Goal: Task Accomplishment & Management: Complete application form

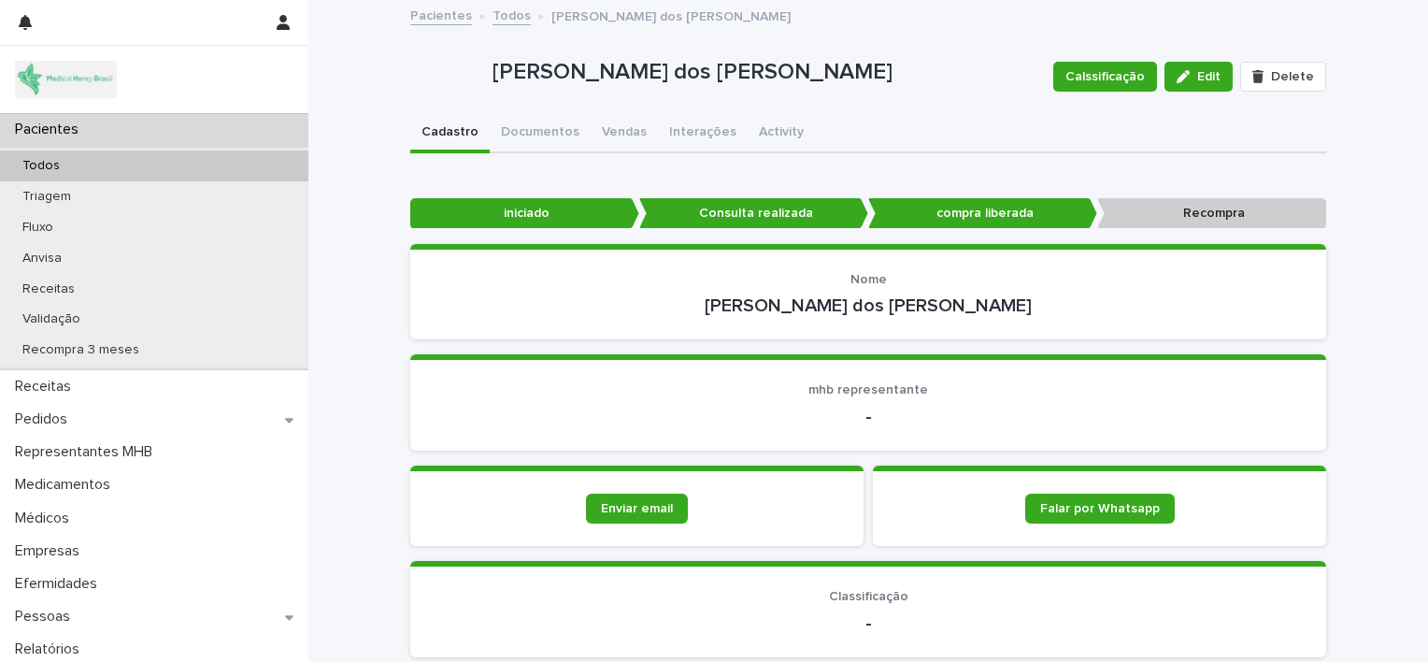
click at [149, 137] on div "Pacientes" at bounding box center [154, 129] width 309 height 33
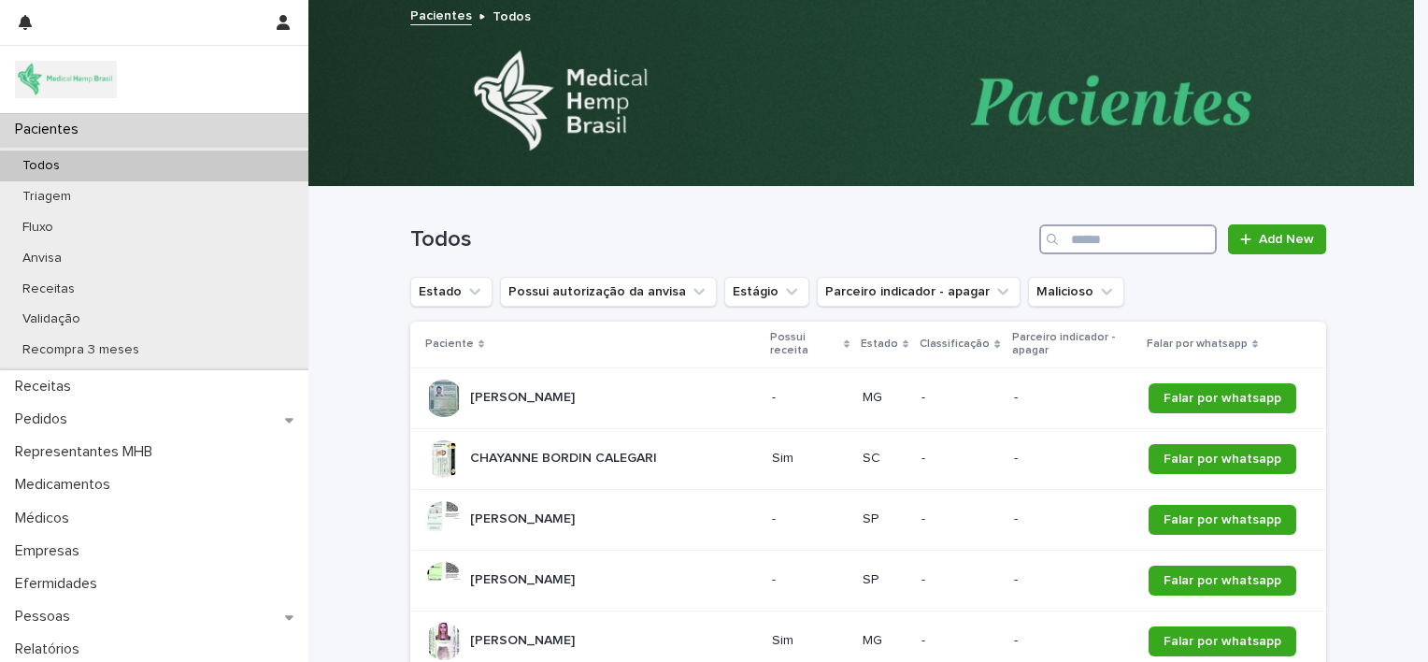
click at [1067, 237] on input "Search" at bounding box center [1129, 239] width 178 height 30
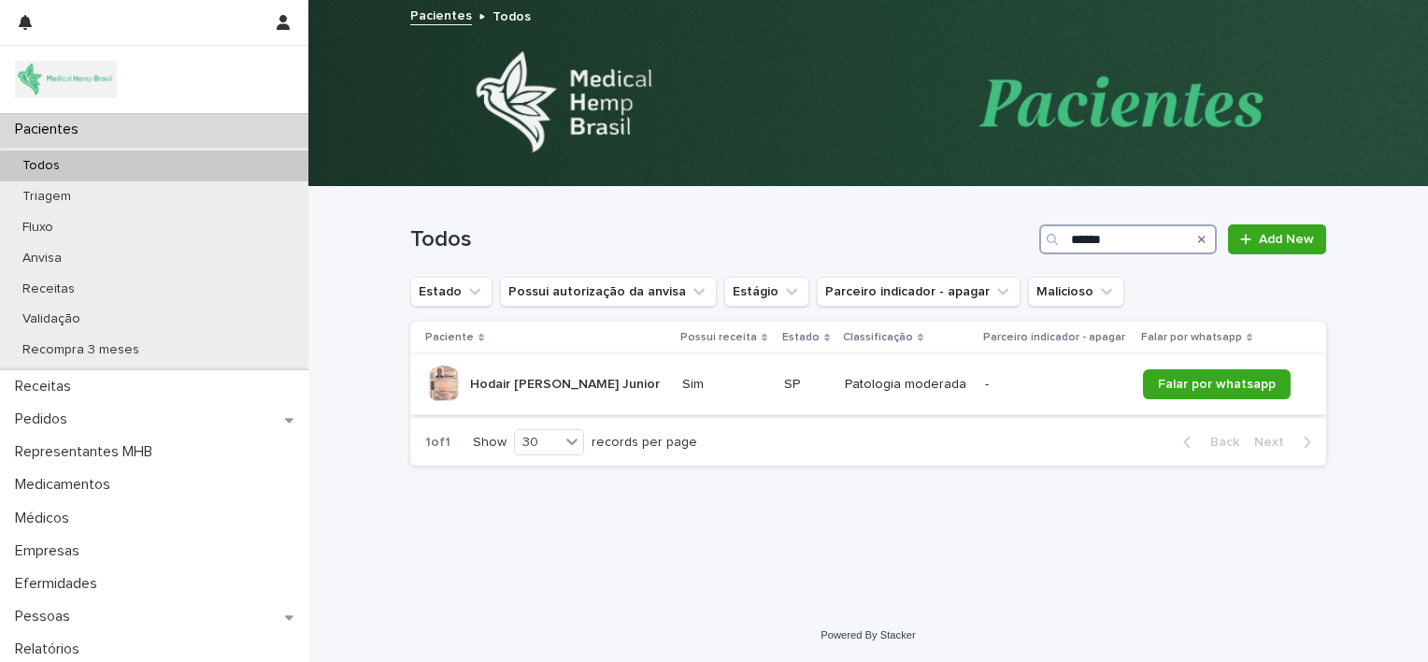
type input "******"
click at [606, 374] on p "Hodair [PERSON_NAME] Junior" at bounding box center [567, 383] width 194 height 20
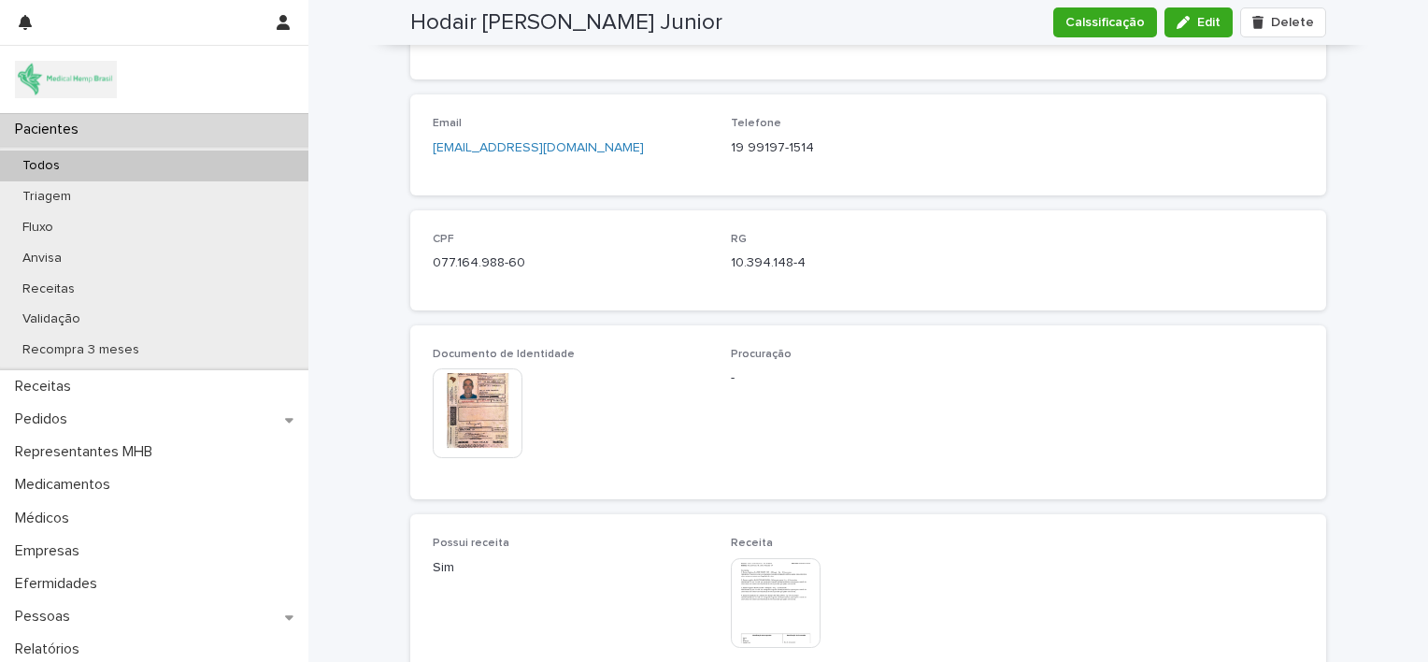
scroll to position [823, 0]
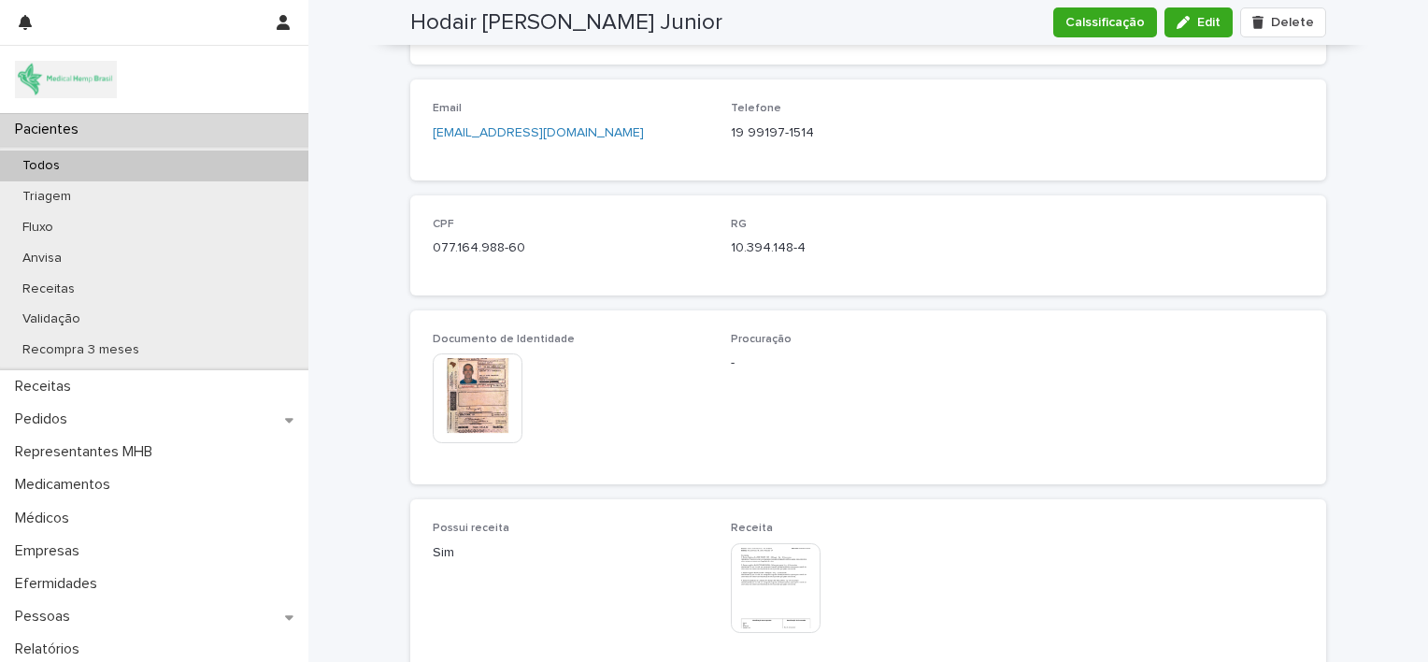
click at [468, 386] on img at bounding box center [478, 398] width 90 height 90
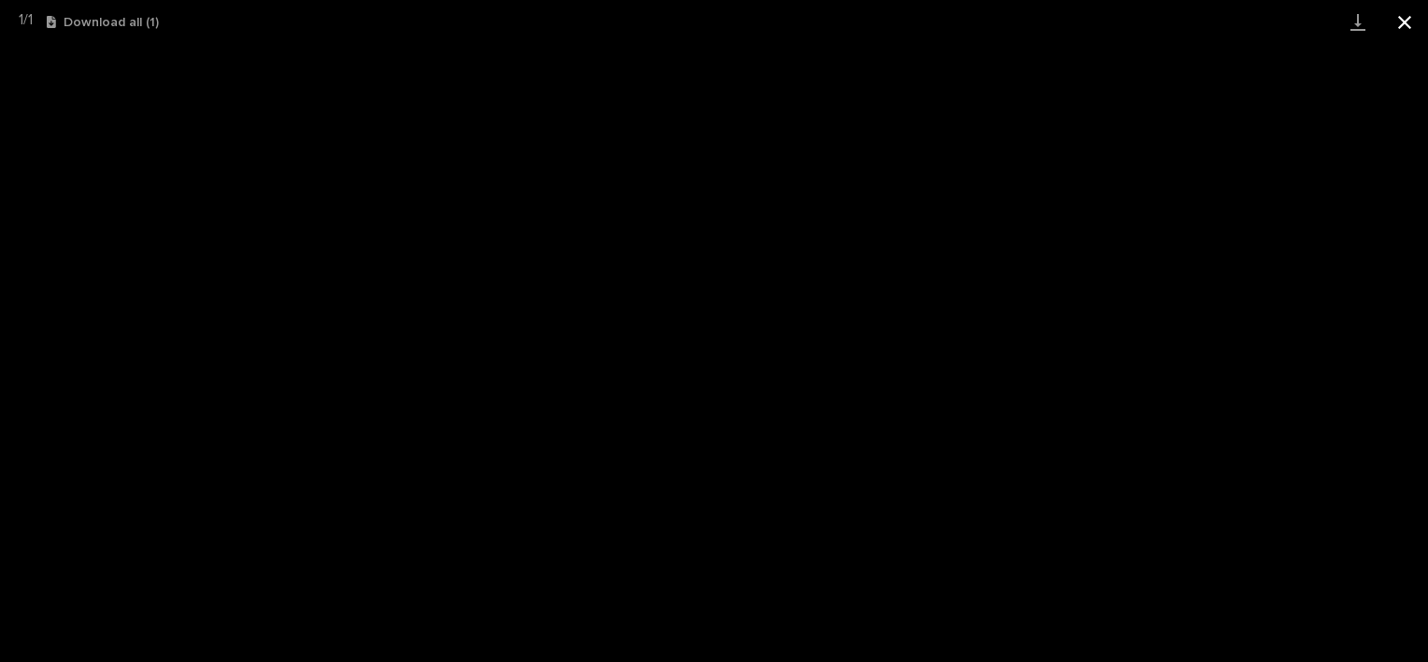
click at [1417, 19] on button "Close gallery" at bounding box center [1405, 22] width 47 height 44
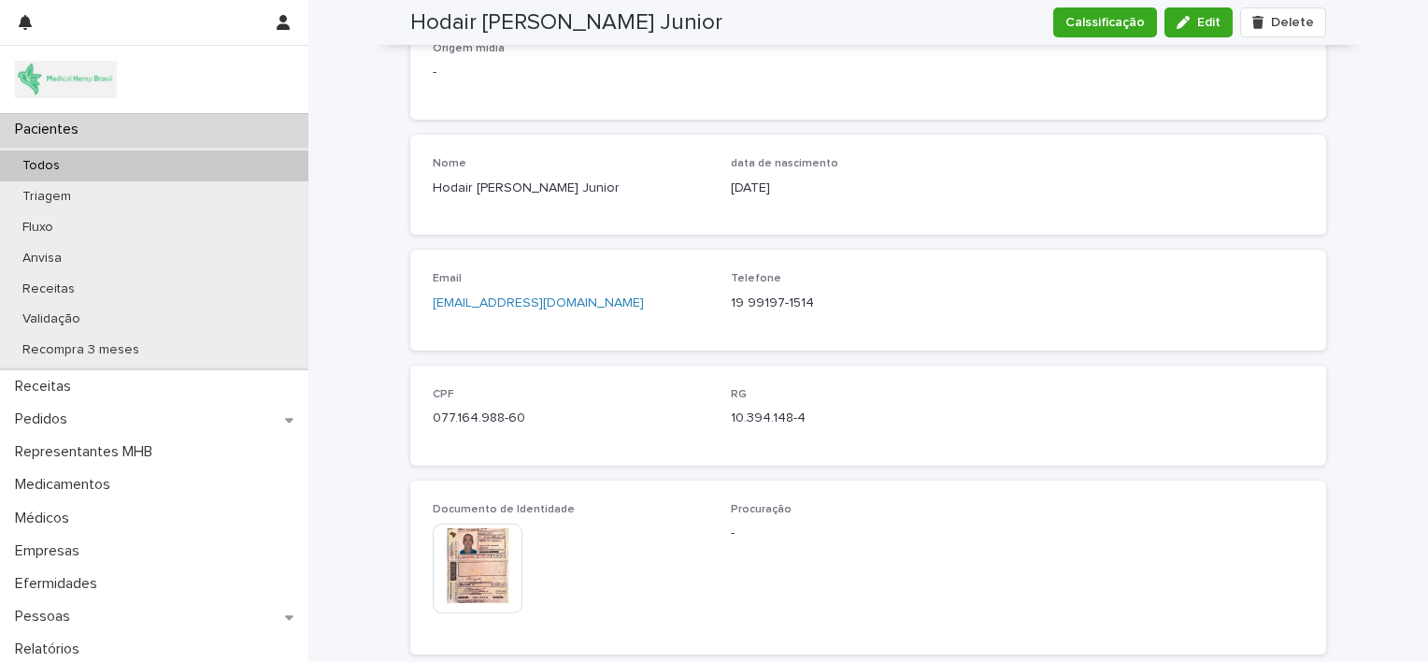
scroll to position [656, 0]
drag, startPoint x: 592, startPoint y: 179, endPoint x: 423, endPoint y: 191, distance: 169.6
click at [423, 191] on div "Nome Hodair [PERSON_NAME] Junior data [PERSON_NAME] [DEMOGRAPHIC_DATA]" at bounding box center [868, 181] width 916 height 100
copy p "Hodair [PERSON_NAME] Junior"
drag, startPoint x: 517, startPoint y: 410, endPoint x: 417, endPoint y: 424, distance: 101.0
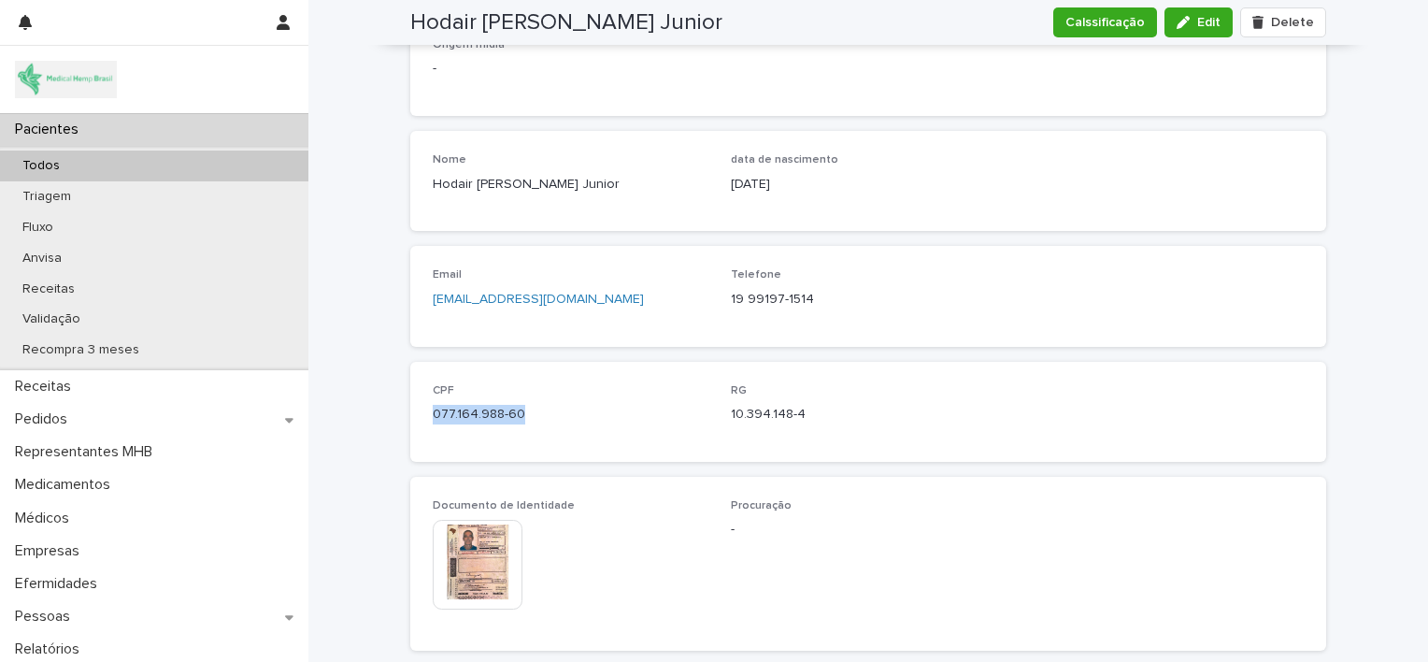
click at [417, 424] on div "CPF 077.164.988-60 RG 10.394.148-4" at bounding box center [868, 412] width 916 height 100
copy p "077.164.988-60"
drag, startPoint x: 725, startPoint y: 408, endPoint x: 849, endPoint y: 409, distance: 123.4
click at [849, 409] on p "10.394.148-4" at bounding box center [869, 415] width 276 height 20
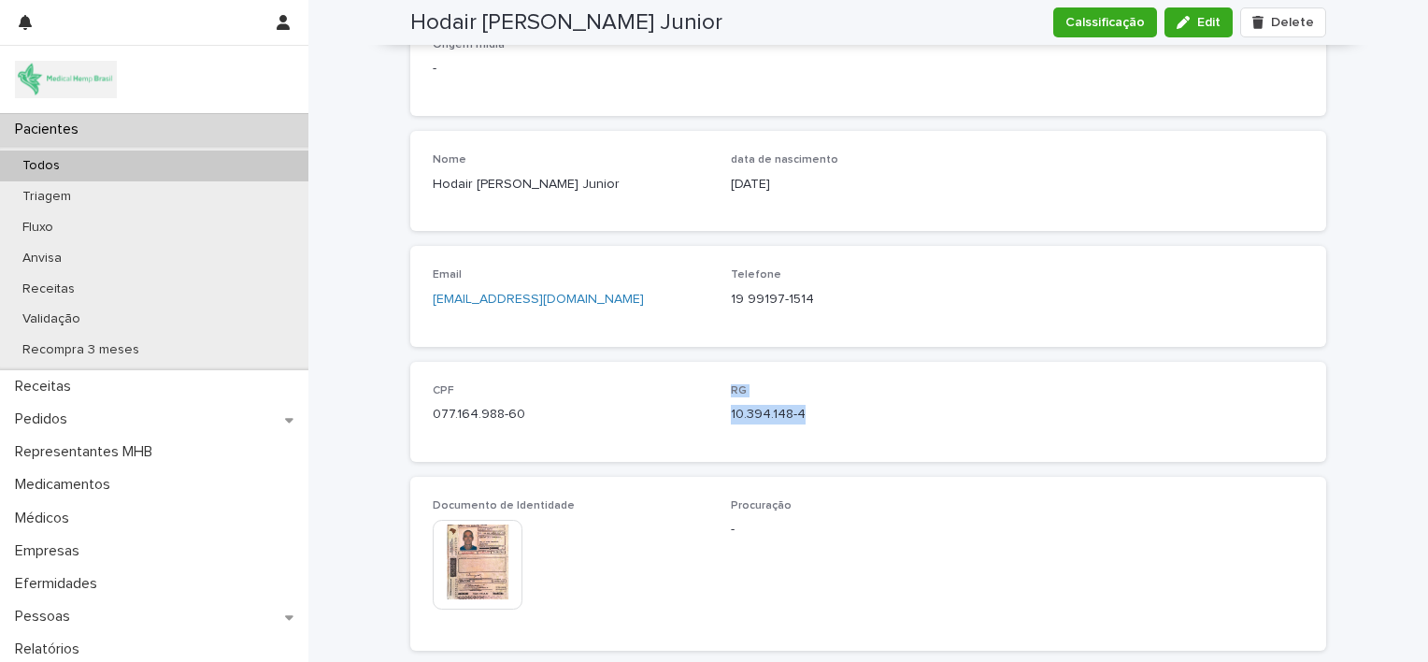
drag, startPoint x: 849, startPoint y: 409, endPoint x: 681, endPoint y: 407, distance: 168.3
click at [681, 407] on div "CPF 077.164.988-60 RG 10.394.148-4" at bounding box center [868, 411] width 871 height 55
drag, startPoint x: 681, startPoint y: 407, endPoint x: 870, endPoint y: 419, distance: 190.2
click at [870, 419] on p "10.394.148-4" at bounding box center [869, 415] width 276 height 20
drag, startPoint x: 870, startPoint y: 419, endPoint x: 840, endPoint y: 424, distance: 30.4
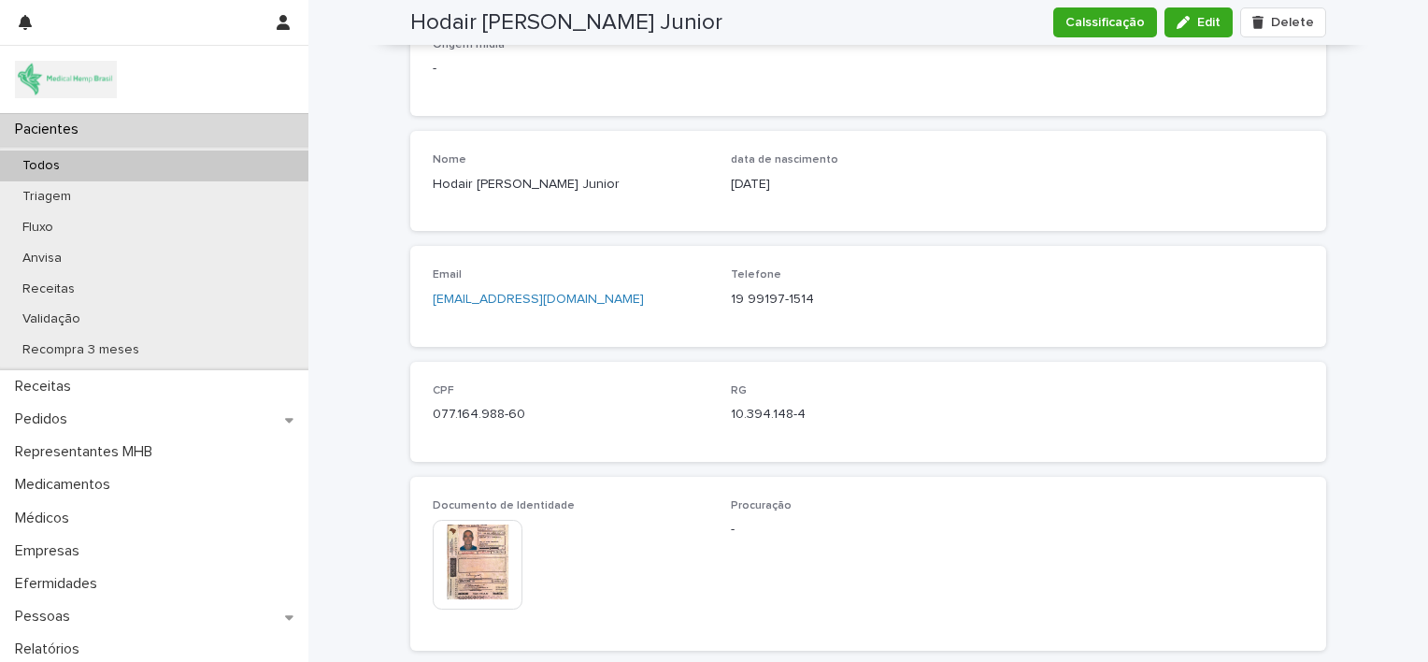
click at [840, 424] on div "RG 10.394.148-4" at bounding box center [869, 411] width 276 height 55
drag, startPoint x: 714, startPoint y: 409, endPoint x: 808, endPoint y: 413, distance: 93.6
click at [808, 413] on div "CPF 077.164.988-60 RG 10.394.148-4" at bounding box center [868, 411] width 871 height 55
copy p "10.394.148-4"
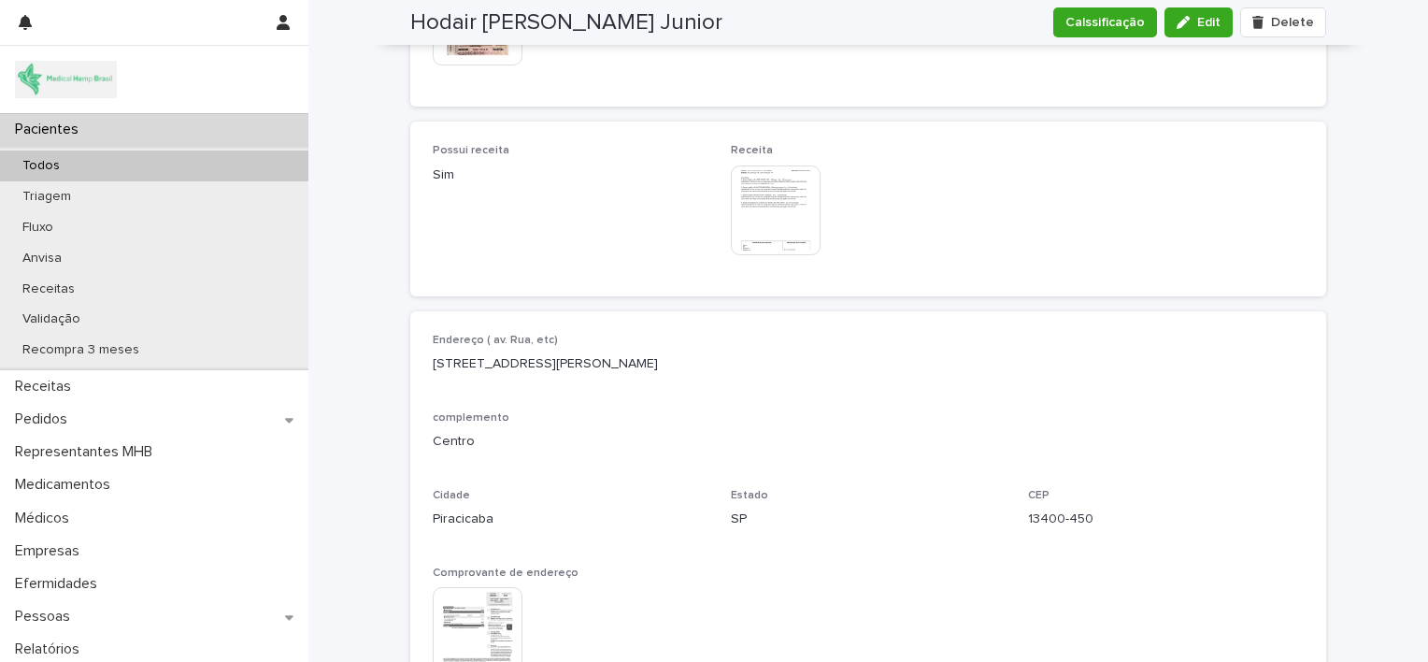
scroll to position [1210, 0]
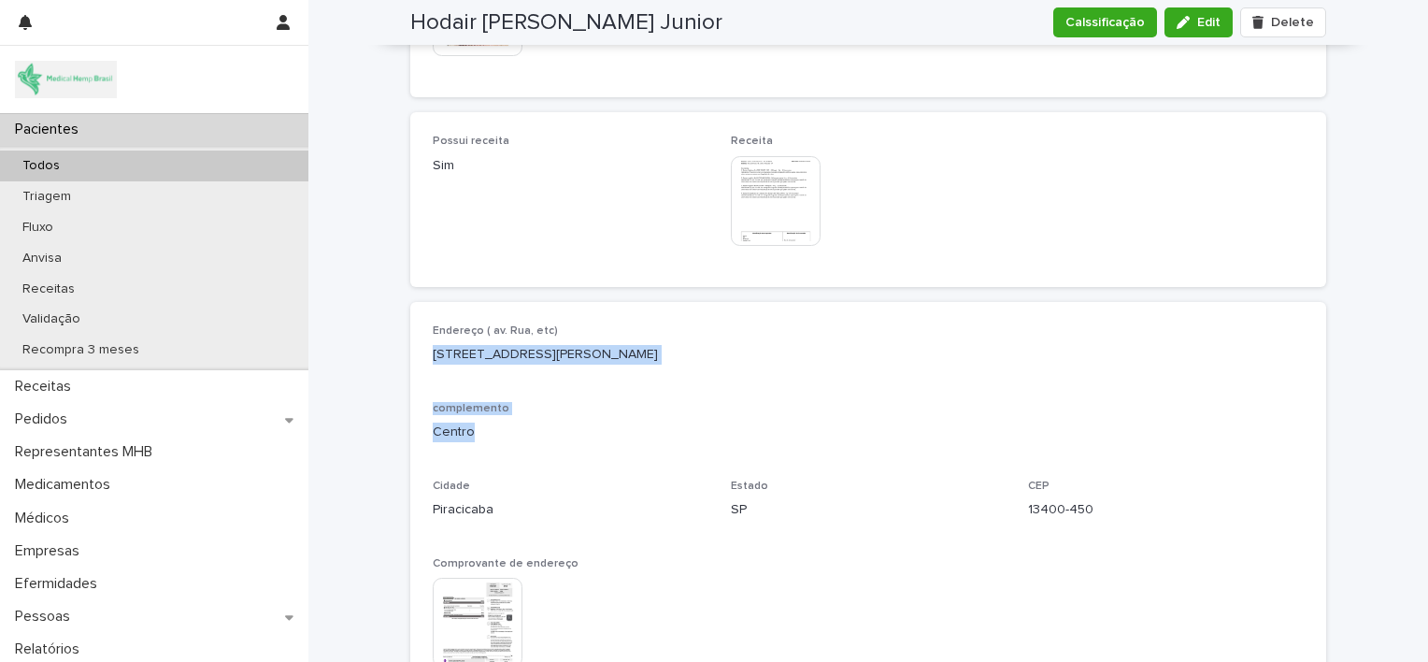
drag, startPoint x: 420, startPoint y: 352, endPoint x: 545, endPoint y: 435, distance: 149.9
click at [545, 435] on div "Endereço ( av. Rua, etc) [STREET_ADDRESS][PERSON_NAME] Comprovante de endereço …" at bounding box center [868, 506] width 916 height 408
copy div "[STREET_ADDRESS][PERSON_NAME]"
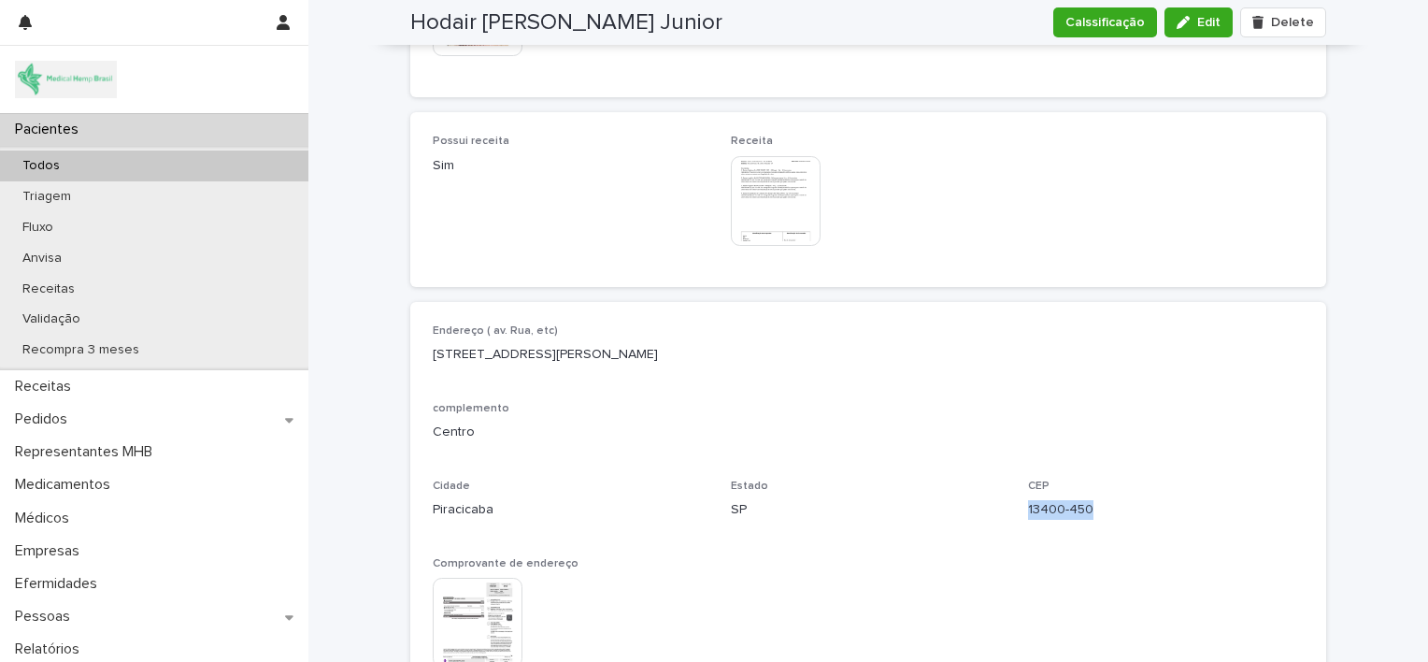
drag, startPoint x: 1015, startPoint y: 510, endPoint x: 1120, endPoint y: 512, distance: 104.7
click at [1120, 512] on div "Endereço ( av. Rua, etc) [STREET_ADDRESS][PERSON_NAME] Comprovante de endereço …" at bounding box center [868, 505] width 871 height 363
copy p "13400-450"
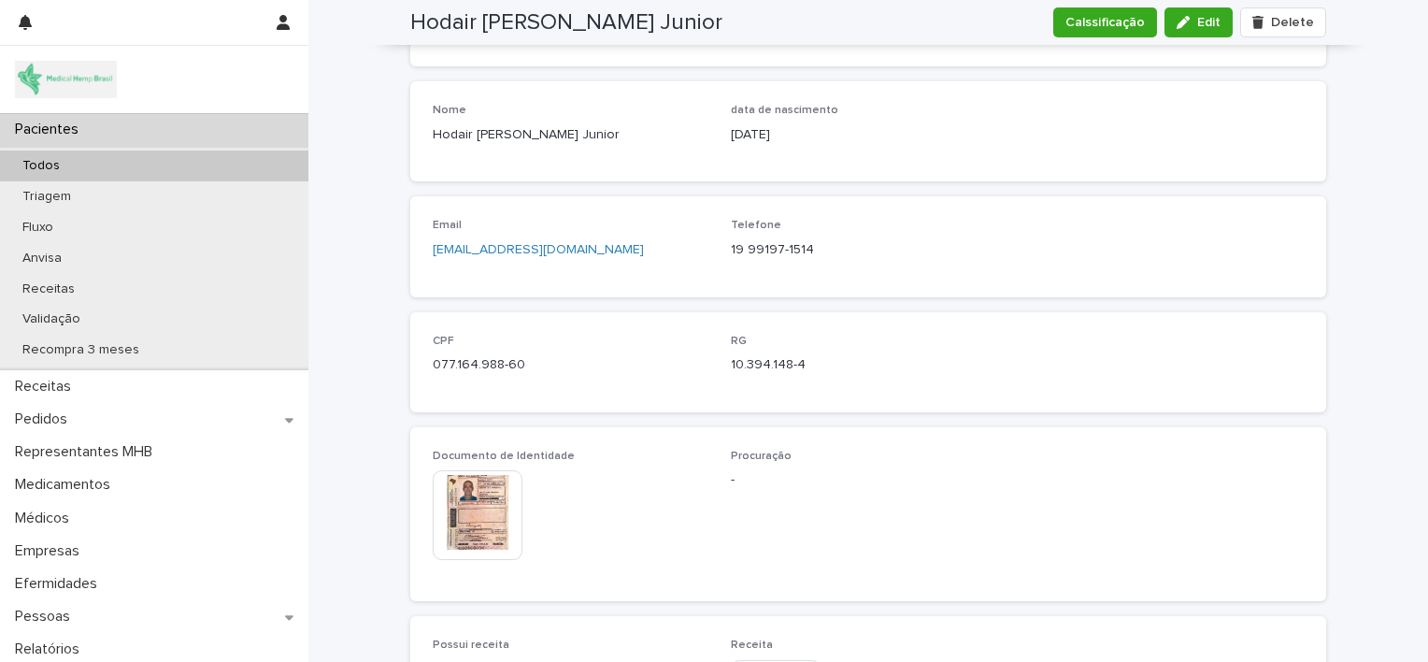
scroll to position [703, 0]
drag, startPoint x: 716, startPoint y: 249, endPoint x: 814, endPoint y: 268, distance: 100.1
click at [814, 268] on div "Email [EMAIL_ADDRESS][DOMAIN_NAME] Telefone [PHONE_NUMBER]" at bounding box center [868, 249] width 871 height 55
copy p "19 99197-1514"
drag, startPoint x: 571, startPoint y: 251, endPoint x: 419, endPoint y: 264, distance: 152.9
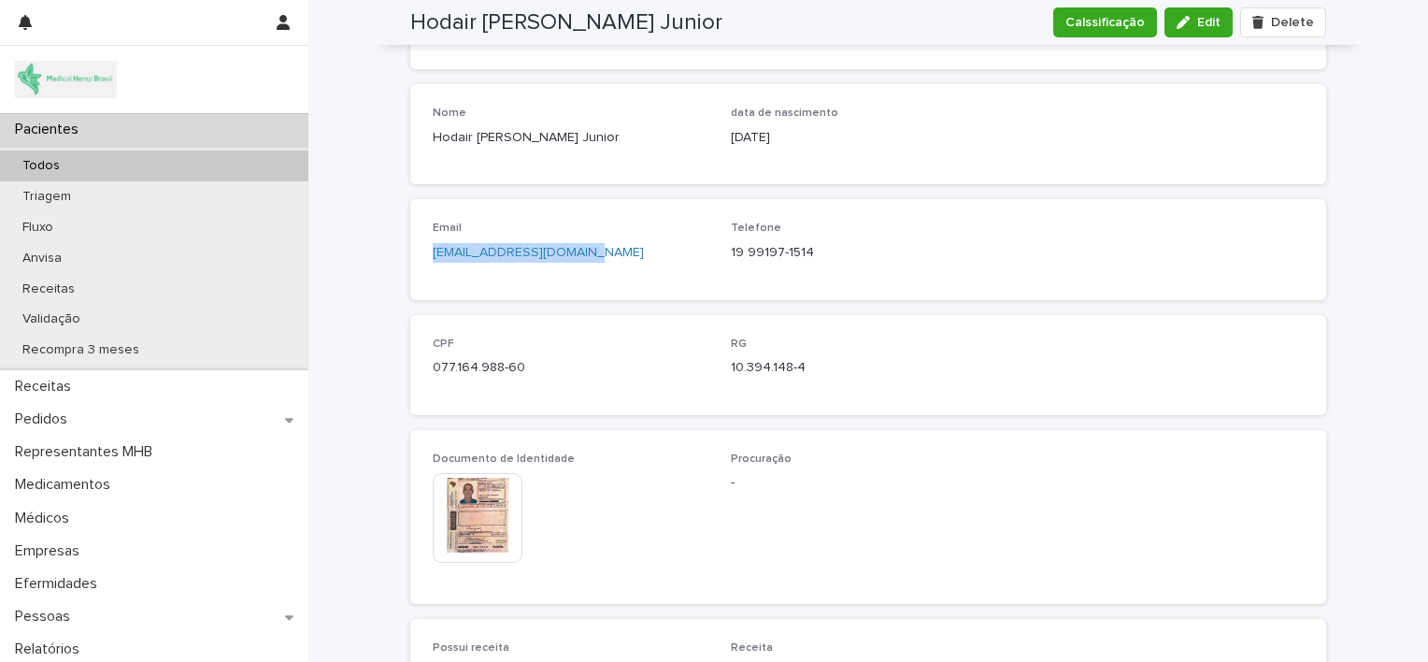
click at [419, 264] on div "Email [EMAIL_ADDRESS][DOMAIN_NAME] Telefone [PHONE_NUMBER]" at bounding box center [868, 249] width 916 height 100
copy link "[EMAIL_ADDRESS][DOMAIN_NAME]"
drag, startPoint x: 593, startPoint y: 138, endPoint x: 417, endPoint y: 148, distance: 176.0
click at [417, 148] on div "Nome Hodair [PERSON_NAME] Junior data [PERSON_NAME] [DEMOGRAPHIC_DATA]" at bounding box center [868, 134] width 916 height 100
copy p "Hodair [PERSON_NAME] Junior"
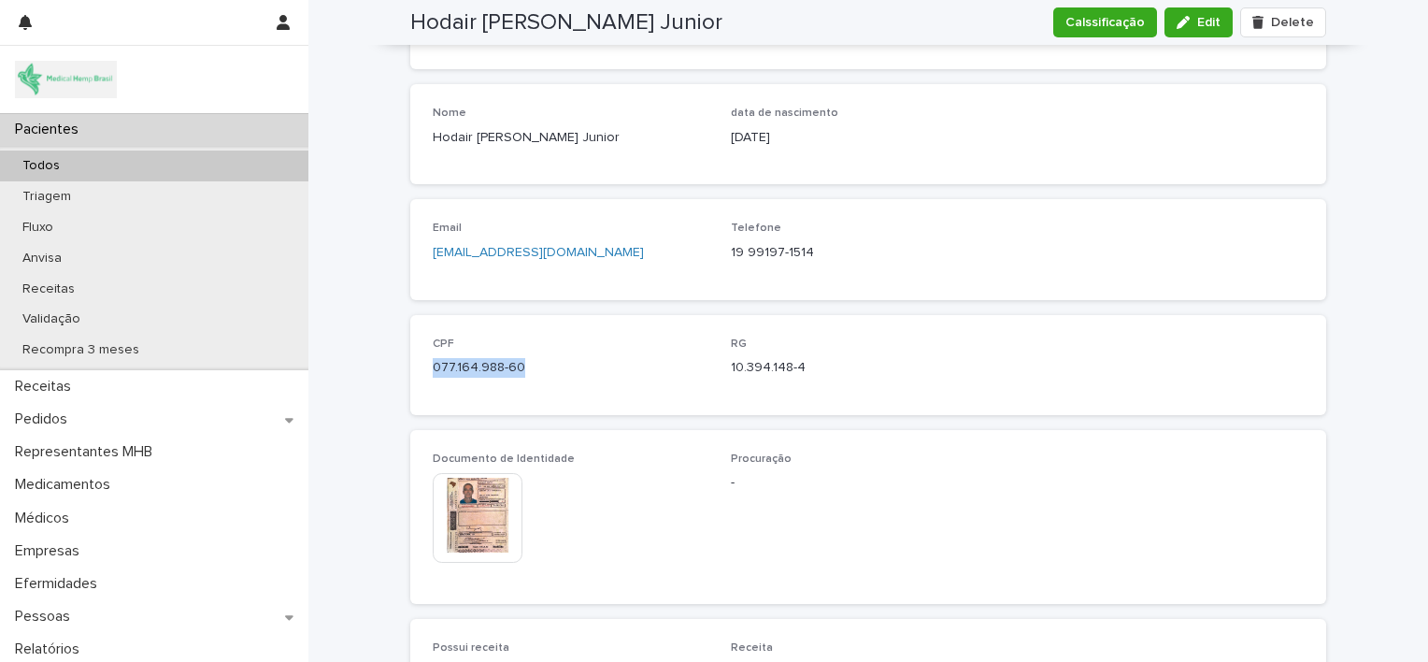
drag, startPoint x: 512, startPoint y: 366, endPoint x: 421, endPoint y: 376, distance: 92.1
click at [421, 376] on div "CPF 077.164.988-60 RG 10.394.148-4" at bounding box center [868, 365] width 916 height 100
copy p "077.164.988-60"
drag, startPoint x: 724, startPoint y: 366, endPoint x: 826, endPoint y: 368, distance: 102.9
click at [826, 368] on p "10.394.148-4" at bounding box center [869, 368] width 276 height 20
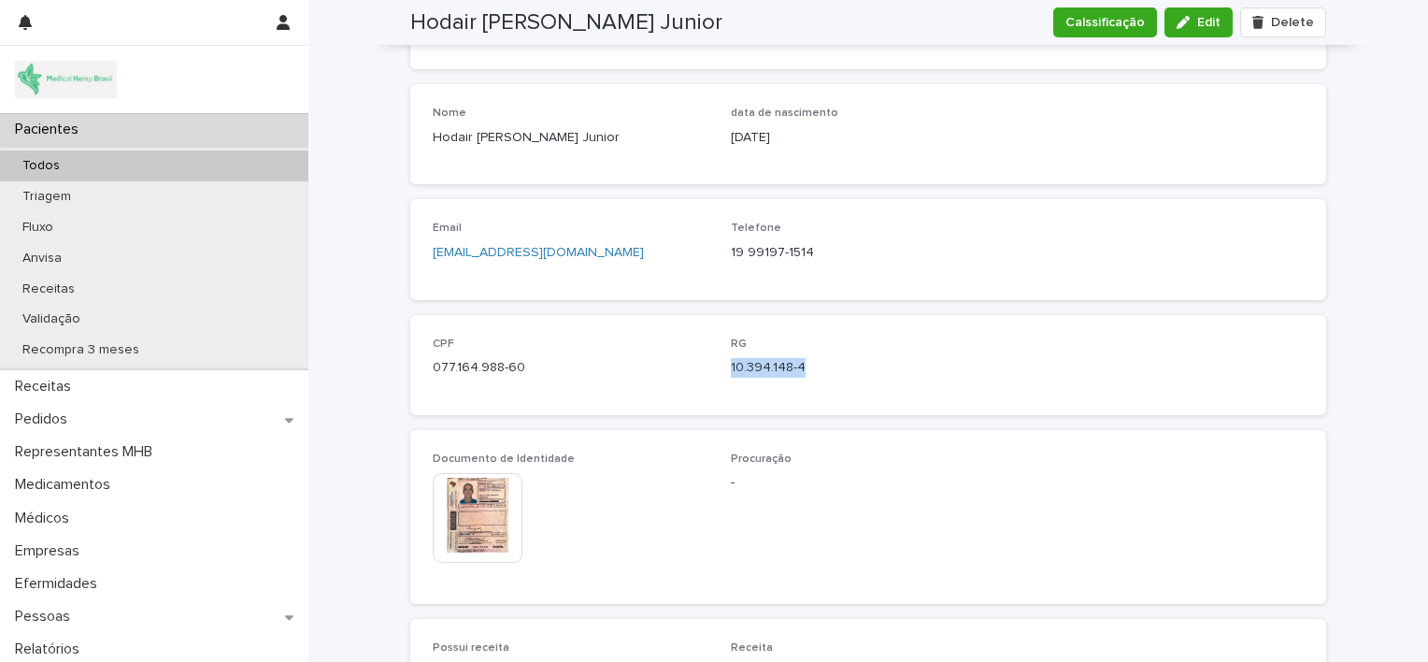
copy p "10.394.148-4"
click at [718, 250] on div "Email [EMAIL_ADDRESS][DOMAIN_NAME] Telefone [PHONE_NUMBER]" at bounding box center [868, 249] width 871 height 55
drag, startPoint x: 718, startPoint y: 250, endPoint x: 824, endPoint y: 254, distance: 105.7
click at [824, 254] on div "Email [EMAIL_ADDRESS][DOMAIN_NAME] Telefone [PHONE_NUMBER]" at bounding box center [868, 249] width 871 height 55
click at [824, 254] on p "19 99197-1514" at bounding box center [869, 253] width 276 height 20
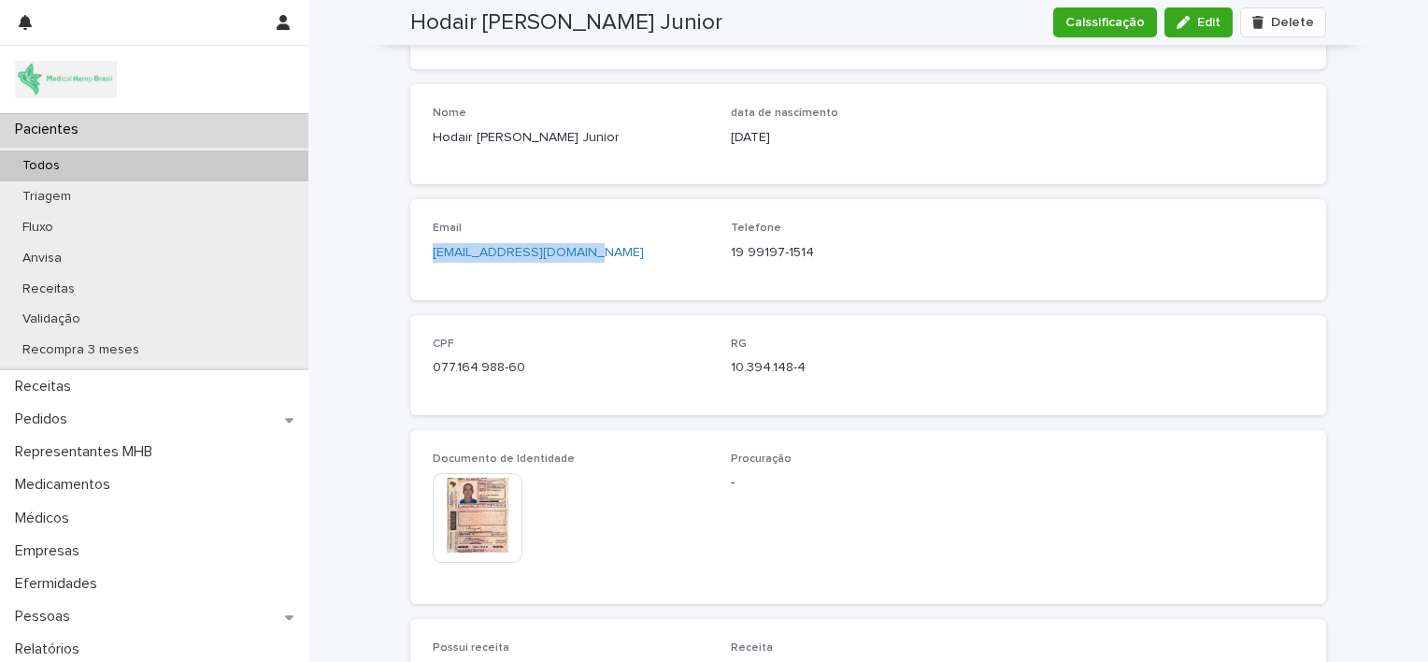
drag, startPoint x: 583, startPoint y: 254, endPoint x: 374, endPoint y: 262, distance: 209.5
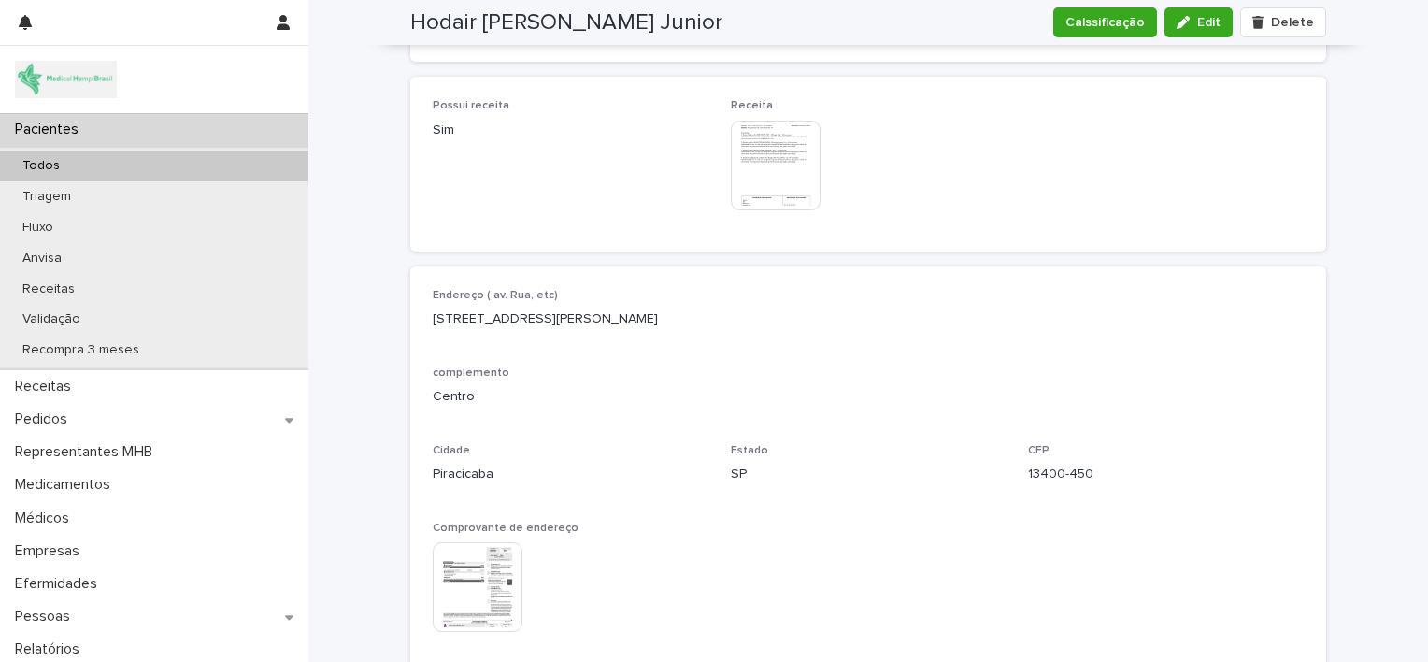
scroll to position [1245, 0]
drag, startPoint x: 1013, startPoint y: 472, endPoint x: 1105, endPoint y: 479, distance: 91.9
click at [1105, 479] on div "Endereço ( av. Rua, etc) [STREET_ADDRESS][PERSON_NAME] Comprovante de endereço …" at bounding box center [868, 470] width 871 height 363
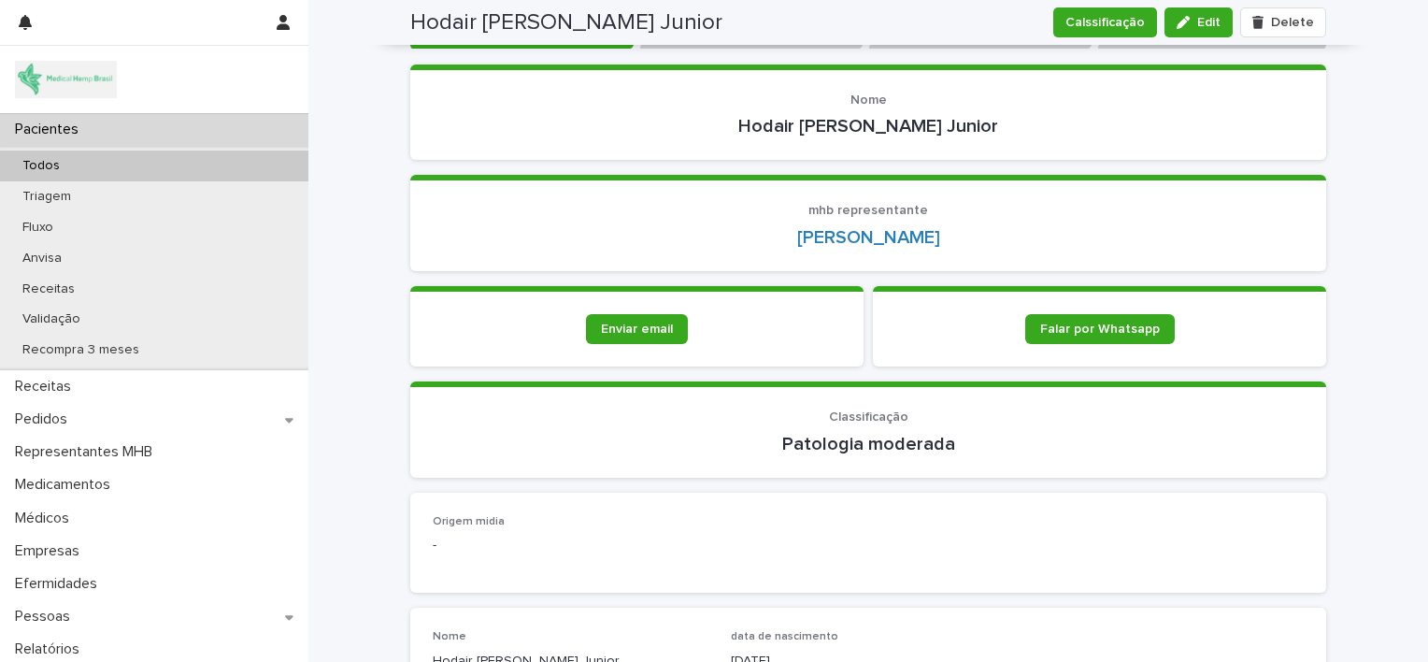
scroll to position [0, 0]
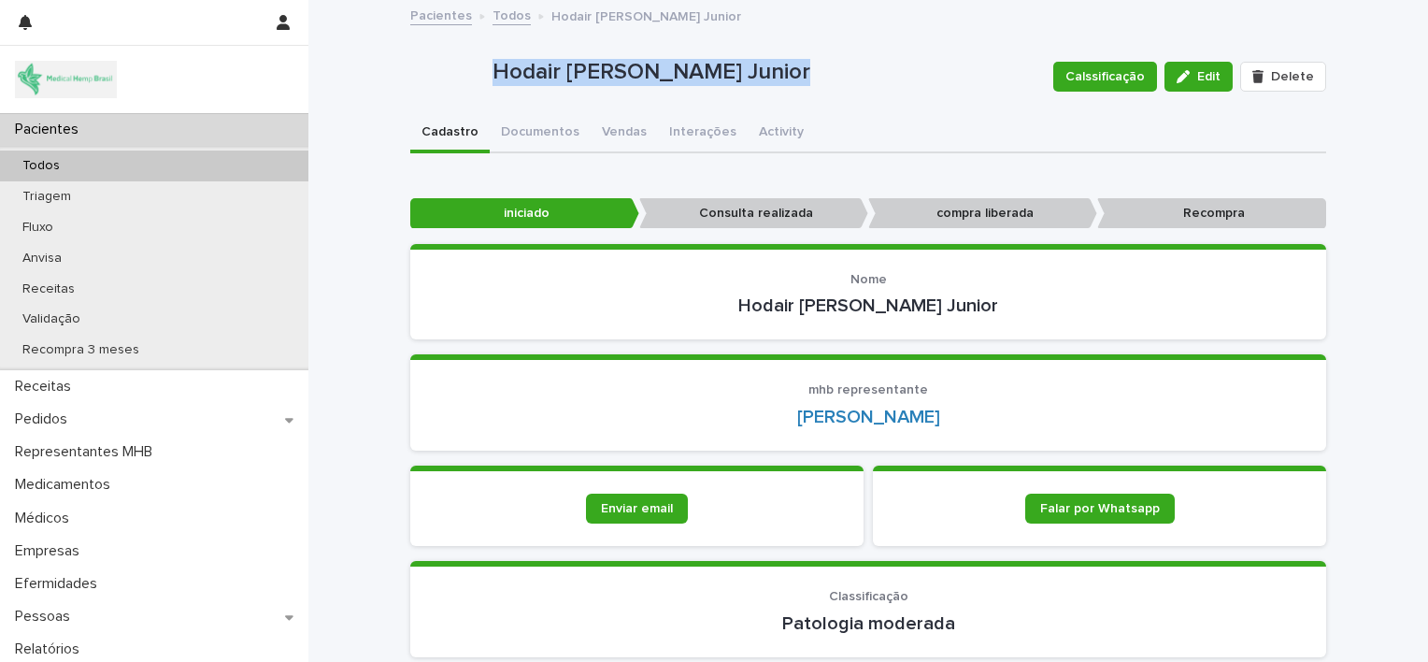
drag, startPoint x: 479, startPoint y: 64, endPoint x: 765, endPoint y: 67, distance: 286.1
click at [765, 67] on div "Hodair [PERSON_NAME] Junior Calssificação Edit Delete" at bounding box center [868, 76] width 916 height 75
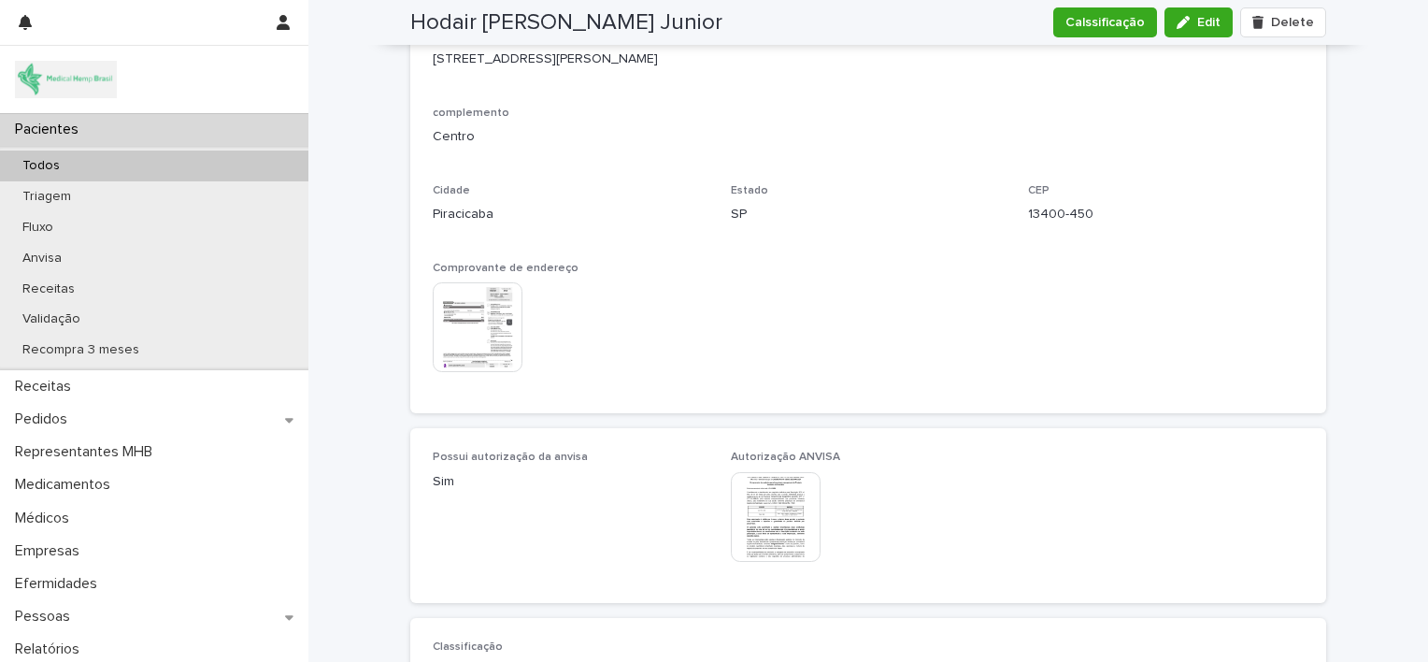
scroll to position [1506, 0]
drag, startPoint x: 1011, startPoint y: 208, endPoint x: 1098, endPoint y: 221, distance: 87.9
click at [1098, 221] on div "Endereço ( av. Rua, etc) [STREET_ADDRESS][PERSON_NAME] Comprovante de endereço …" at bounding box center [868, 209] width 871 height 363
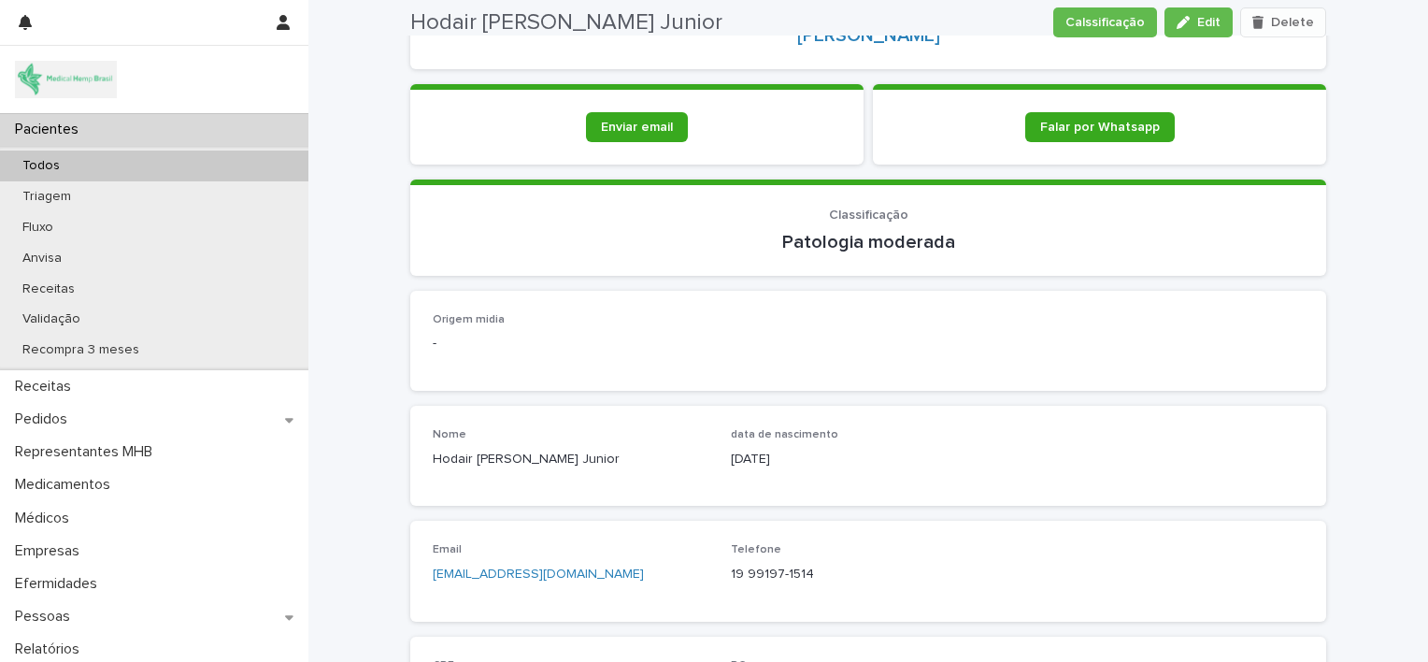
scroll to position [388, 0]
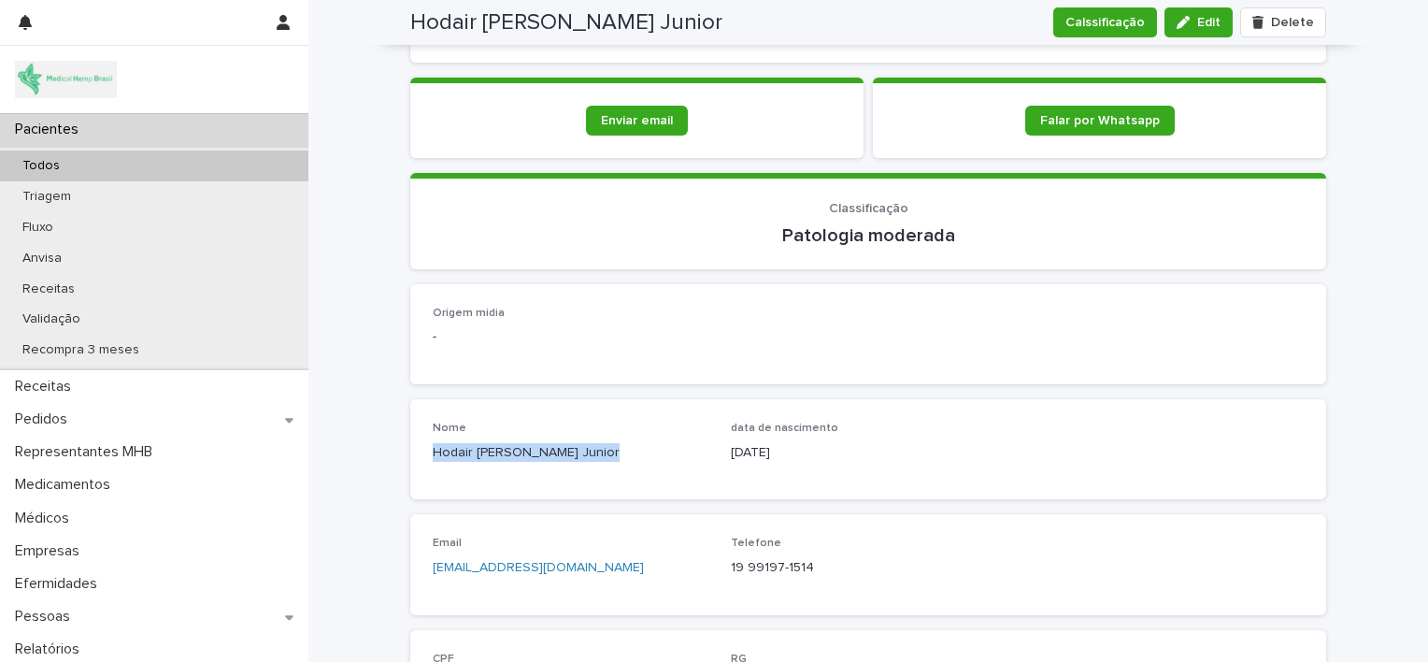
drag, startPoint x: 420, startPoint y: 450, endPoint x: 591, endPoint y: 449, distance: 171.1
click at [591, 449] on div "Nome Hodair [PERSON_NAME] Junior data [PERSON_NAME] [DEMOGRAPHIC_DATA]" at bounding box center [868, 449] width 916 height 100
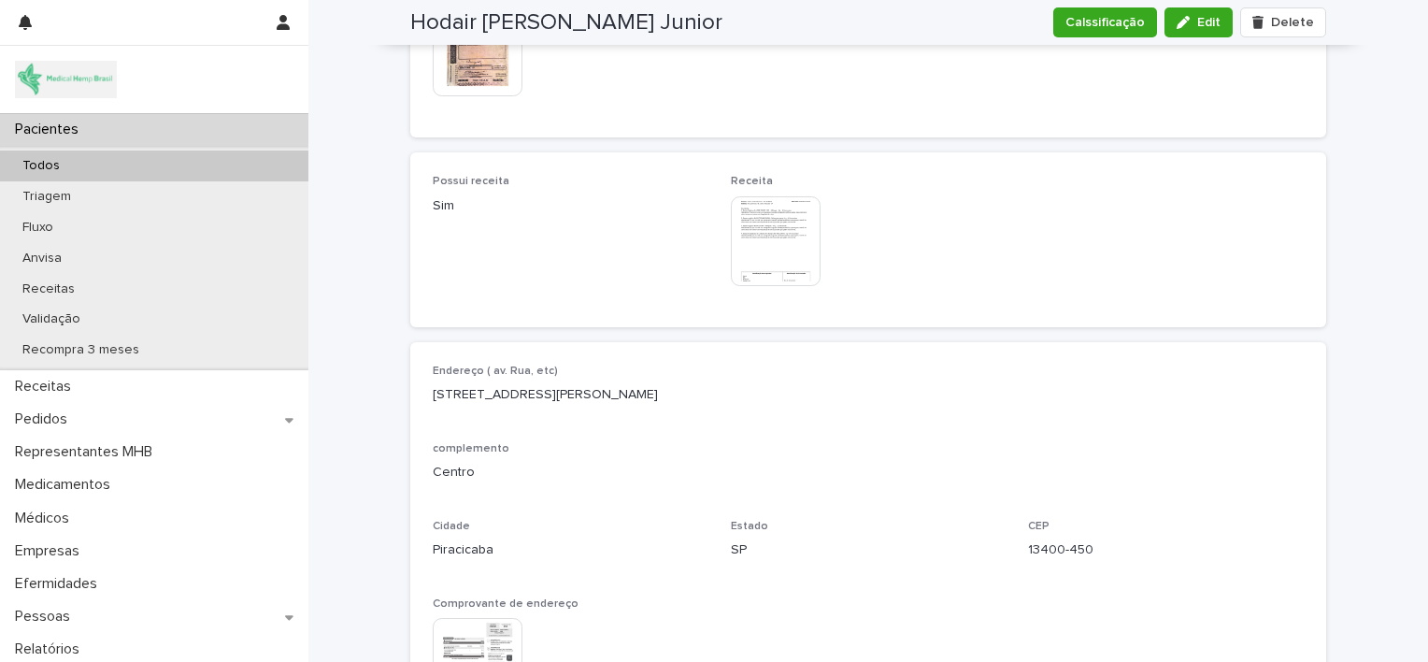
scroll to position [1211, 0]
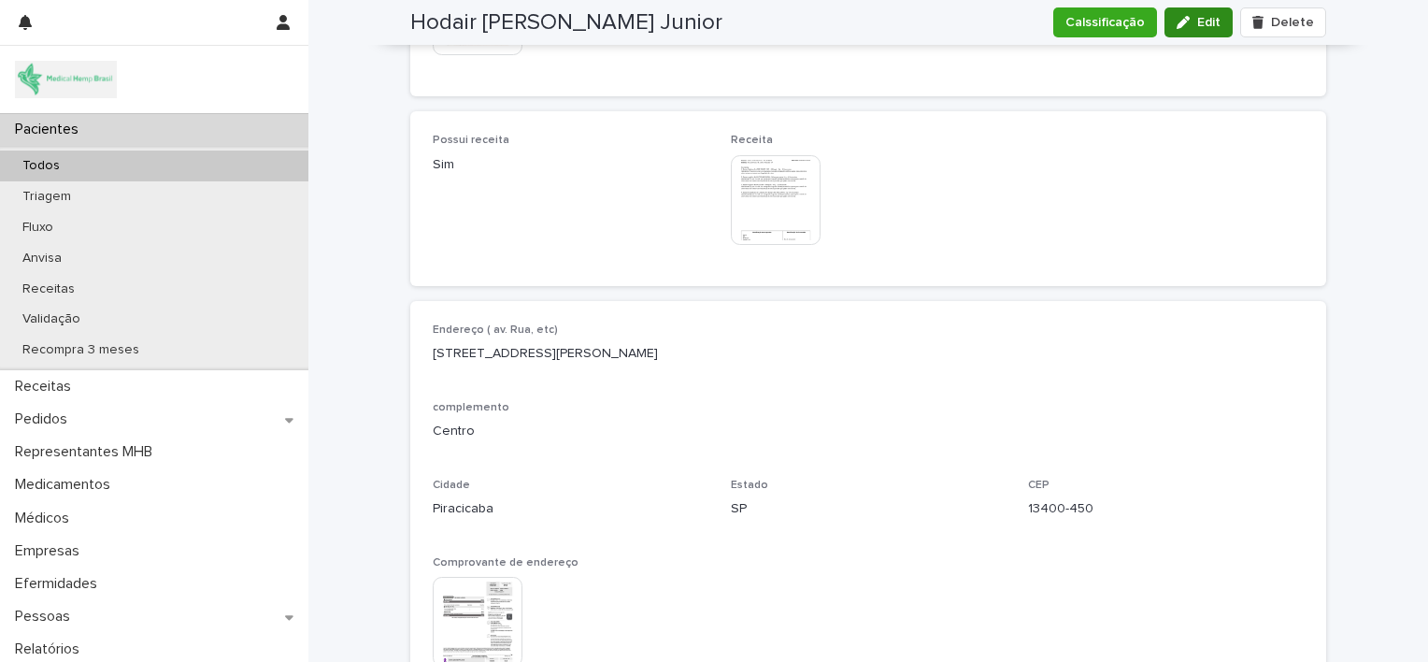
click at [1198, 26] on span "Edit" at bounding box center [1209, 22] width 23 height 13
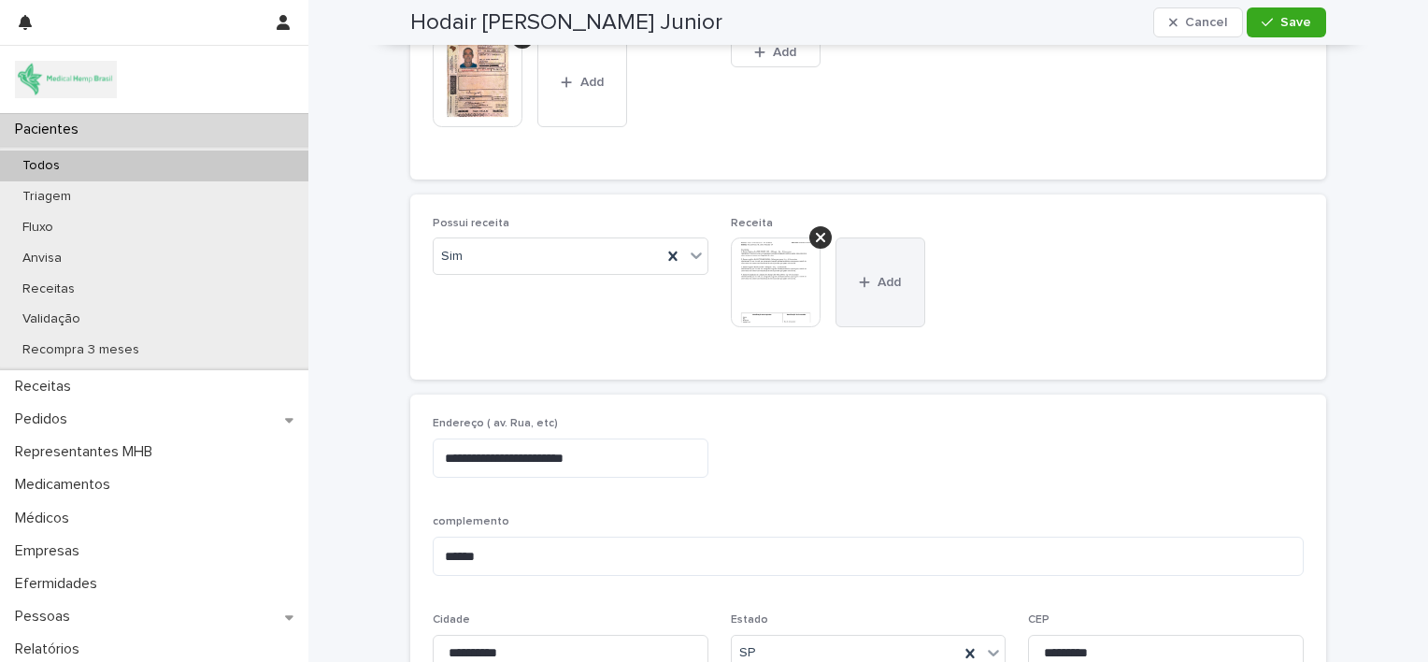
click at [885, 272] on button "Add" at bounding box center [881, 282] width 90 height 90
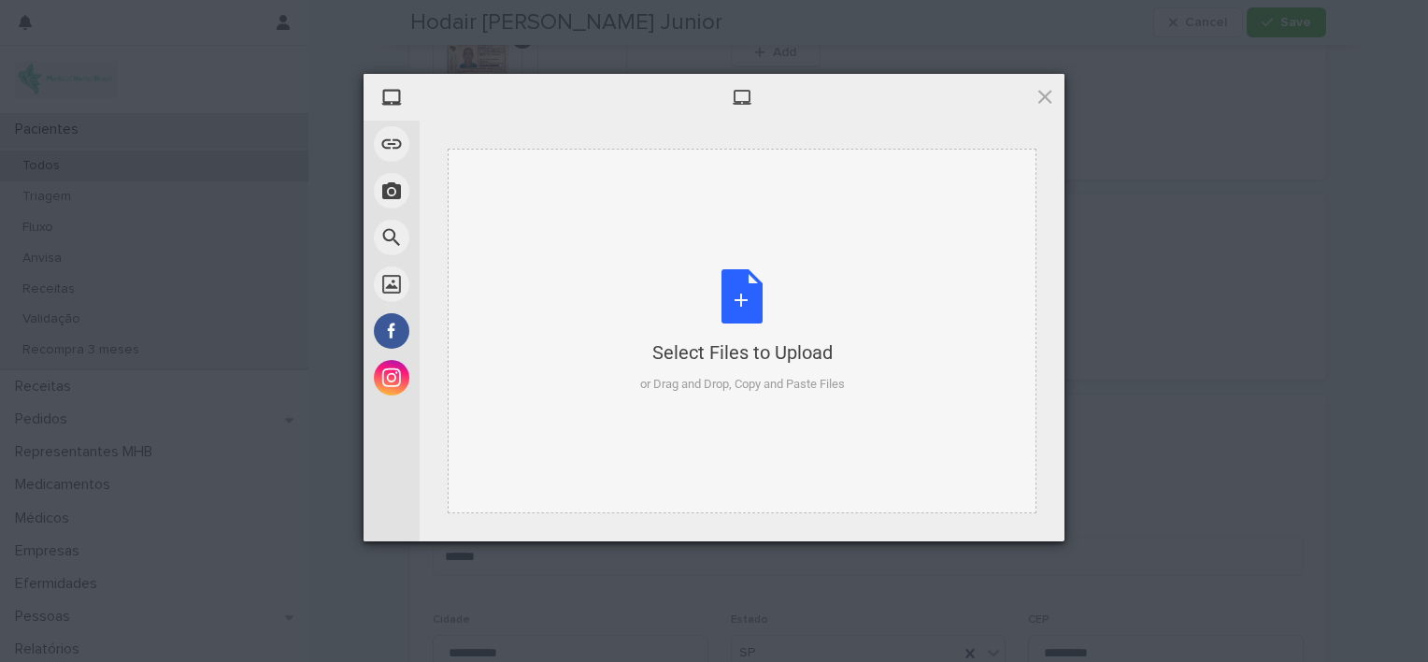
click at [750, 299] on div "Select Files to Upload or Drag and Drop, Copy and Paste Files" at bounding box center [742, 331] width 205 height 124
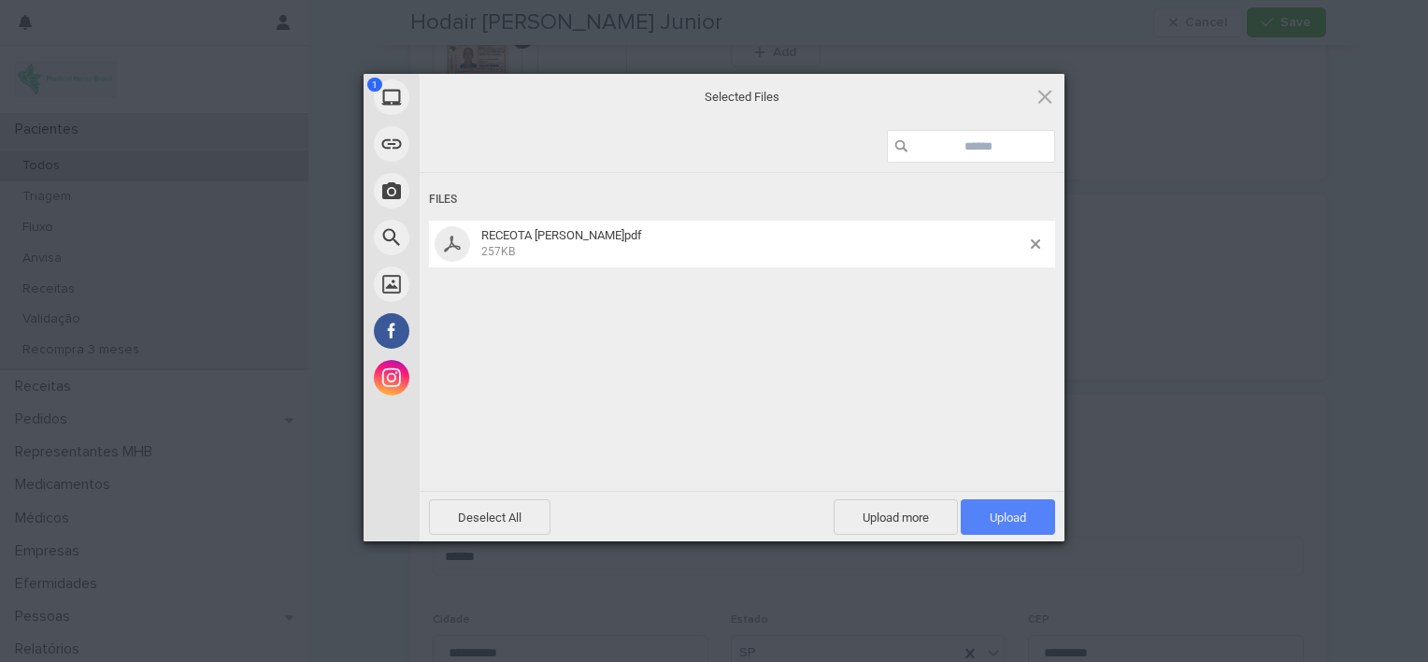
click at [991, 523] on span "Upload 1" at bounding box center [1008, 517] width 36 height 14
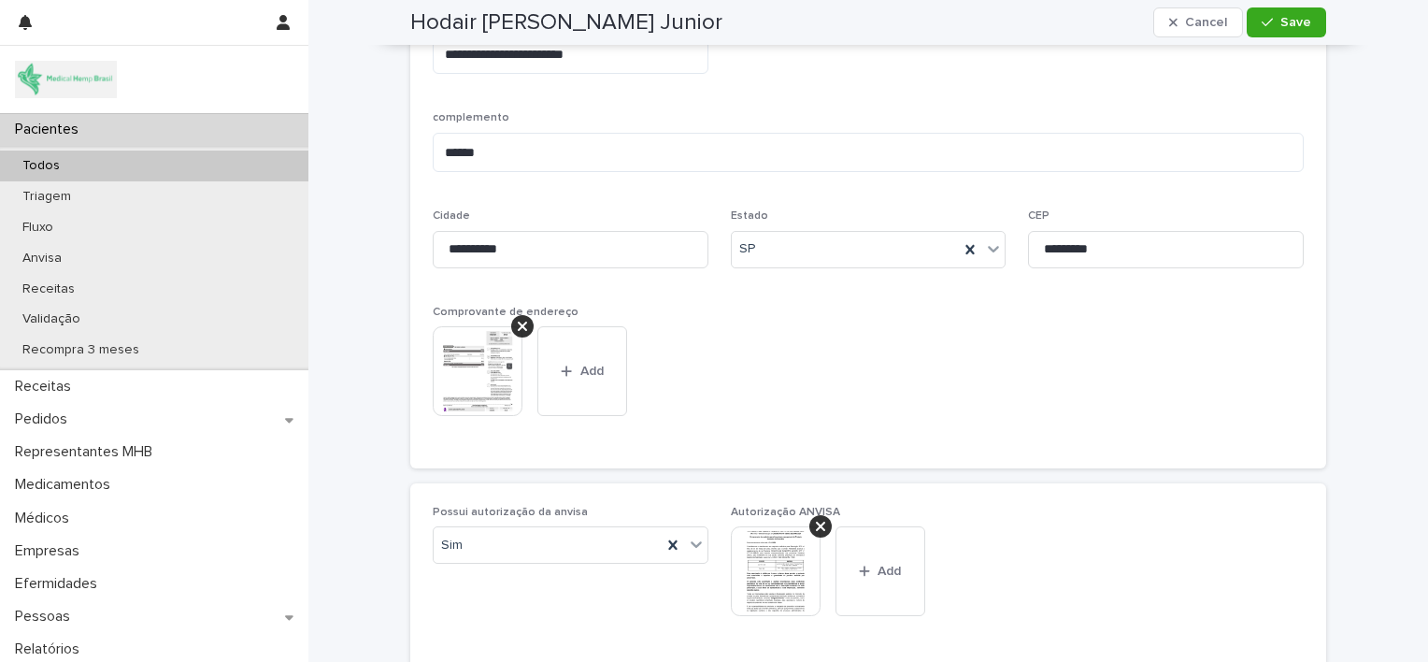
scroll to position [1720, 0]
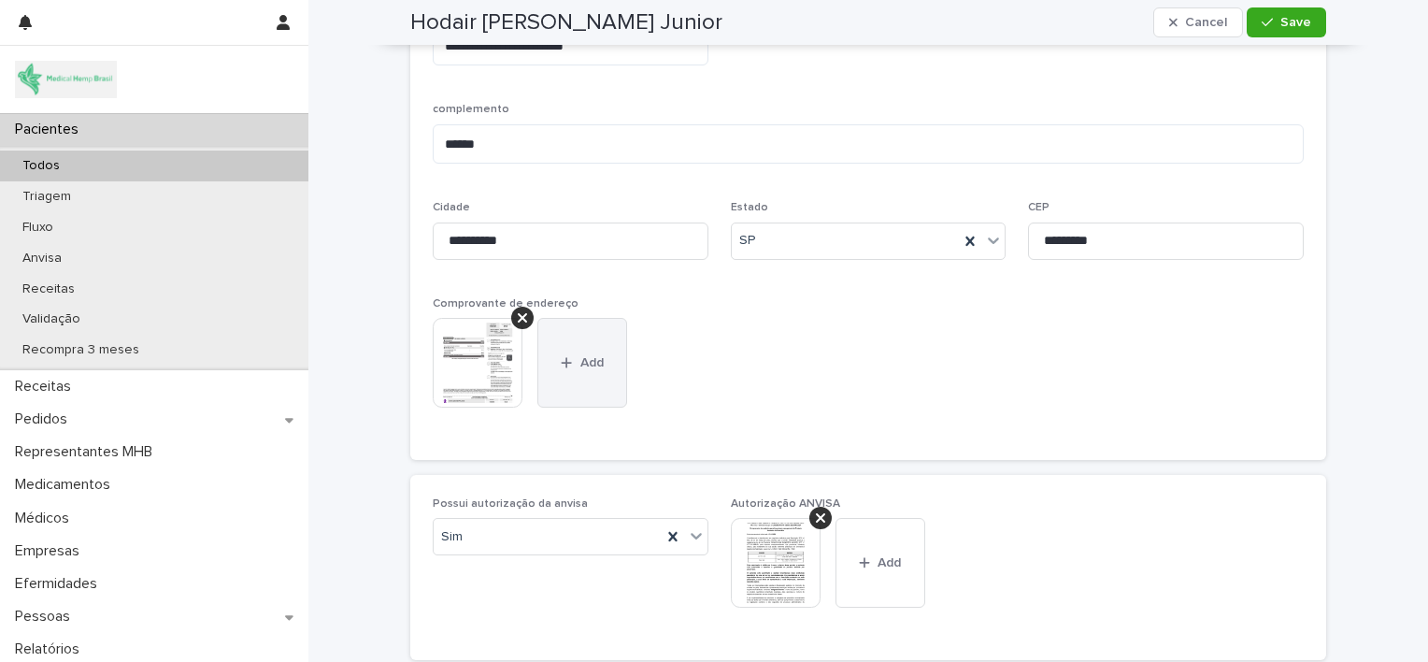
click at [581, 356] on span "Add" at bounding box center [592, 362] width 23 height 13
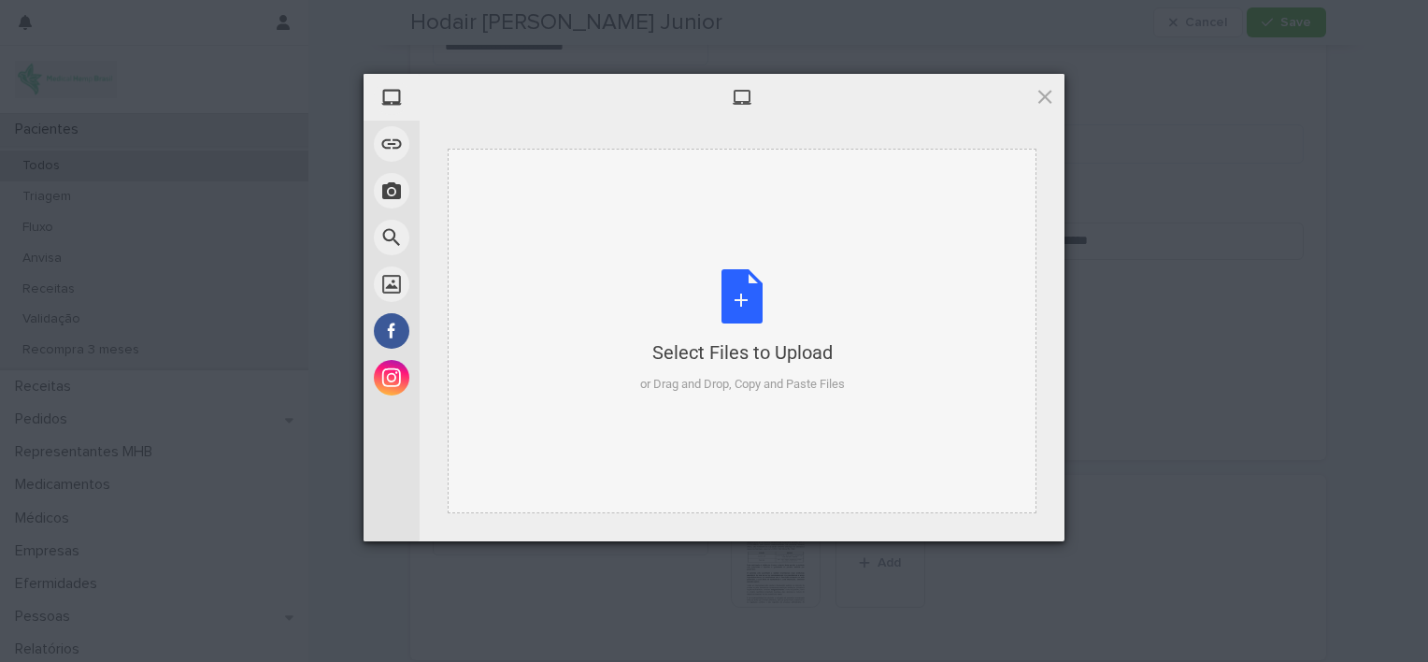
click at [739, 316] on div "Select Files to Upload or Drag and Drop, Copy and Paste Files" at bounding box center [742, 331] width 205 height 124
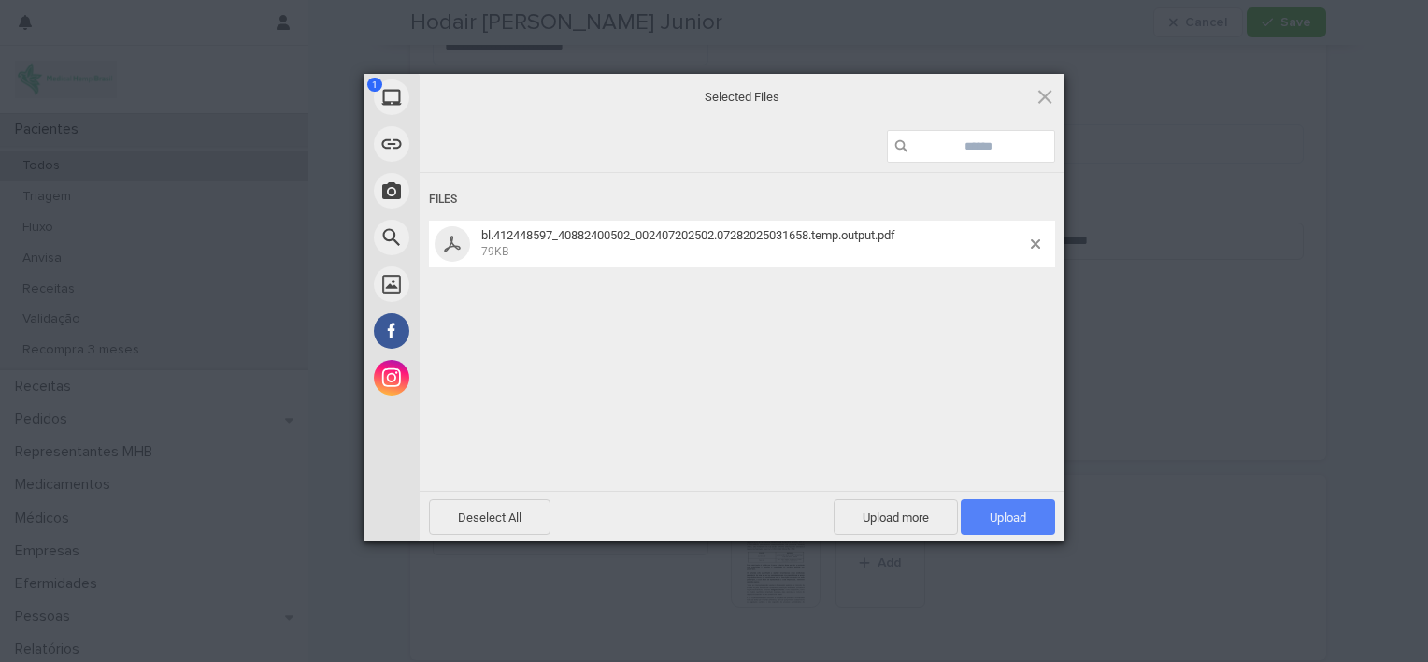
click at [990, 512] on span "Upload 1" at bounding box center [1008, 517] width 36 height 14
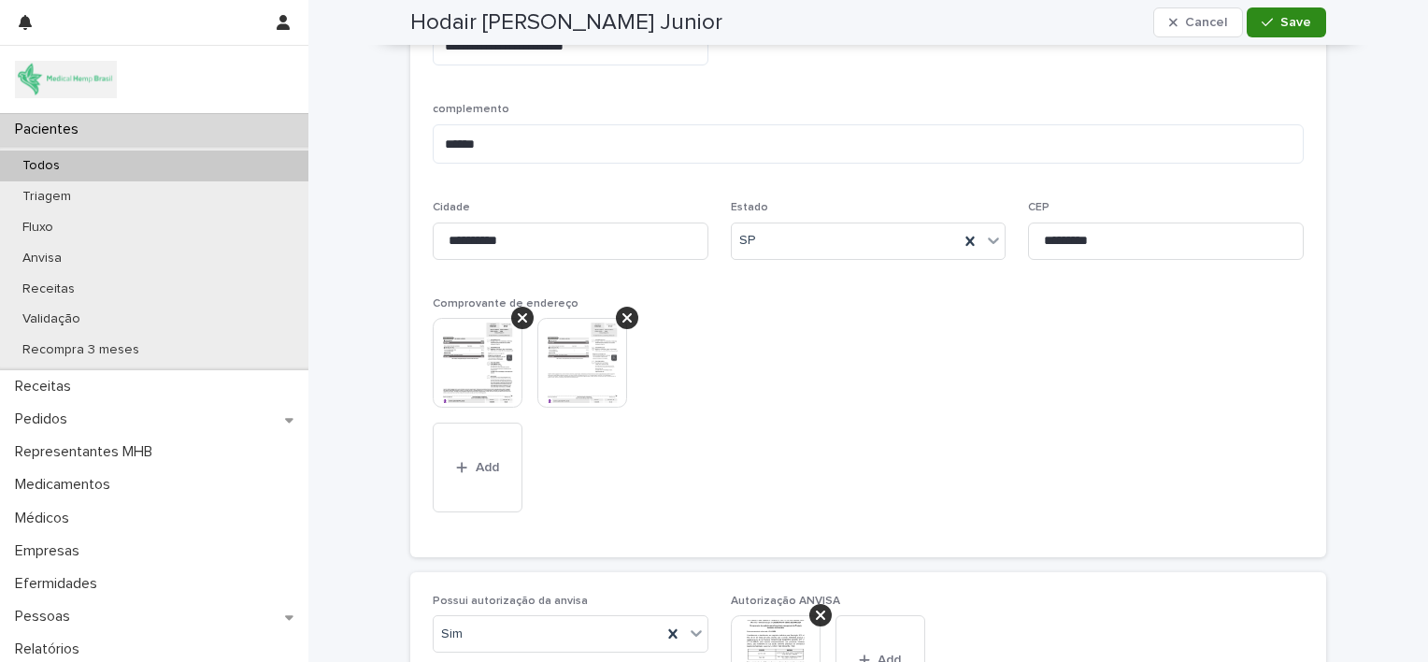
click at [1284, 23] on span "Save" at bounding box center [1296, 22] width 31 height 13
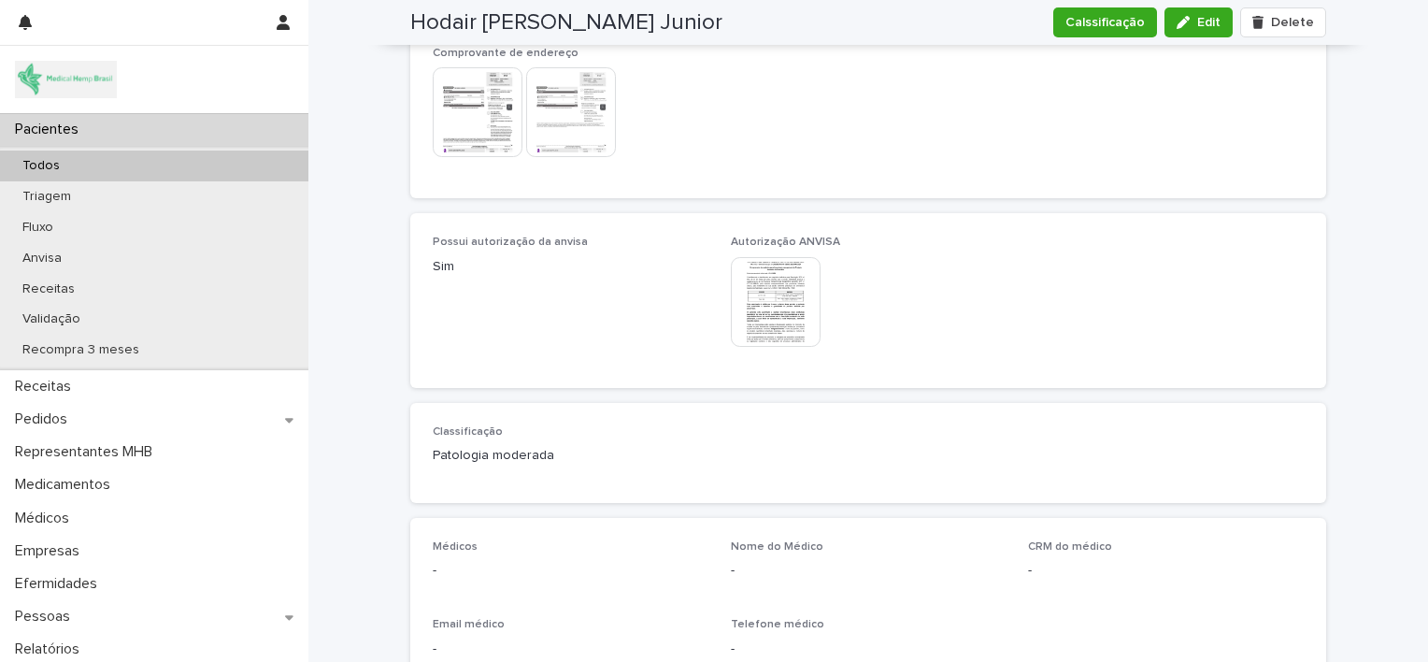
click at [194, 131] on div "Pacientes" at bounding box center [154, 129] width 309 height 33
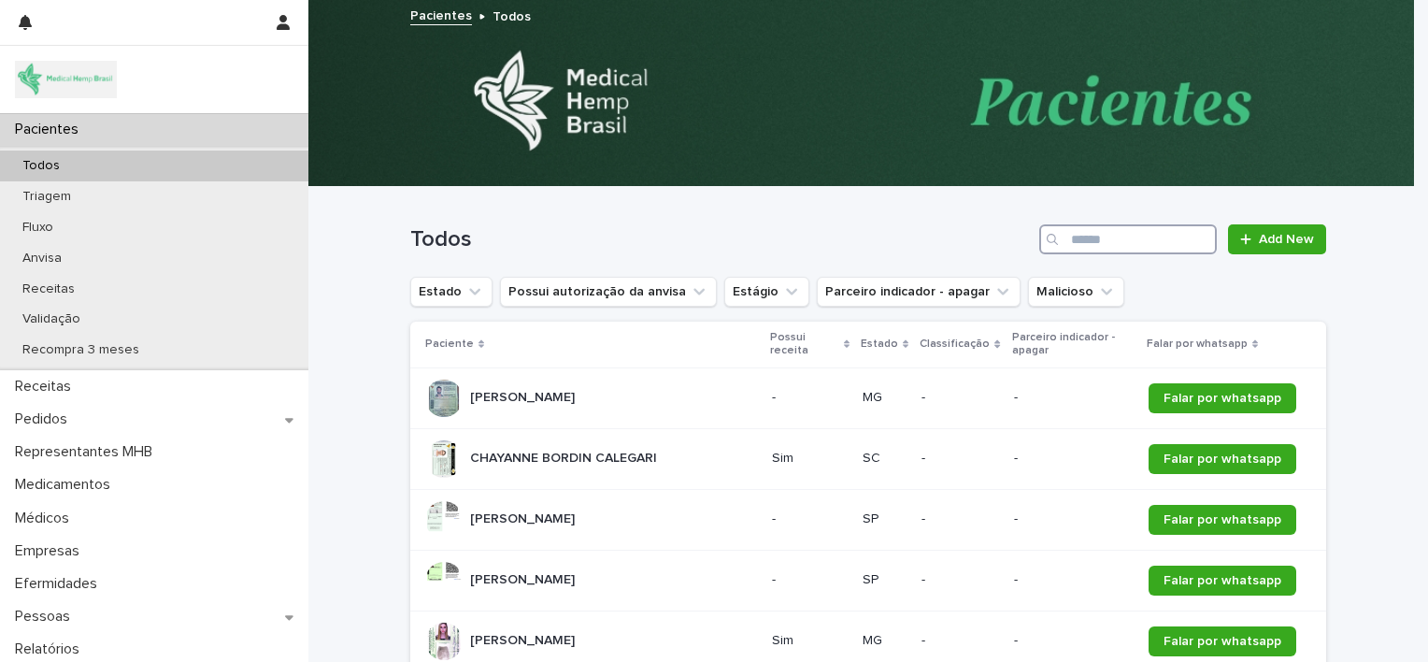
click at [1092, 237] on input "Search" at bounding box center [1129, 239] width 178 height 30
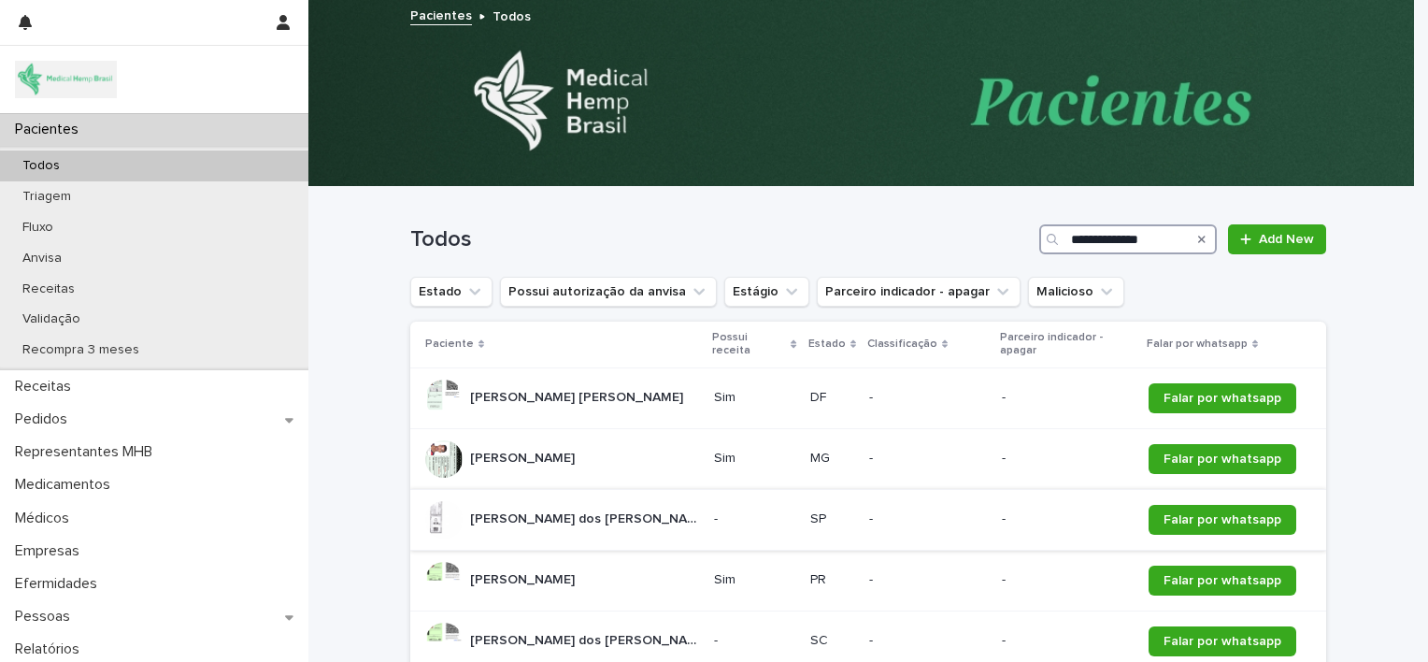
type input "**********"
click at [645, 508] on p "[PERSON_NAME] dos [PERSON_NAME]" at bounding box center [586, 518] width 233 height 20
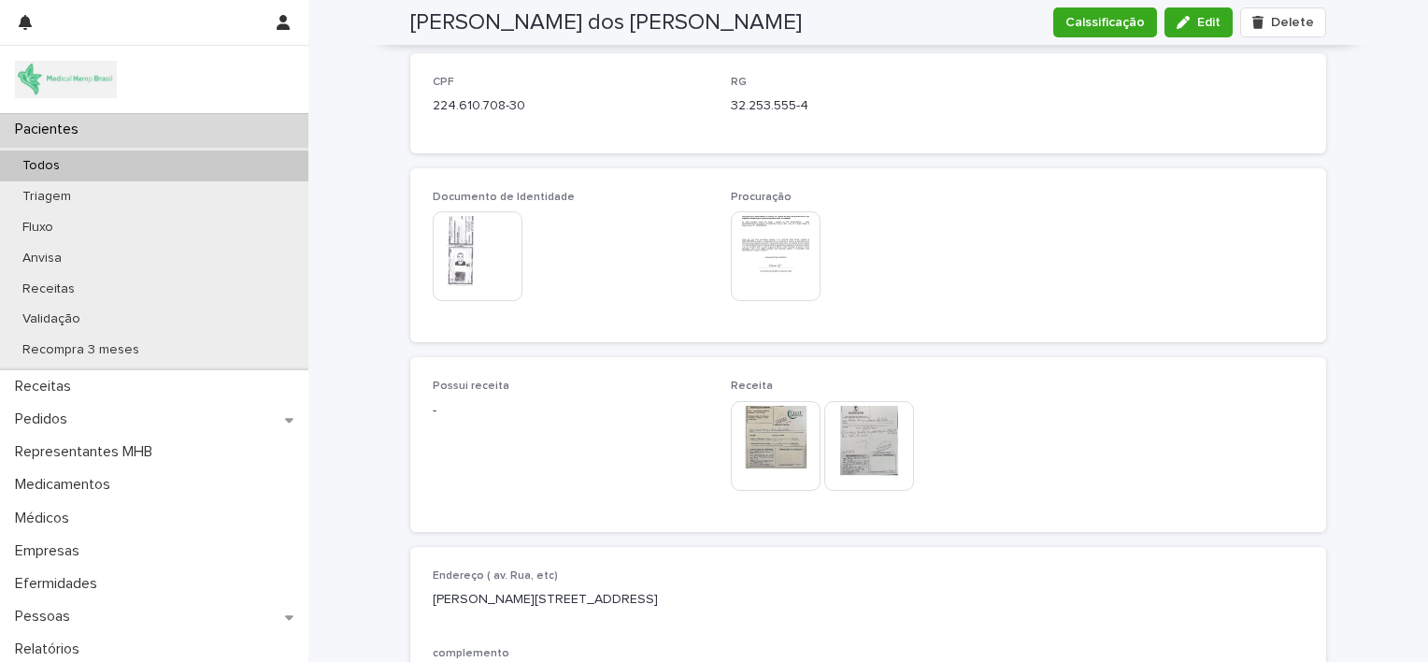
scroll to position [974, 0]
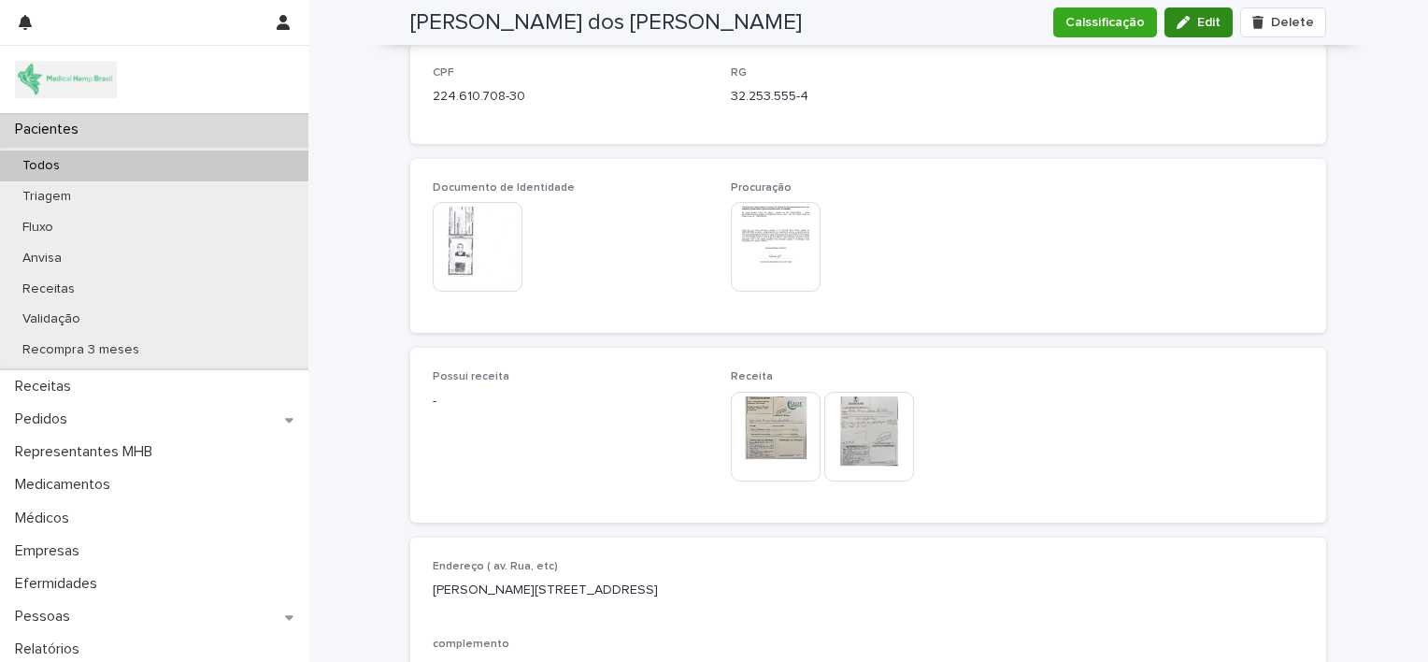
click at [1193, 33] on button "Edit" at bounding box center [1199, 22] width 68 height 30
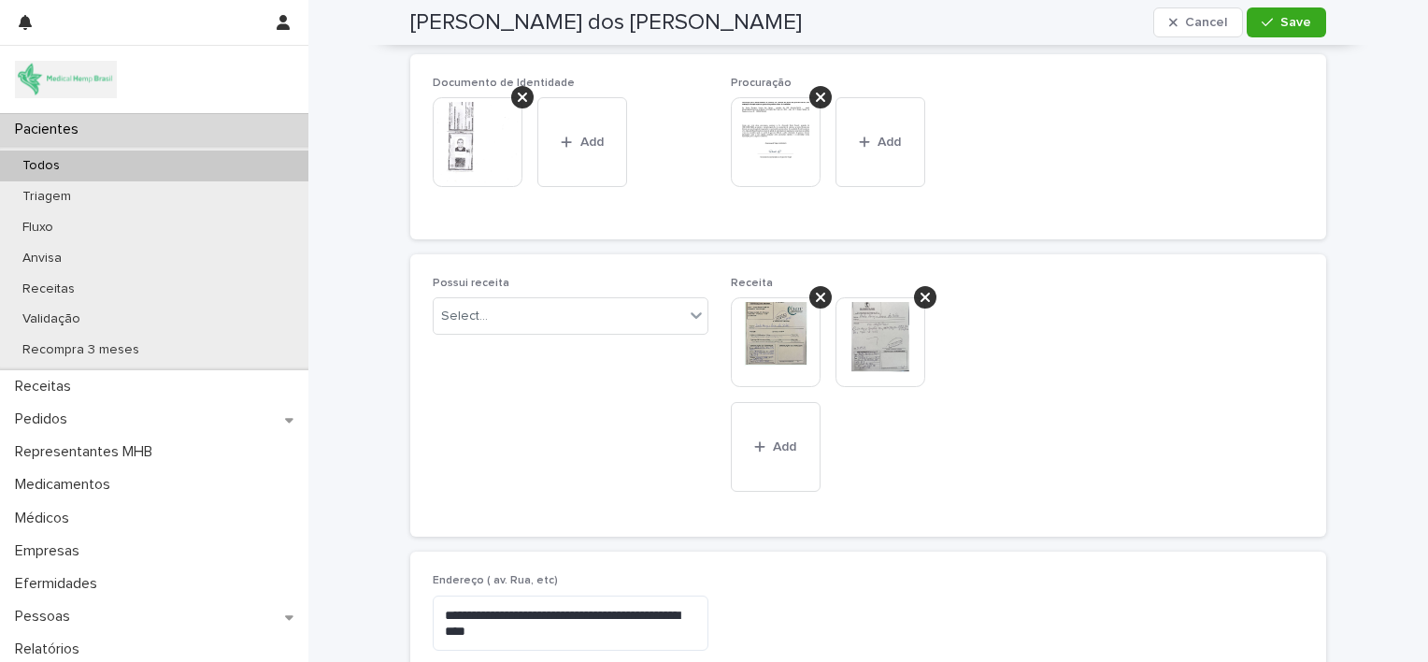
scroll to position [1155, 0]
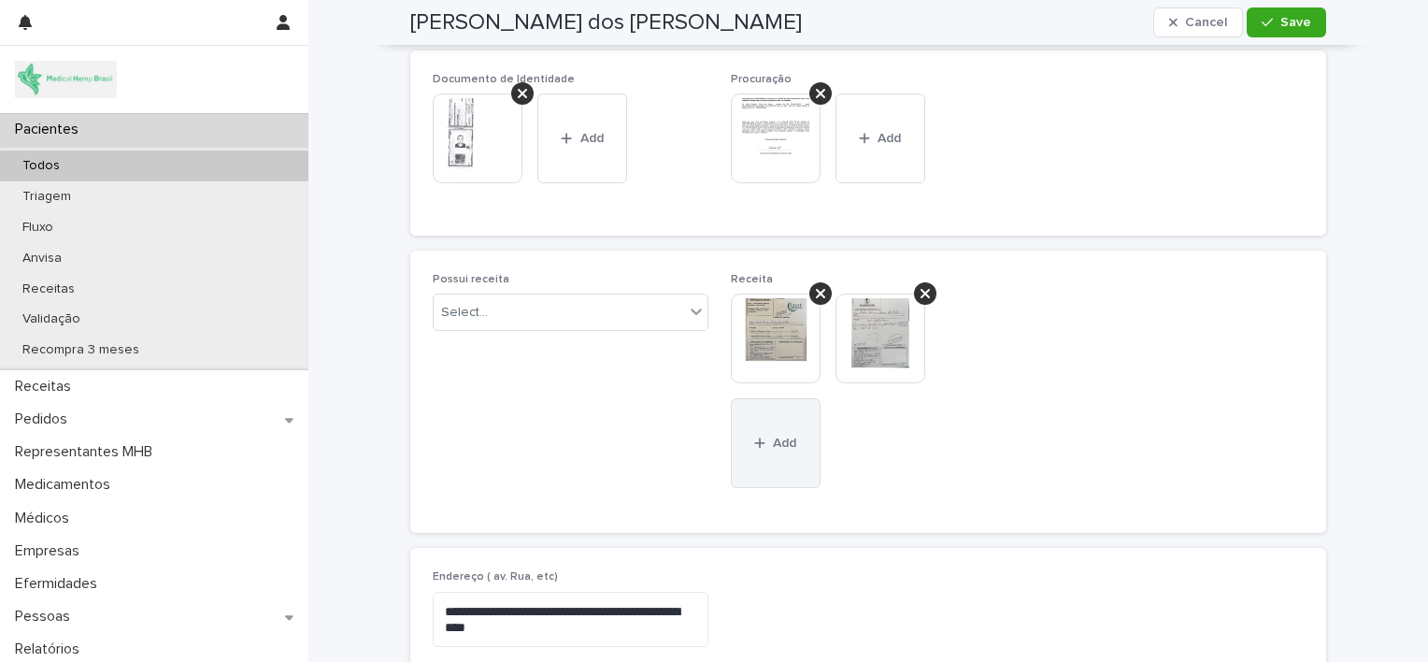
click at [767, 423] on button "Add" at bounding box center [776, 443] width 90 height 90
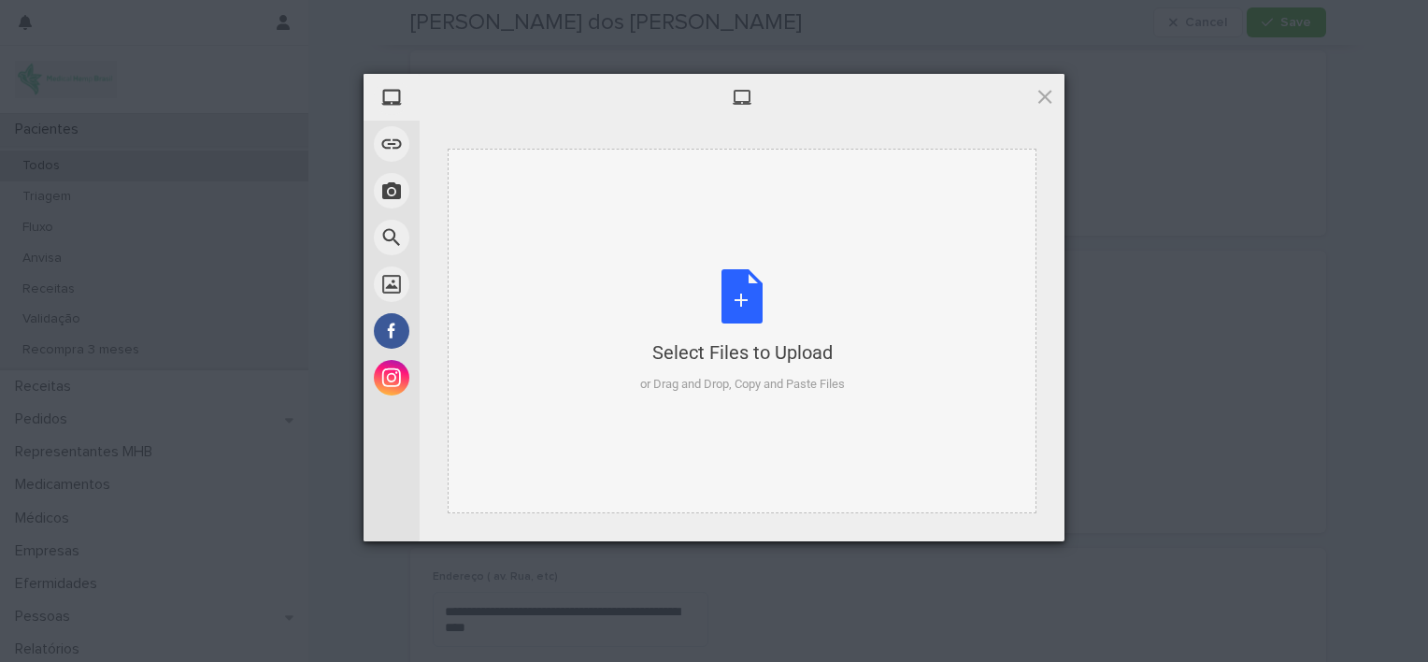
click at [748, 323] on div "Select Files to Upload or Drag and Drop, Copy and Paste Files" at bounding box center [742, 331] width 205 height 124
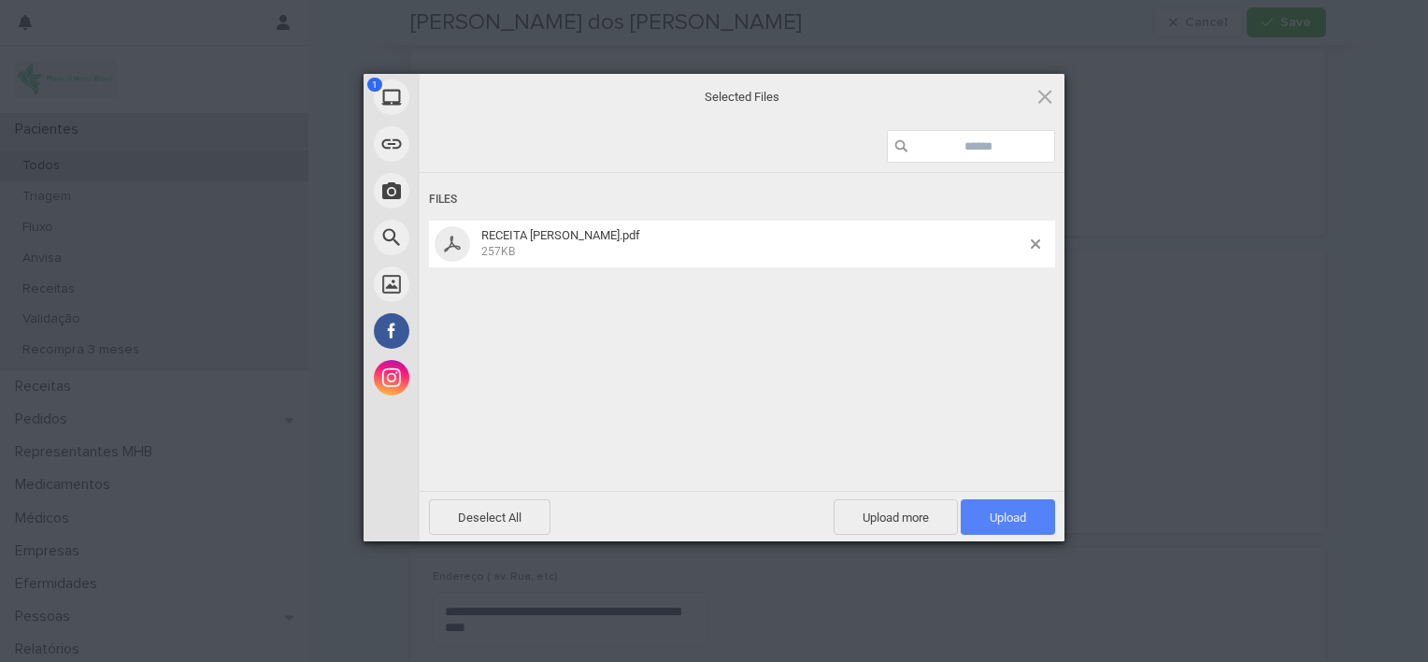
click at [1006, 514] on span "Upload 1" at bounding box center [1008, 517] width 36 height 14
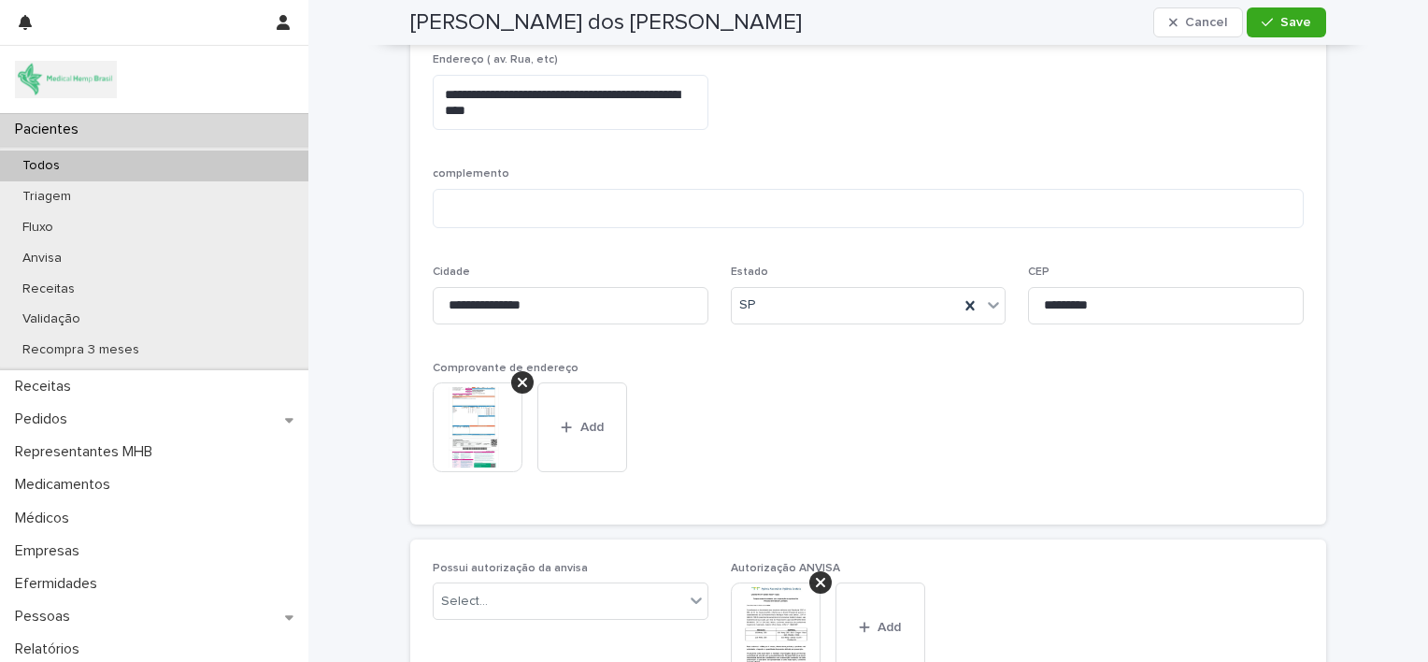
scroll to position [1780, 0]
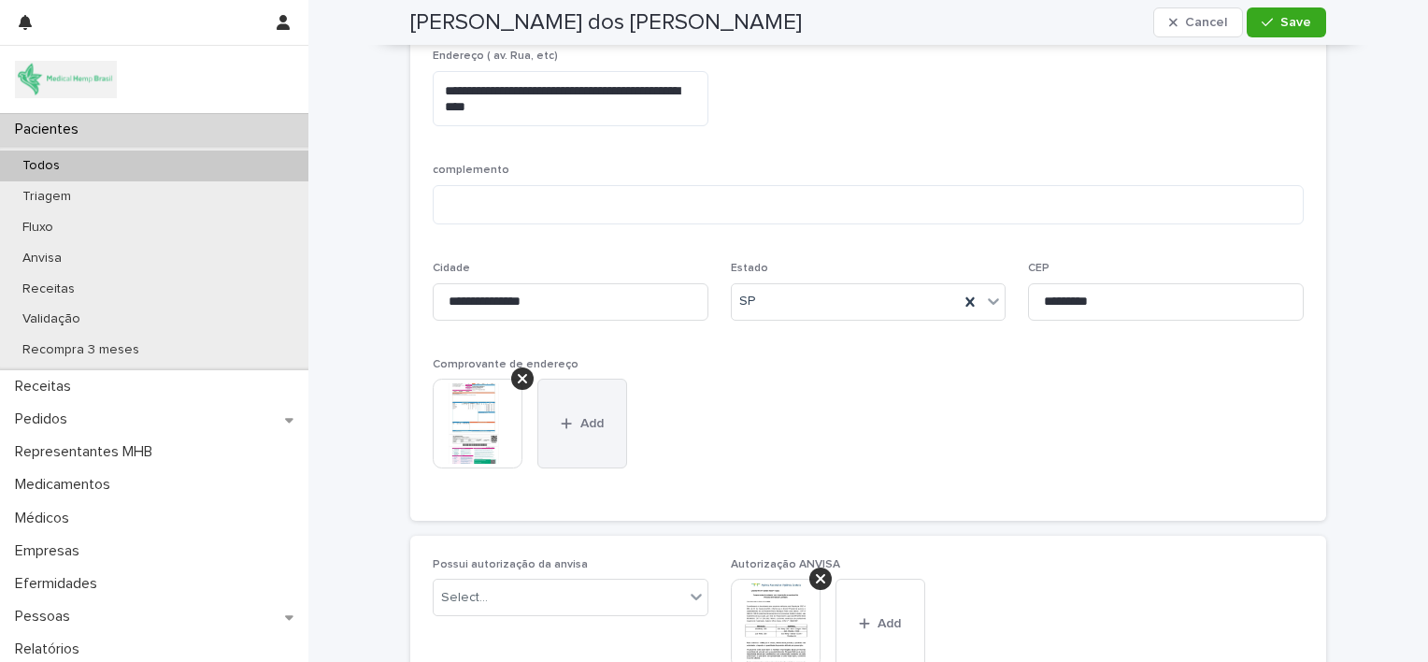
click at [555, 403] on button "Add" at bounding box center [583, 424] width 90 height 90
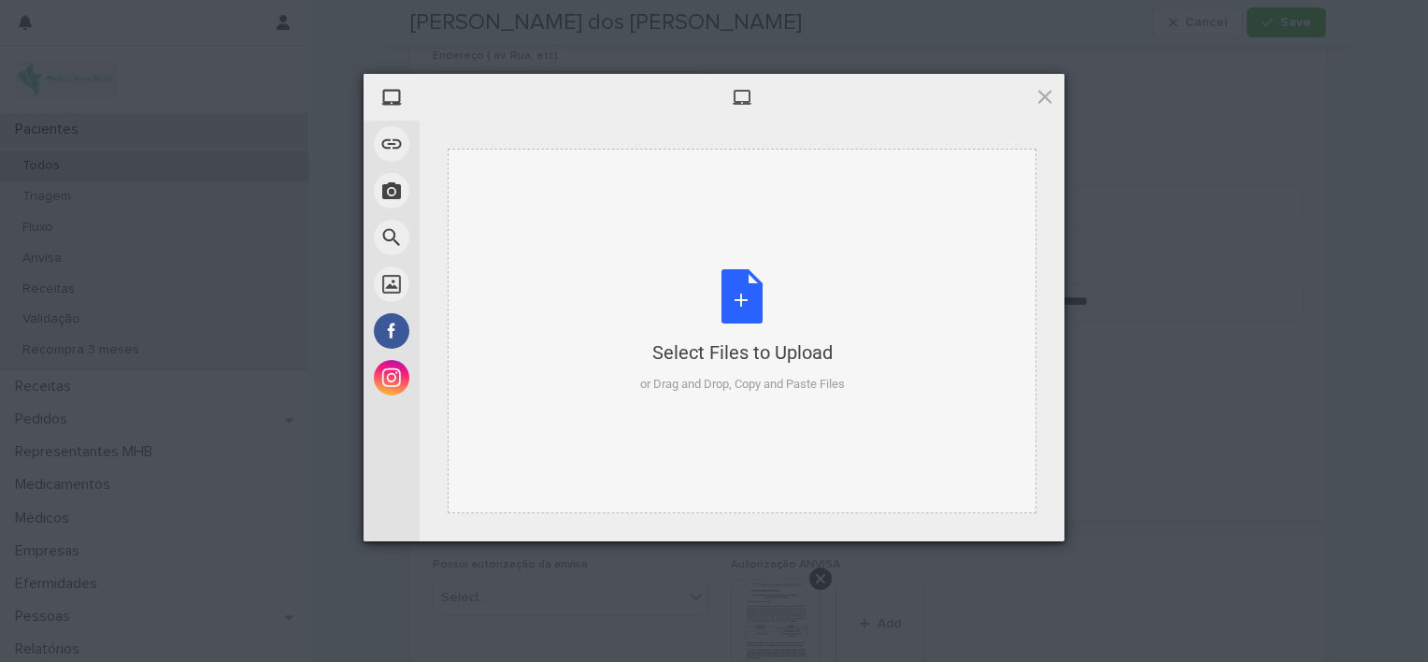
click at [735, 309] on div "Select Files to Upload or Drag and Drop, Copy and Paste Files" at bounding box center [742, 331] width 205 height 124
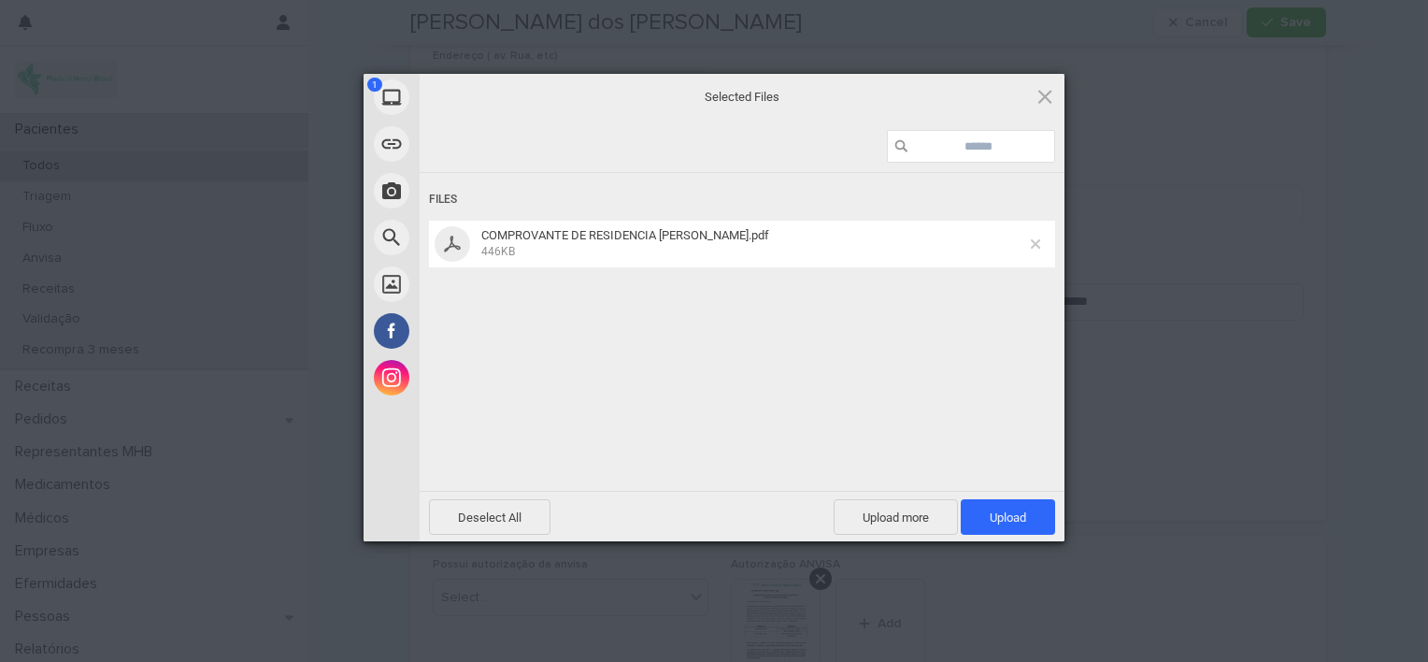
click at [1036, 245] on span at bounding box center [1035, 243] width 9 height 9
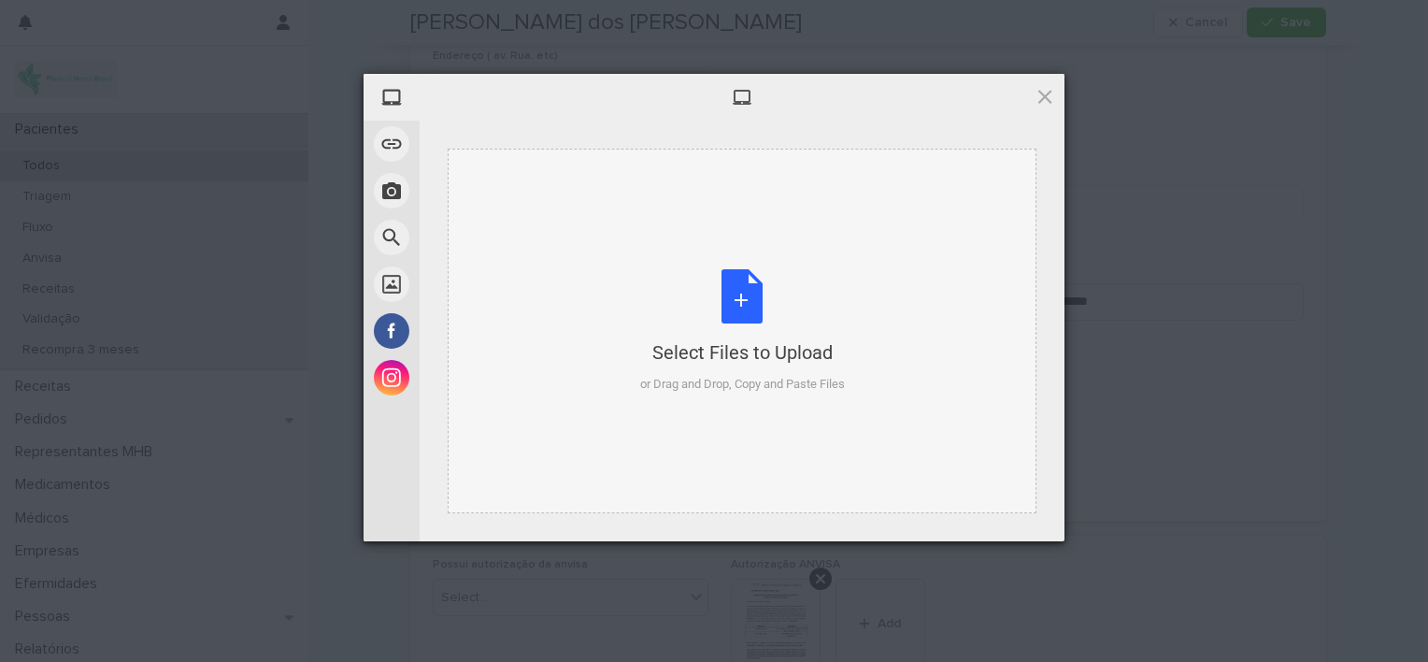
click at [748, 304] on div "Select Files to Upload or Drag and Drop, Copy and Paste Files" at bounding box center [742, 331] width 205 height 124
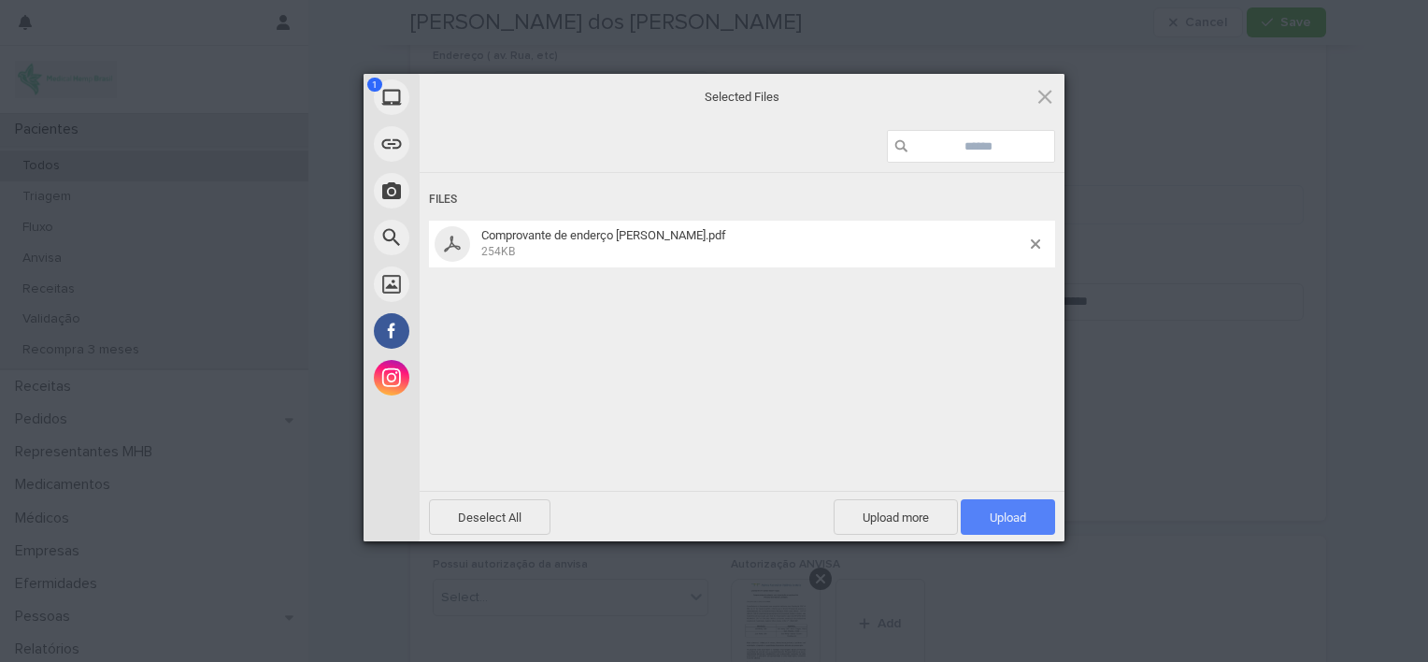
click at [1003, 524] on span "Upload 1" at bounding box center [1008, 517] width 94 height 36
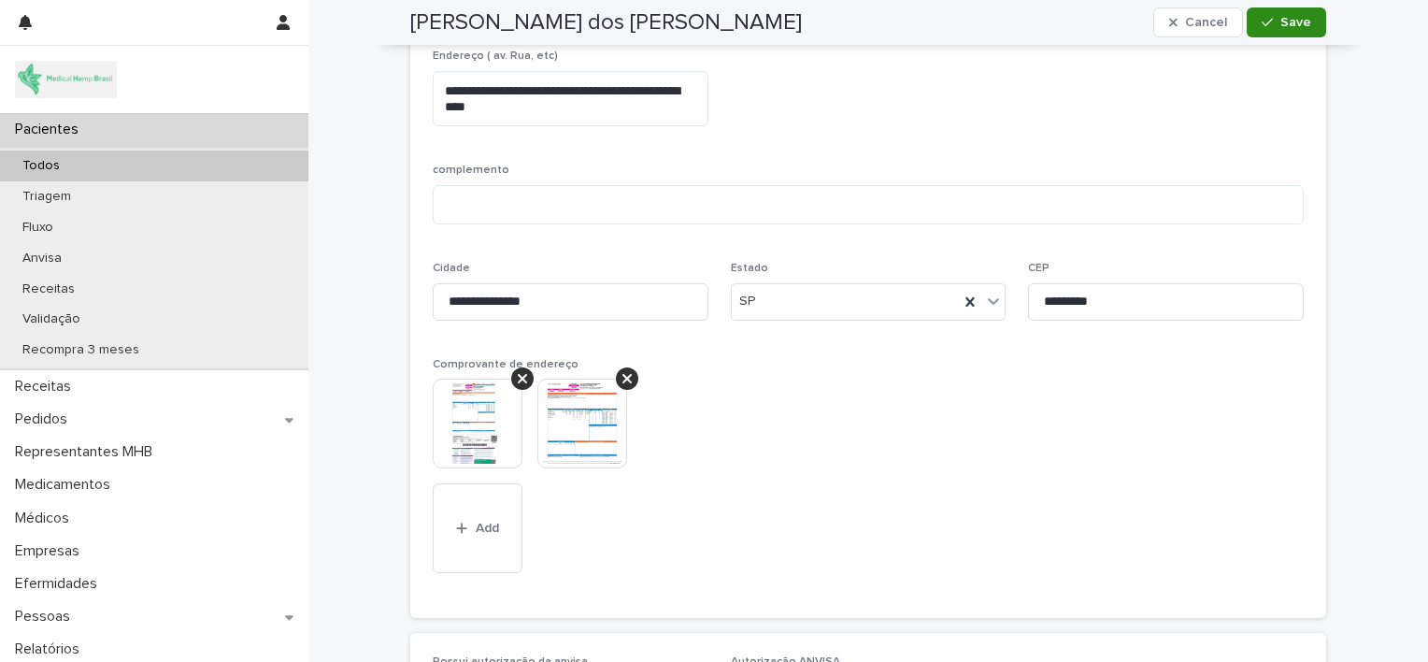
click at [1295, 28] on span "Save" at bounding box center [1296, 22] width 31 height 13
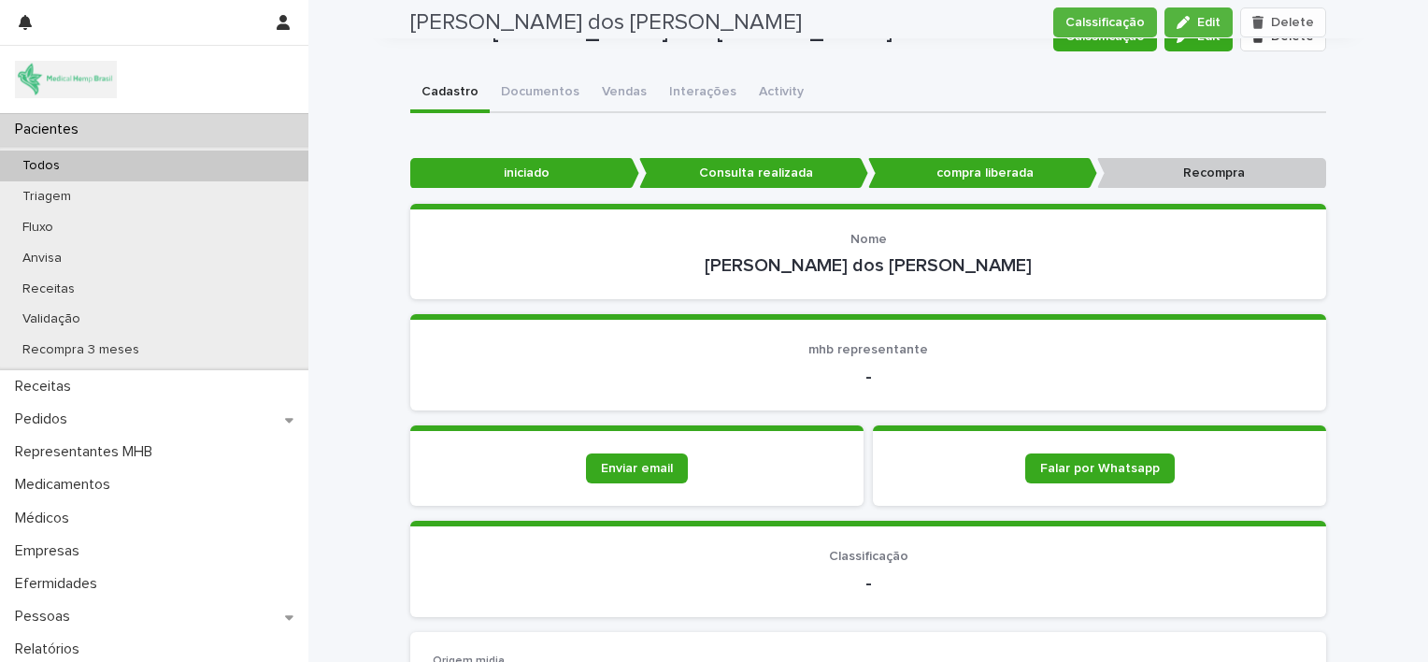
scroll to position [0, 0]
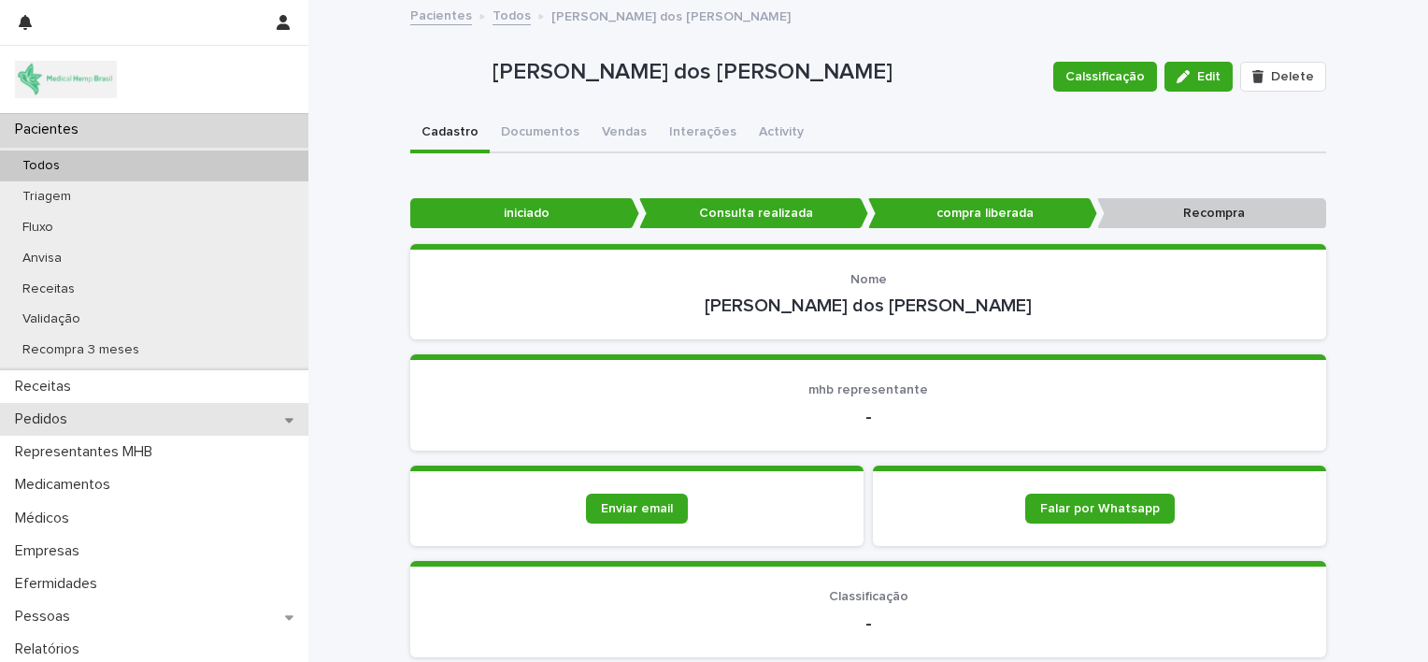
click at [151, 415] on div "Pedidos" at bounding box center [154, 419] width 309 height 33
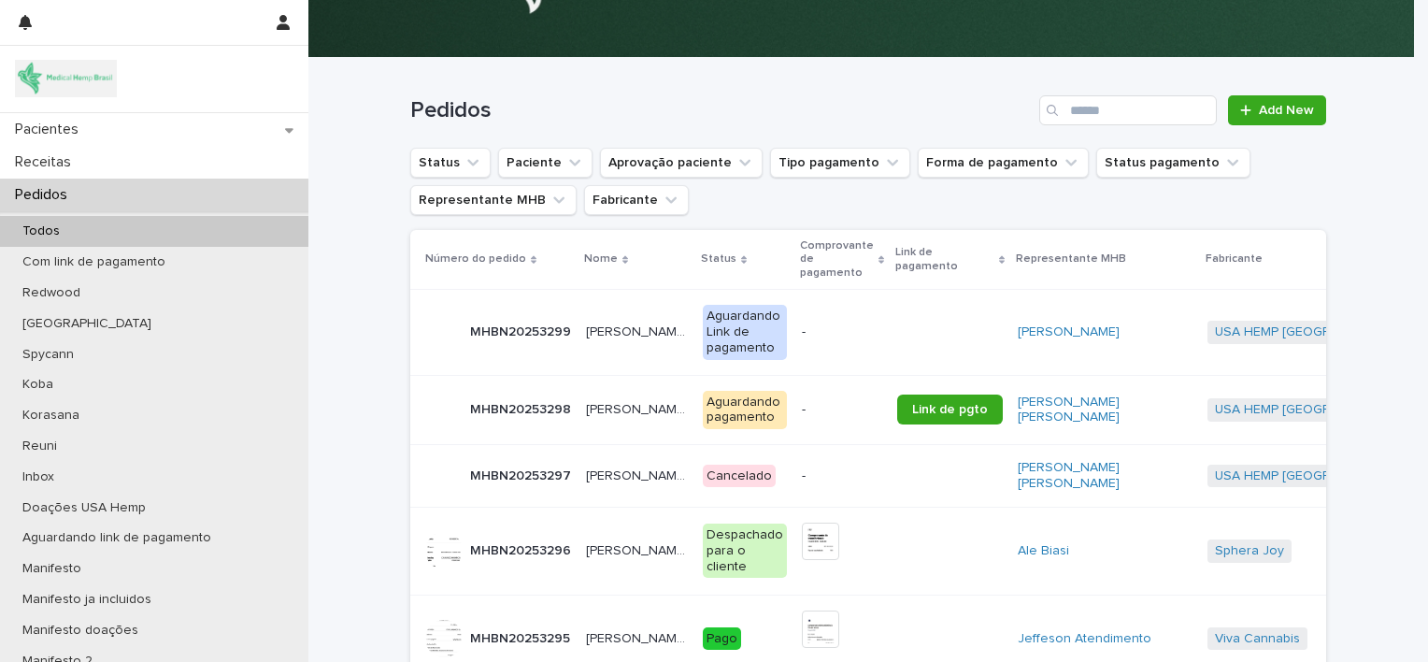
scroll to position [127, 0]
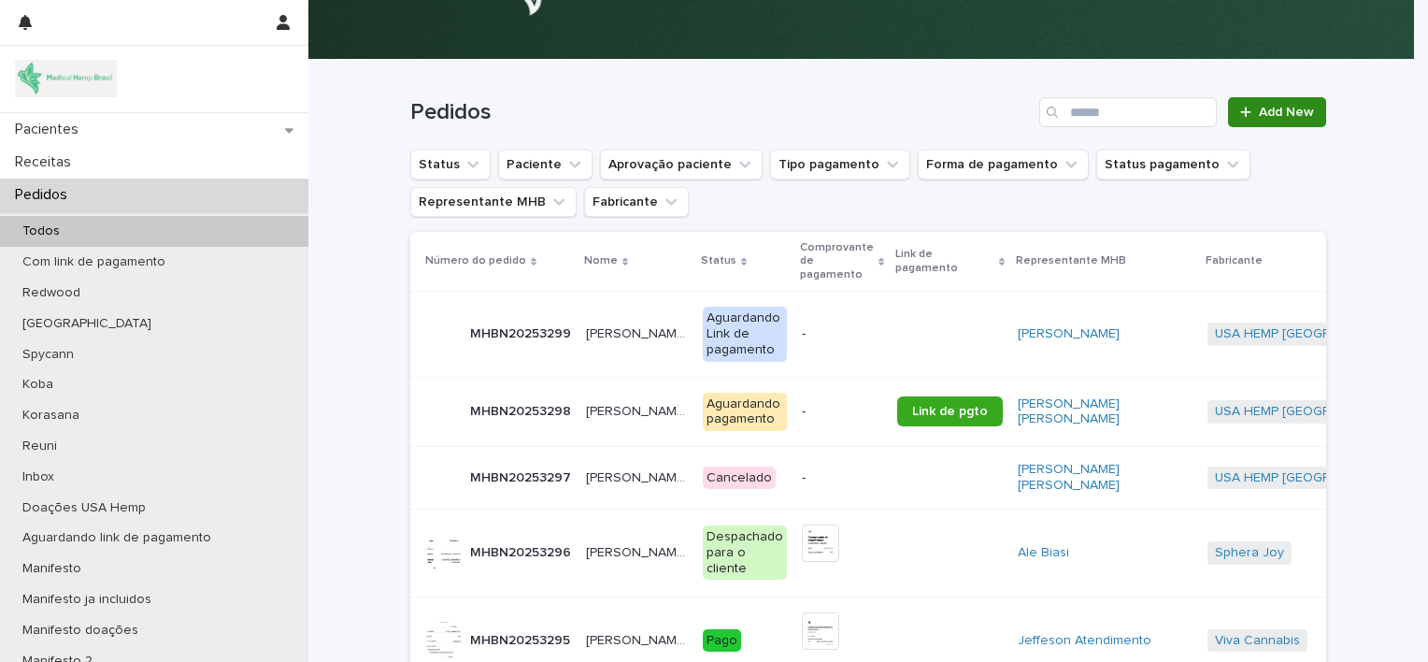
click at [1270, 116] on span "Add New" at bounding box center [1286, 112] width 55 height 13
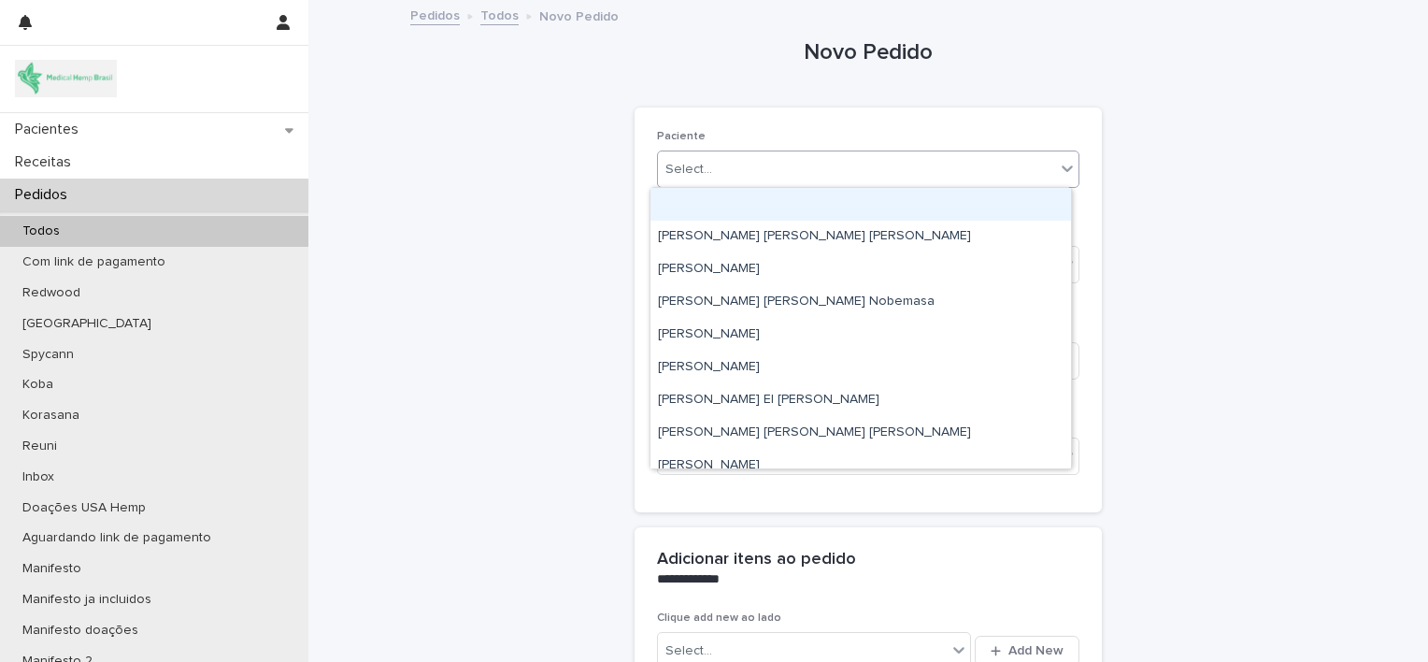
click at [1047, 174] on div "Select..." at bounding box center [856, 169] width 397 height 31
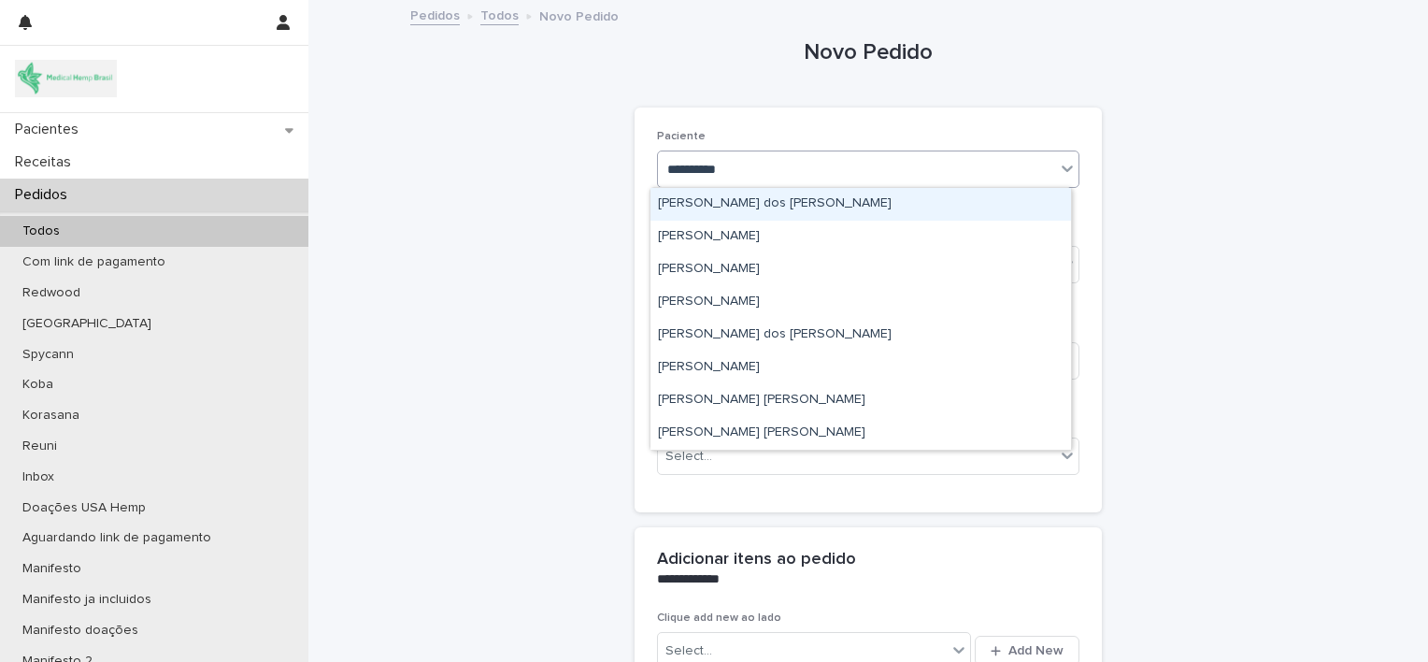
type input "**********"
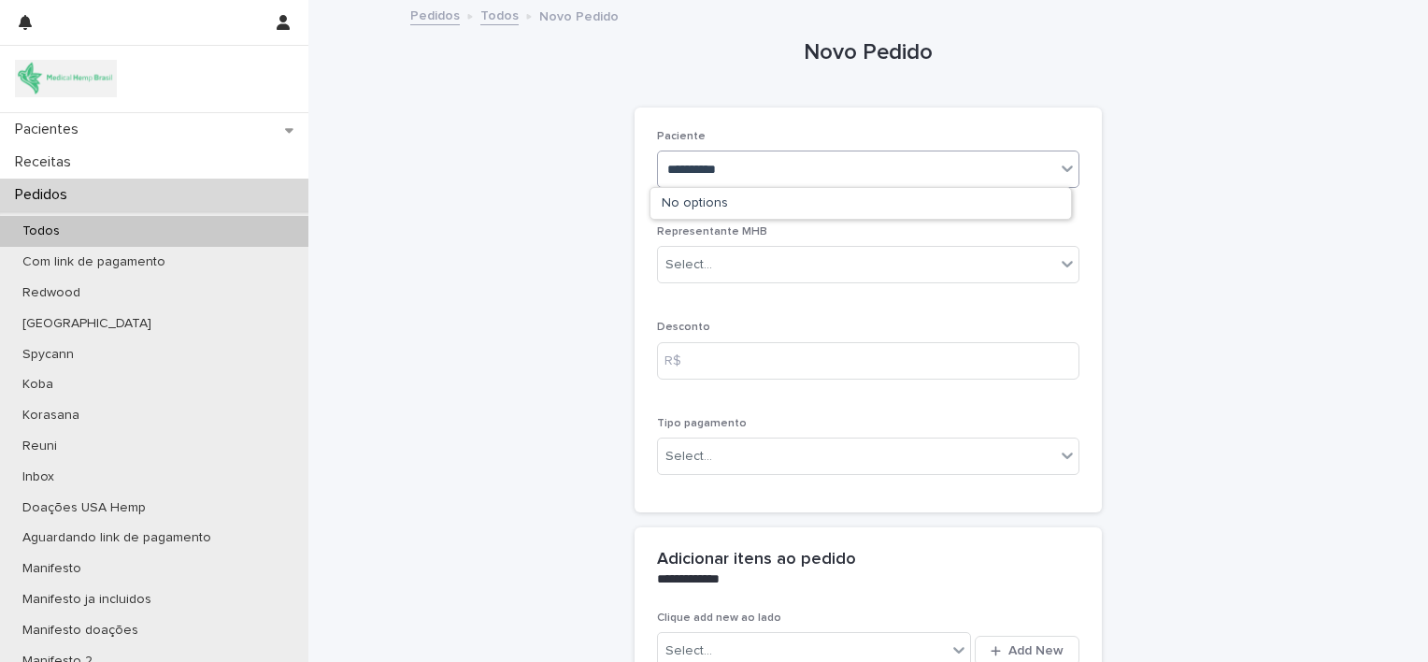
type input "**********"
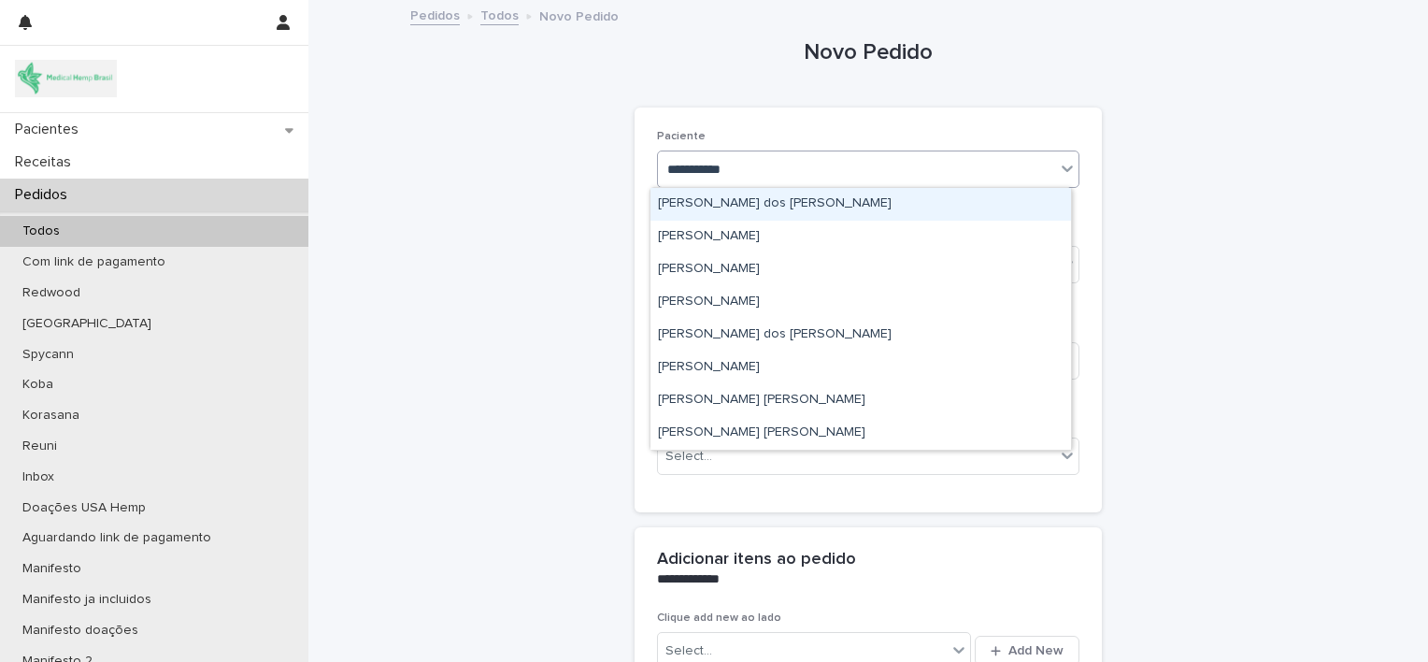
click at [796, 206] on div "[PERSON_NAME] dos [PERSON_NAME]" at bounding box center [861, 204] width 421 height 33
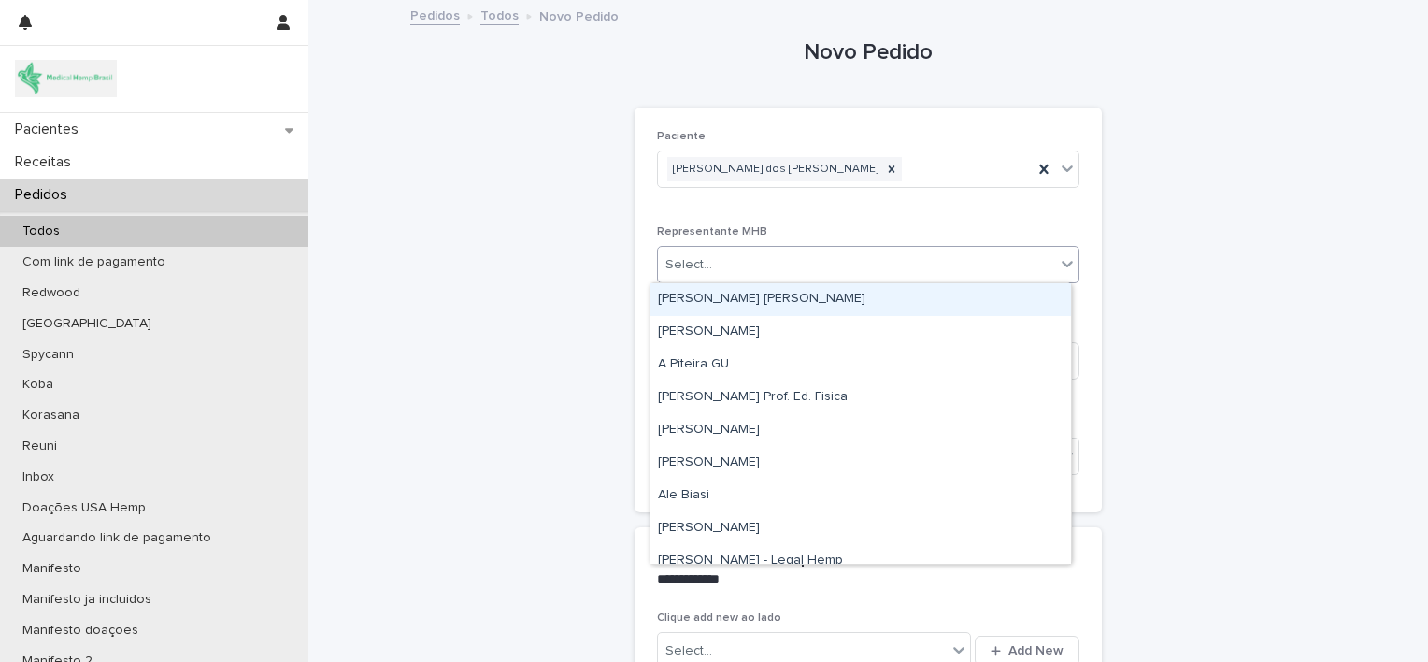
click at [785, 261] on div "Select..." at bounding box center [856, 265] width 397 height 31
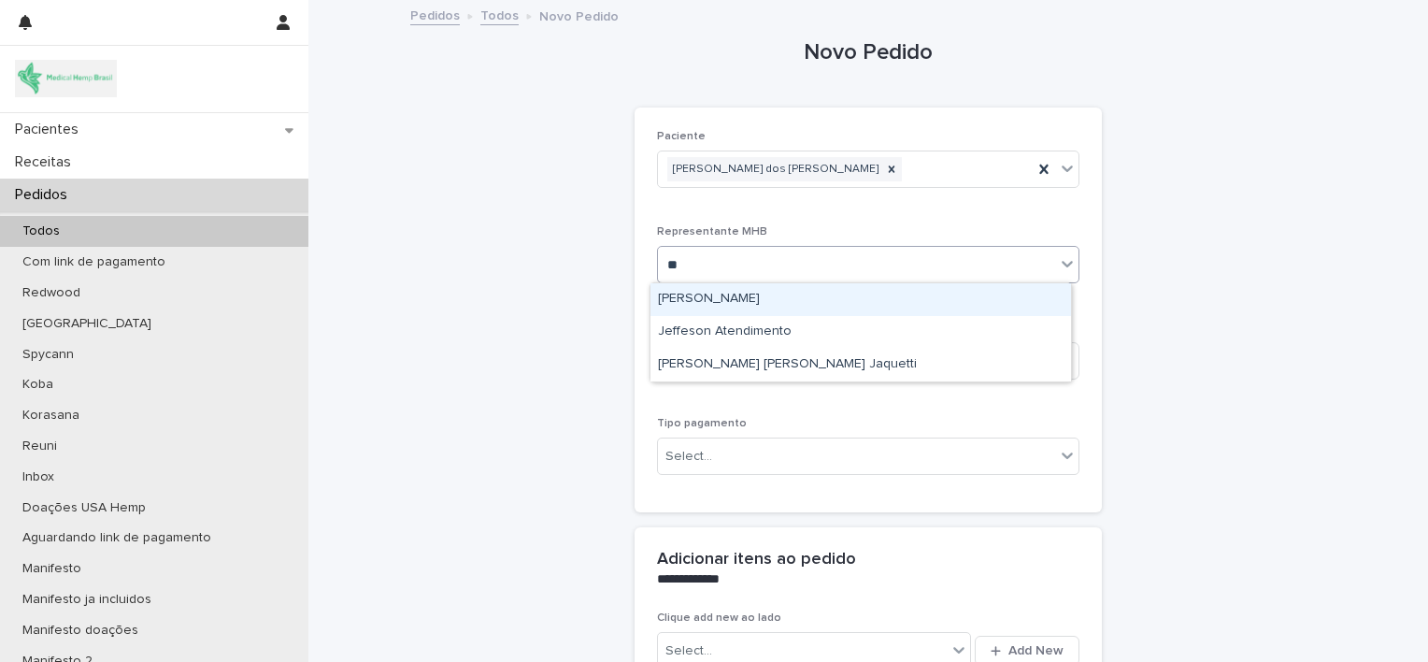
type input "***"
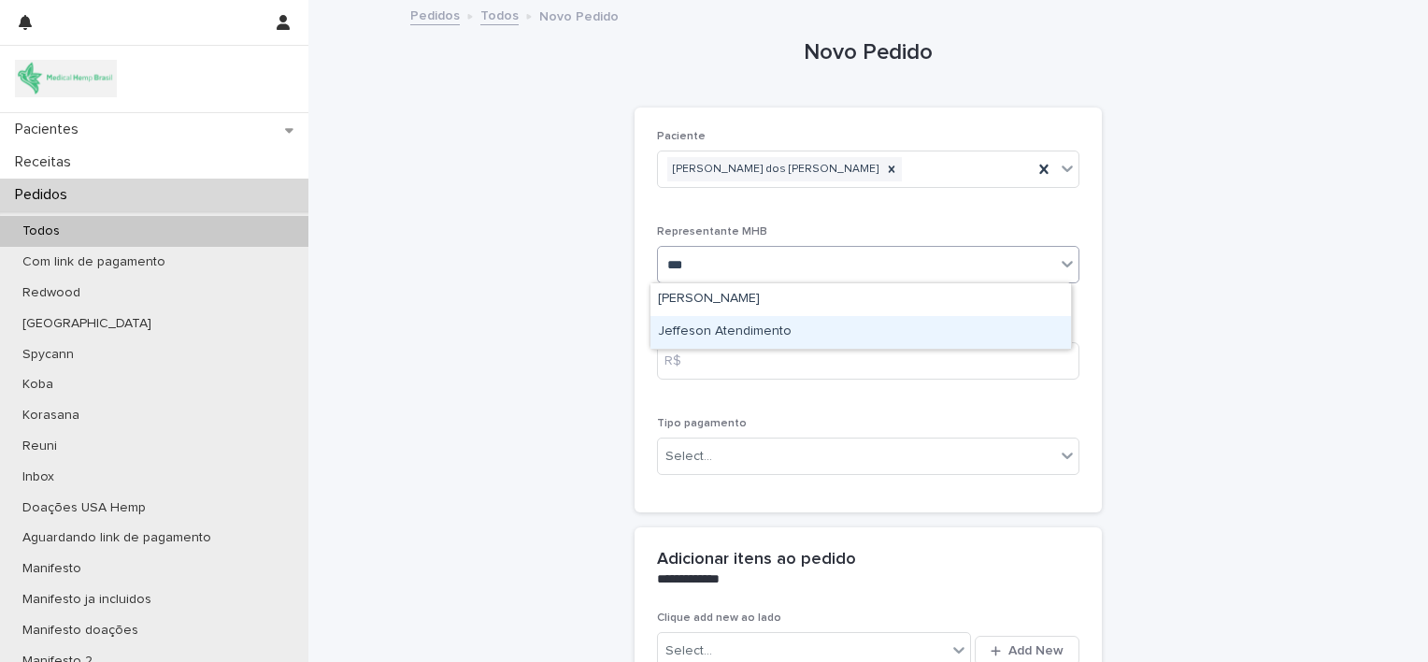
click at [797, 335] on div "Jeffeson Atendimento" at bounding box center [861, 332] width 421 height 33
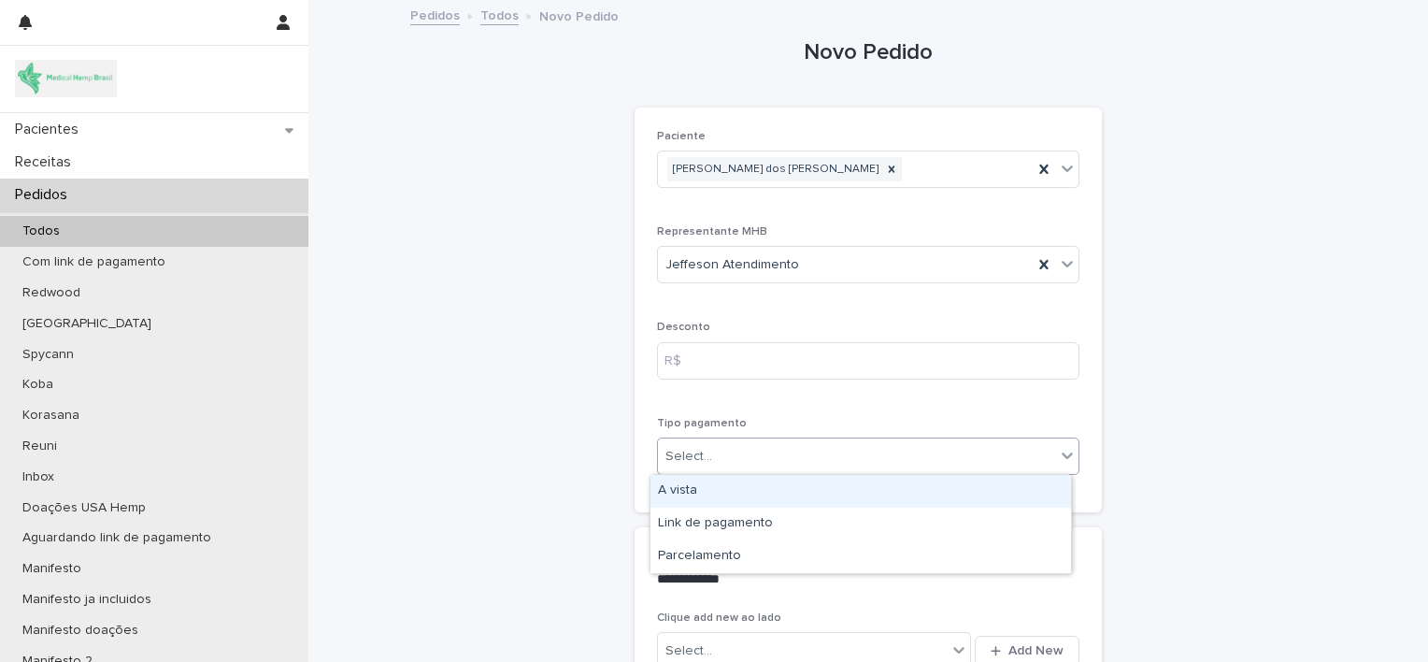
click at [789, 446] on div "Select..." at bounding box center [856, 456] width 397 height 31
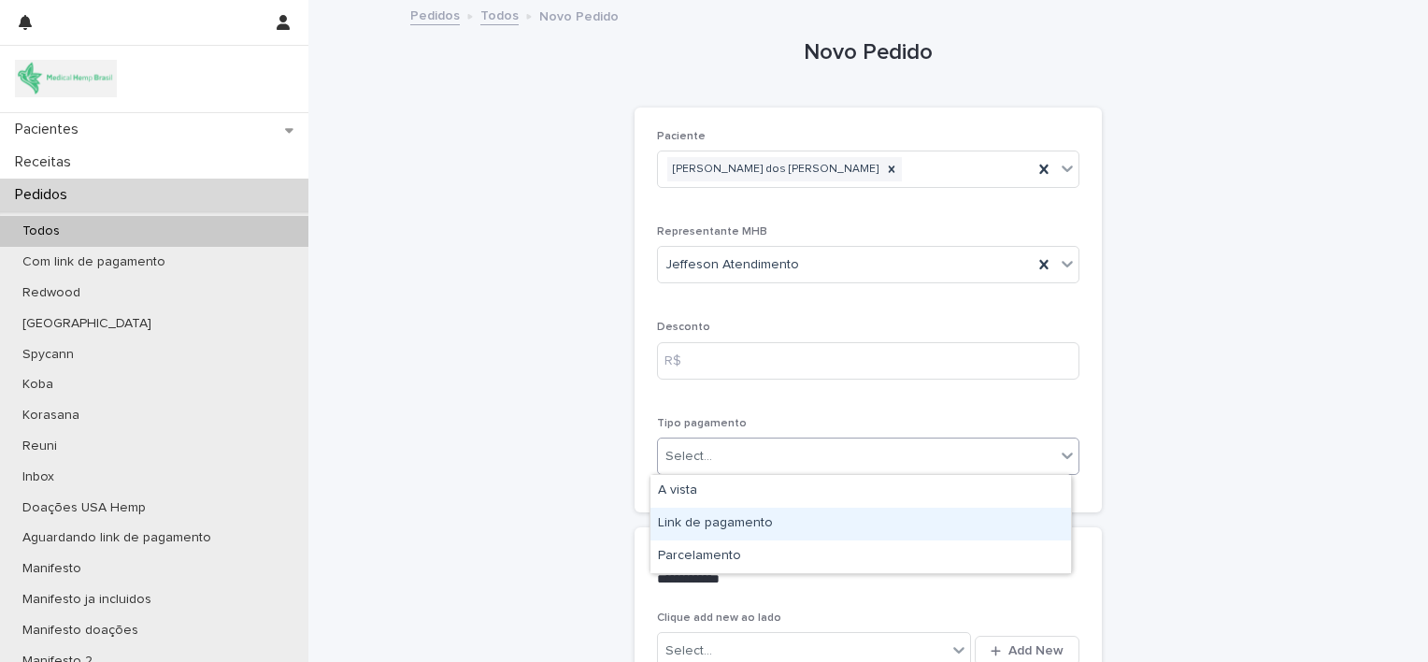
click at [801, 524] on div "Link de pagamento" at bounding box center [861, 524] width 421 height 33
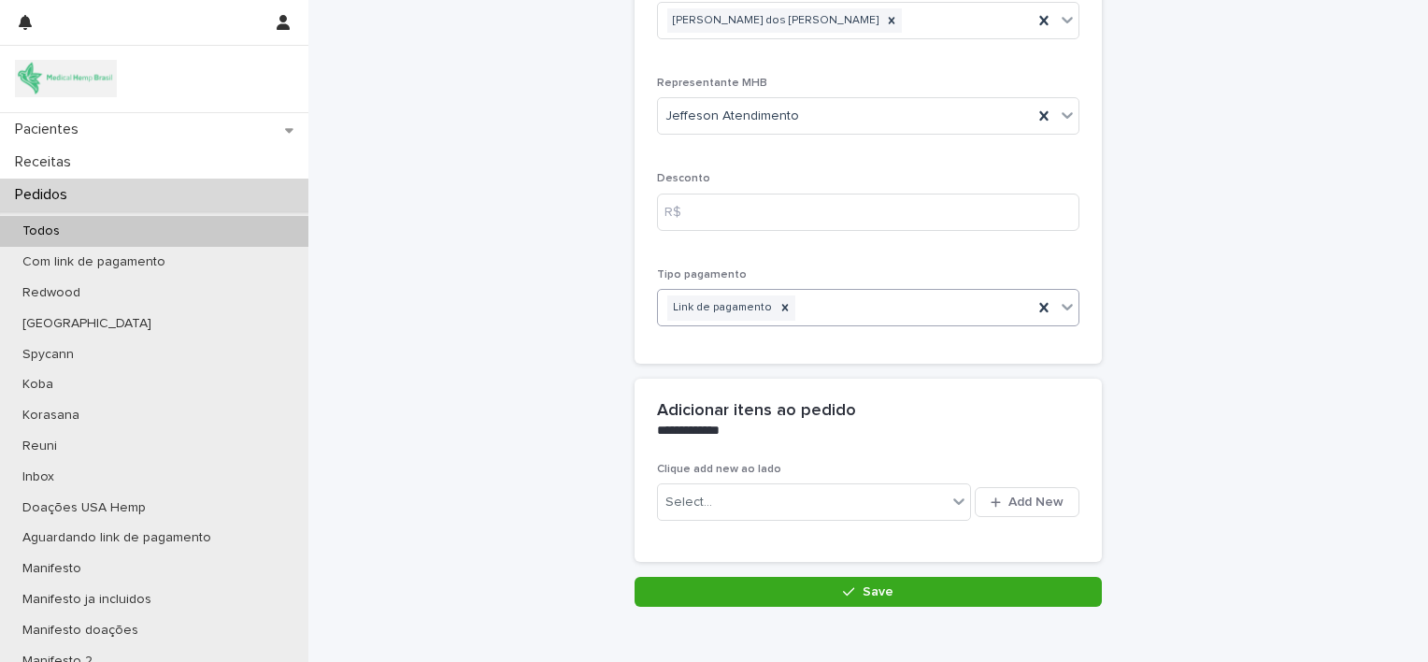
scroll to position [238, 0]
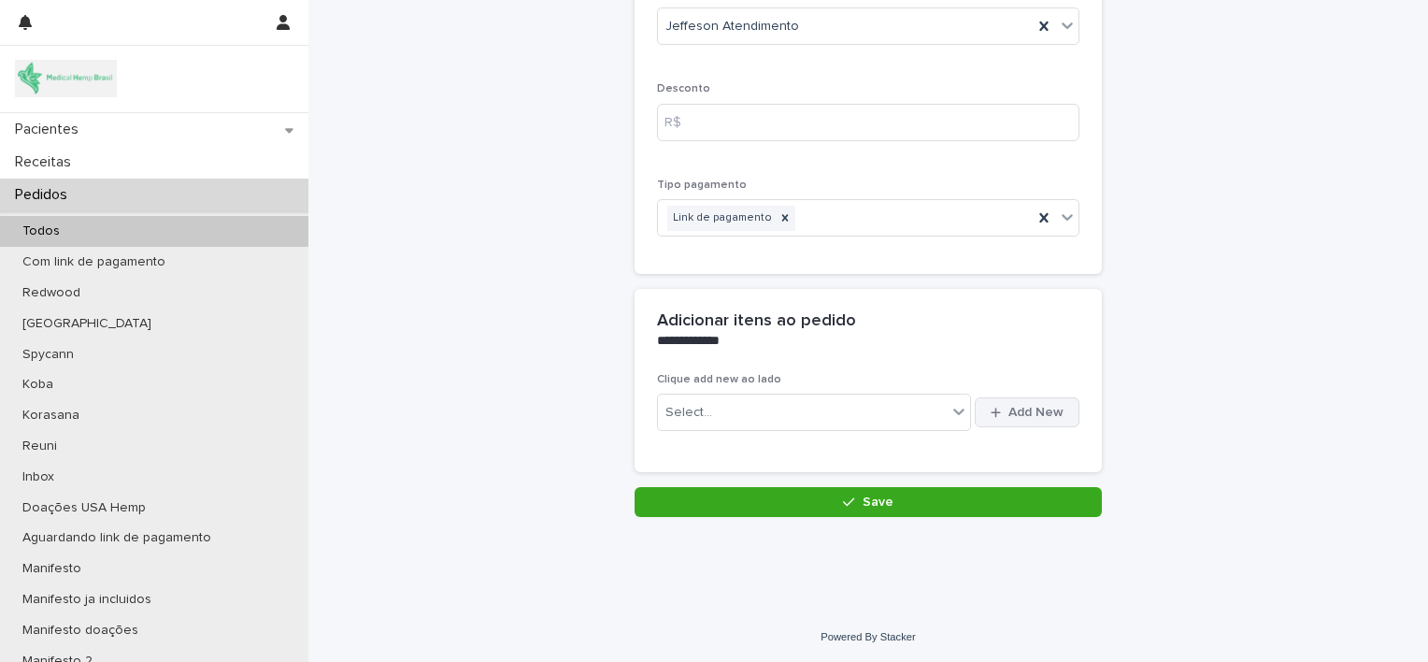
click at [992, 418] on button "Add New" at bounding box center [1027, 412] width 105 height 30
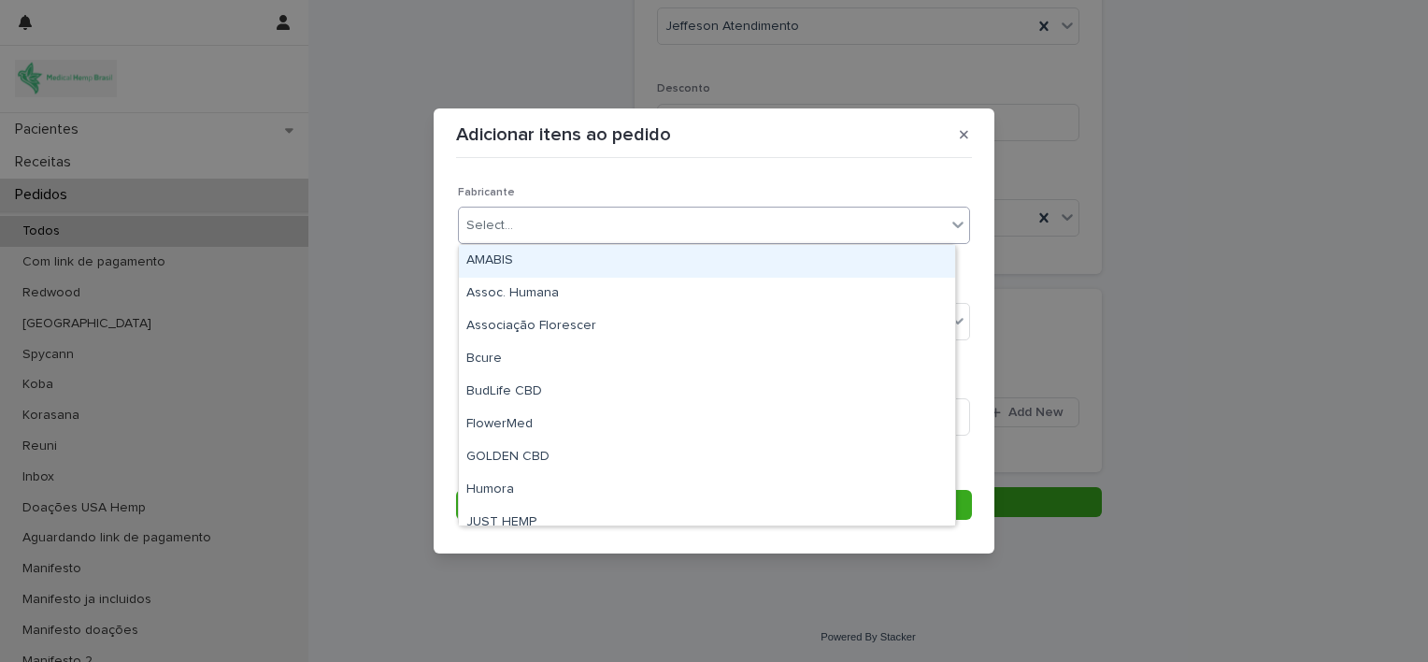
click at [871, 224] on div "Select..." at bounding box center [702, 225] width 487 height 31
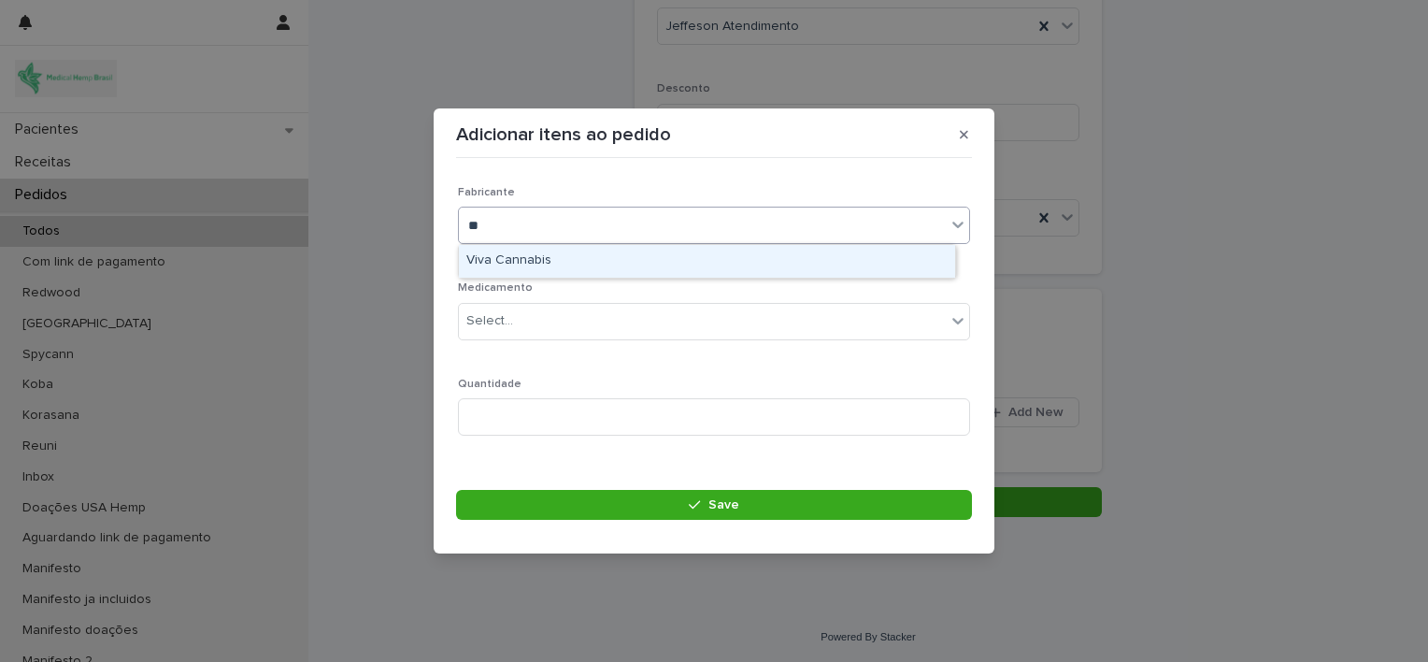
type input "***"
click at [823, 255] on div "Viva Cannabis" at bounding box center [707, 261] width 496 height 33
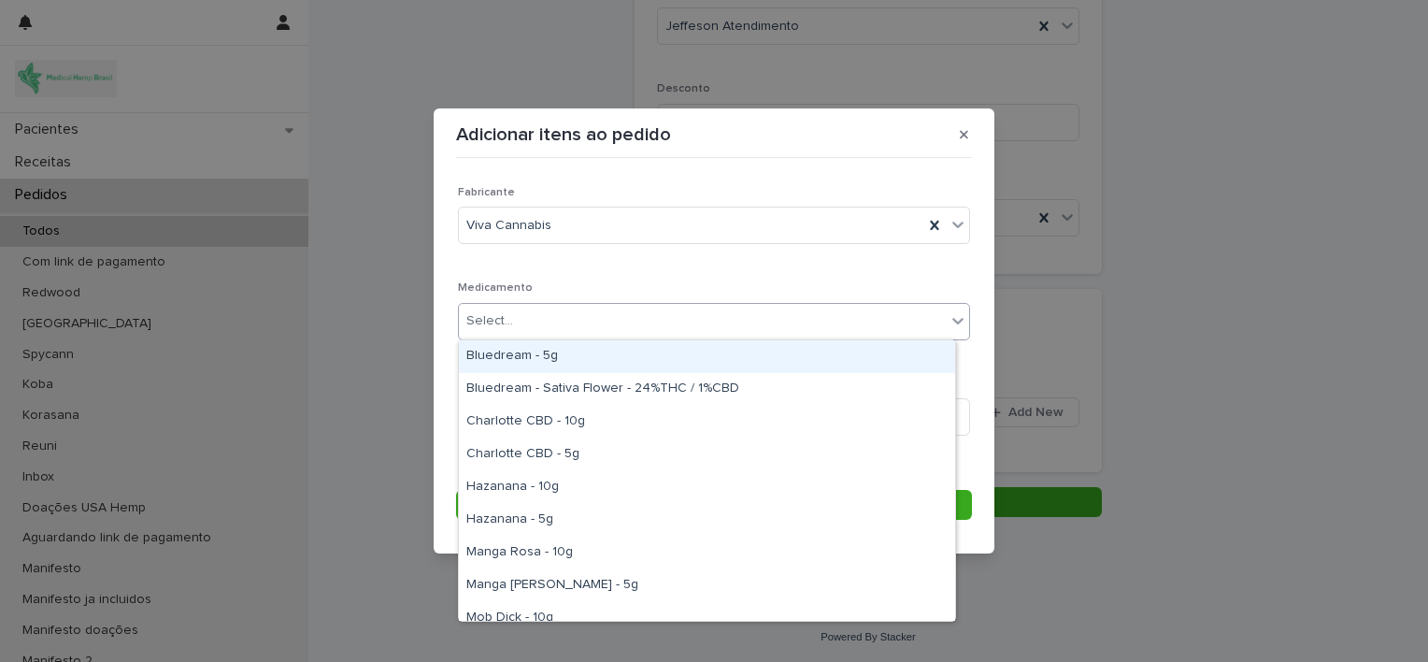
click at [798, 326] on div "Select..." at bounding box center [702, 321] width 487 height 31
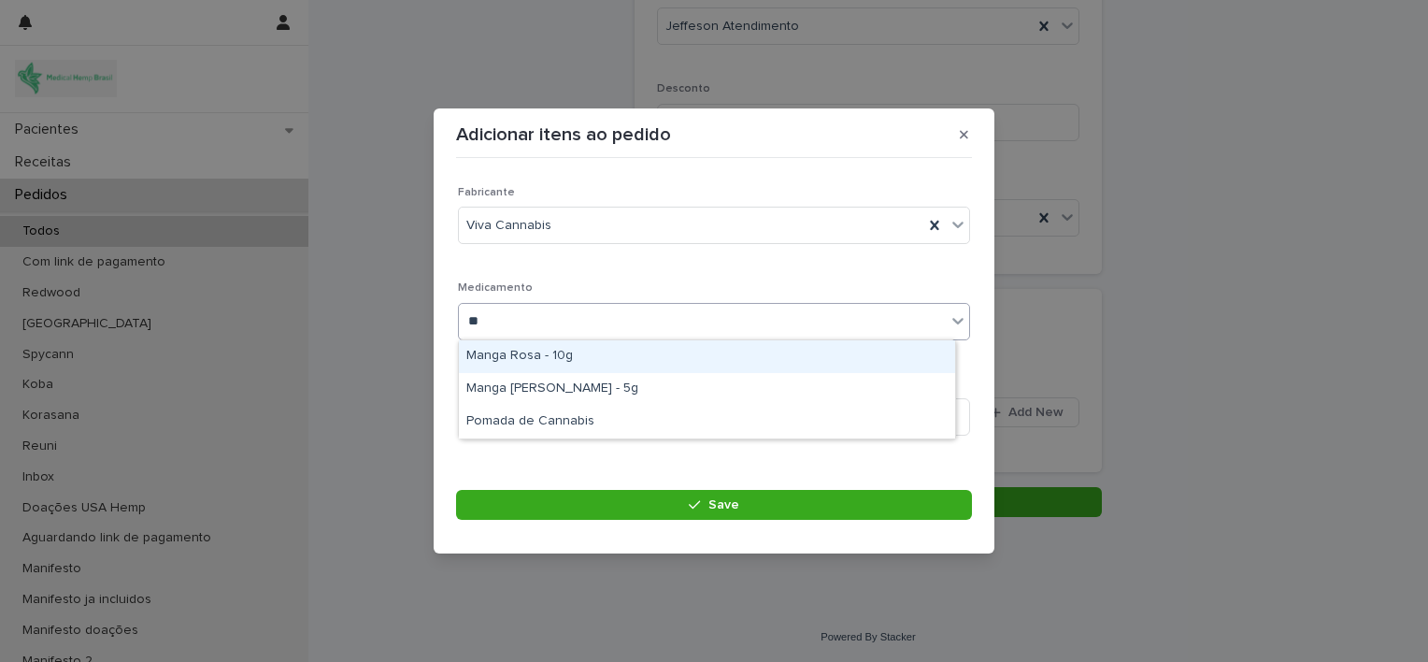
type input "***"
click at [737, 364] on div "Manga Rosa - 10g" at bounding box center [707, 356] width 496 height 33
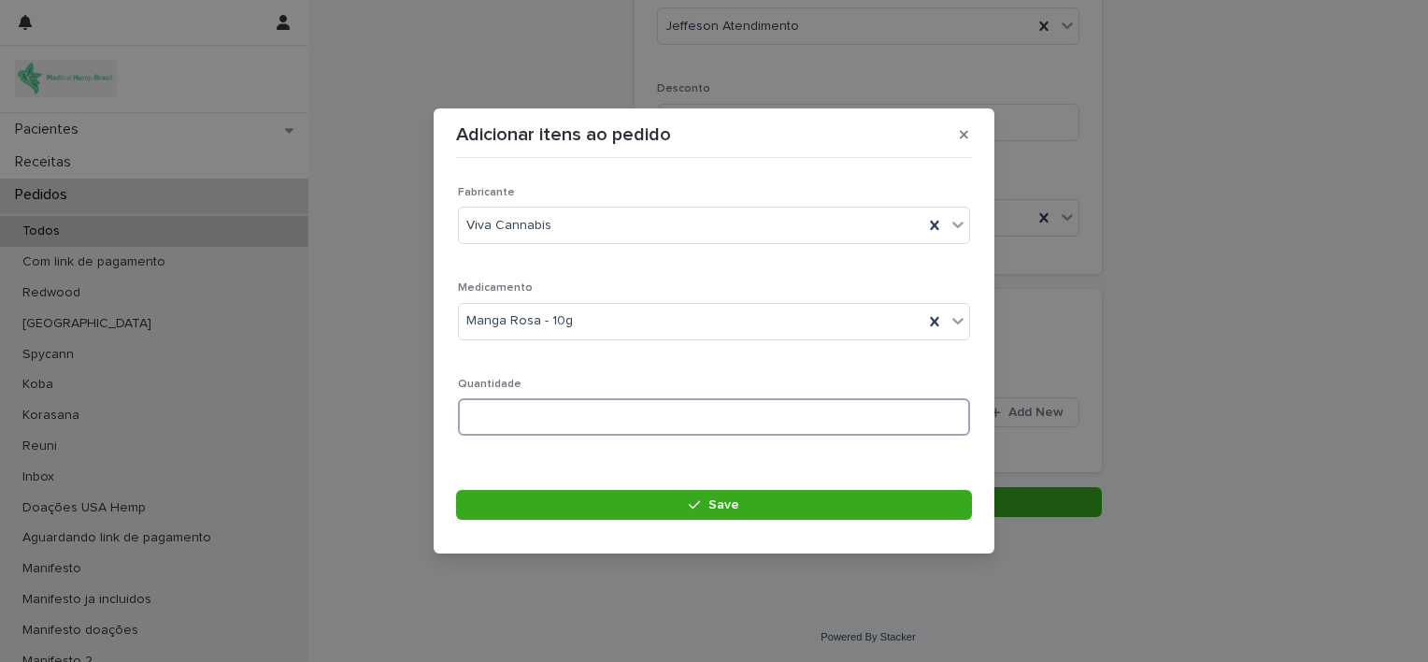
click at [694, 424] on input at bounding box center [714, 416] width 512 height 37
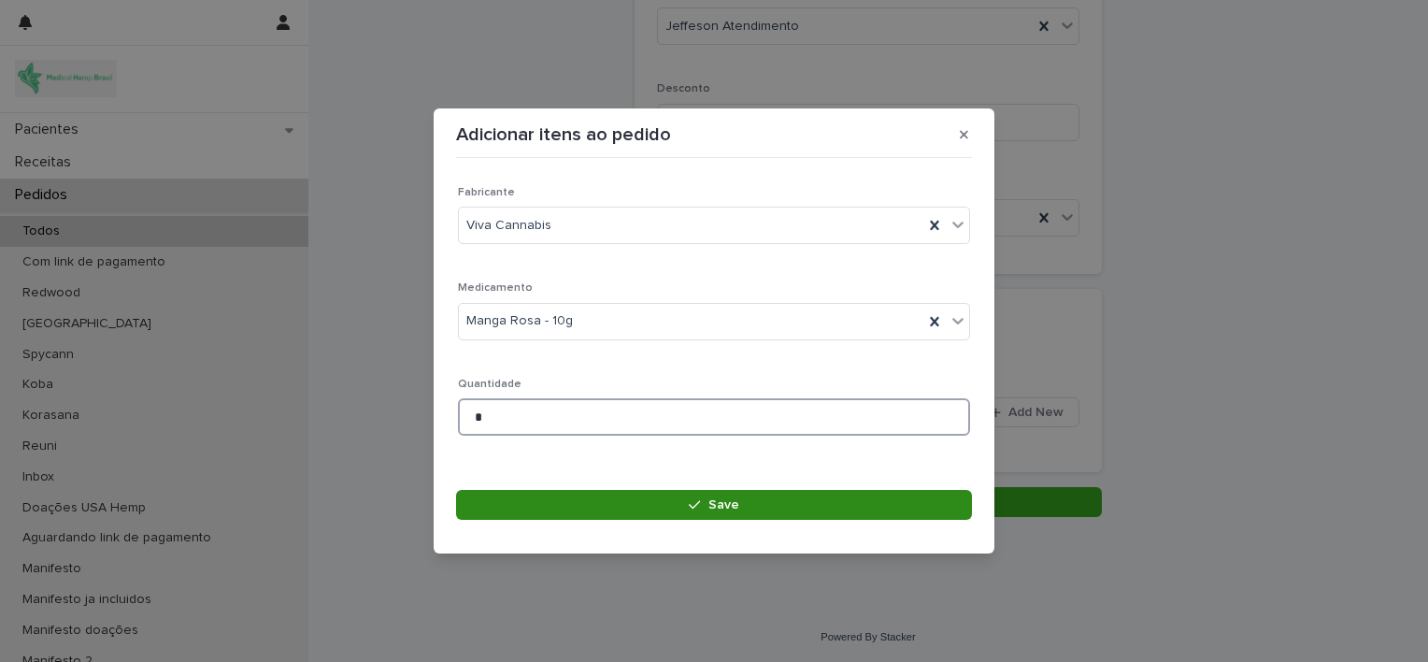
type input "*"
click at [695, 512] on button "Save" at bounding box center [714, 505] width 516 height 30
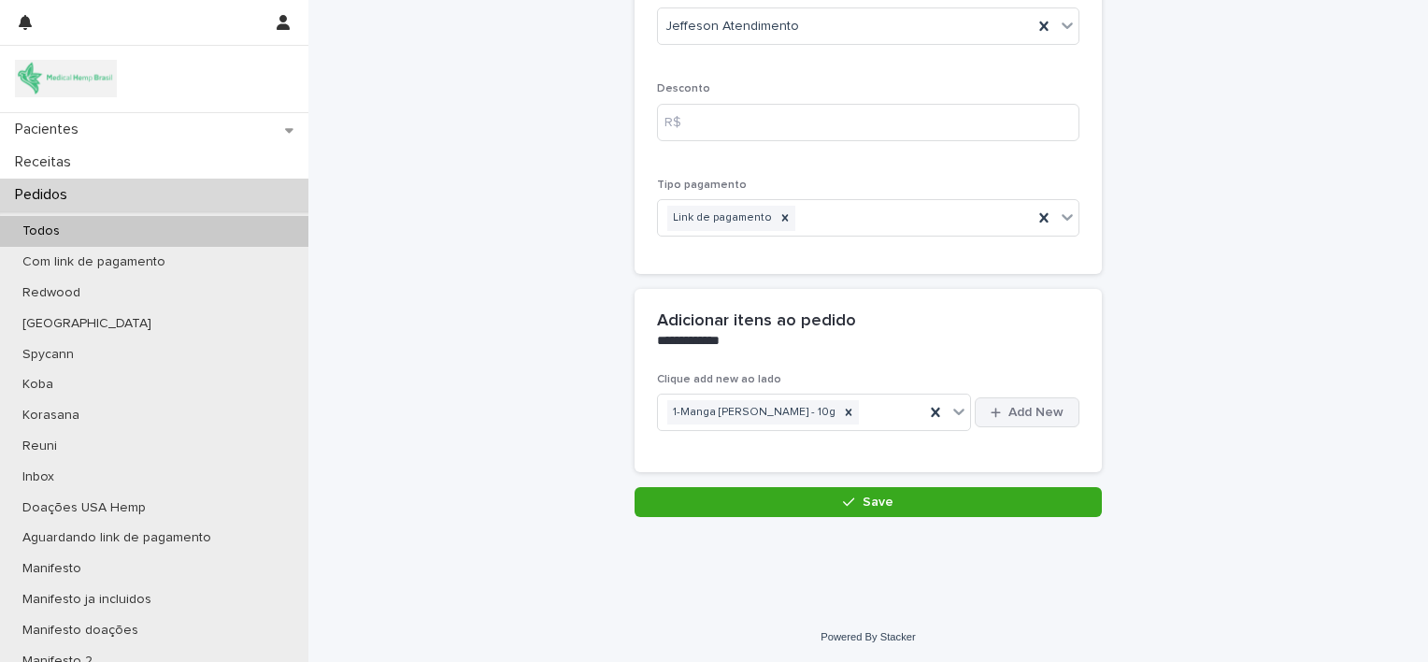
click at [1002, 409] on div "button" at bounding box center [1000, 413] width 18 height 12
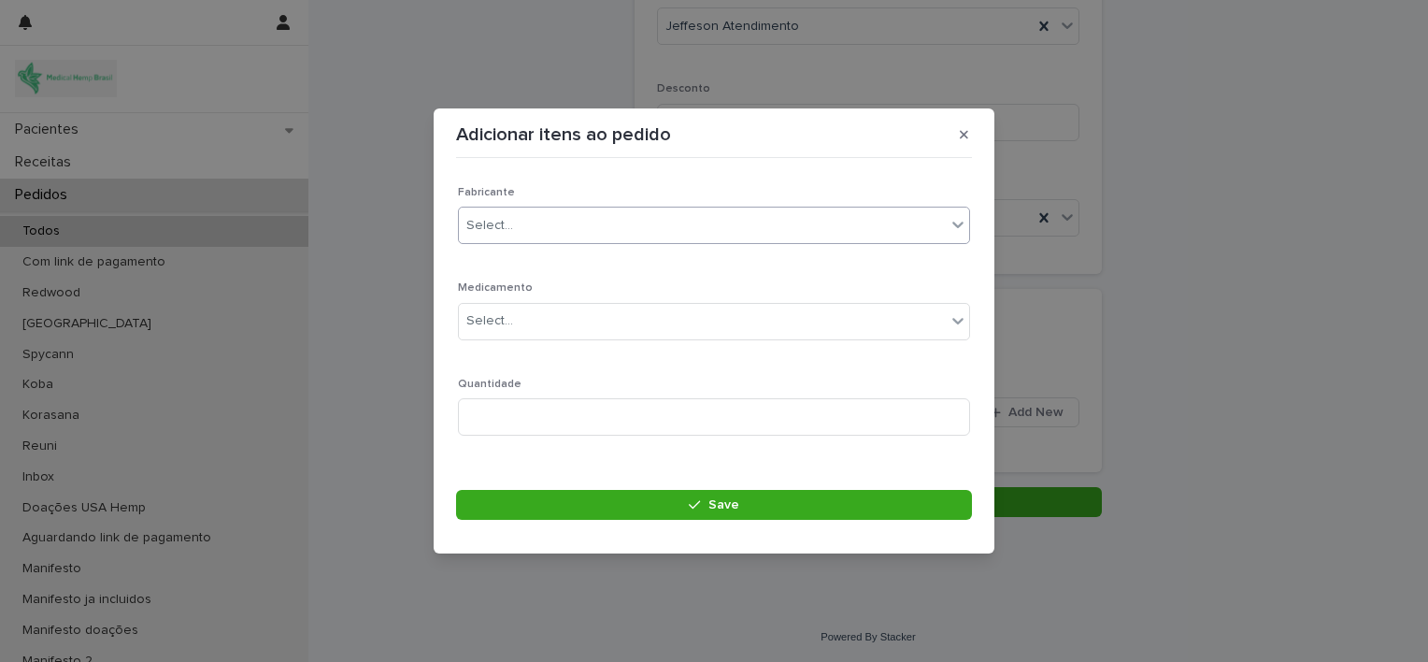
click at [845, 220] on div "Select..." at bounding box center [702, 225] width 487 height 31
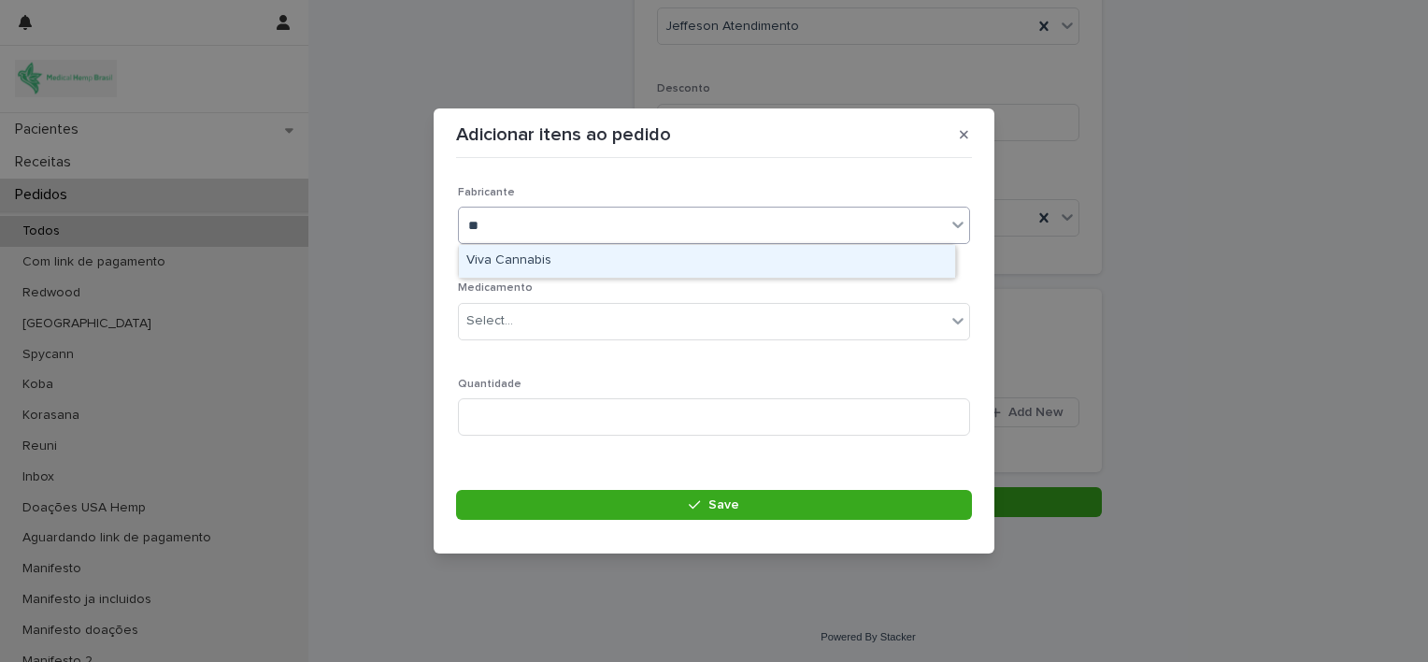
type input "***"
click at [811, 254] on div "Viva Cannabis" at bounding box center [707, 261] width 496 height 33
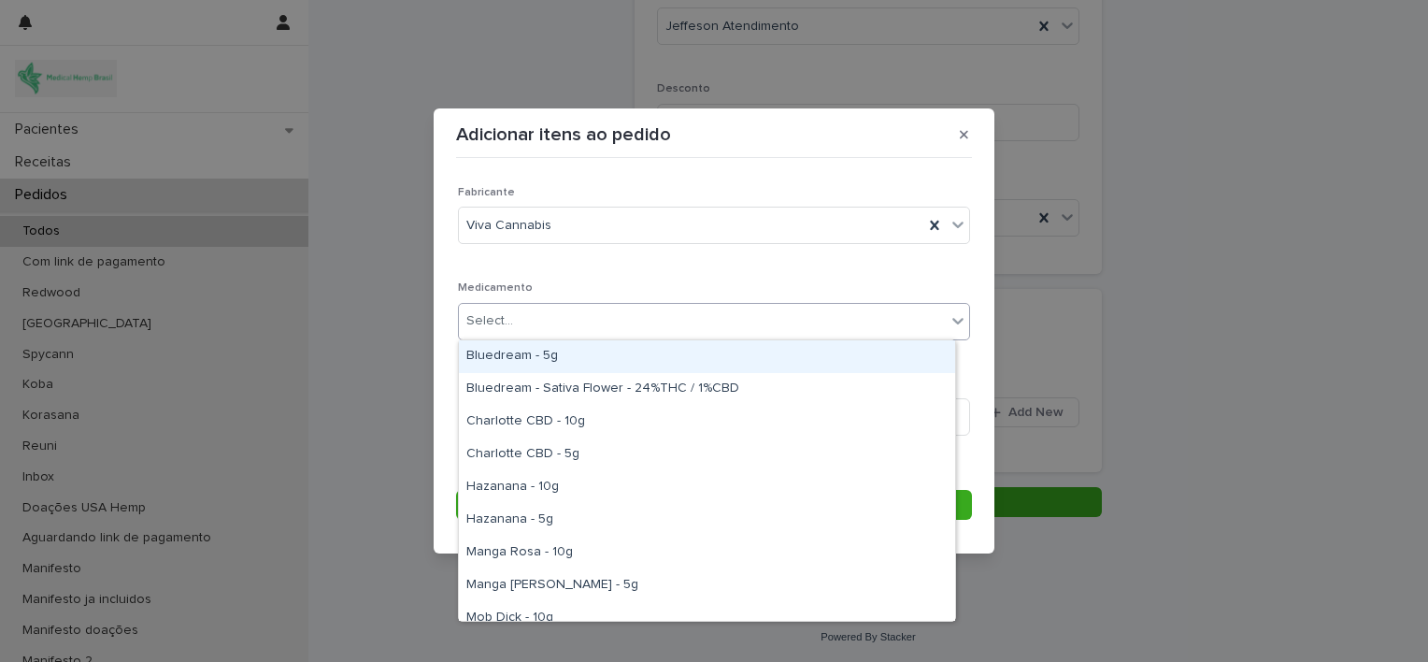
click at [804, 327] on div "Select..." at bounding box center [702, 321] width 487 height 31
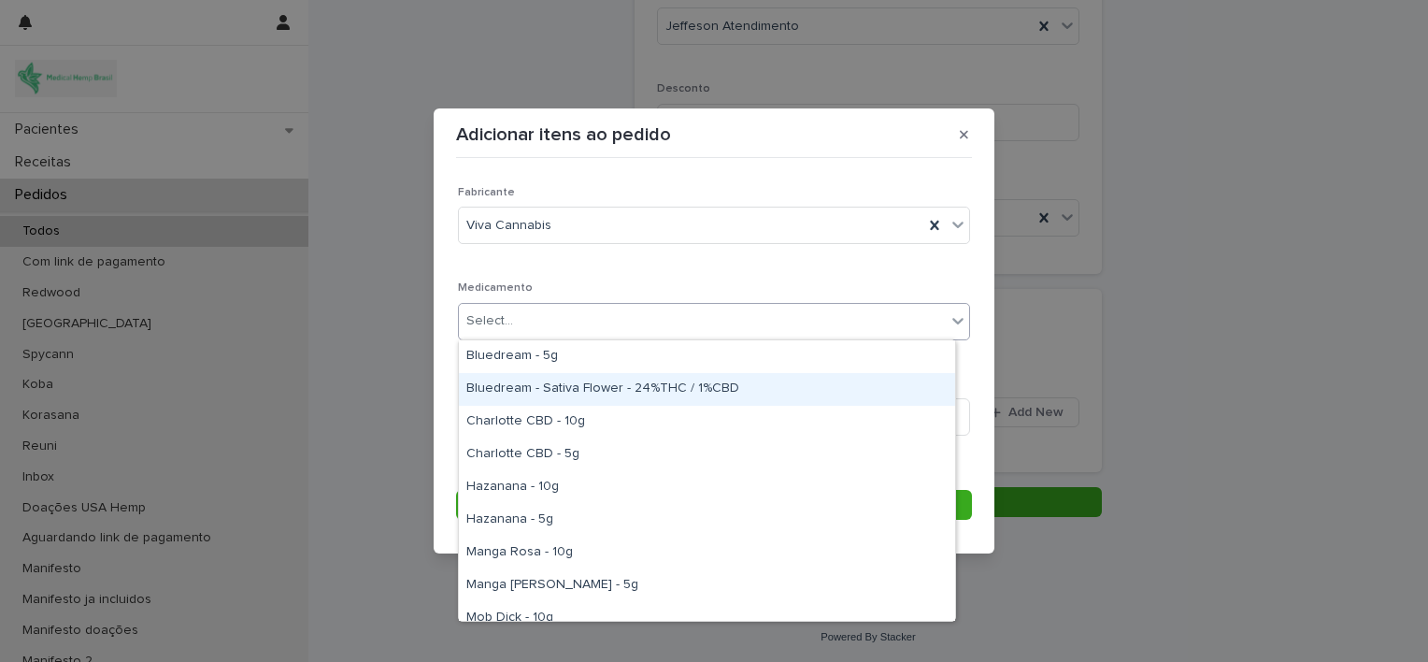
click at [782, 387] on div "Bluedream - Sativa Flower - 24%THC / 1%CBD" at bounding box center [707, 389] width 496 height 33
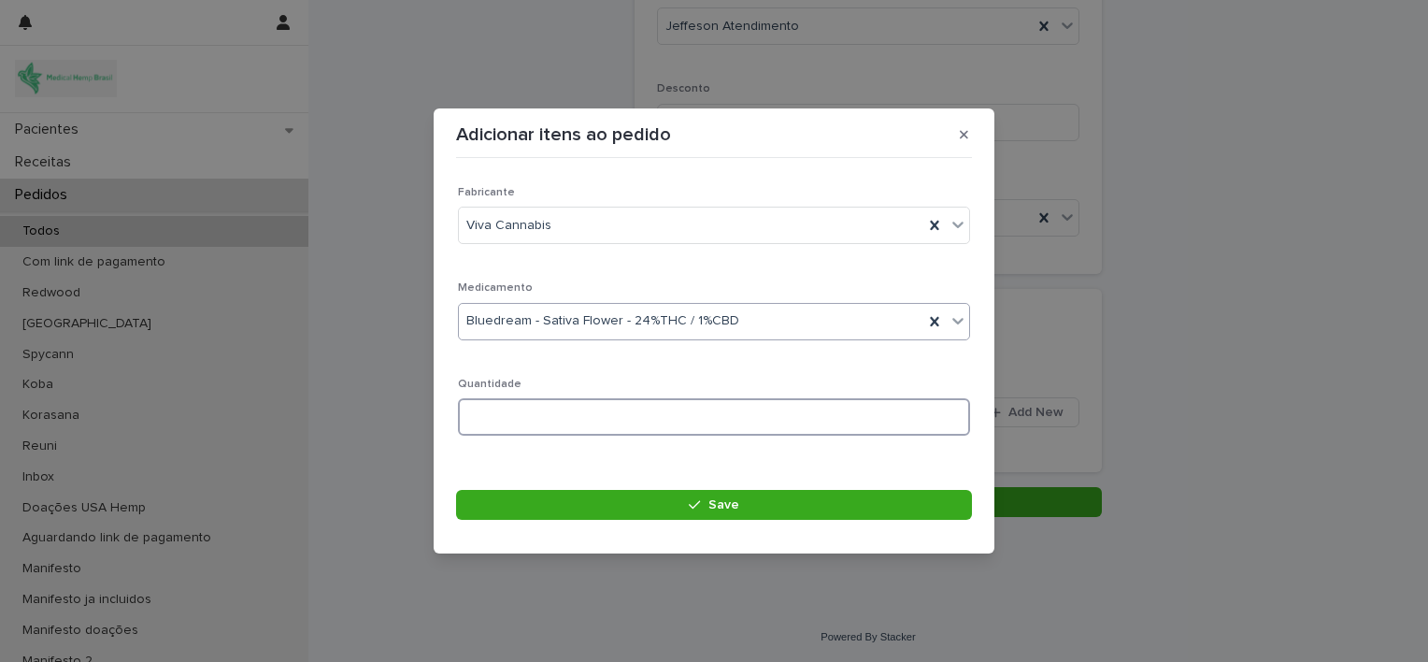
click at [766, 424] on input at bounding box center [714, 416] width 512 height 37
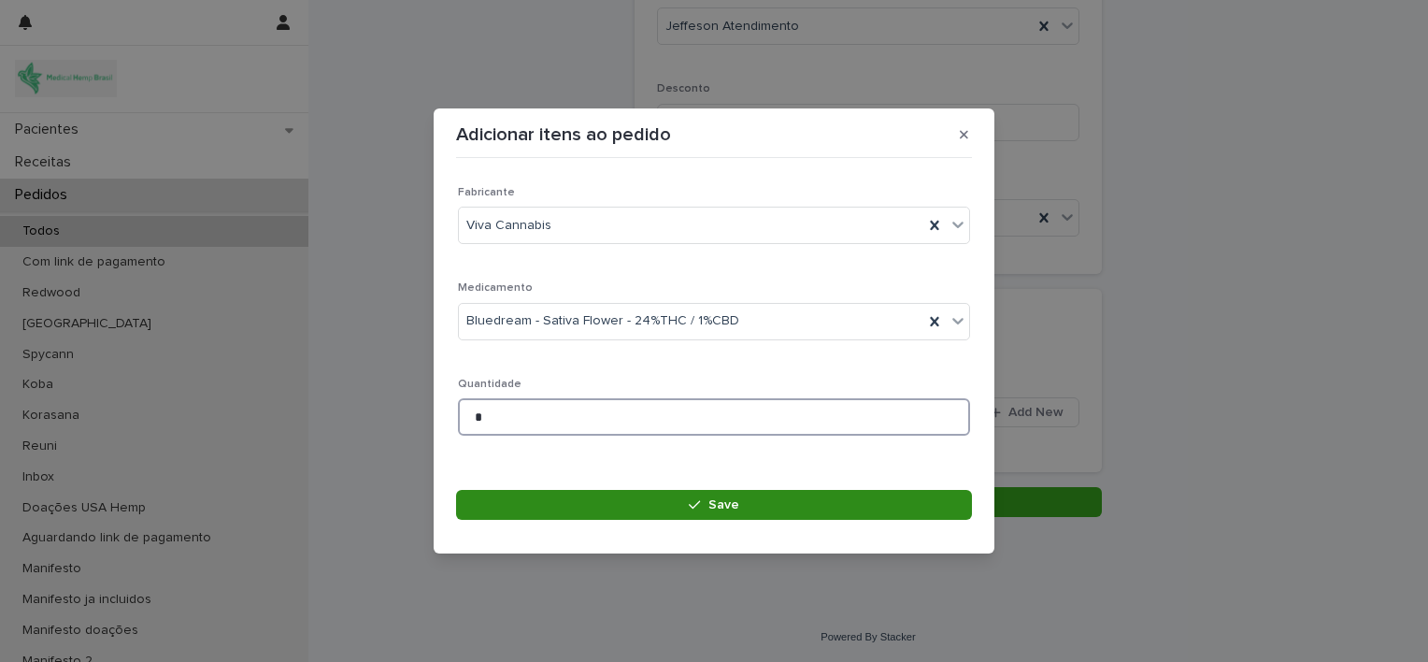
type input "*"
click at [719, 503] on span "Save" at bounding box center [724, 504] width 31 height 13
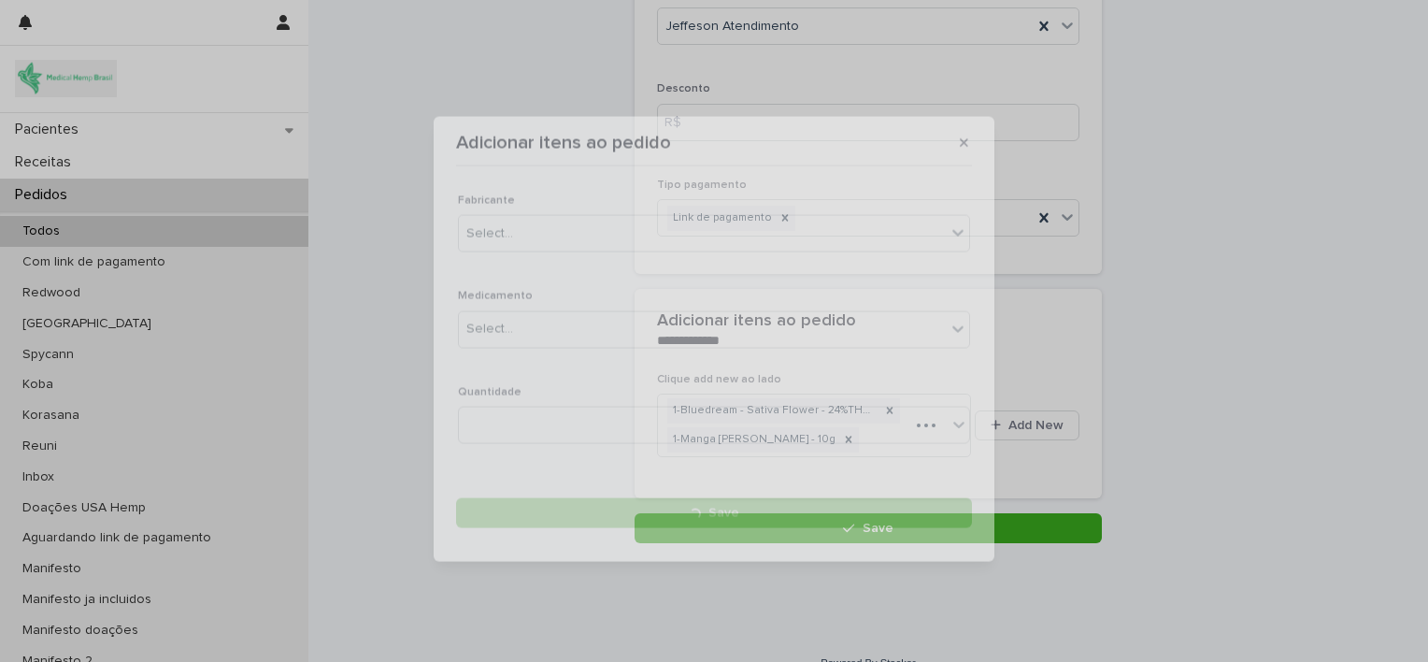
scroll to position [251, 0]
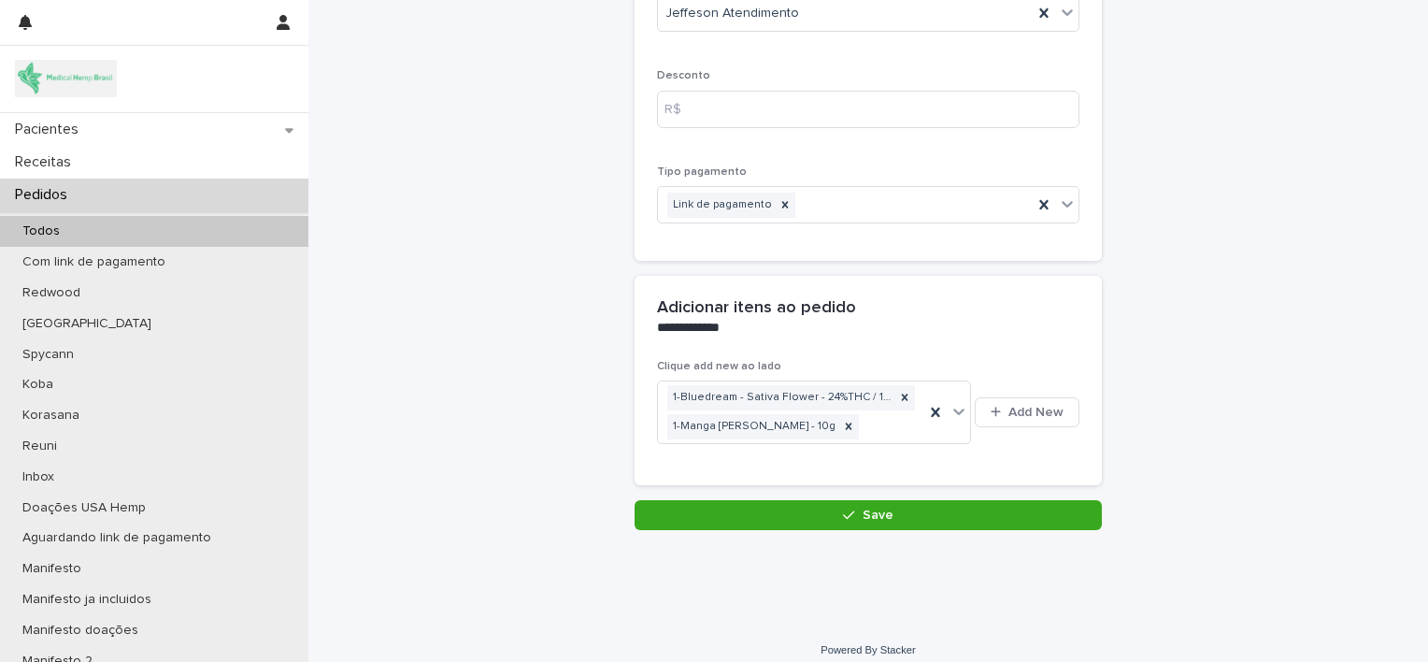
click at [1004, 509] on button "Save" at bounding box center [868, 515] width 467 height 30
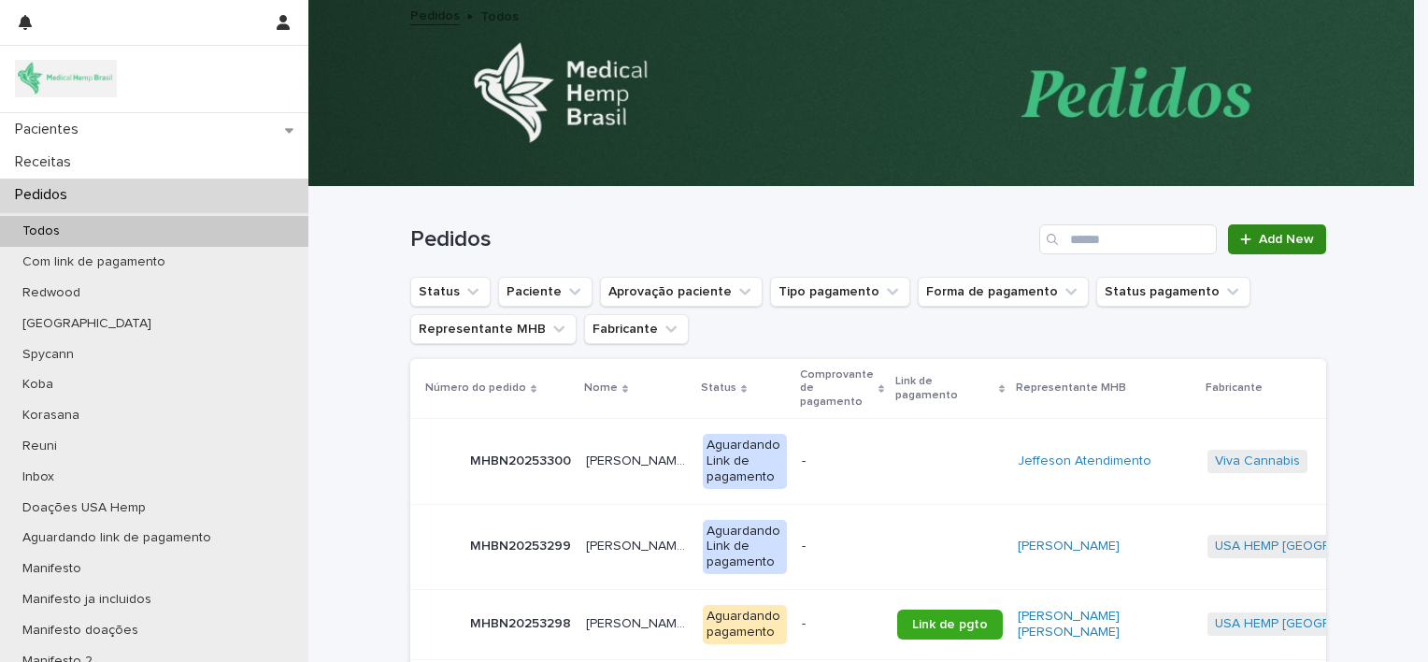
click at [1267, 238] on span "Add New" at bounding box center [1286, 239] width 55 height 13
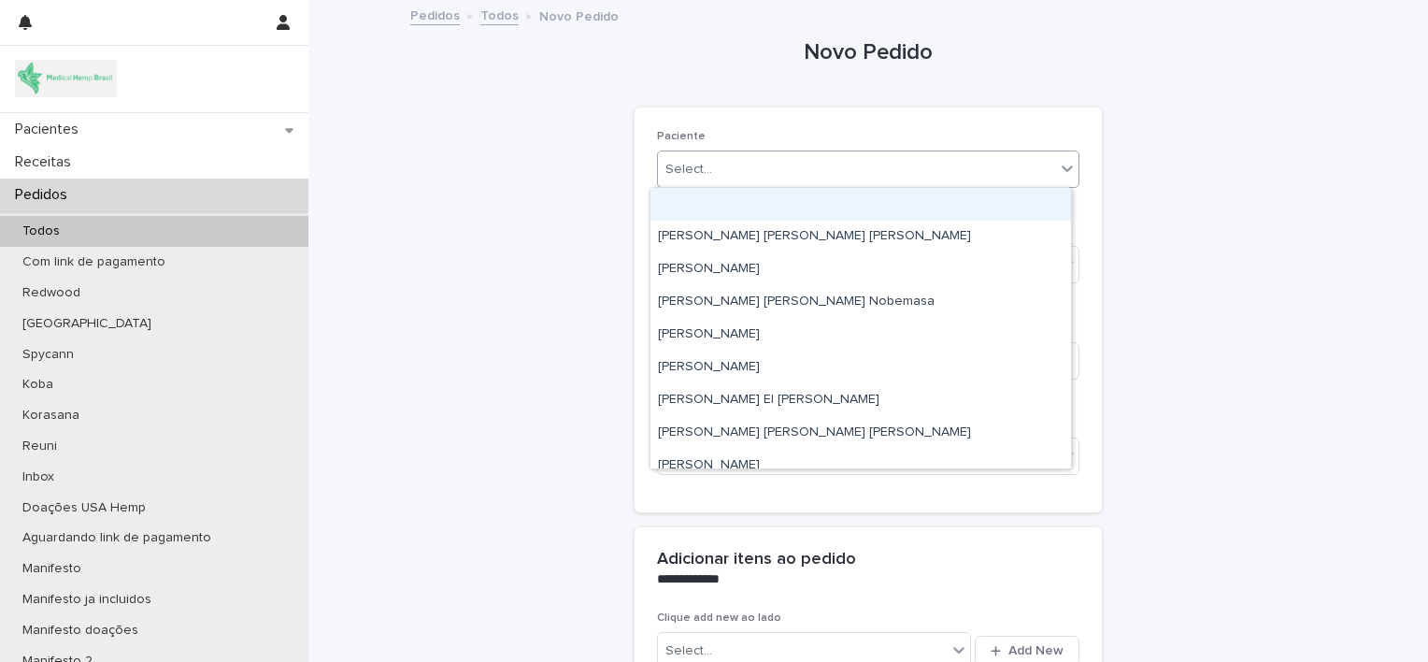
click at [865, 173] on div "Select..." at bounding box center [856, 169] width 397 height 31
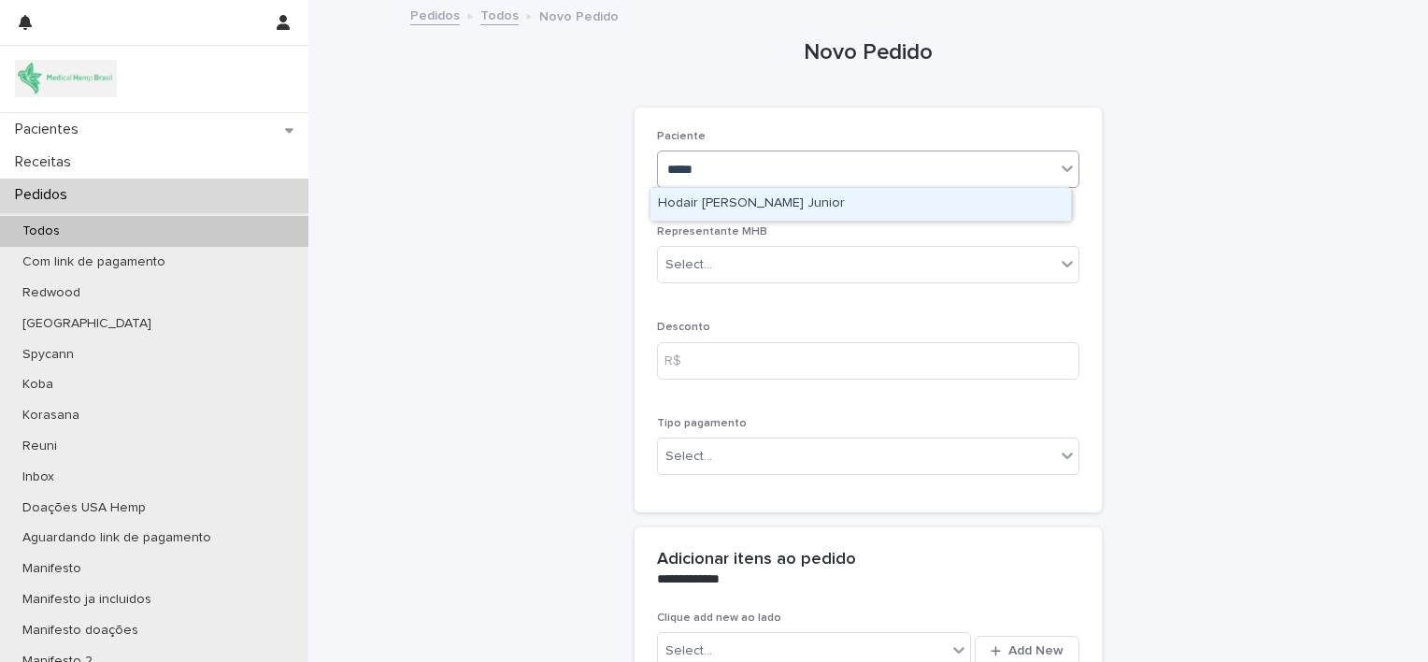
type input "******"
click at [819, 199] on div "Hodair [PERSON_NAME] Junior" at bounding box center [861, 204] width 421 height 33
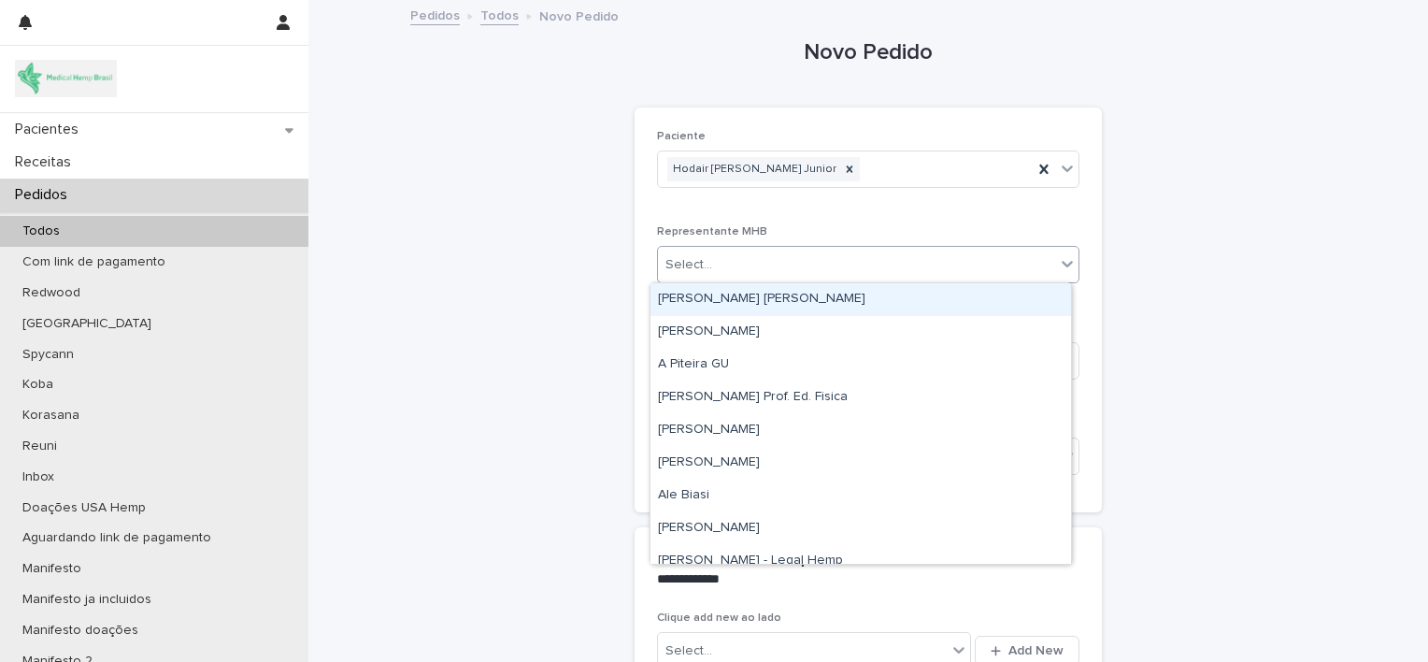
click at [819, 268] on div "Select..." at bounding box center [856, 265] width 397 height 31
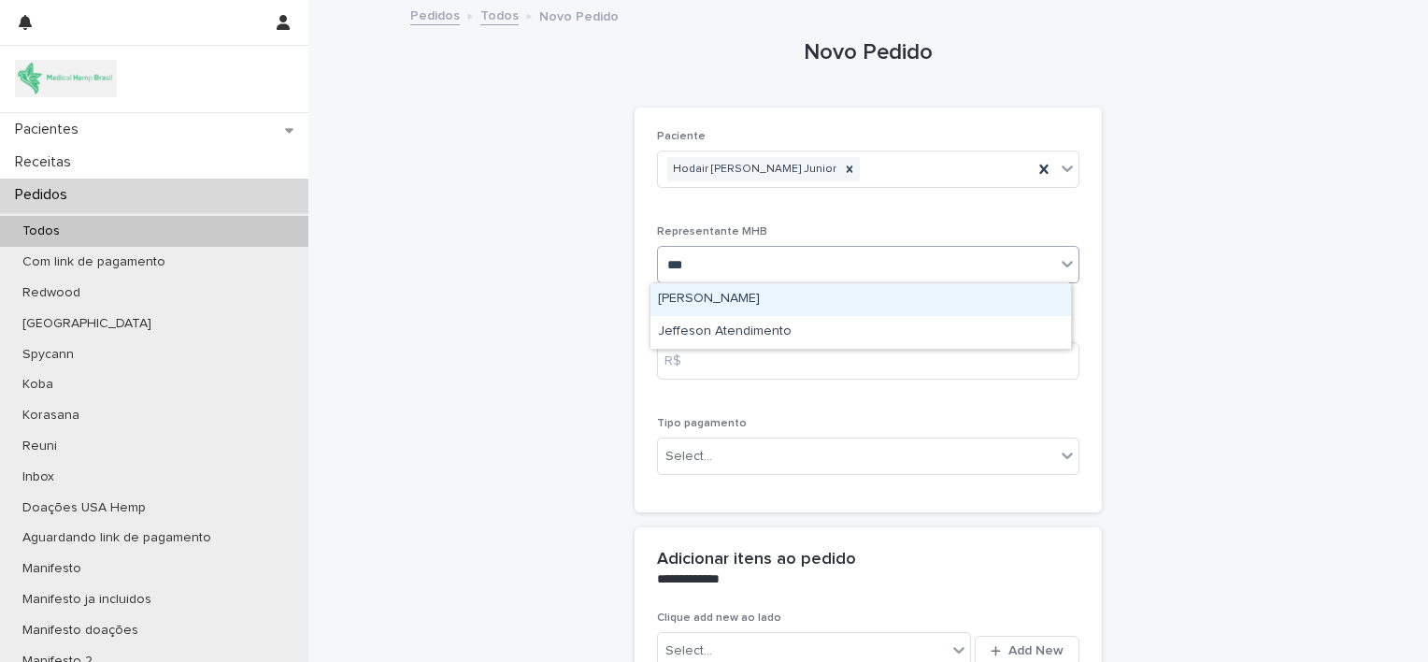
type input "****"
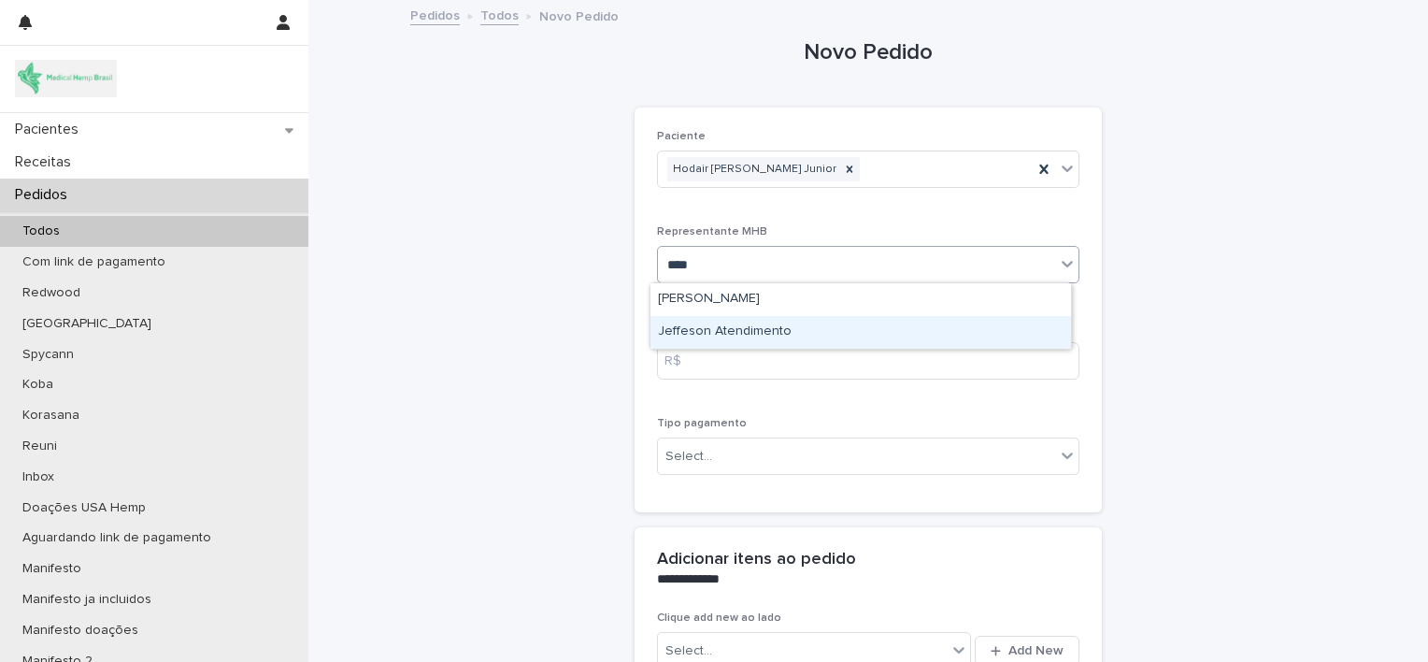
click at [812, 324] on div "Jeffeson Atendimento" at bounding box center [861, 332] width 421 height 33
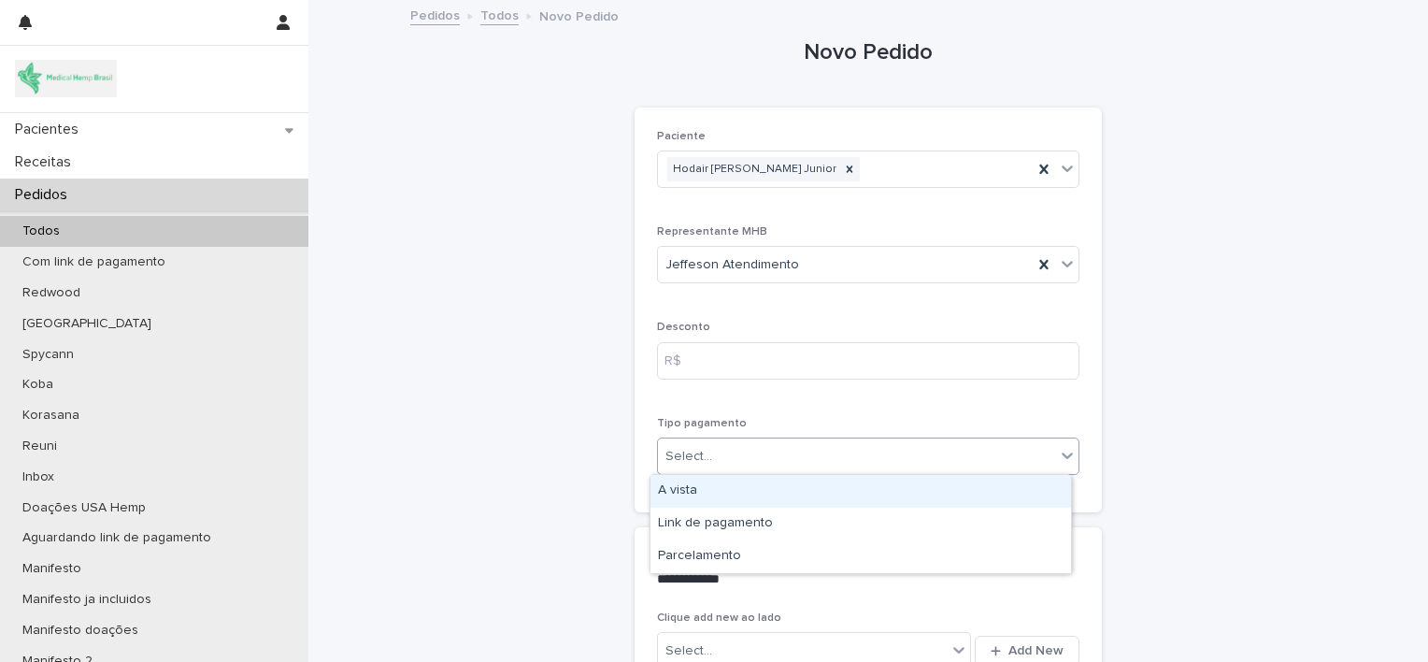
click at [791, 466] on div "Select..." at bounding box center [856, 456] width 397 height 31
click at [793, 495] on div "A vista" at bounding box center [861, 491] width 421 height 33
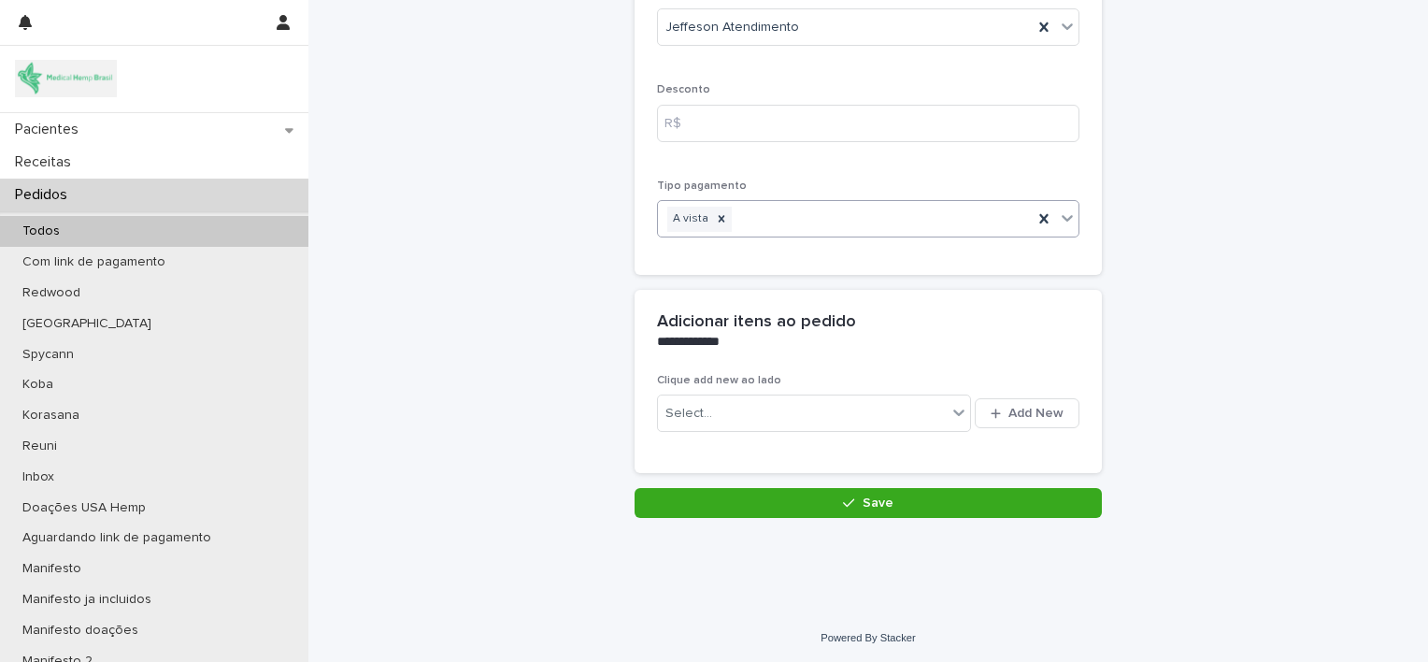
scroll to position [238, 0]
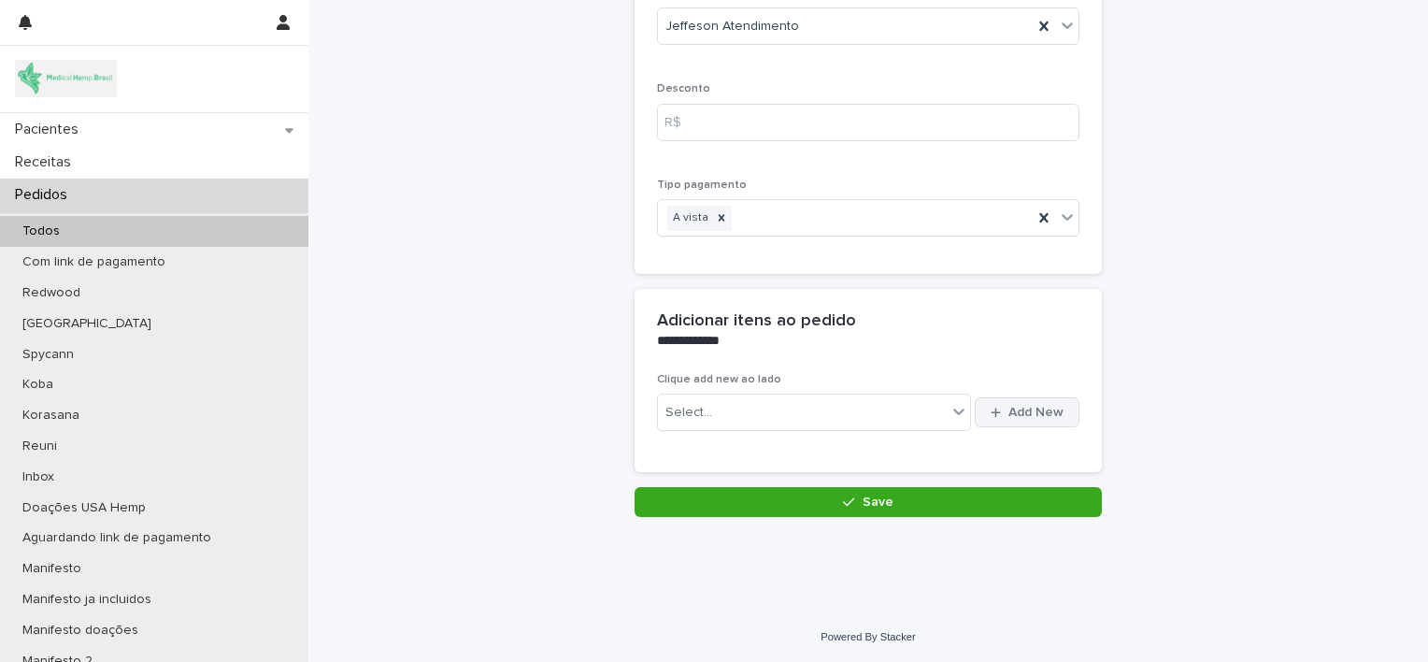
click at [991, 409] on icon "button" at bounding box center [996, 413] width 10 height 12
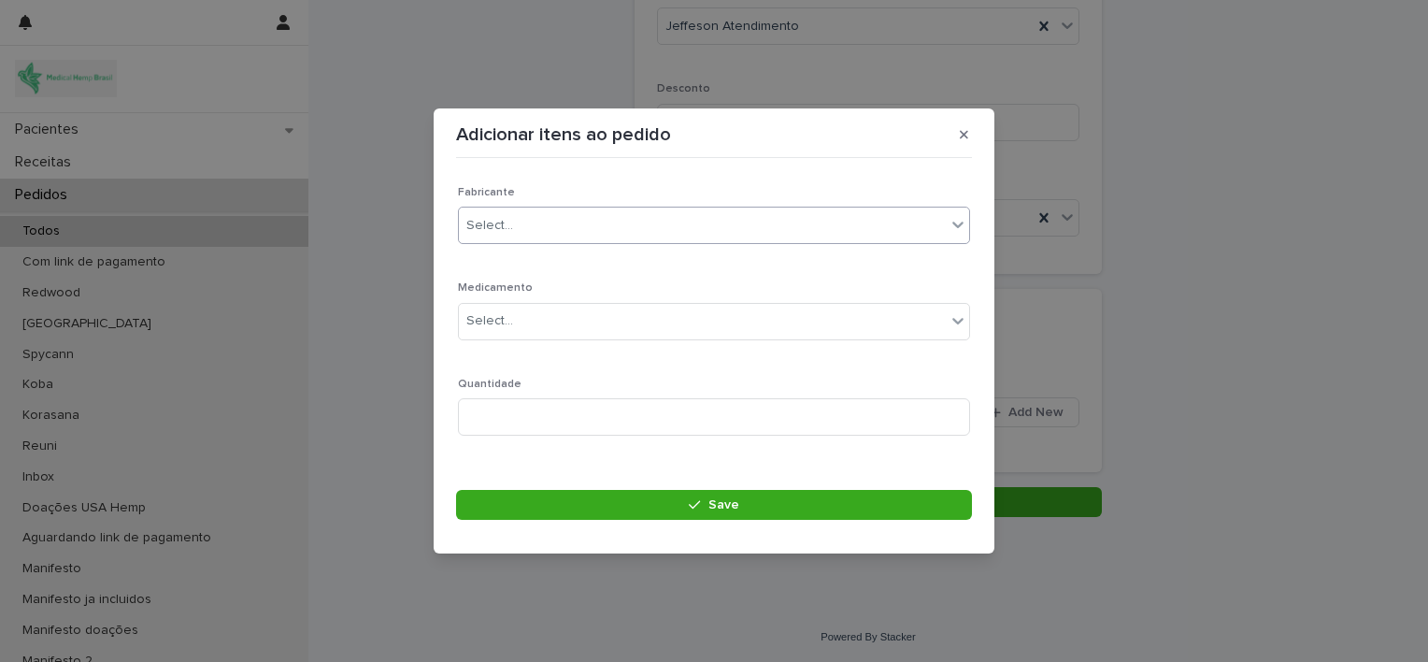
click at [764, 210] on div "Select..." at bounding box center [702, 225] width 487 height 31
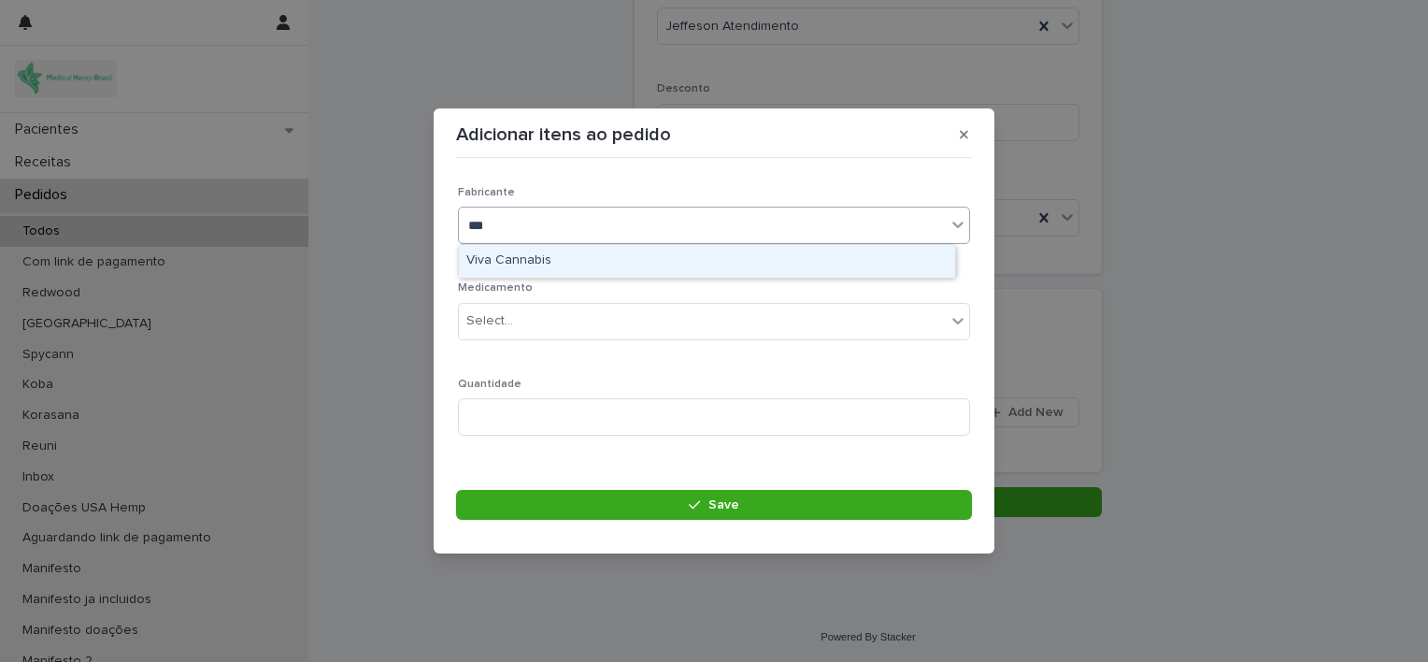
type input "****"
click at [717, 258] on div "Viva Cannabis" at bounding box center [707, 261] width 496 height 33
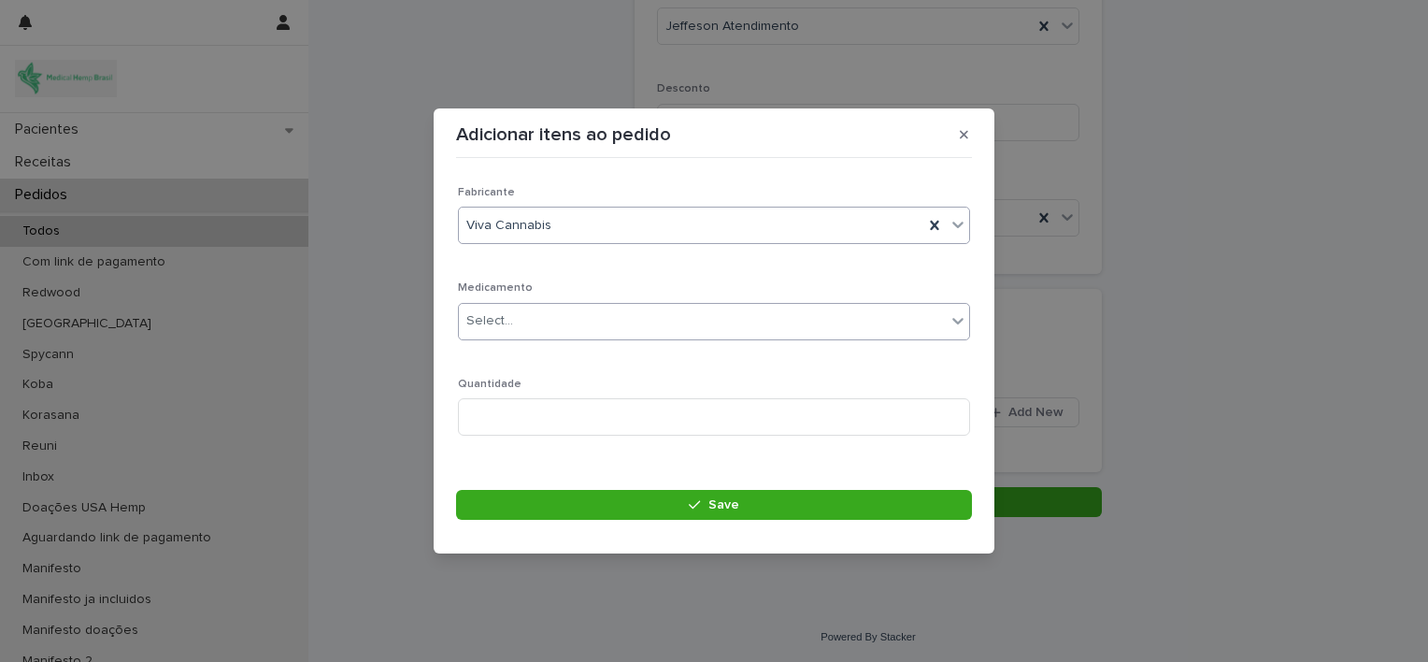
click at [713, 319] on div "Select..." at bounding box center [702, 321] width 487 height 31
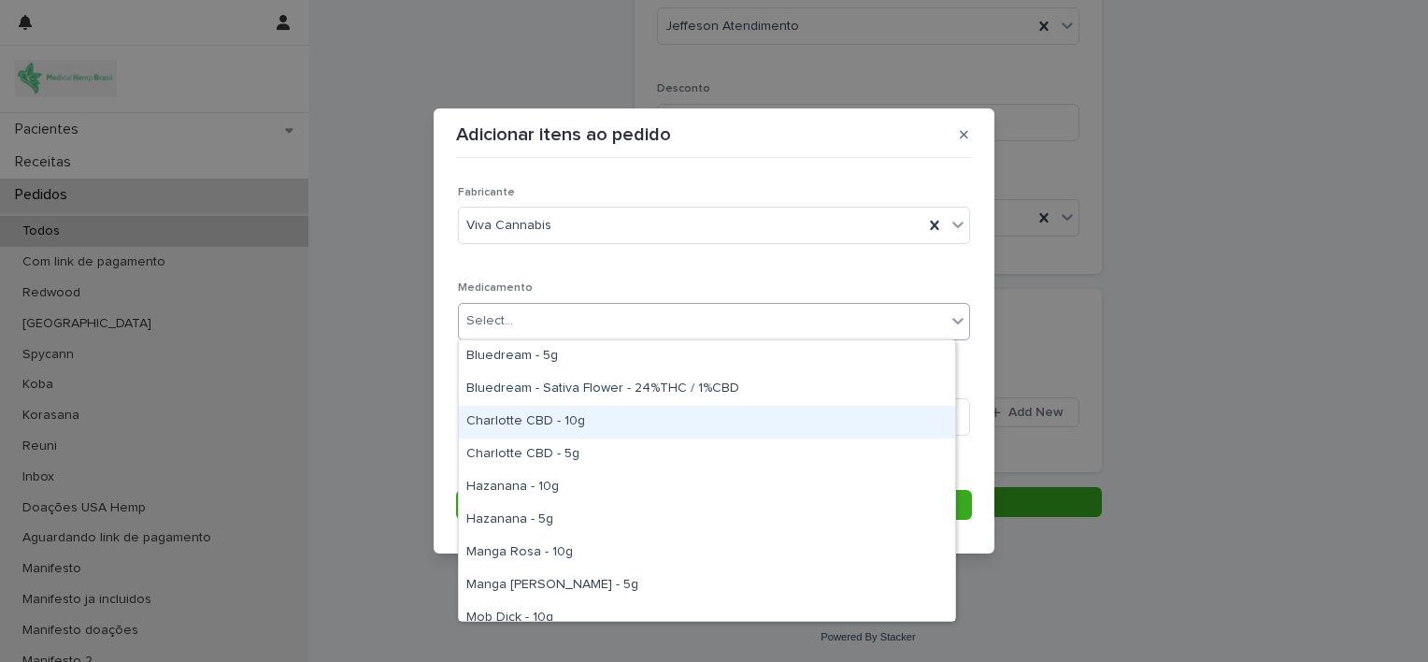
click at [689, 423] on div "Charlotte CBD - 10g" at bounding box center [707, 422] width 496 height 33
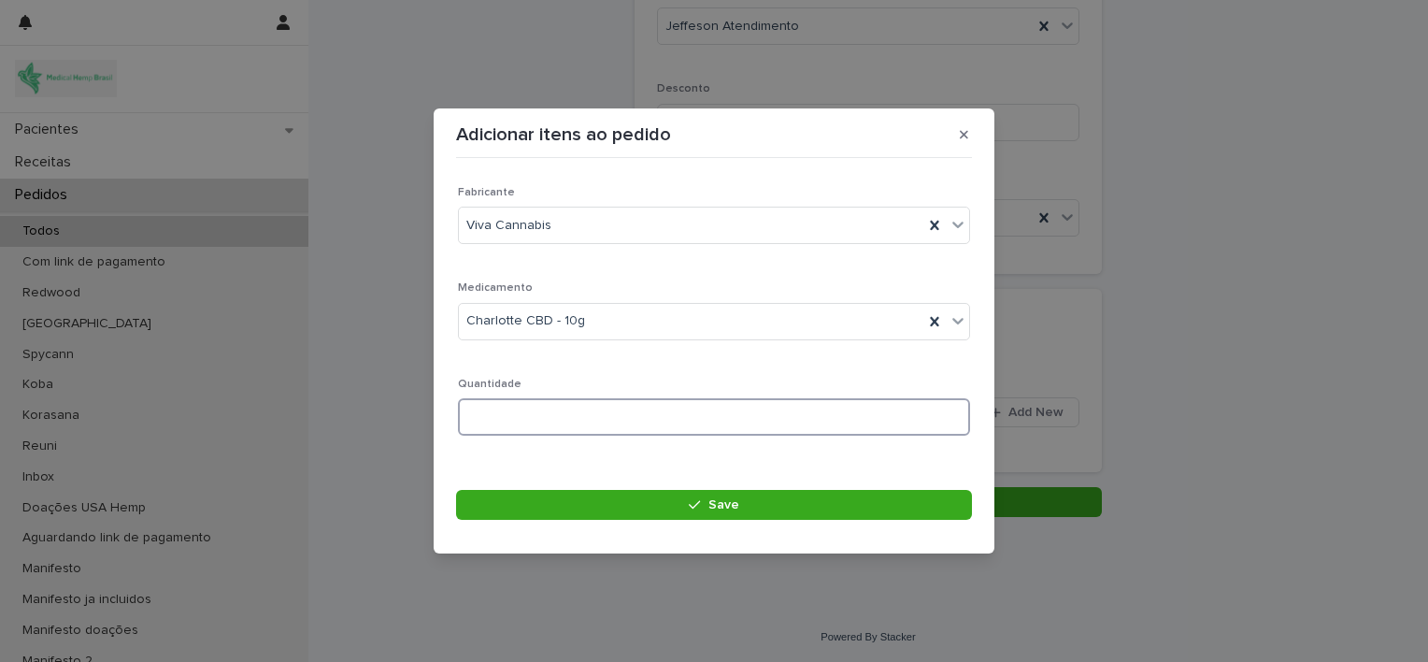
click at [689, 423] on input at bounding box center [714, 416] width 512 height 37
type input "*"
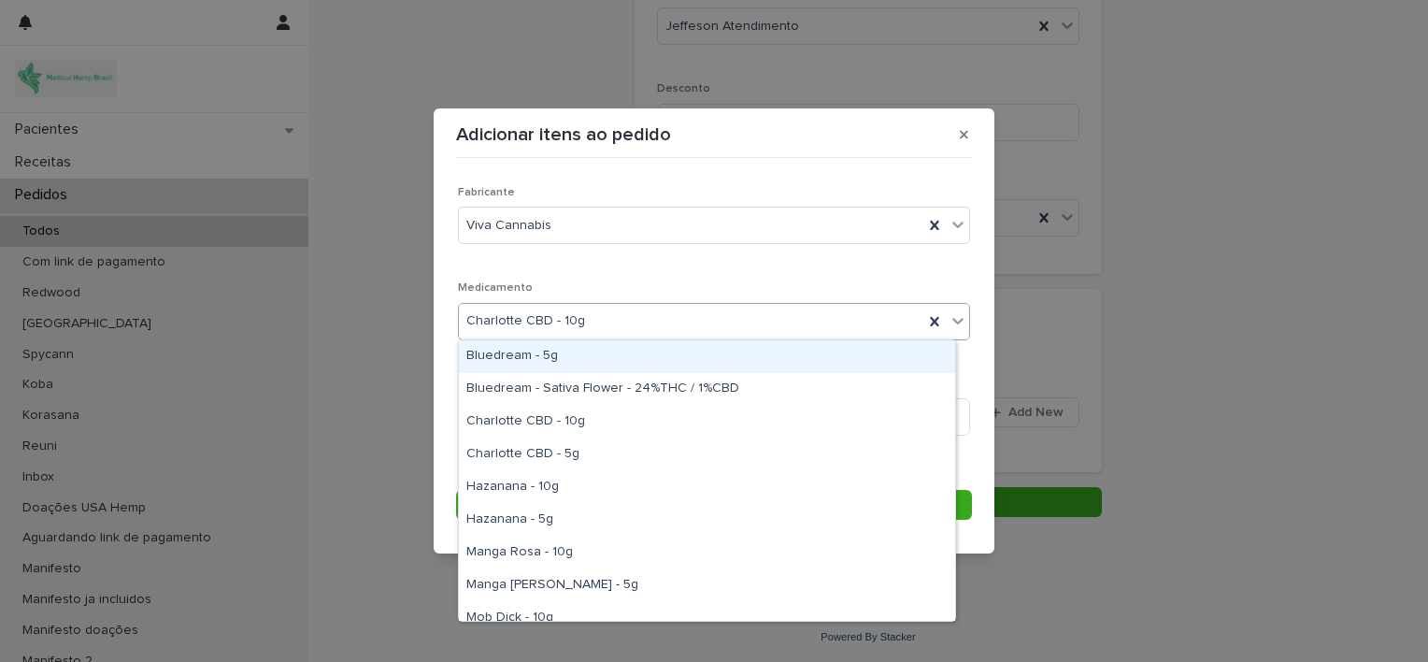
click at [949, 322] on icon at bounding box center [958, 320] width 19 height 19
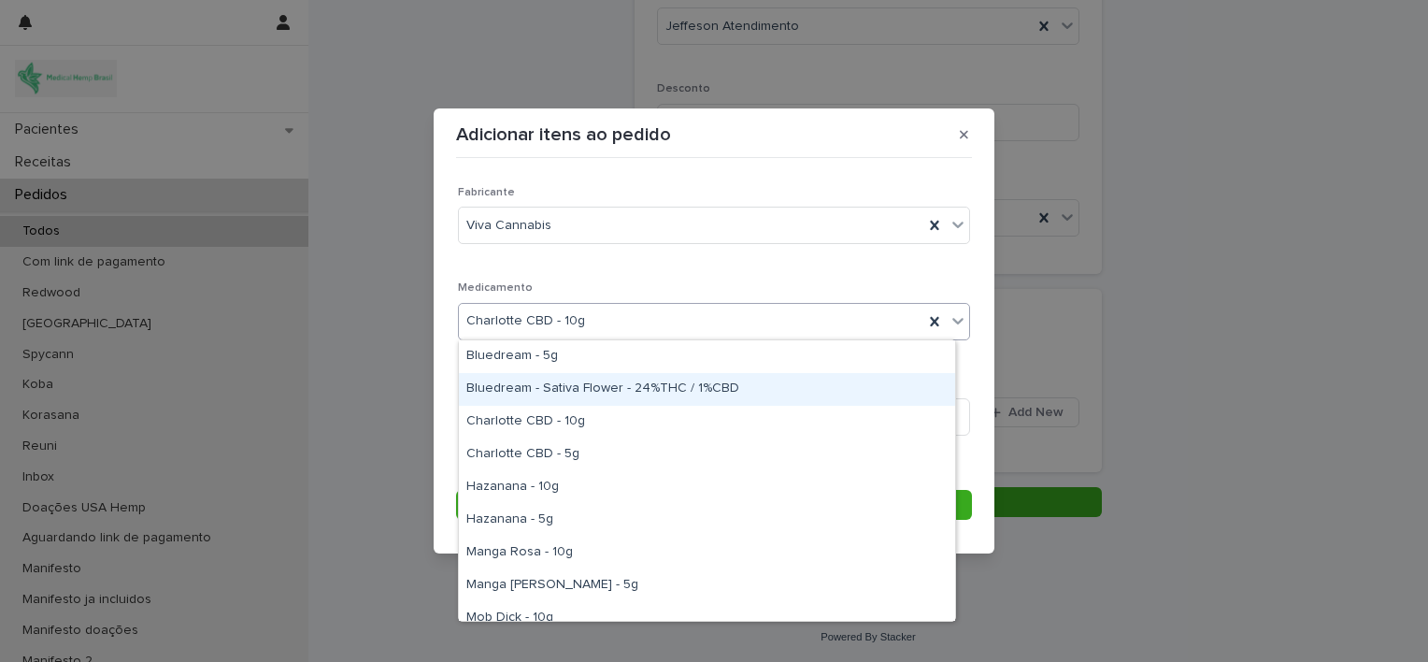
click at [753, 380] on div "Bluedream - Sativa Flower - 24%THC / 1%CBD" at bounding box center [707, 389] width 496 height 33
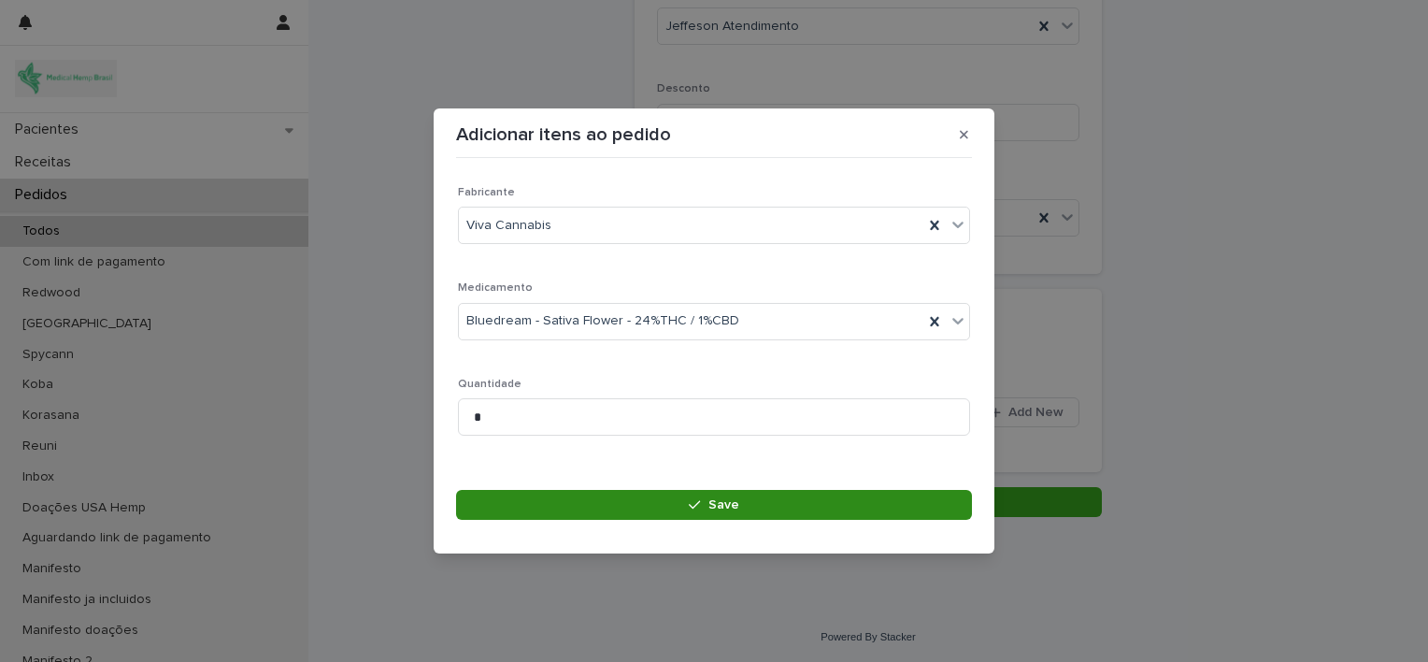
click at [704, 501] on div "button" at bounding box center [698, 504] width 19 height 13
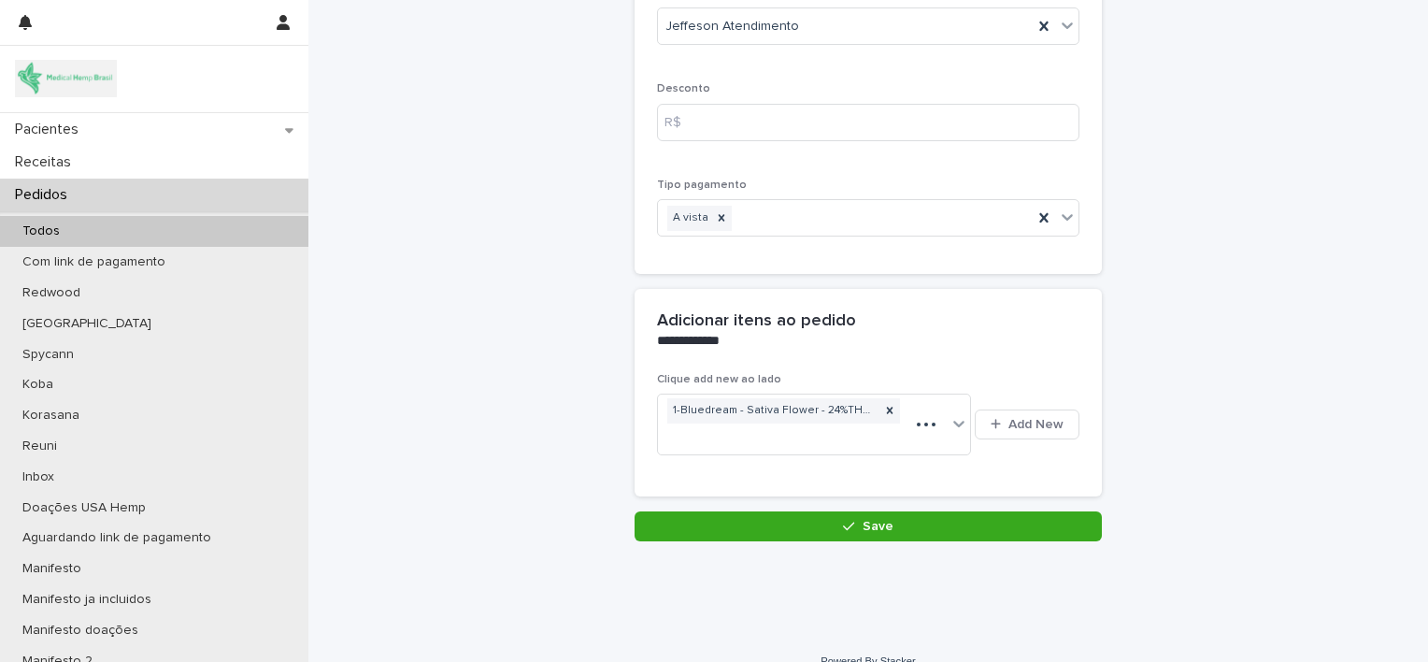
scroll to position [251, 0]
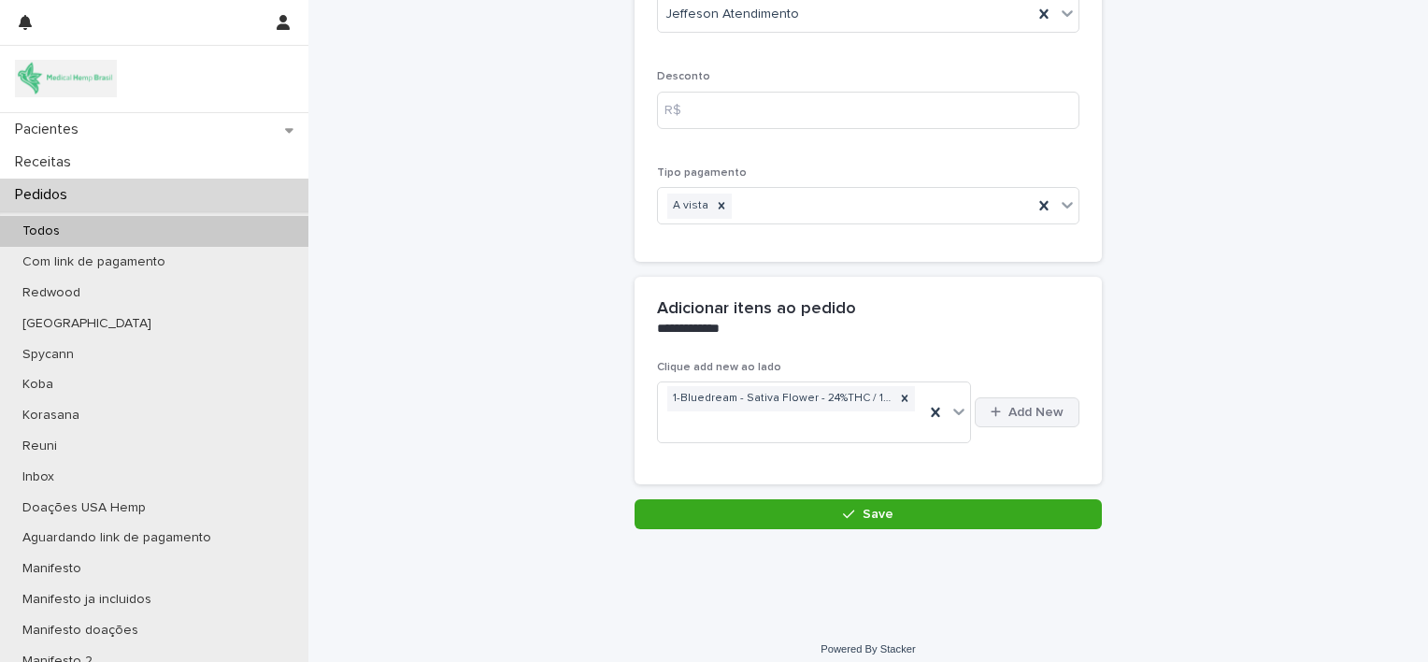
click at [1017, 409] on span "Add New" at bounding box center [1036, 412] width 55 height 13
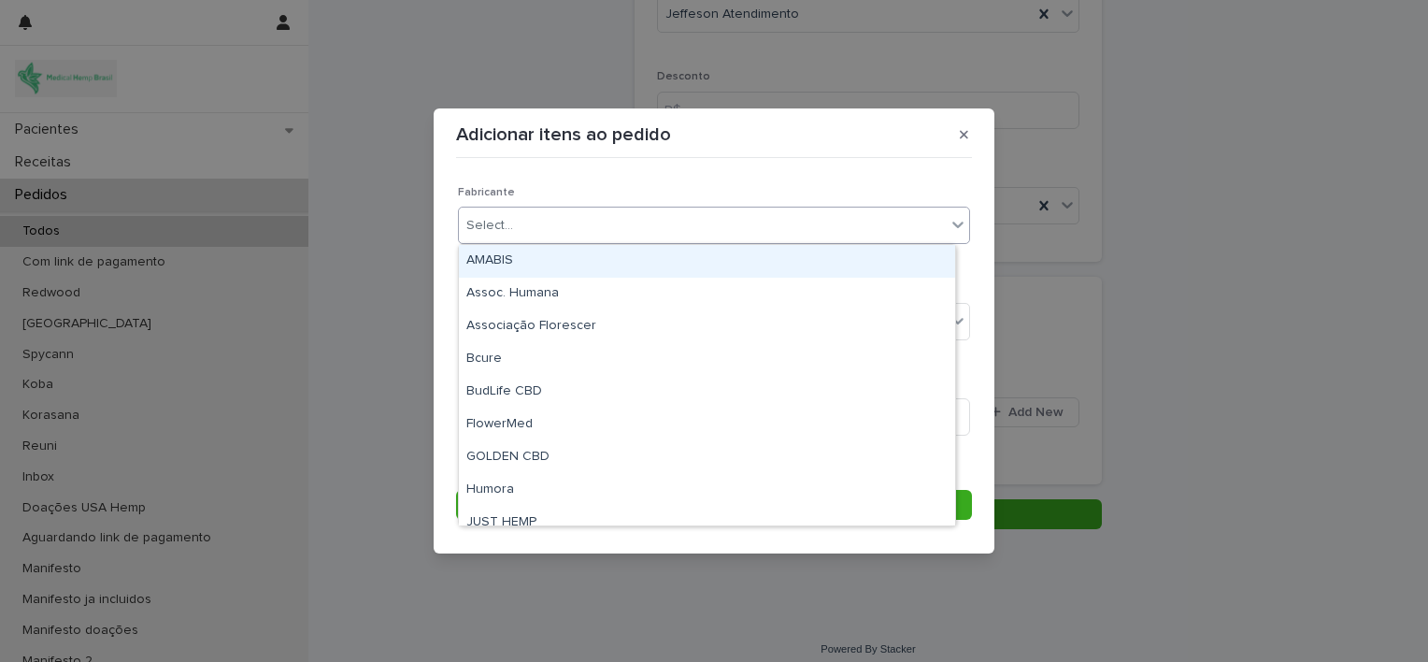
click at [815, 225] on div "Select..." at bounding box center [702, 225] width 487 height 31
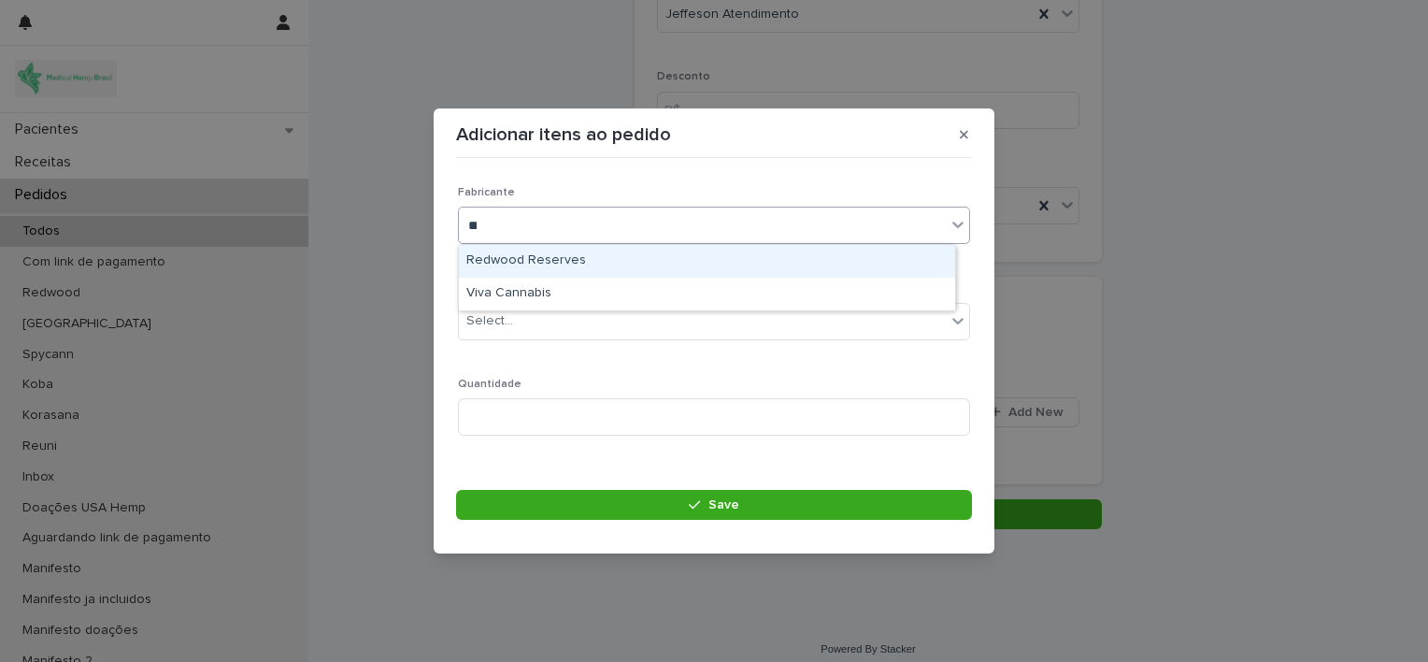
type input "***"
click at [763, 260] on div "Viva Cannabis" at bounding box center [707, 261] width 496 height 33
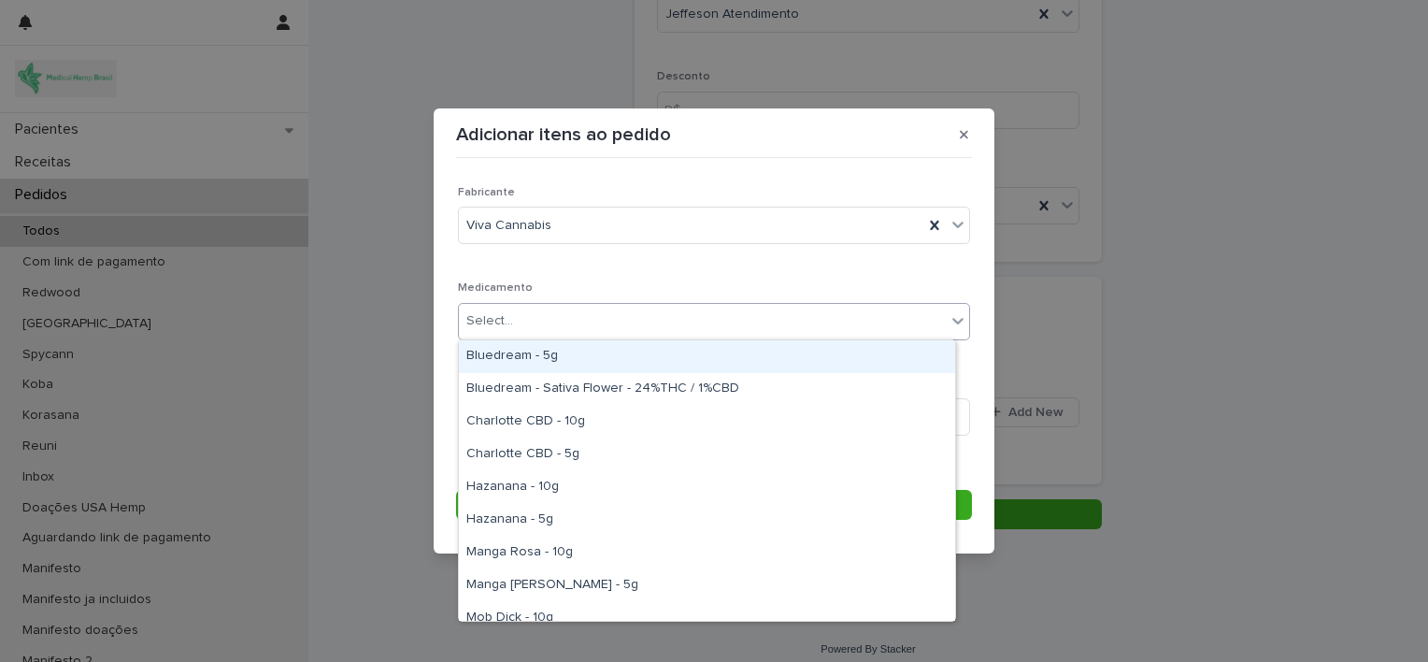
click at [754, 325] on div "Select..." at bounding box center [702, 321] width 487 height 31
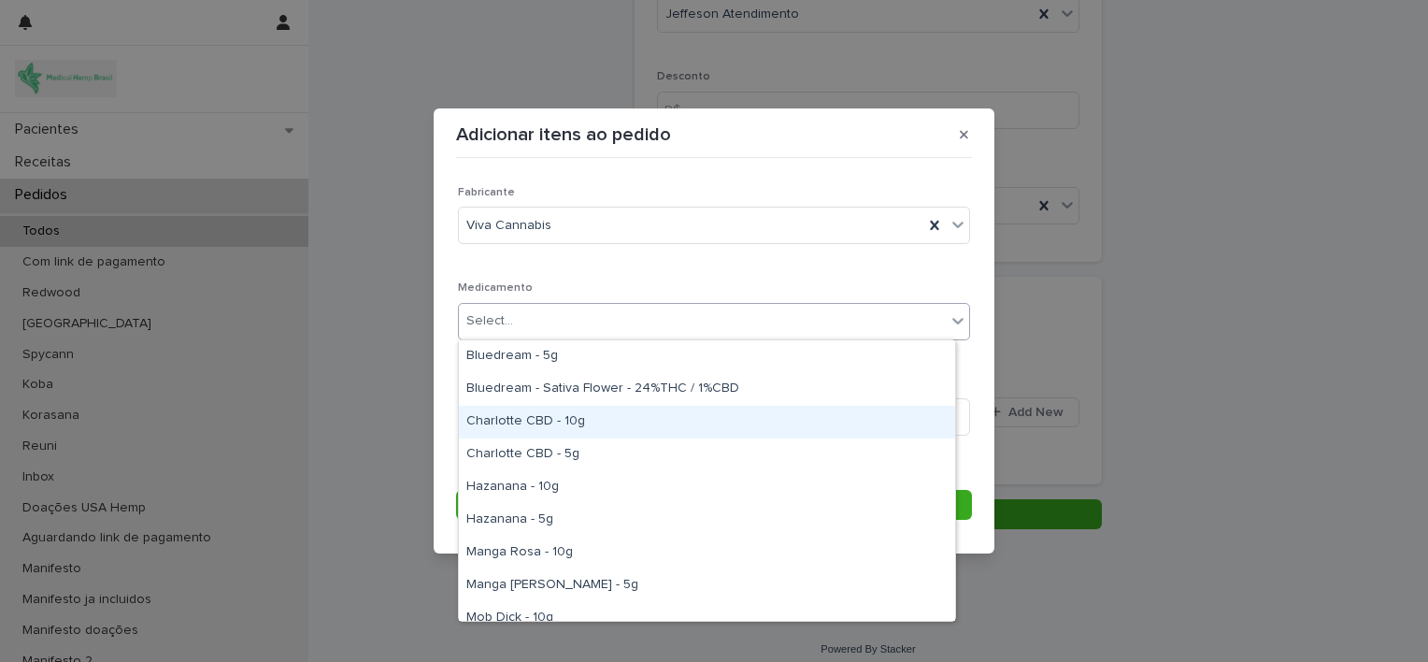
click at [719, 423] on div "Charlotte CBD - 10g" at bounding box center [707, 422] width 496 height 33
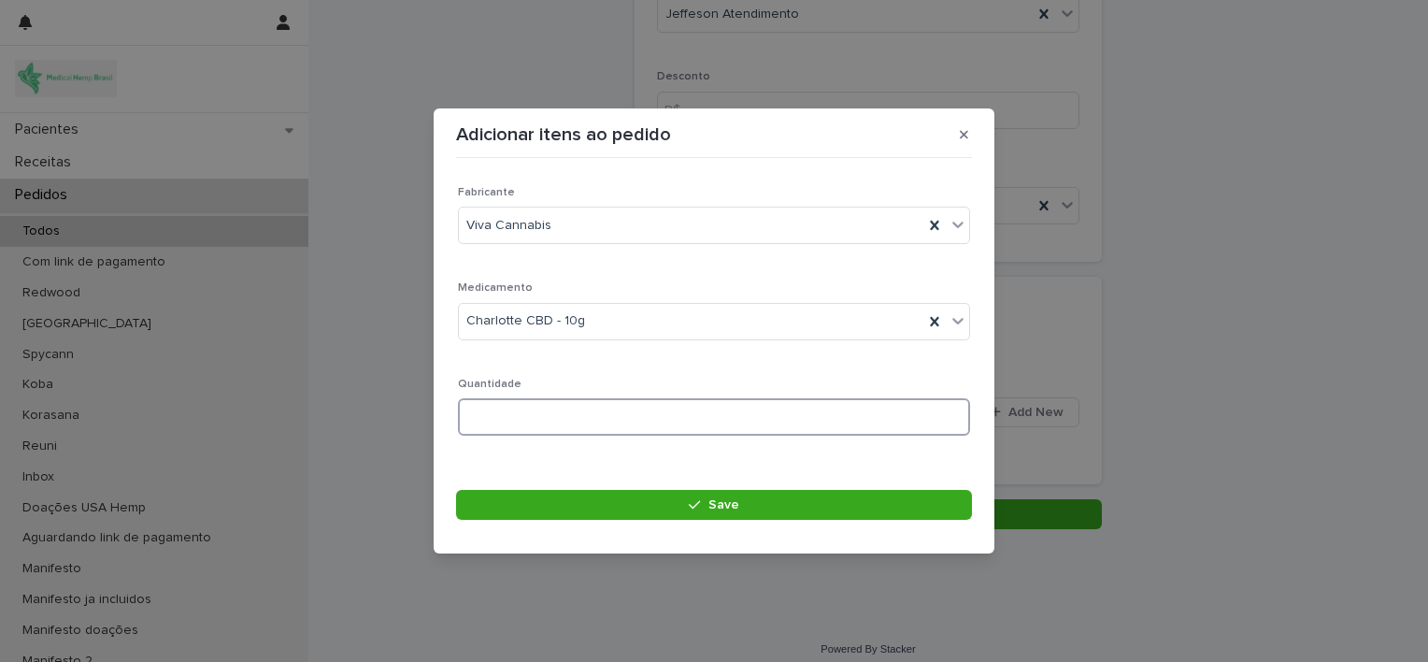
click at [695, 419] on input at bounding box center [714, 416] width 512 height 37
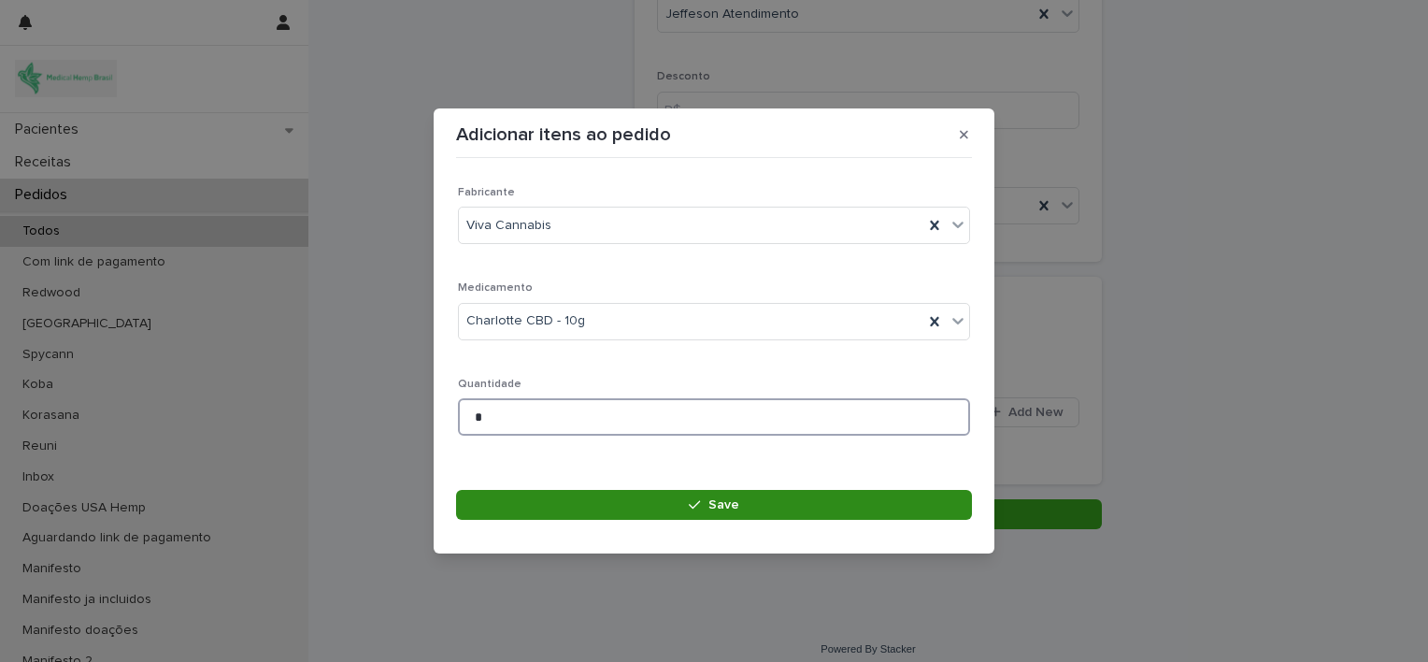
type input "*"
click at [695, 509] on icon "button" at bounding box center [694, 504] width 11 height 13
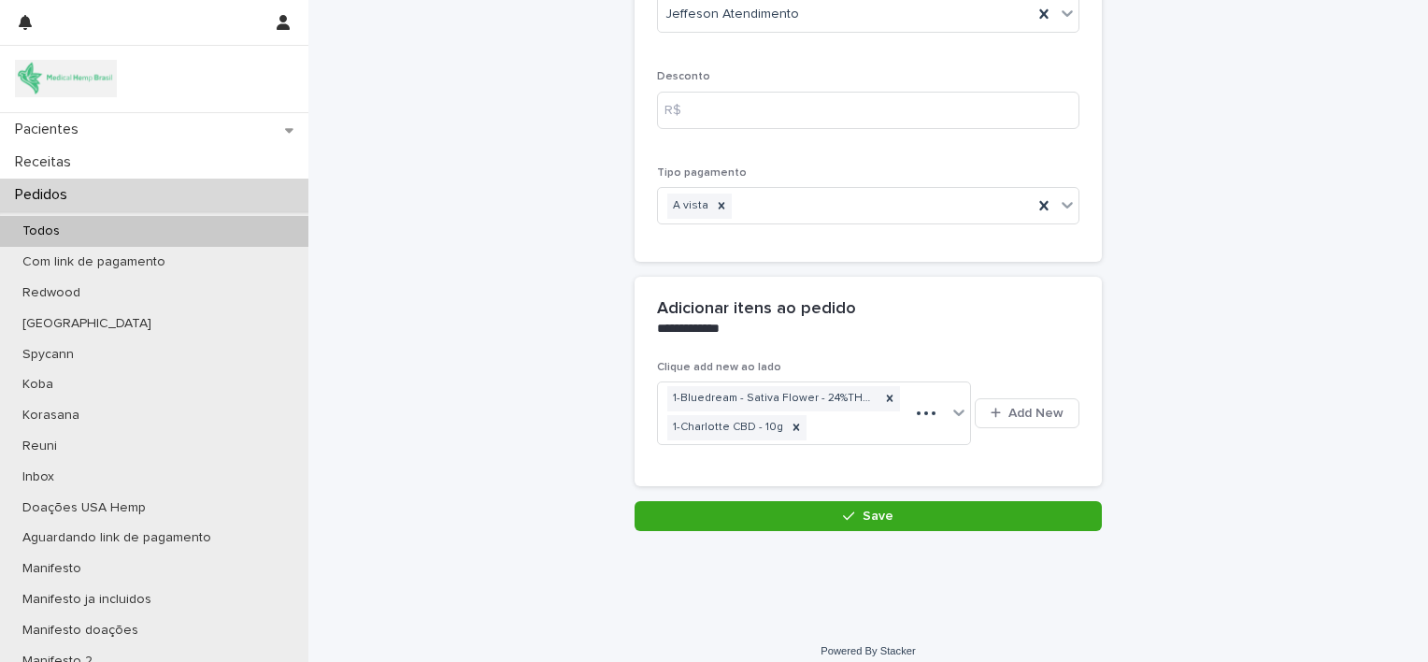
scroll to position [251, 0]
click at [1009, 412] on span "Add New" at bounding box center [1036, 412] width 55 height 13
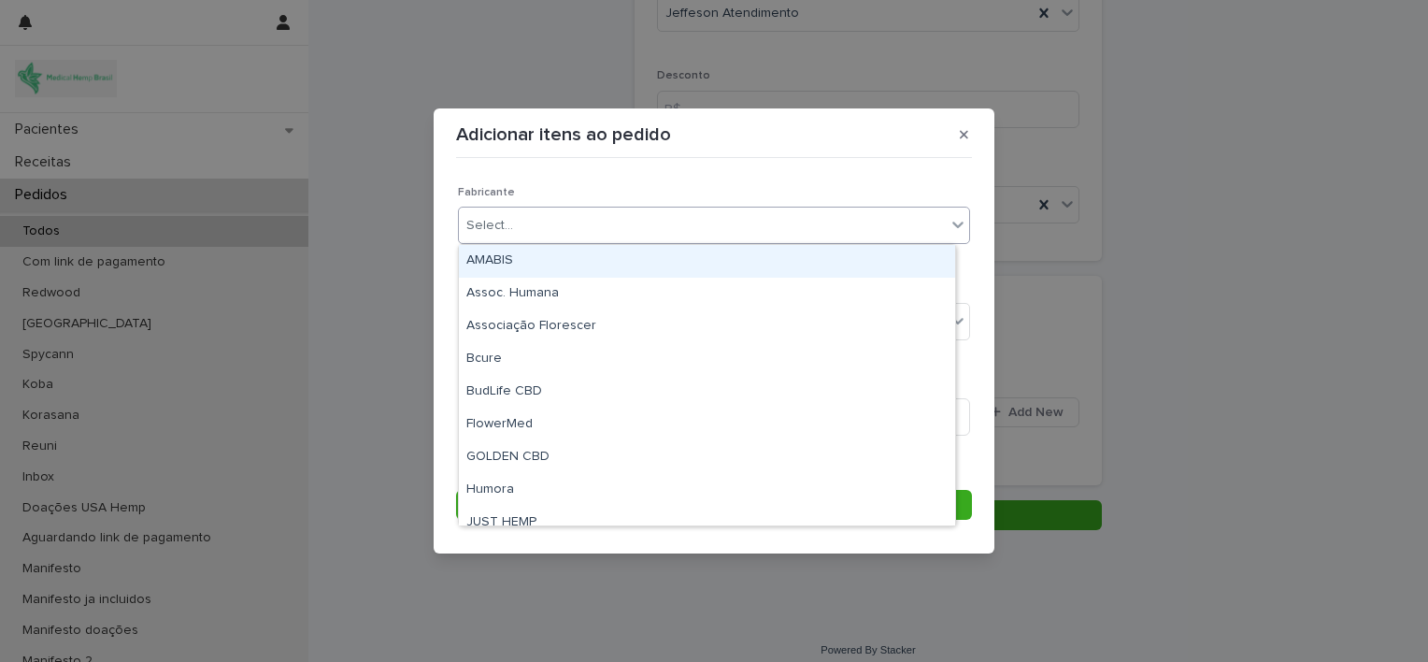
click at [878, 213] on div "Select..." at bounding box center [702, 225] width 487 height 31
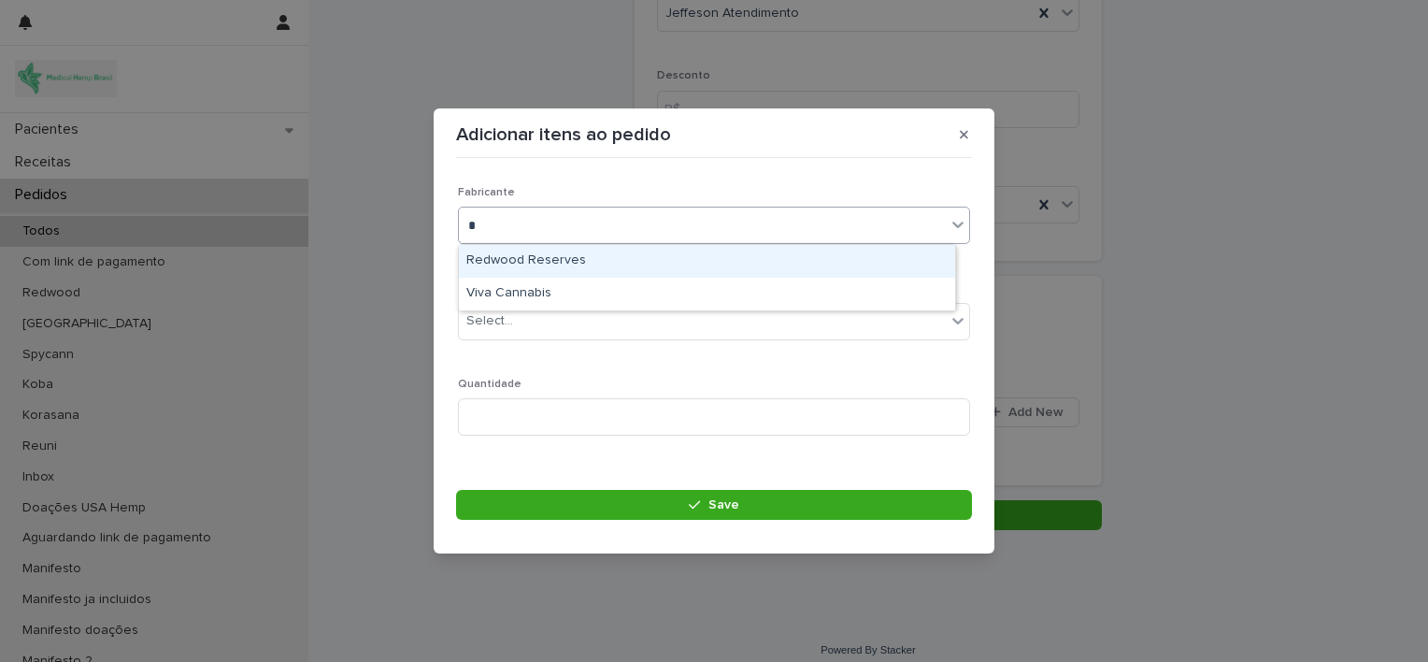
type input "**"
click at [831, 258] on div "Viva Cannabis" at bounding box center [707, 261] width 496 height 33
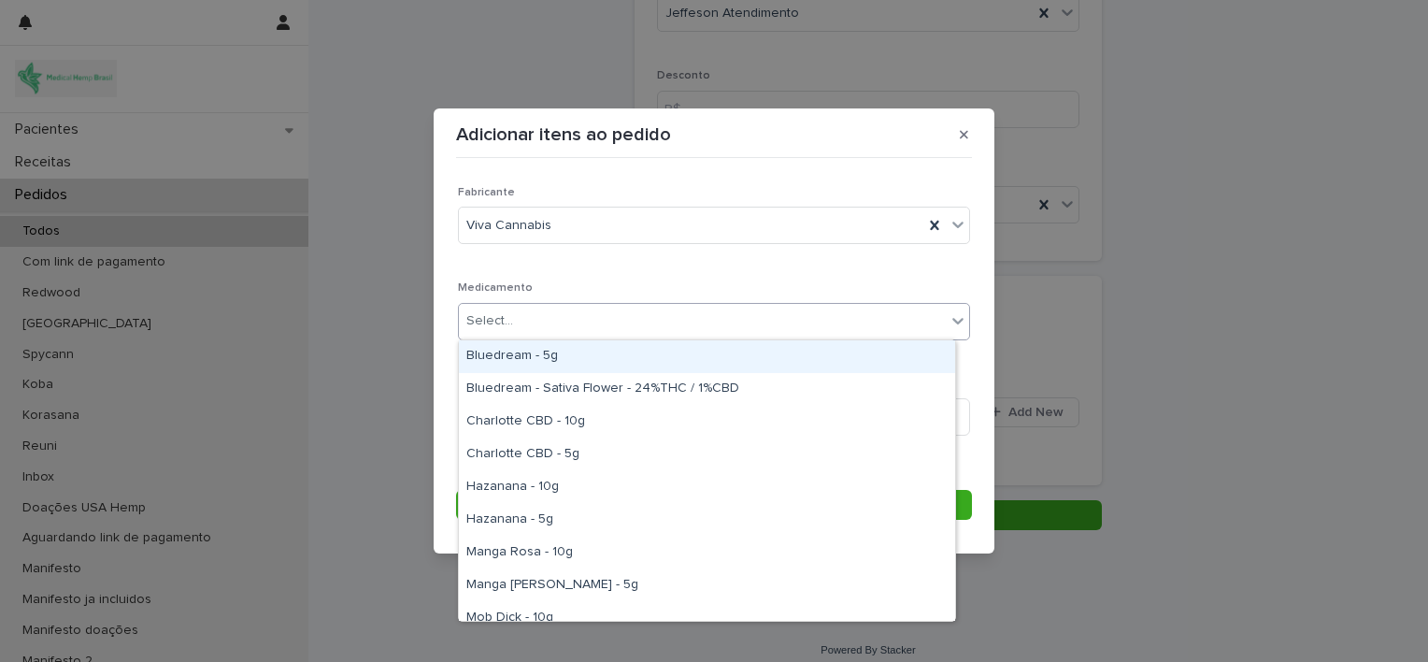
click at [809, 322] on div "Select..." at bounding box center [702, 321] width 487 height 31
type input "*"
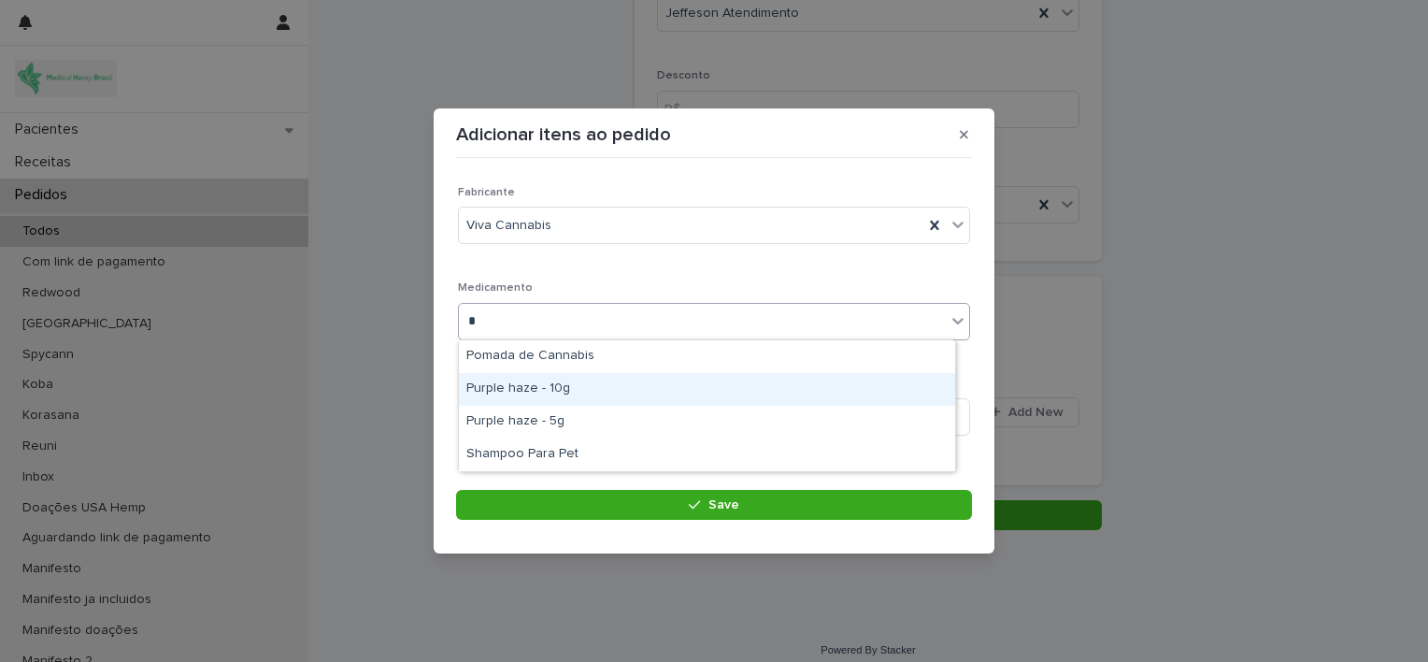
click at [741, 385] on div "Purple haze - 10g" at bounding box center [707, 389] width 496 height 33
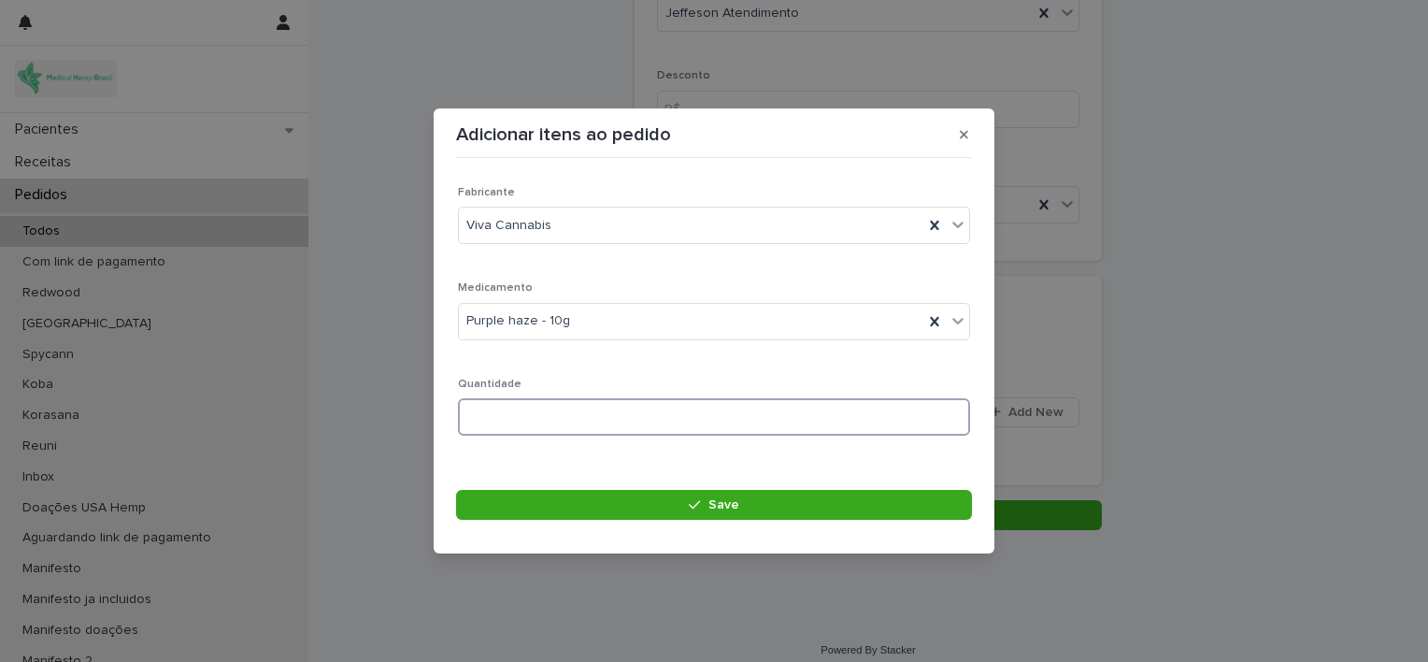
click at [719, 427] on input at bounding box center [714, 416] width 512 height 37
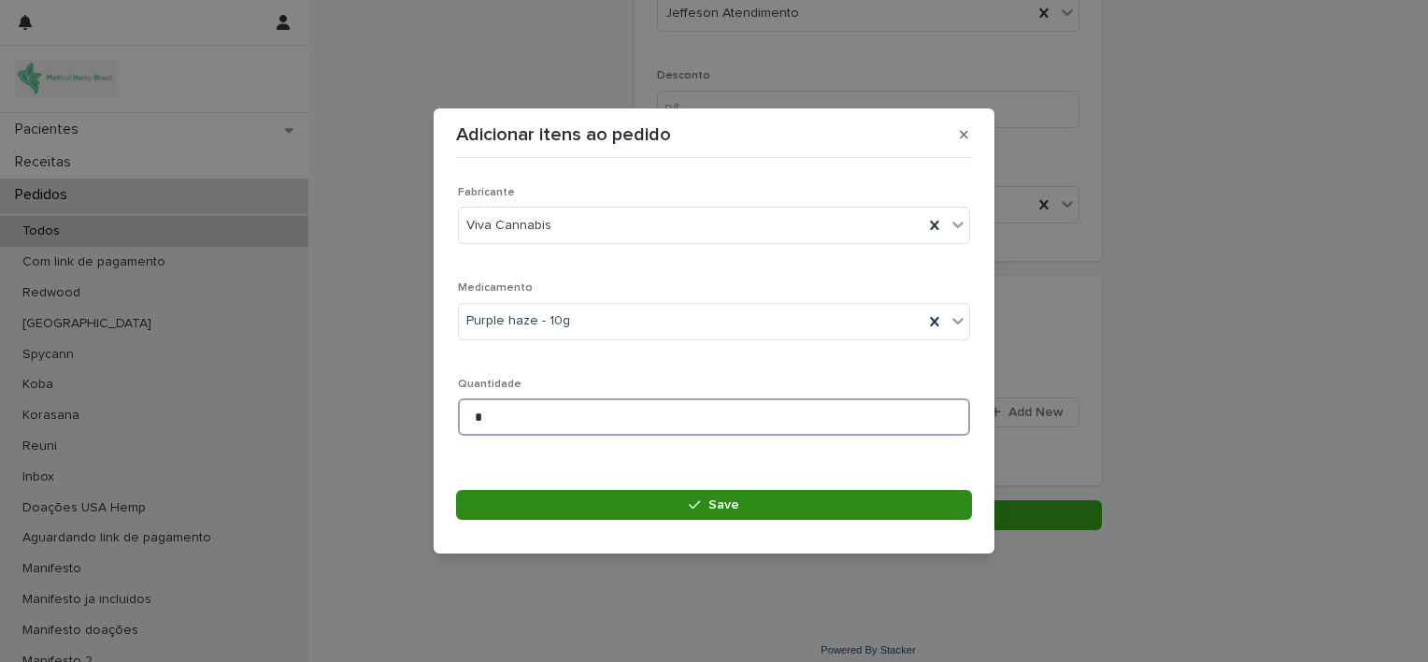
type input "*"
click at [698, 495] on button "Save" at bounding box center [714, 505] width 516 height 30
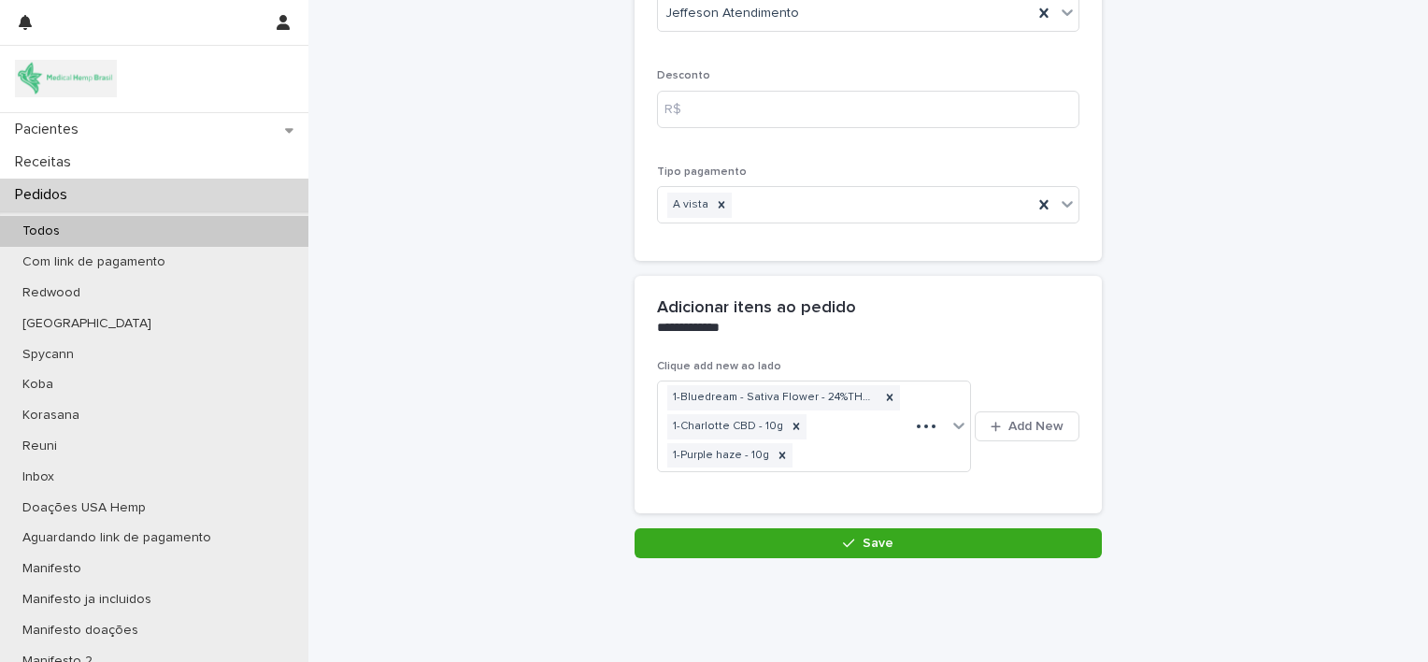
scroll to position [266, 0]
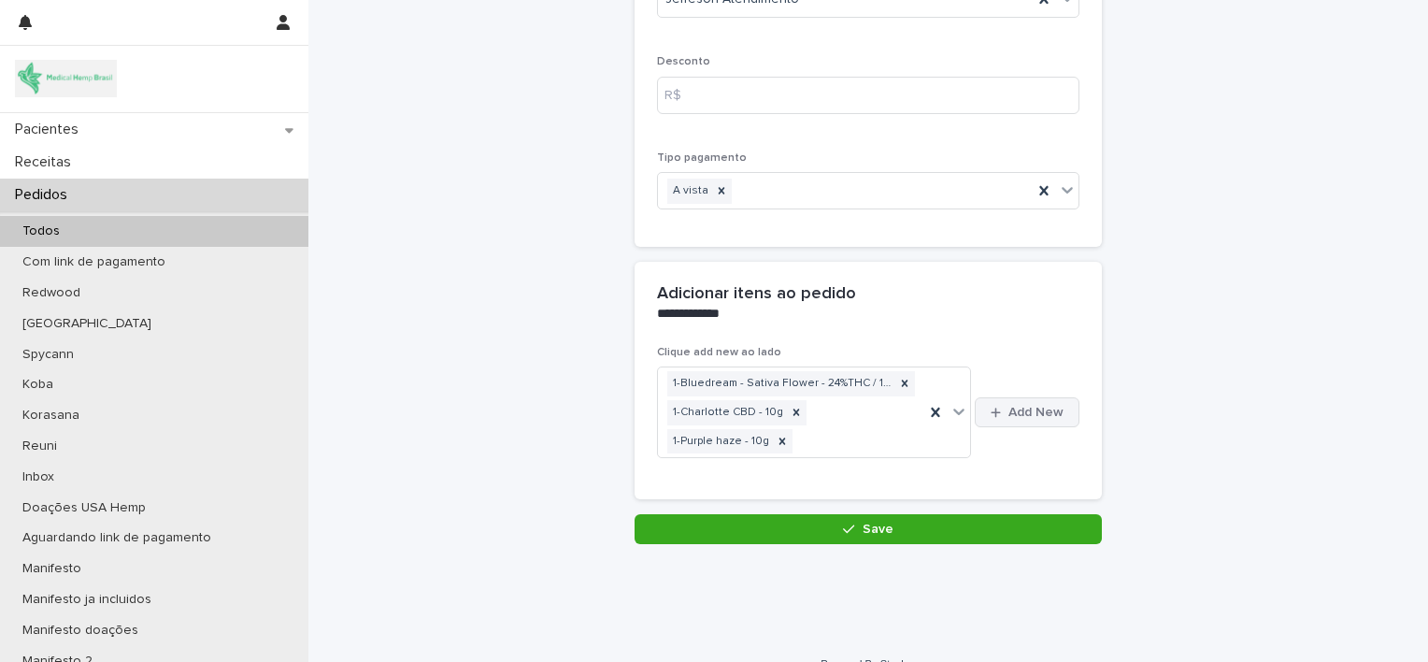
click at [1020, 406] on span "Add New" at bounding box center [1036, 412] width 55 height 13
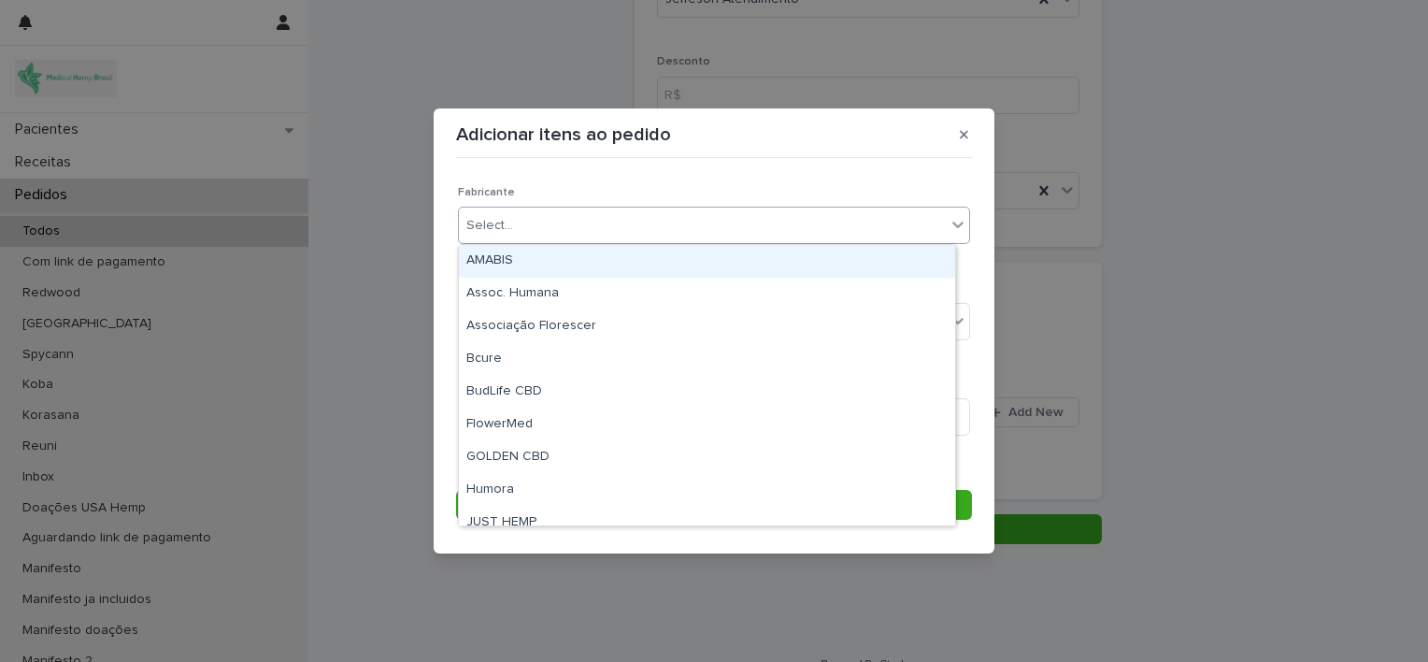
click at [847, 220] on div "Select..." at bounding box center [702, 225] width 487 height 31
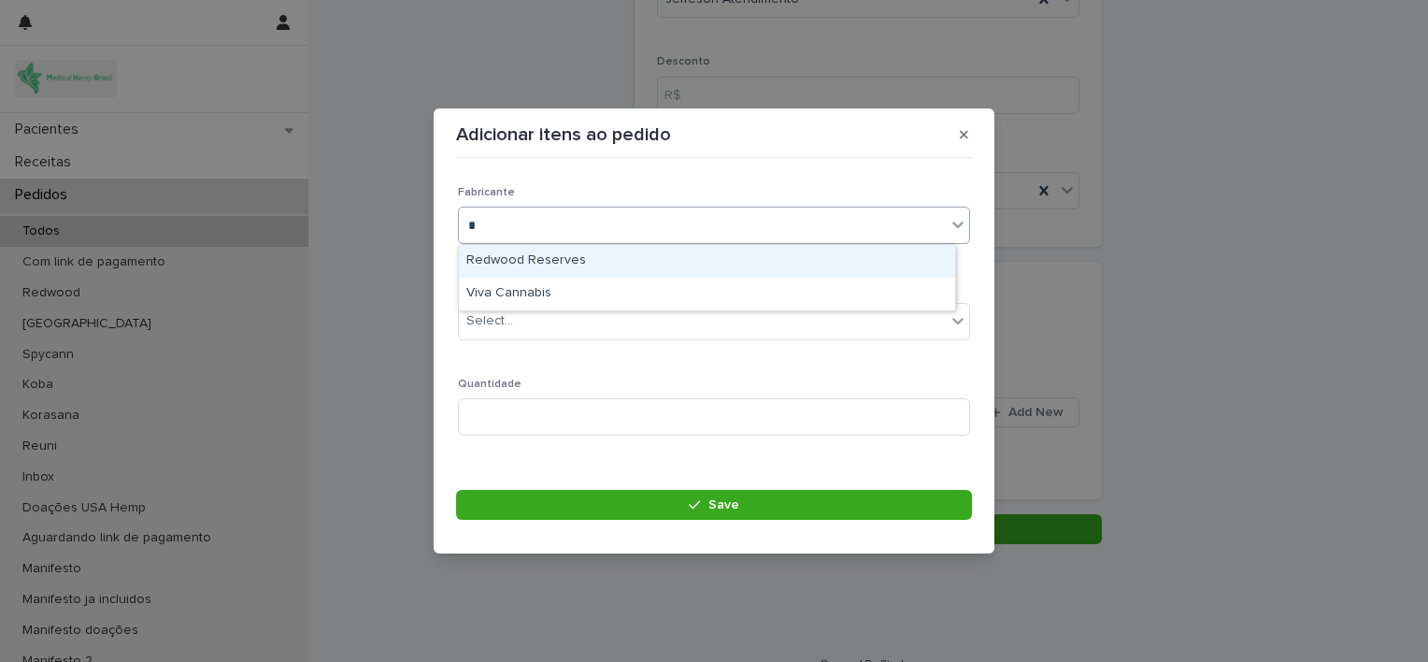
type input "**"
click at [792, 256] on div "Viva Cannabis" at bounding box center [707, 261] width 496 height 33
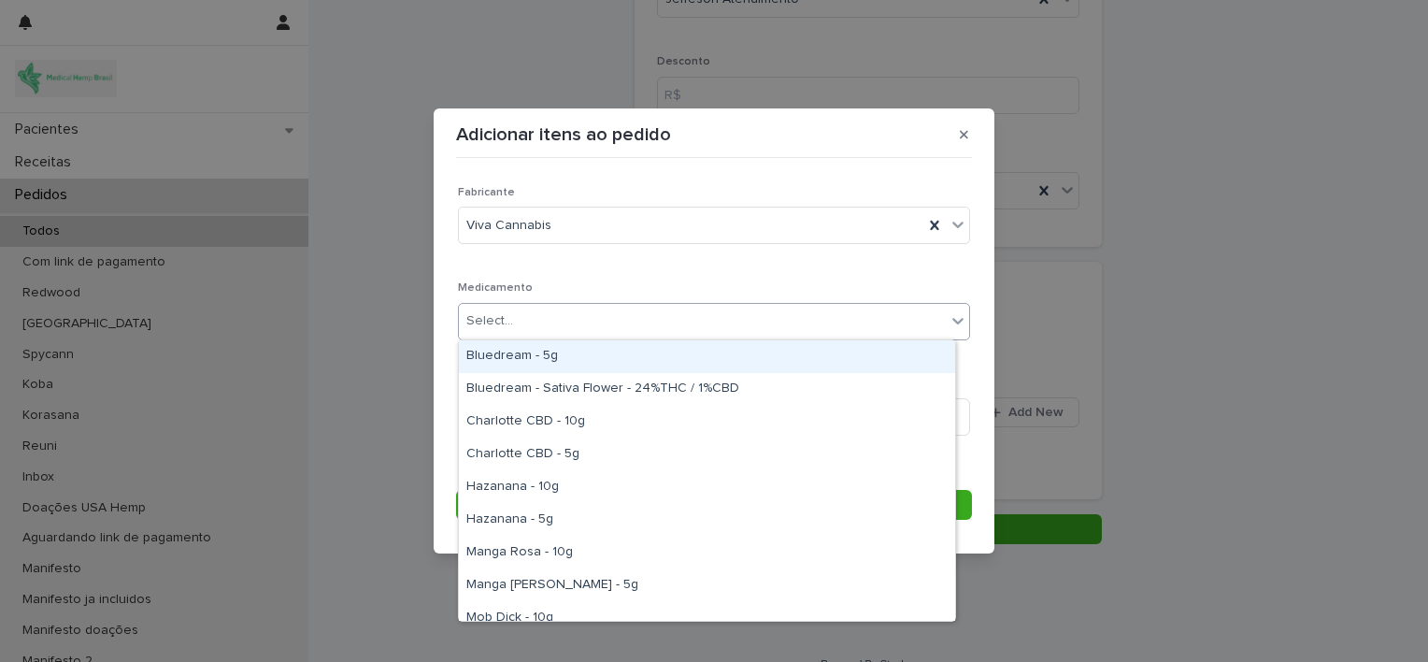
click at [789, 316] on div "Select..." at bounding box center [702, 321] width 487 height 31
type input "**"
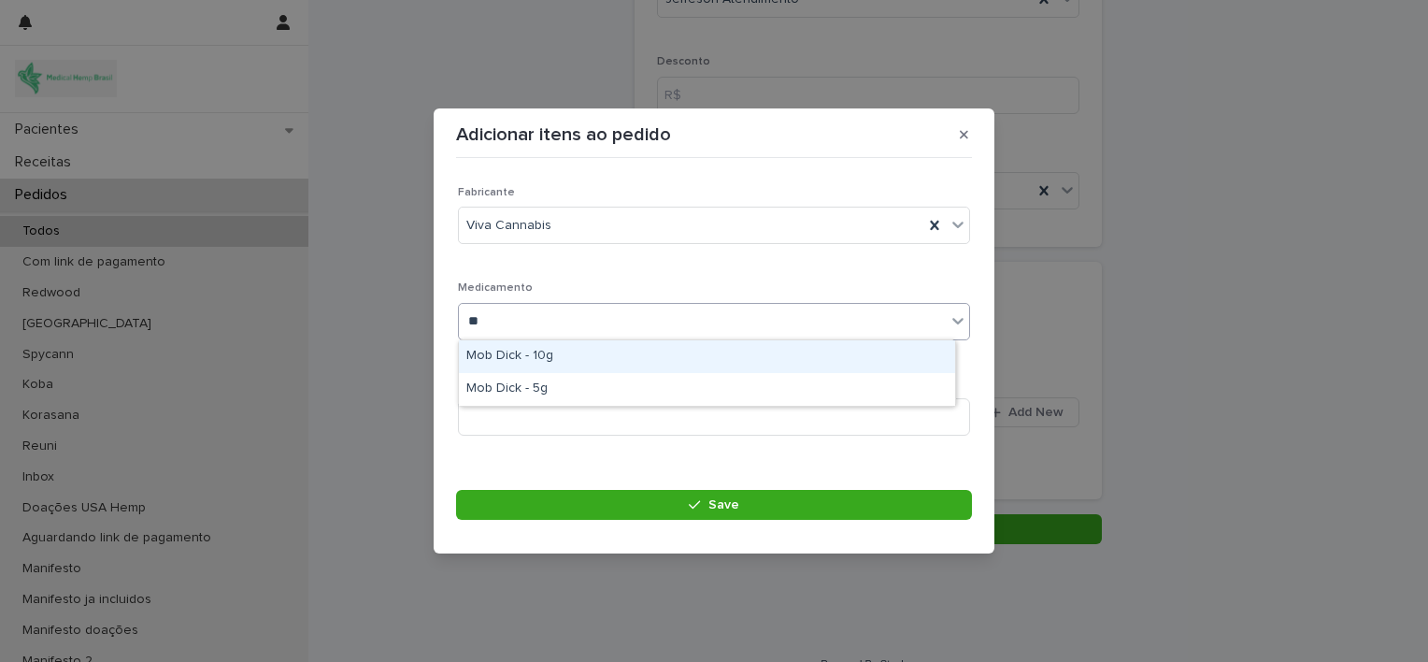
click at [743, 354] on div "Mob Dick - 10g" at bounding box center [707, 356] width 496 height 33
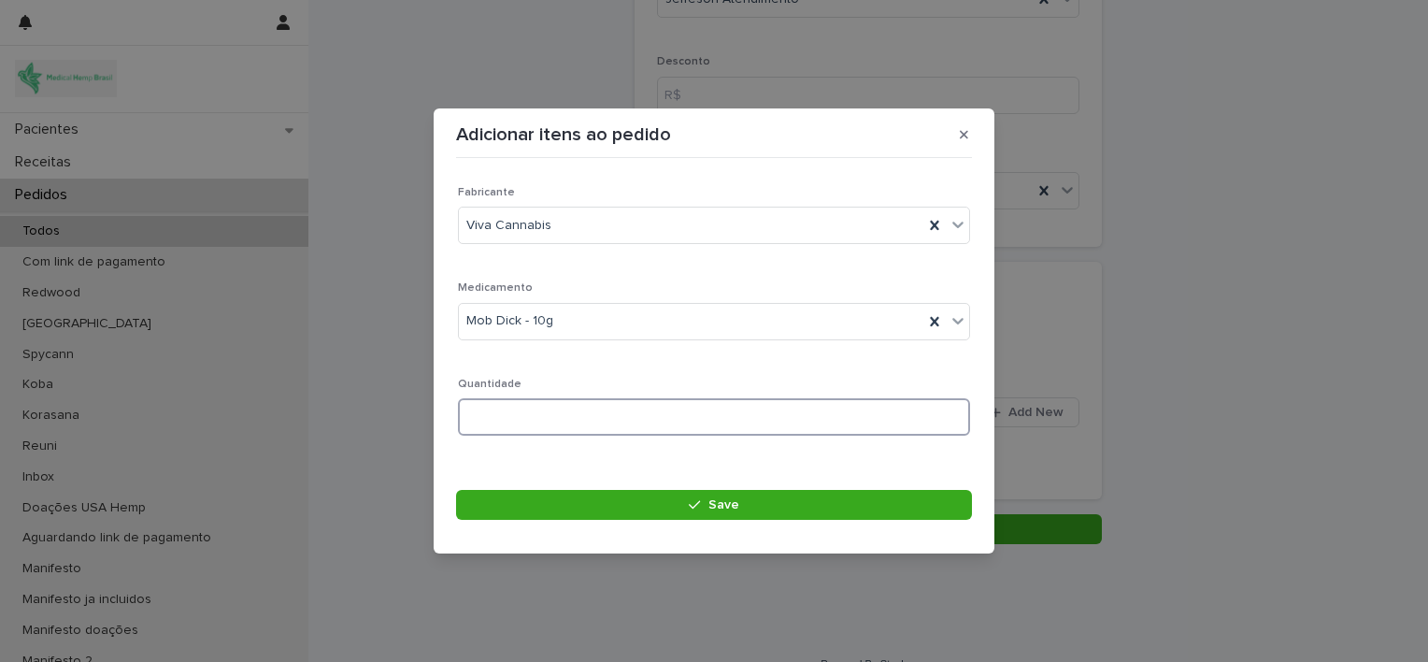
click at [703, 429] on input at bounding box center [714, 416] width 512 height 37
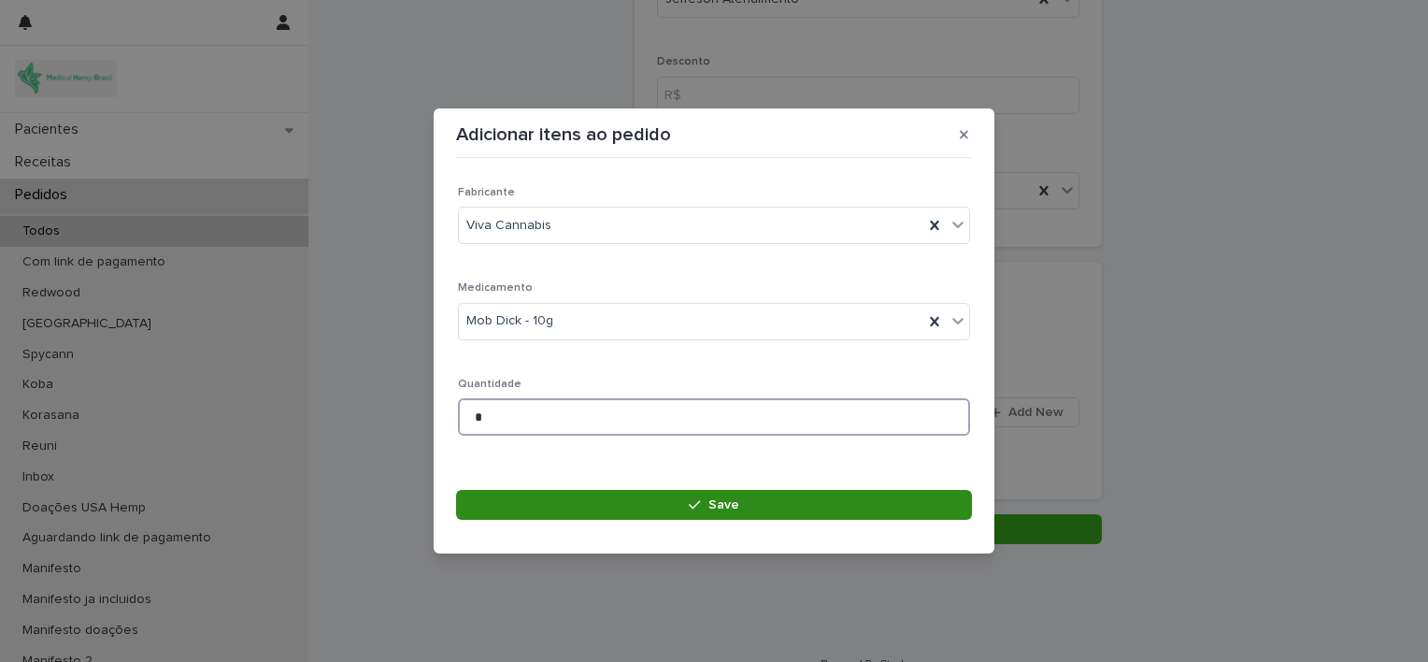
type input "*"
click at [673, 496] on button "Save" at bounding box center [714, 505] width 516 height 30
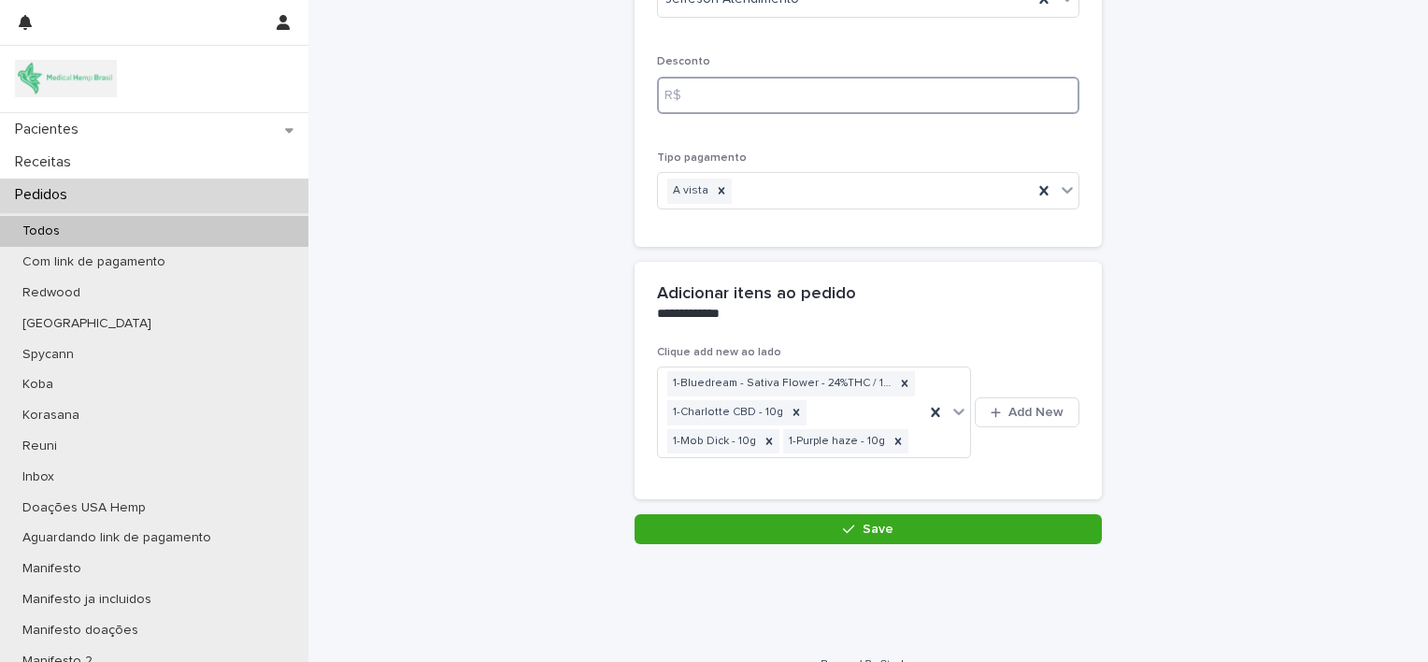
click at [692, 92] on input at bounding box center [868, 95] width 423 height 37
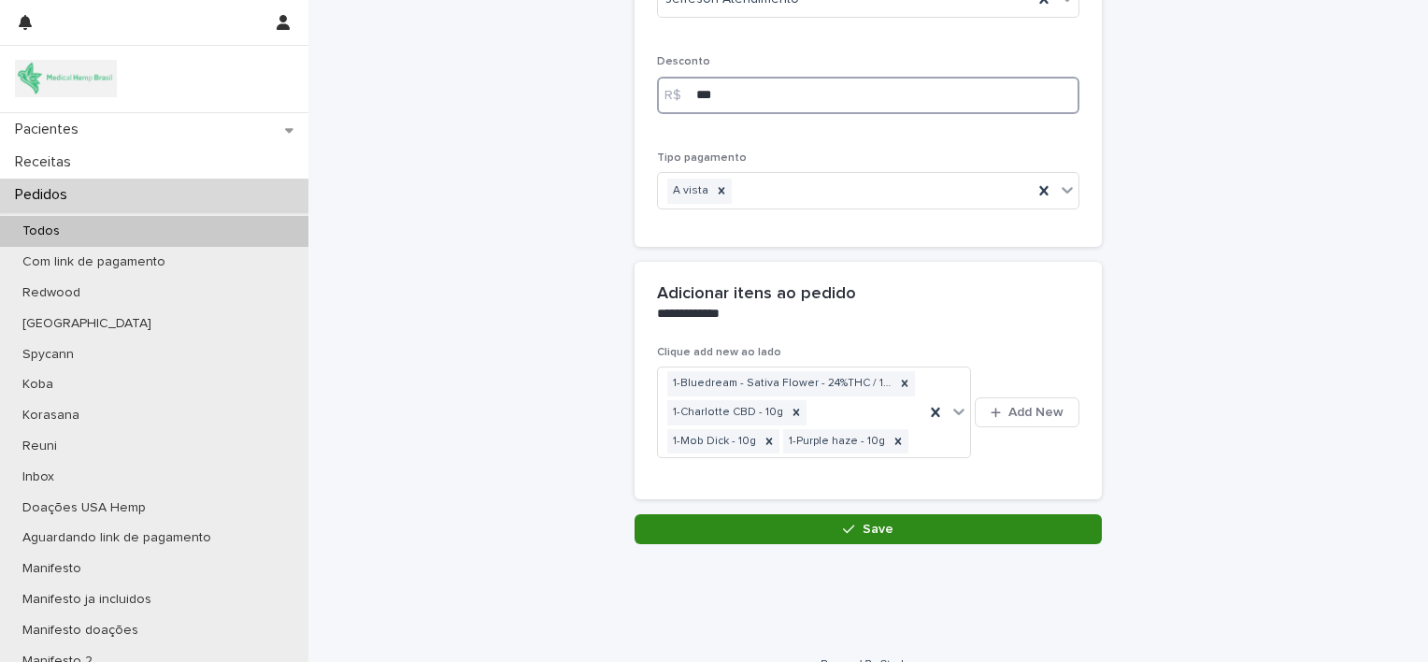
type input "***"
click at [760, 531] on button "Save" at bounding box center [868, 529] width 467 height 30
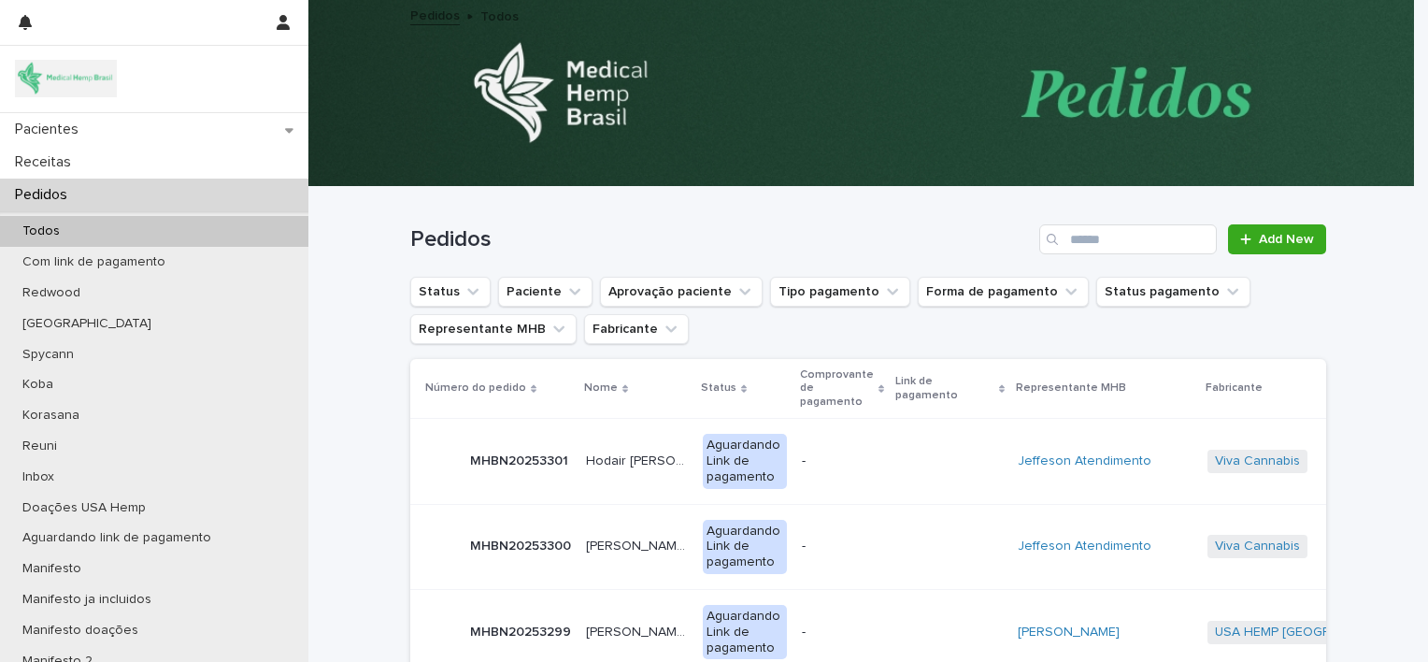
click at [635, 460] on p "Hodair [PERSON_NAME] Junior" at bounding box center [639, 460] width 106 height 20
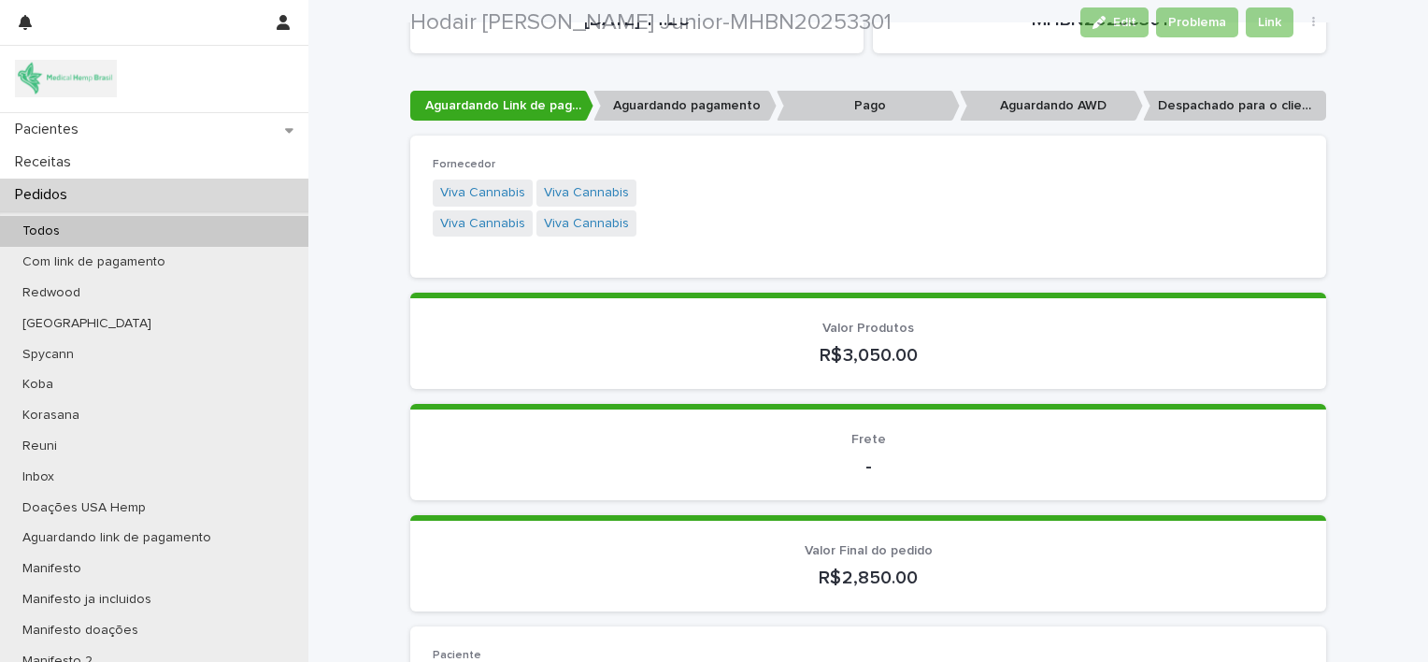
scroll to position [202, 0]
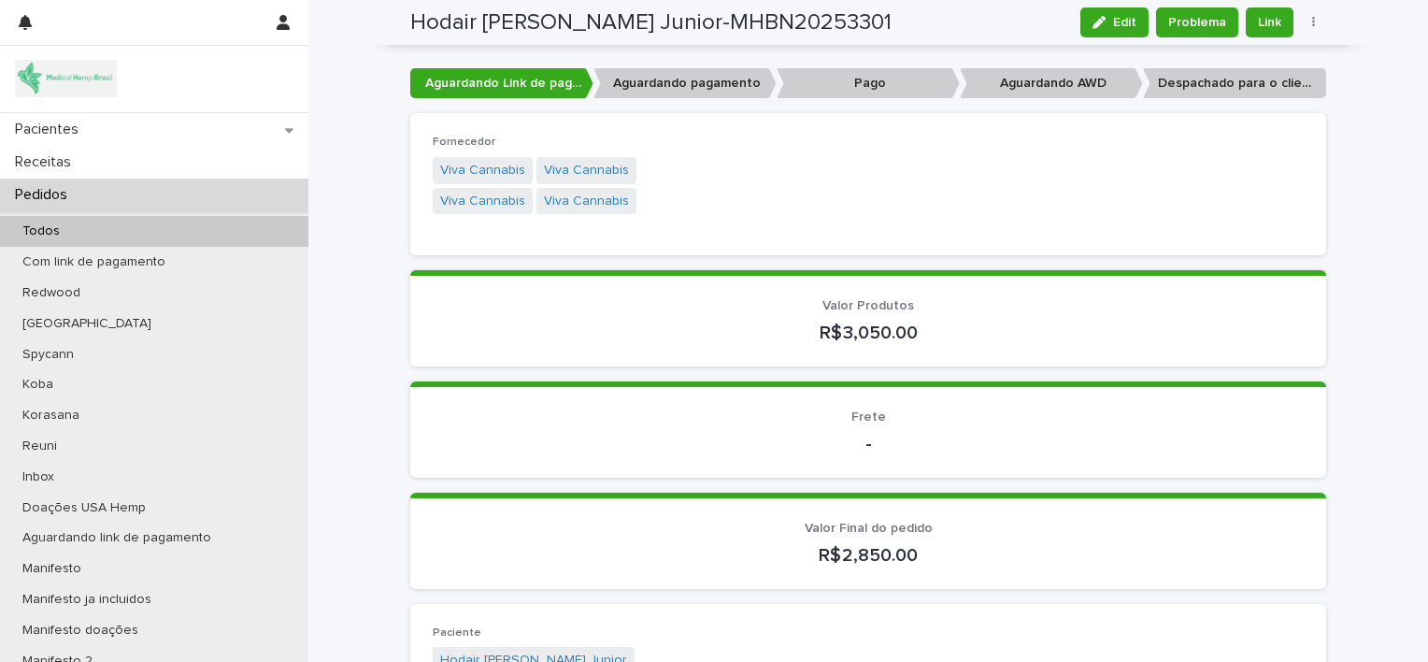
click at [159, 183] on div "Pedidos" at bounding box center [154, 195] width 309 height 33
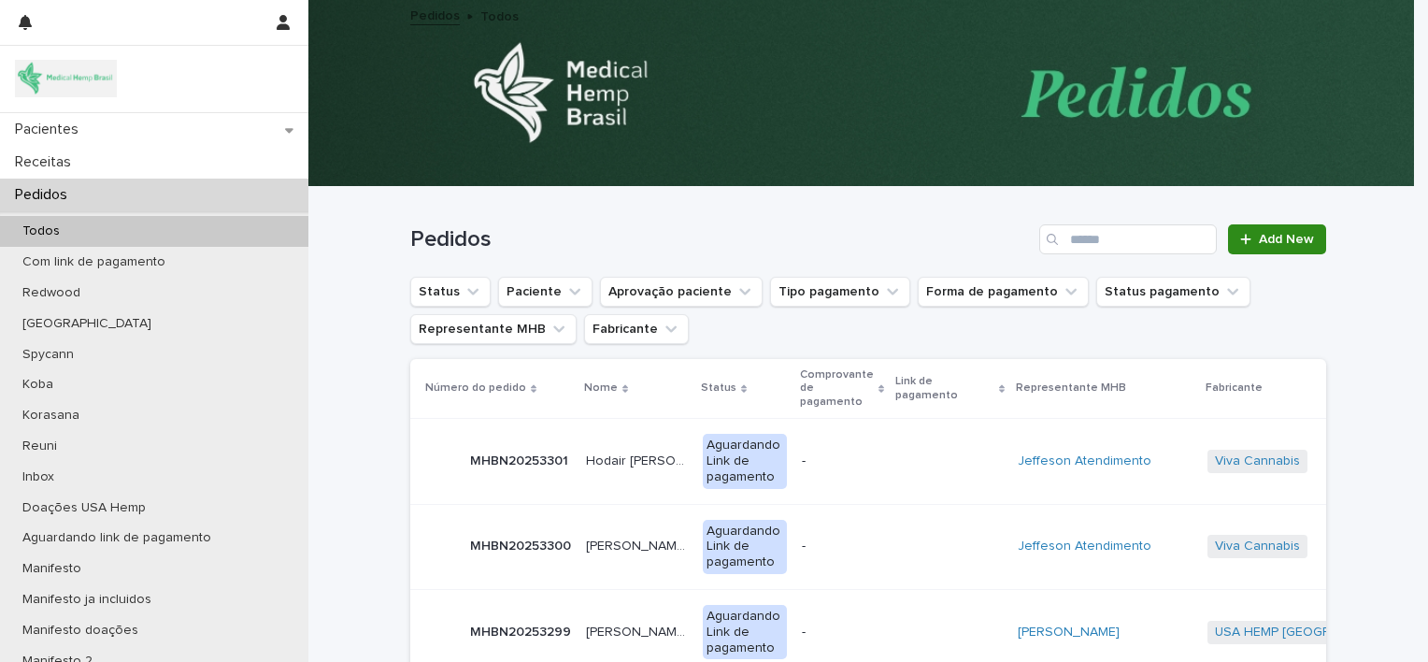
click at [1275, 230] on link "Add New" at bounding box center [1277, 239] width 98 height 30
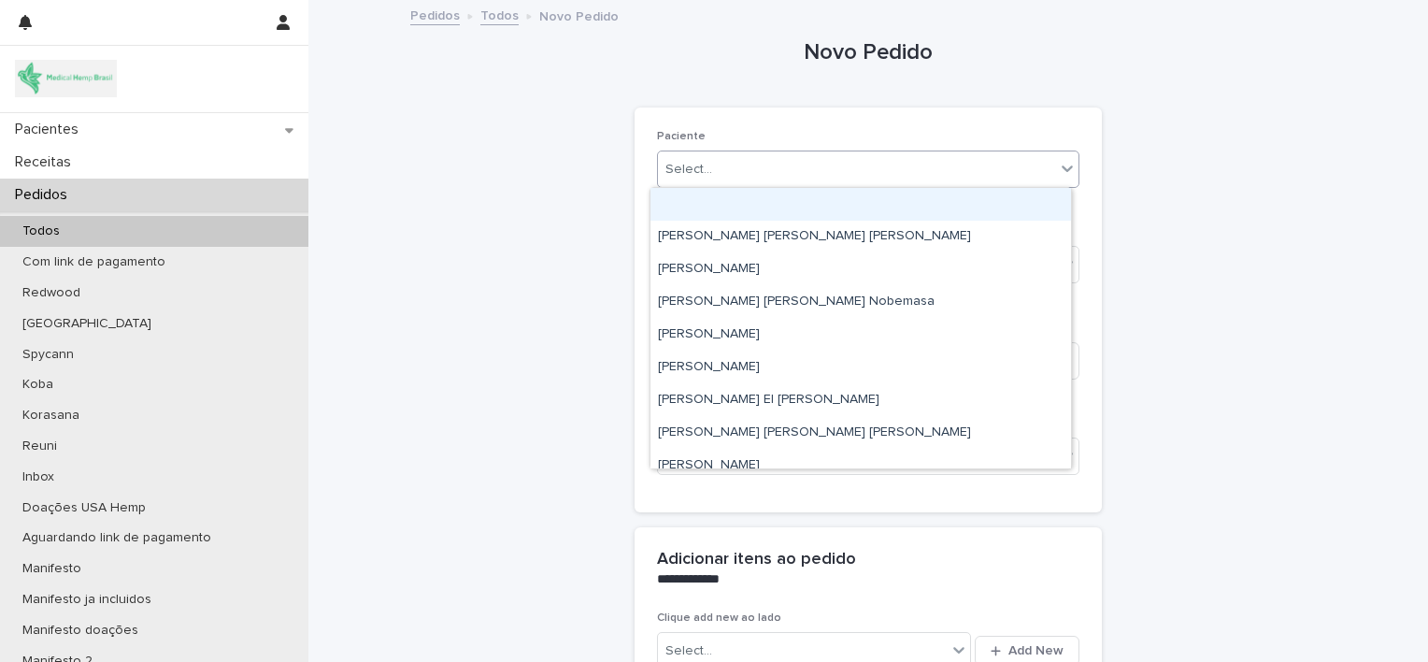
click at [948, 169] on div "Select..." at bounding box center [856, 169] width 397 height 31
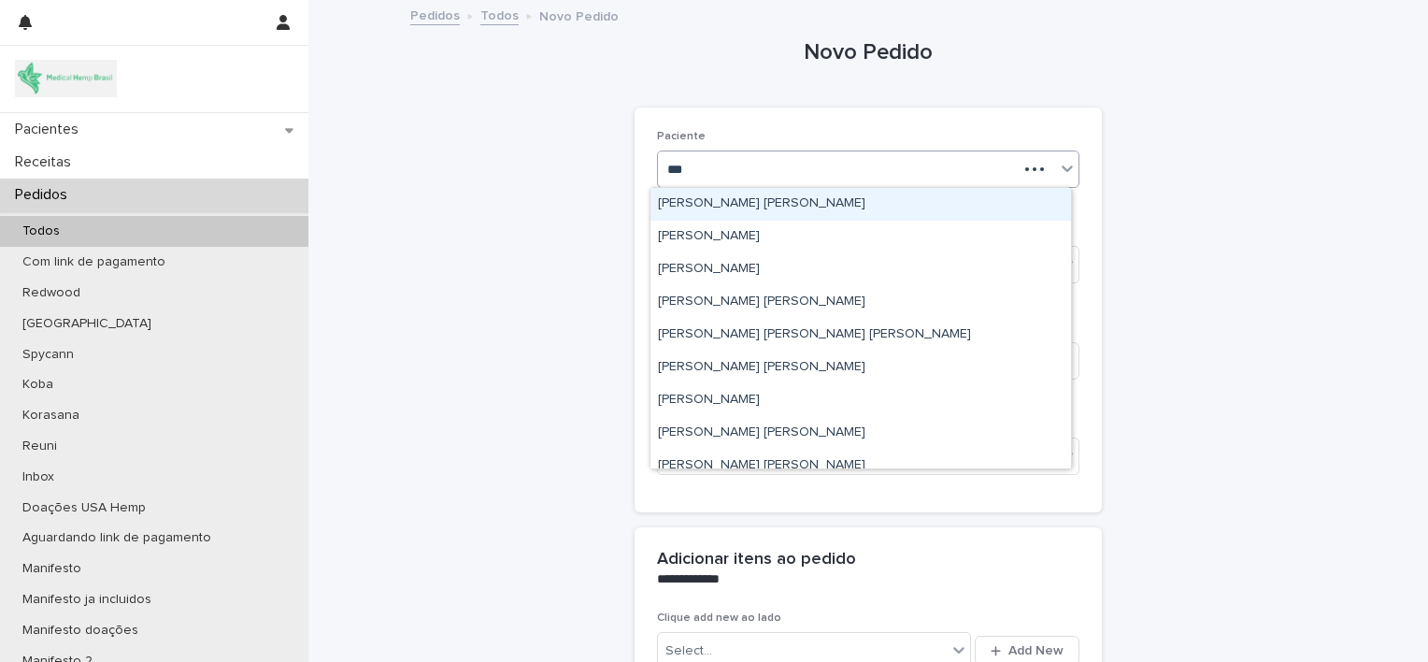
type input "****"
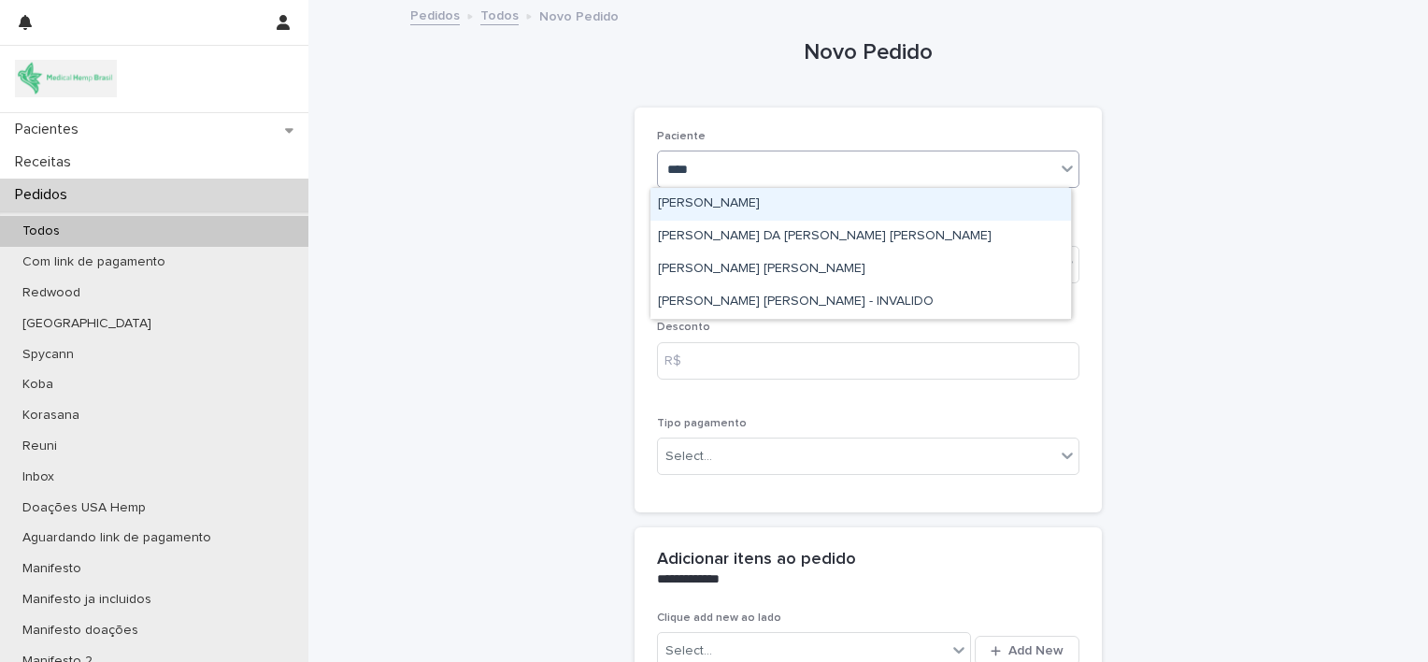
click at [903, 193] on div "[PERSON_NAME]" at bounding box center [861, 204] width 421 height 33
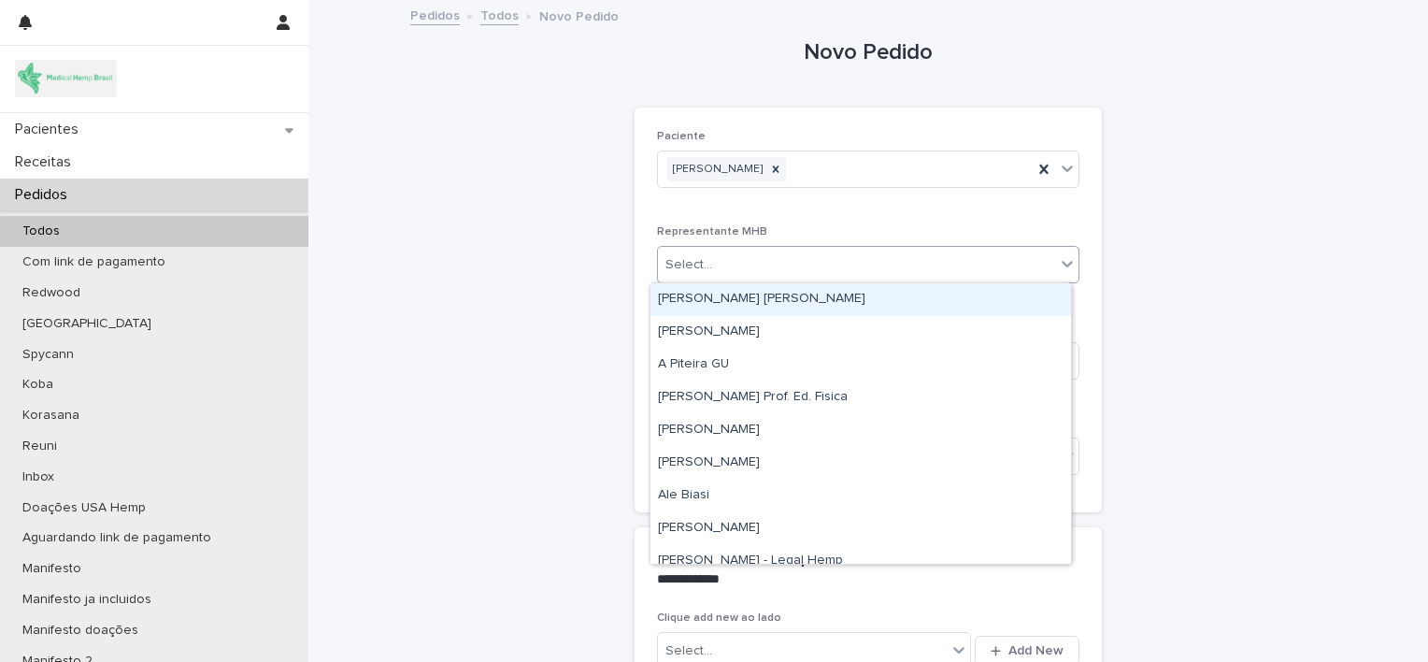
click at [864, 266] on div "Select..." at bounding box center [856, 265] width 397 height 31
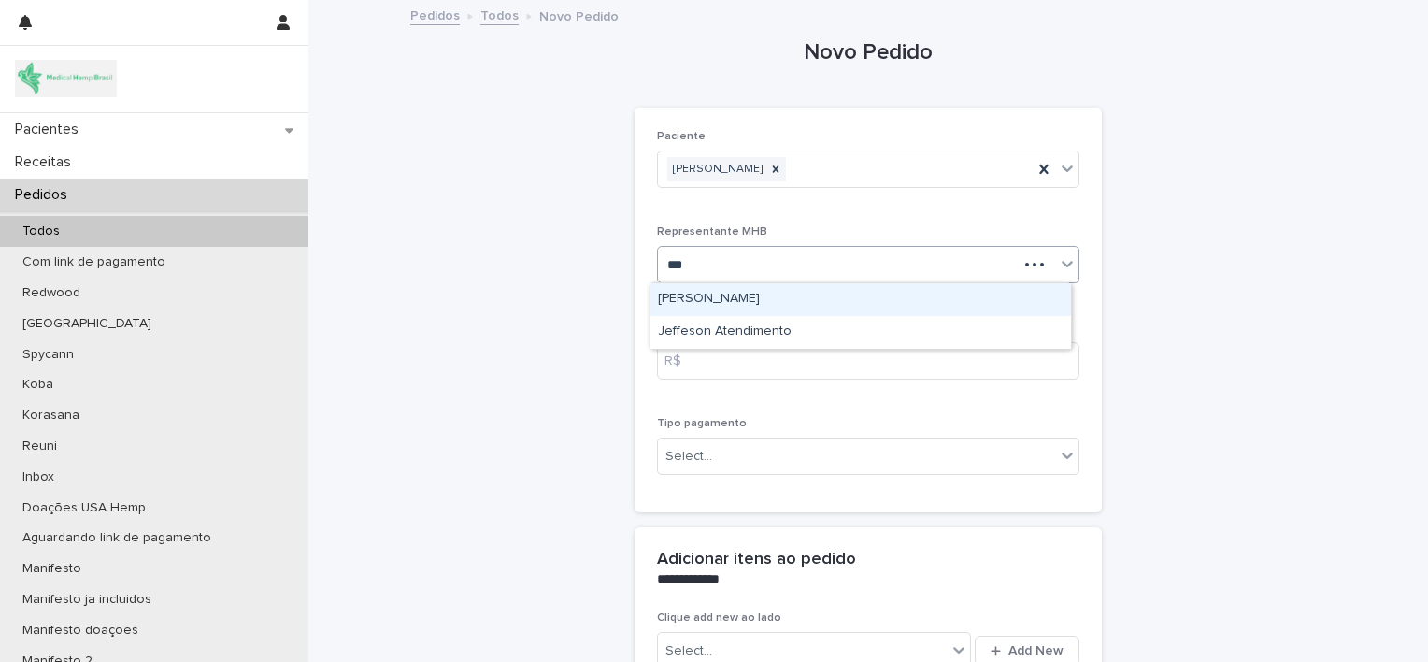
type input "****"
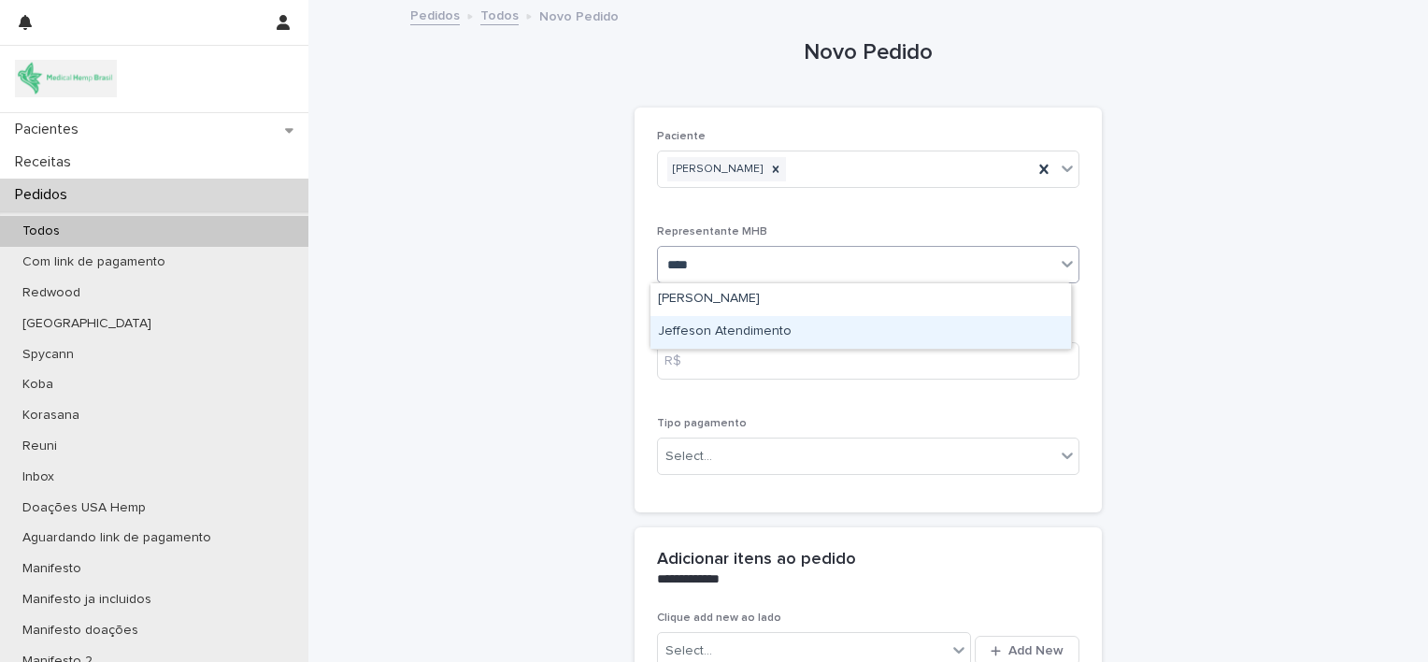
click at [838, 326] on div "Jeffeson Atendimento" at bounding box center [861, 332] width 421 height 33
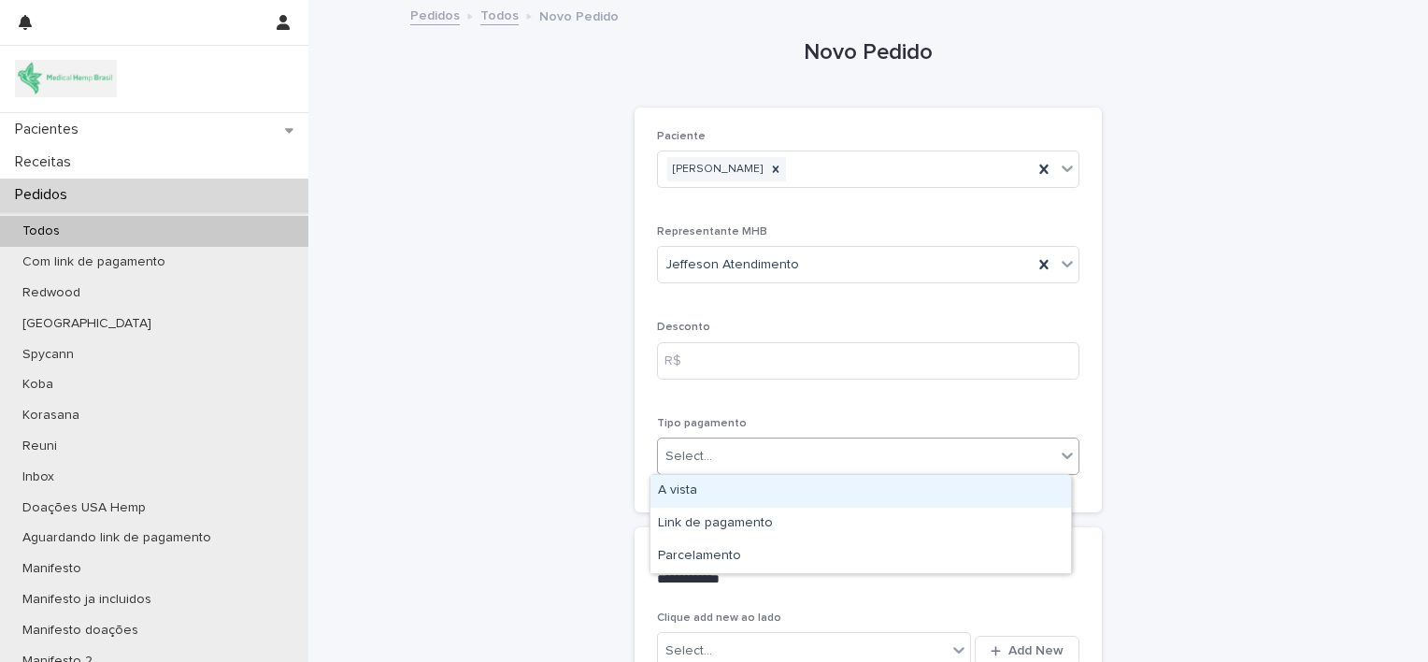
click at [823, 452] on div "Select..." at bounding box center [856, 456] width 397 height 31
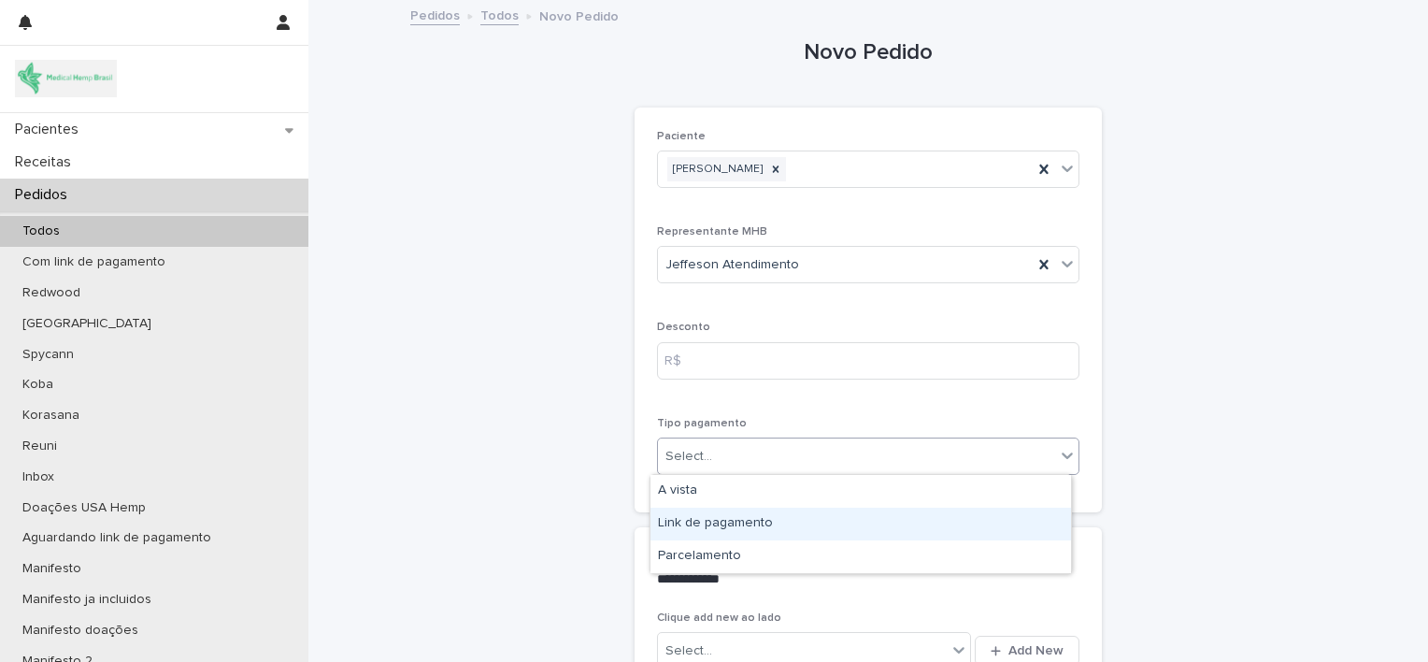
click at [811, 524] on div "Link de pagamento" at bounding box center [861, 524] width 421 height 33
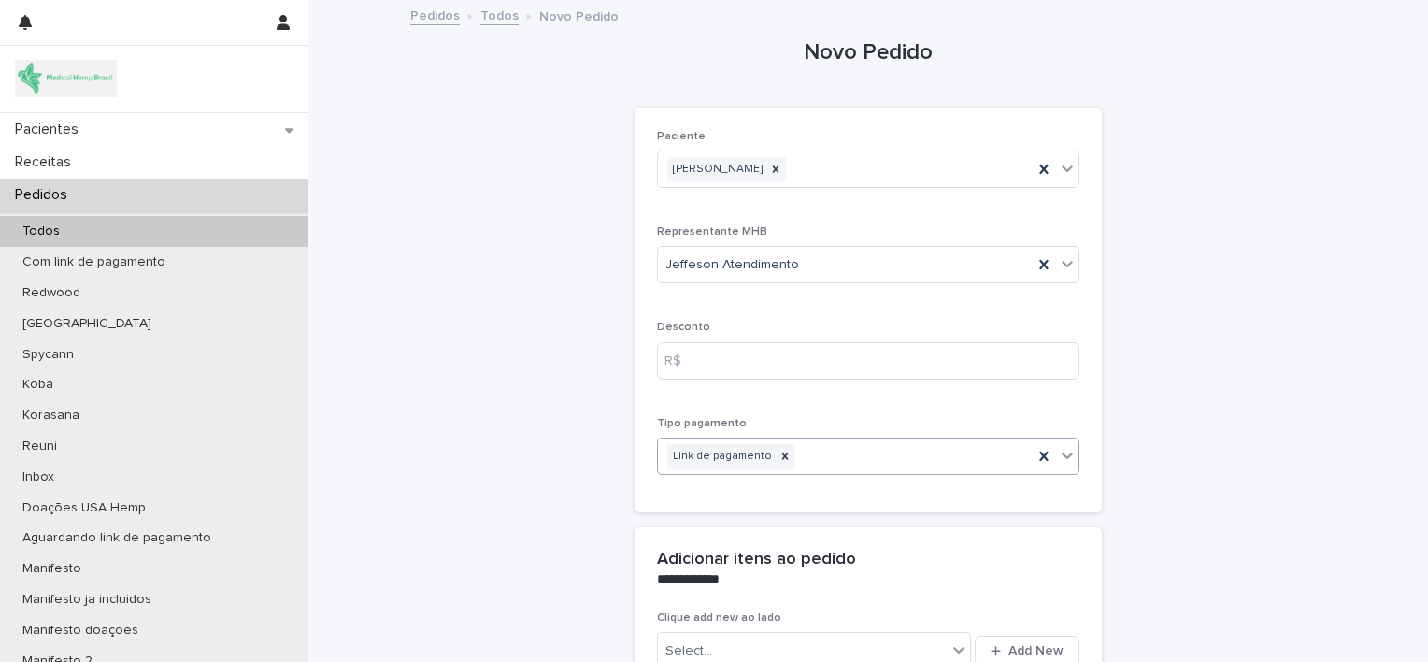
scroll to position [238, 0]
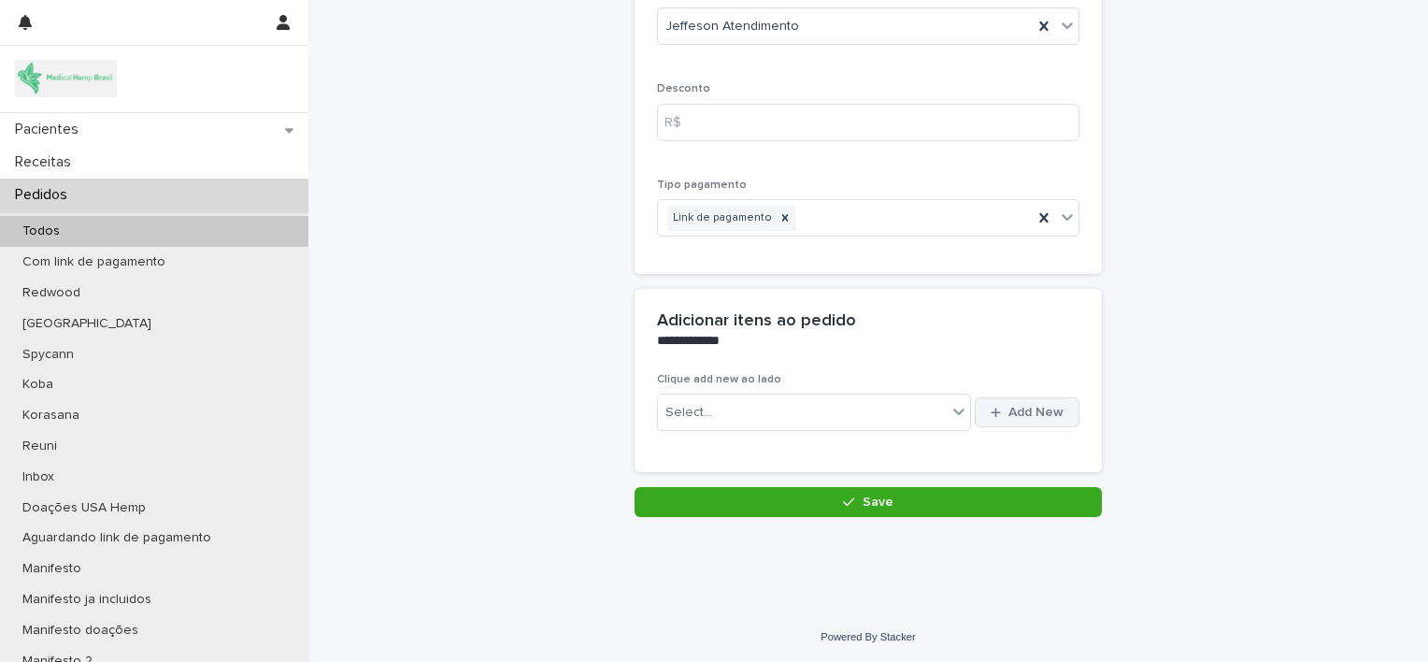
click at [1002, 419] on button "Add New" at bounding box center [1027, 412] width 105 height 30
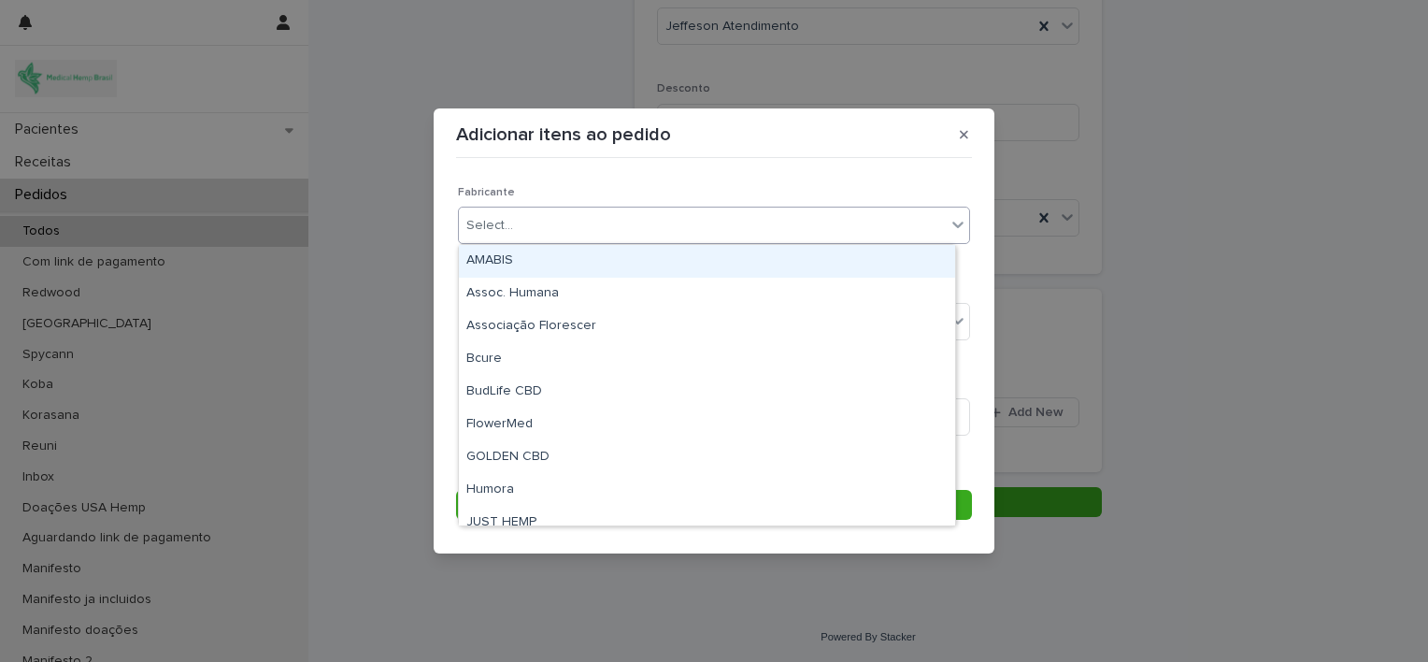
click at [759, 227] on div "Select..." at bounding box center [702, 225] width 487 height 31
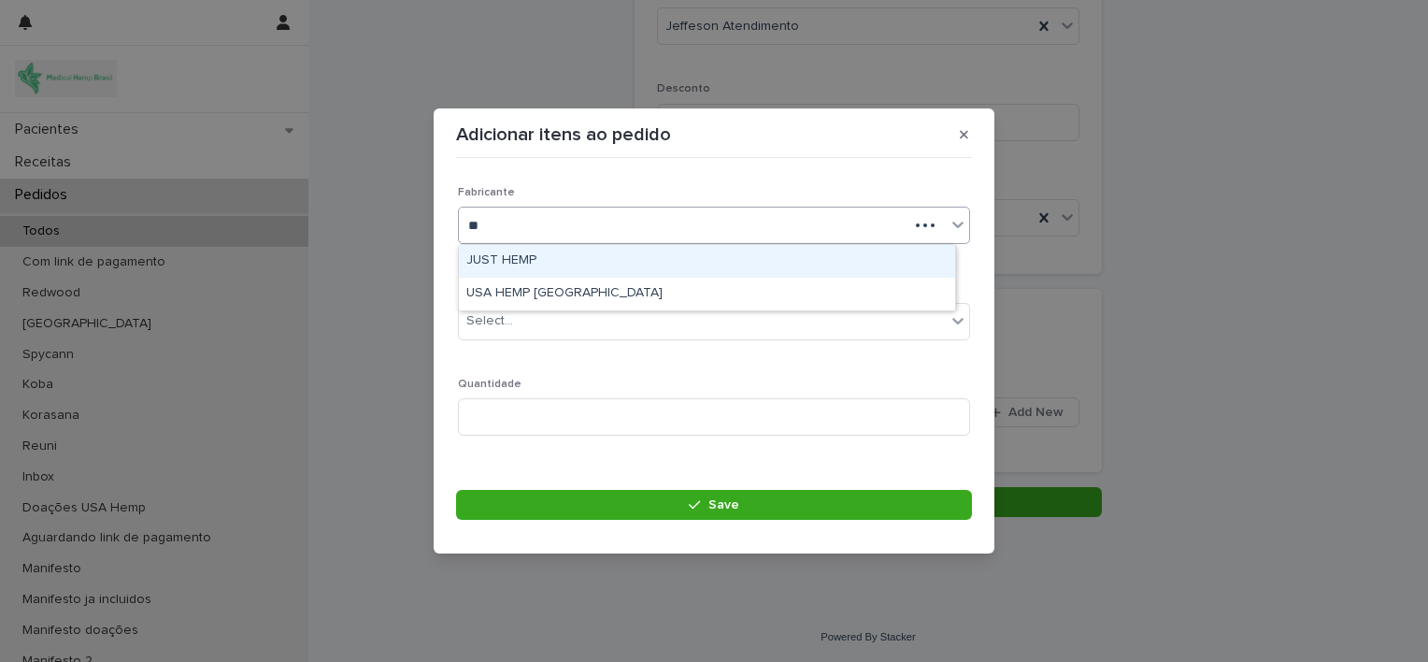
type input "***"
click at [743, 252] on div "USA HEMP [GEOGRAPHIC_DATA]" at bounding box center [707, 261] width 496 height 33
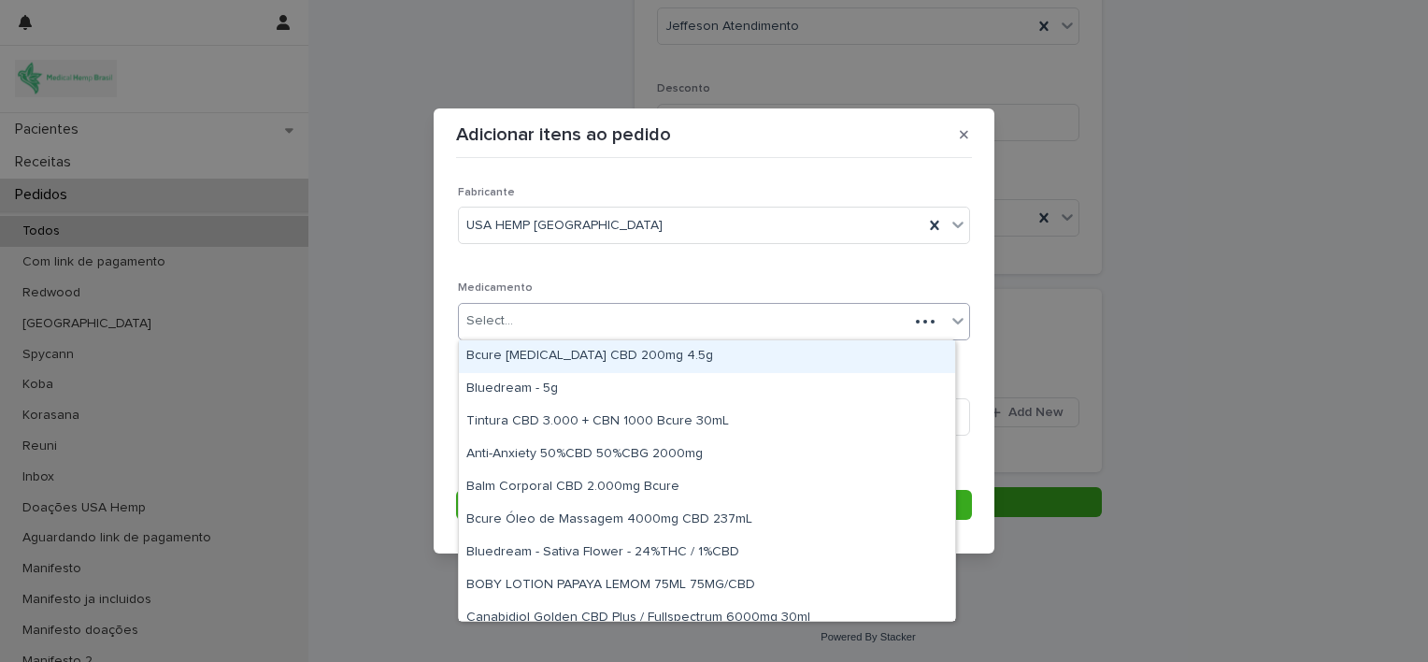
click at [741, 322] on div "Select..." at bounding box center [684, 321] width 450 height 31
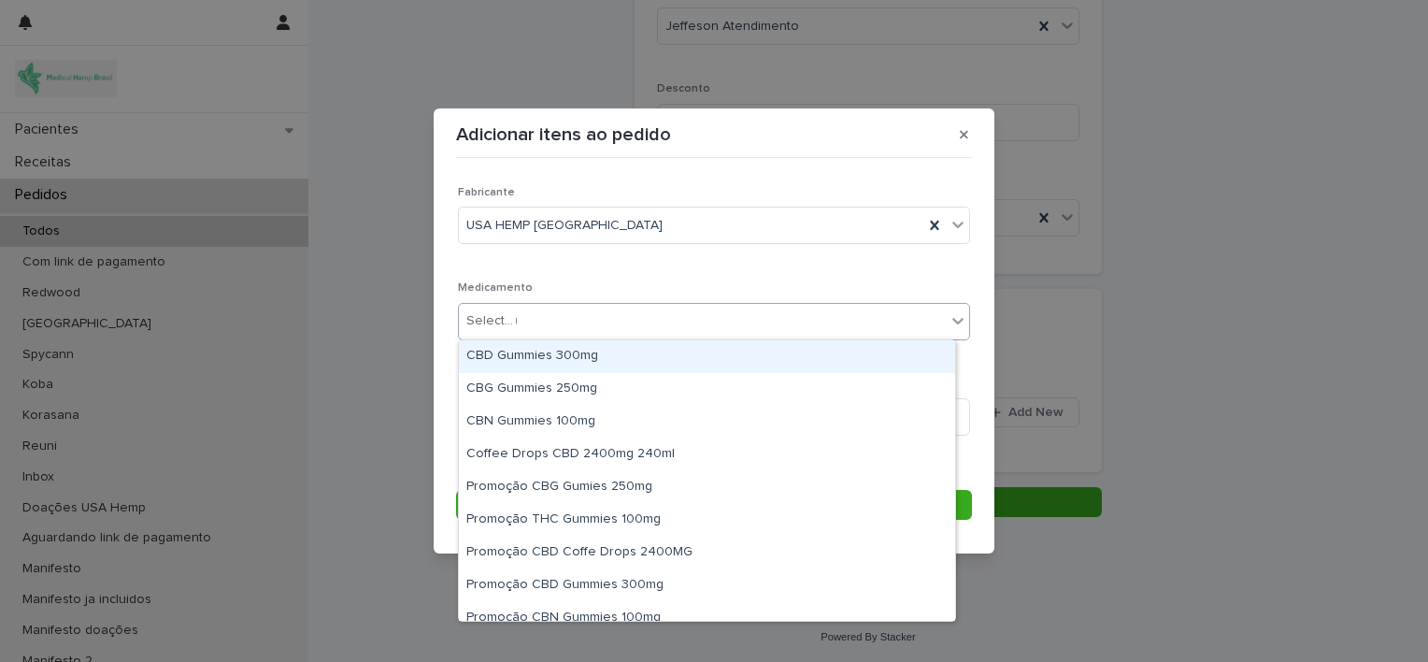
type input "**"
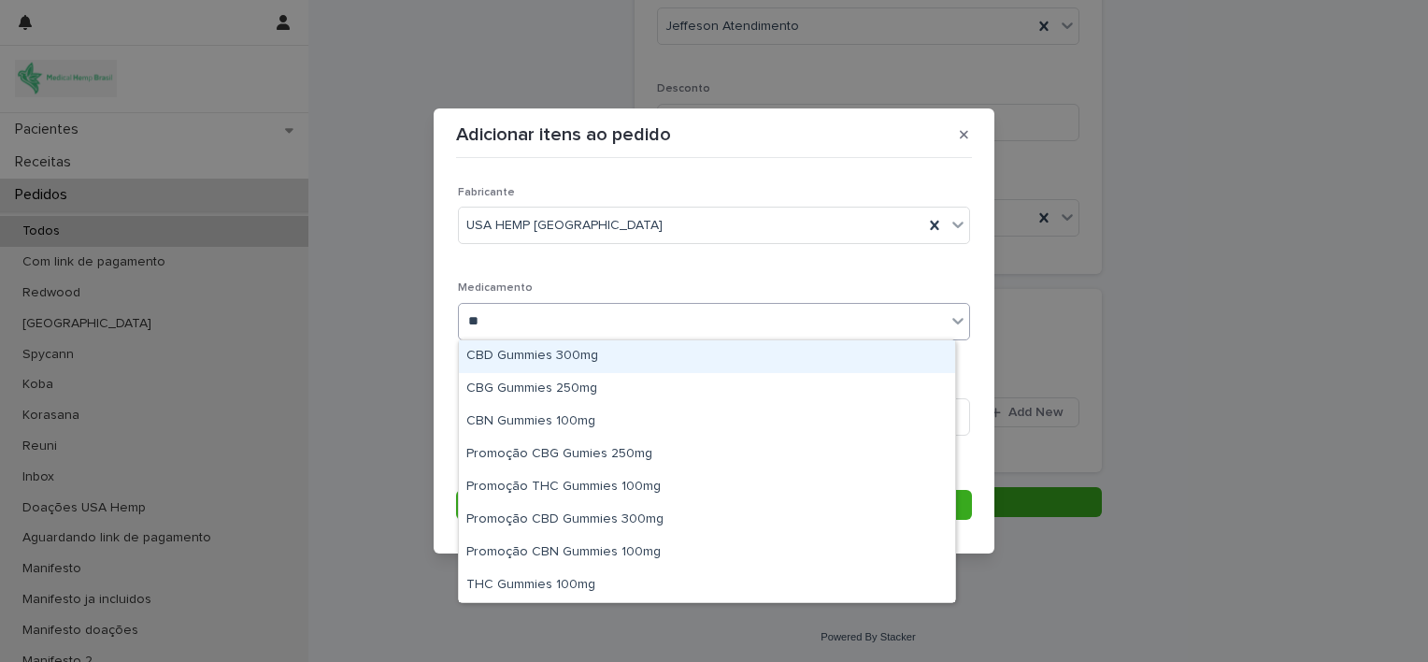
click at [706, 353] on div "CBD Gummies 300mg" at bounding box center [707, 356] width 496 height 33
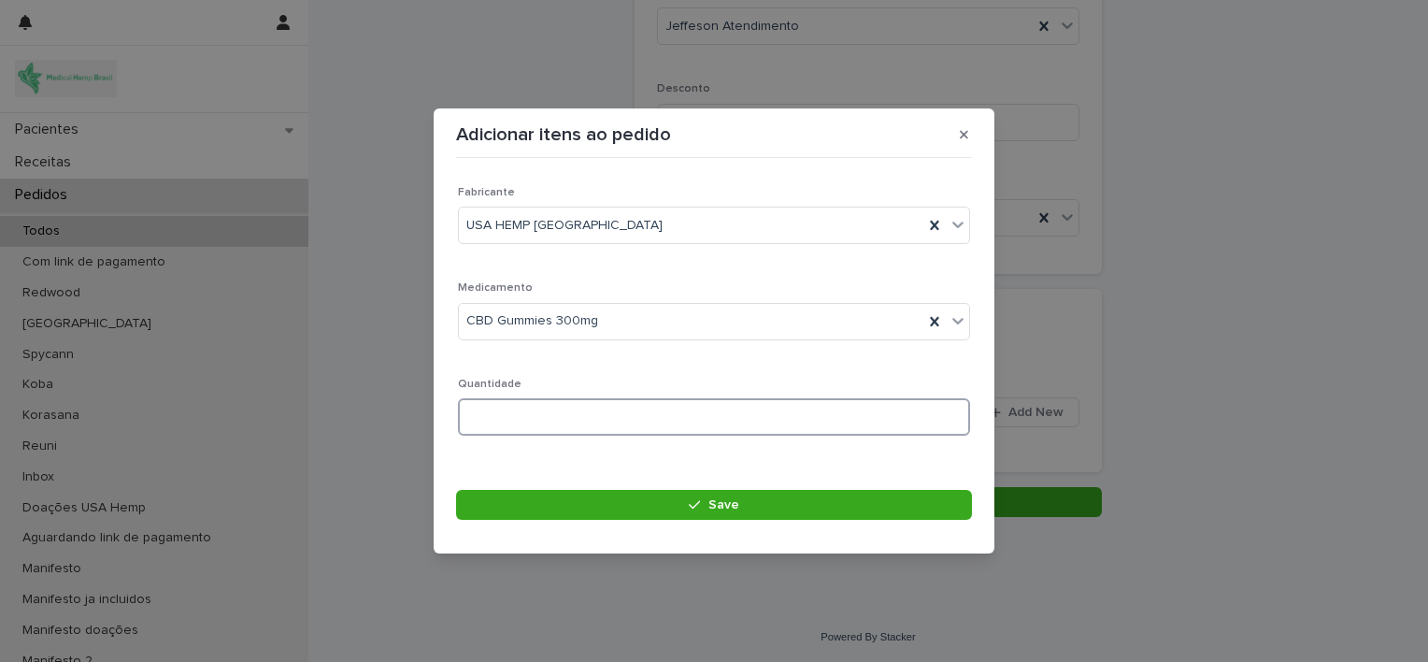
click at [620, 422] on input at bounding box center [714, 416] width 512 height 37
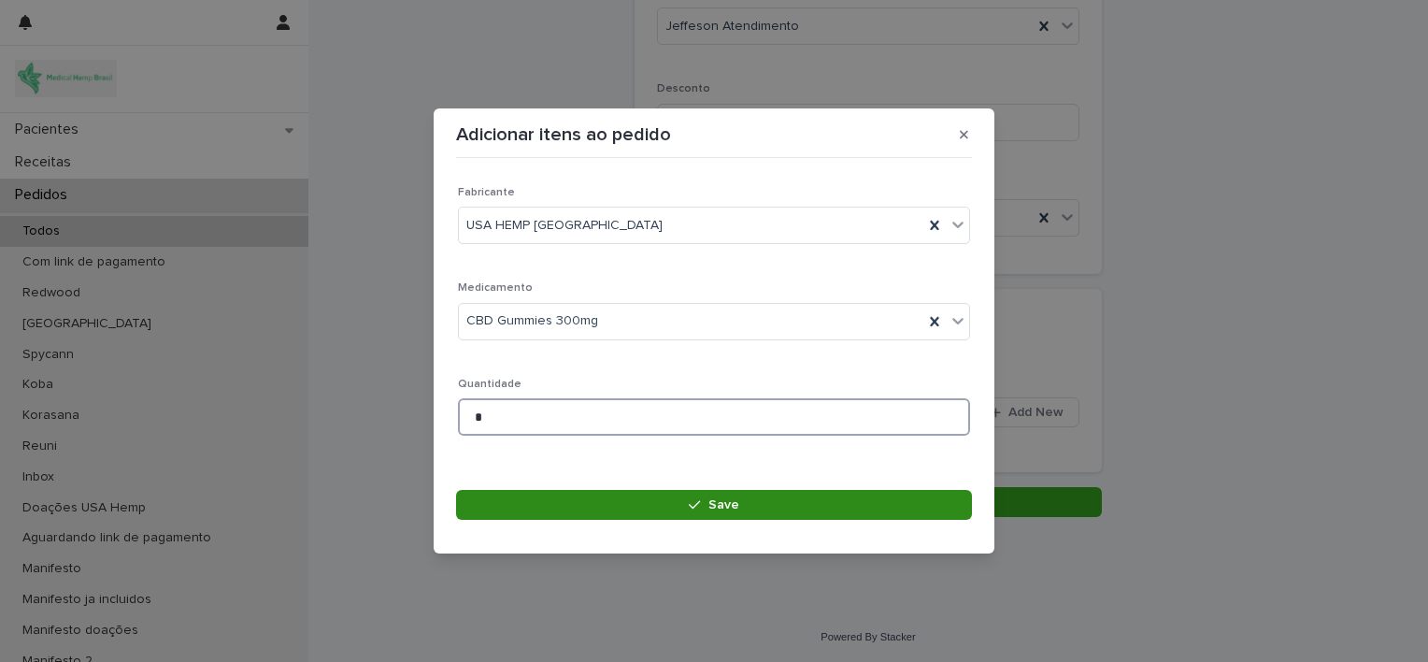
type input "*"
click at [659, 501] on button "Save" at bounding box center [714, 505] width 516 height 30
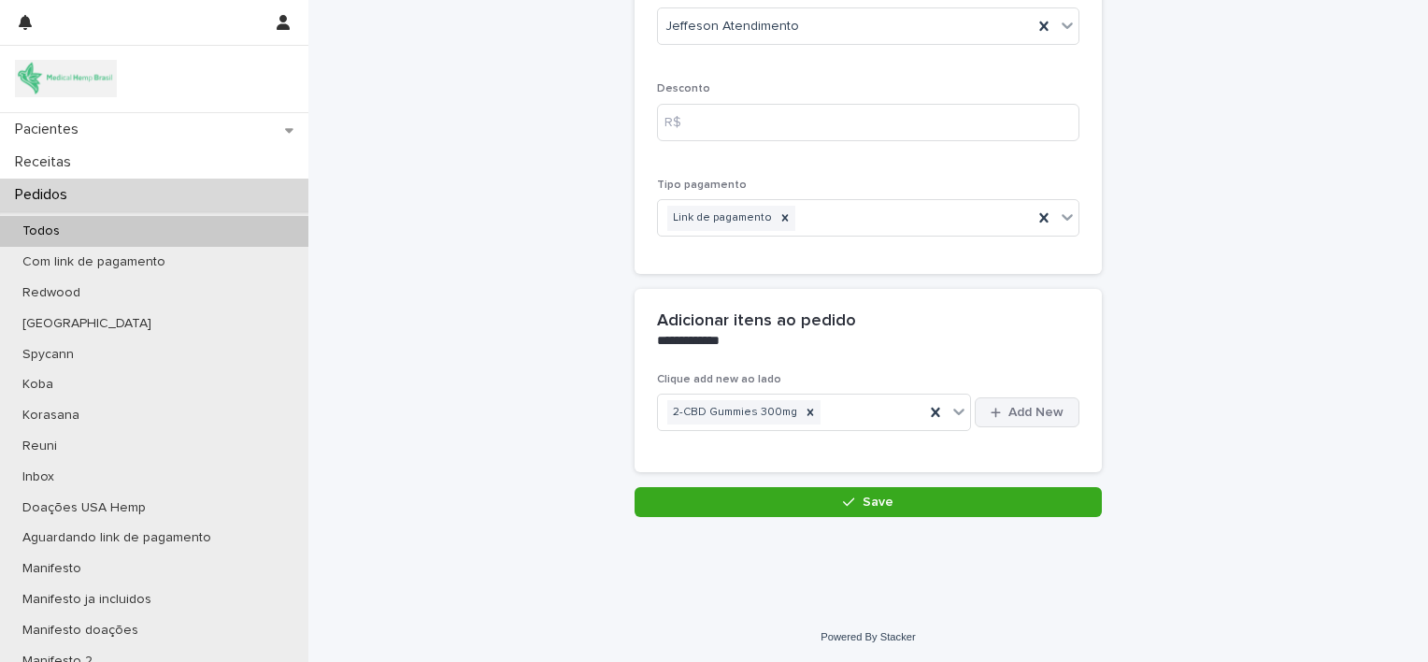
click at [1009, 408] on span "Add New" at bounding box center [1036, 412] width 55 height 13
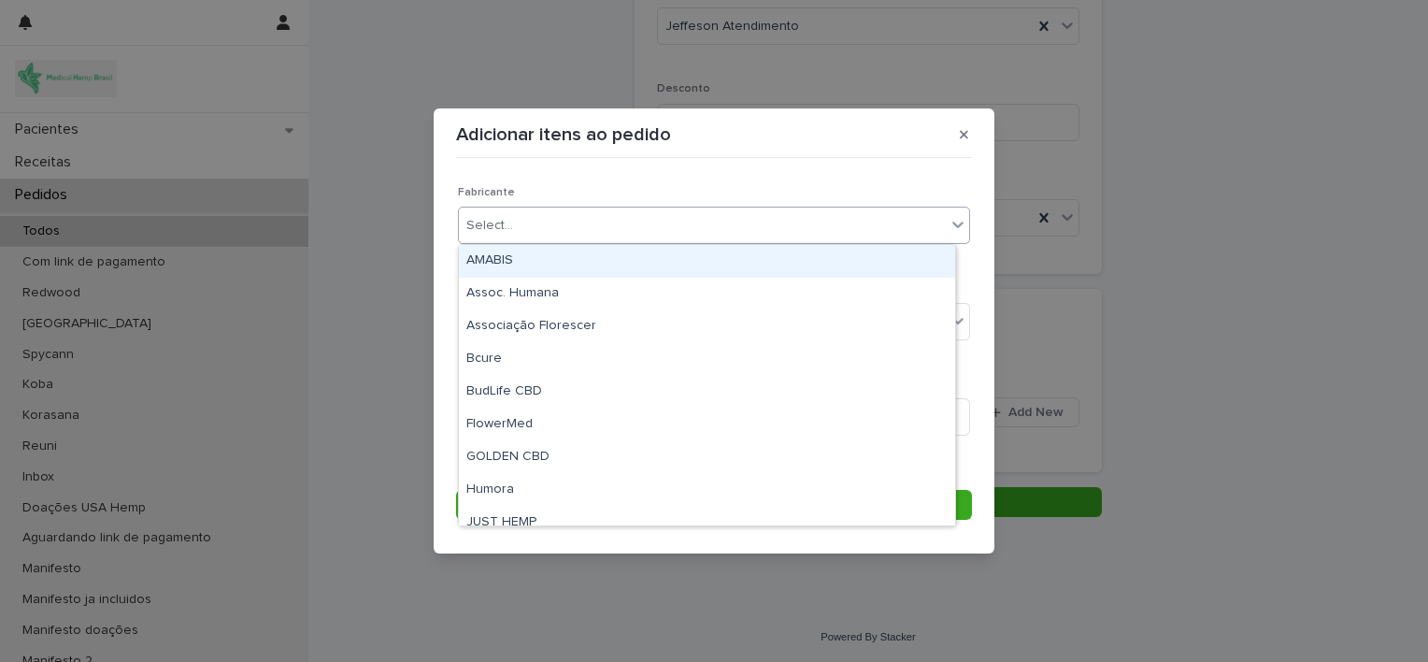
click at [825, 225] on div "Select..." at bounding box center [702, 225] width 487 height 31
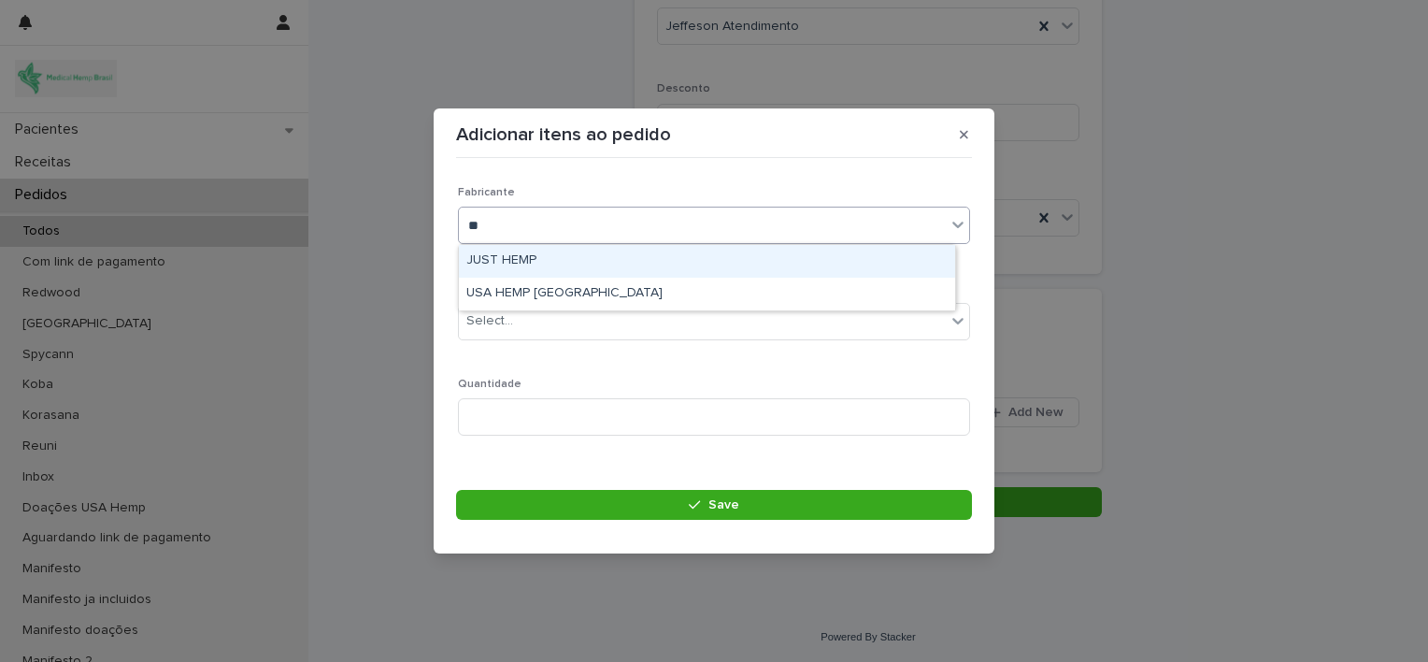
type input "***"
click at [789, 258] on div "USA HEMP [GEOGRAPHIC_DATA]" at bounding box center [707, 261] width 496 height 33
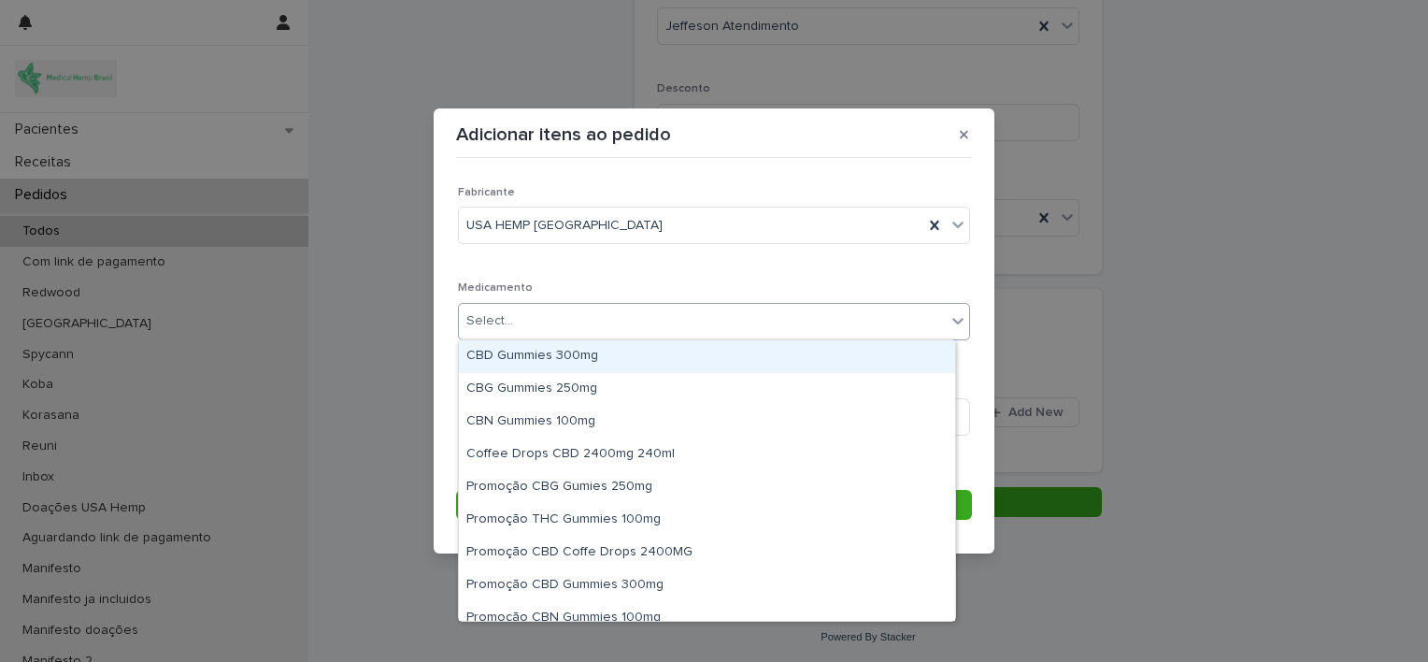
click at [789, 330] on div "Select..." at bounding box center [702, 321] width 487 height 31
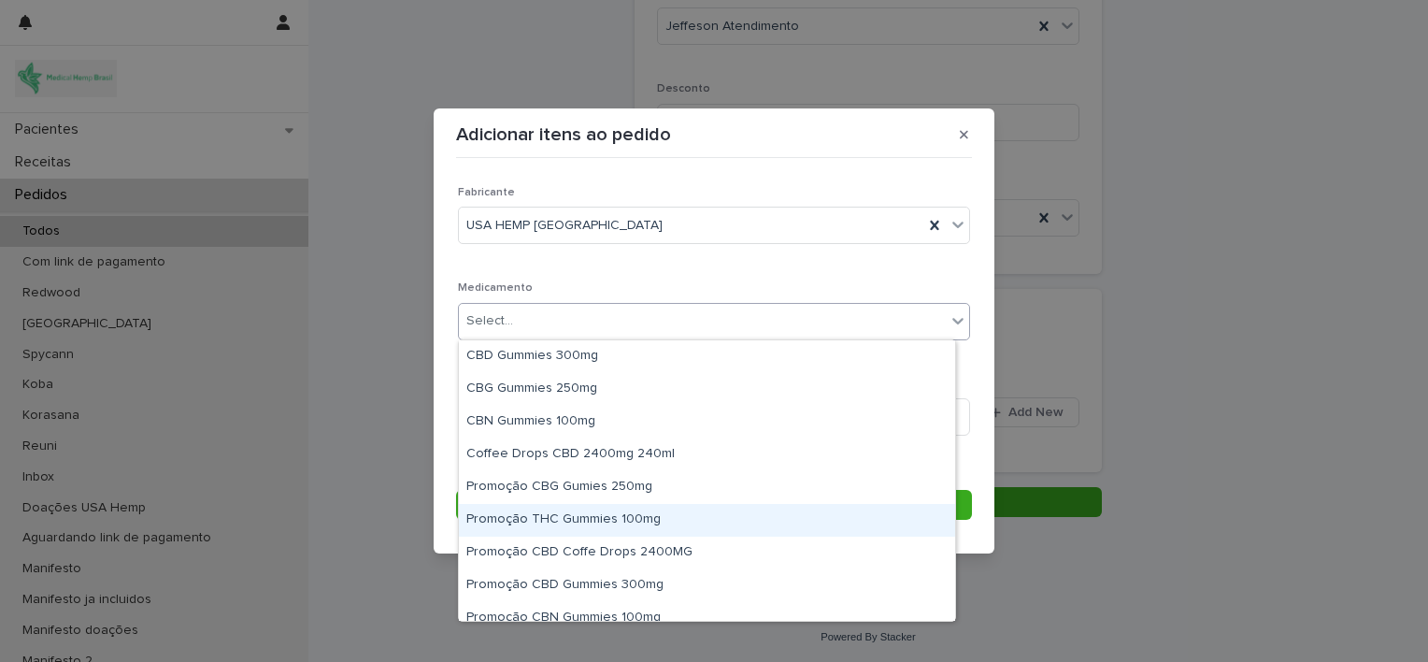
click at [782, 510] on div "Promoção THC Gummies 100mg" at bounding box center [707, 520] width 496 height 33
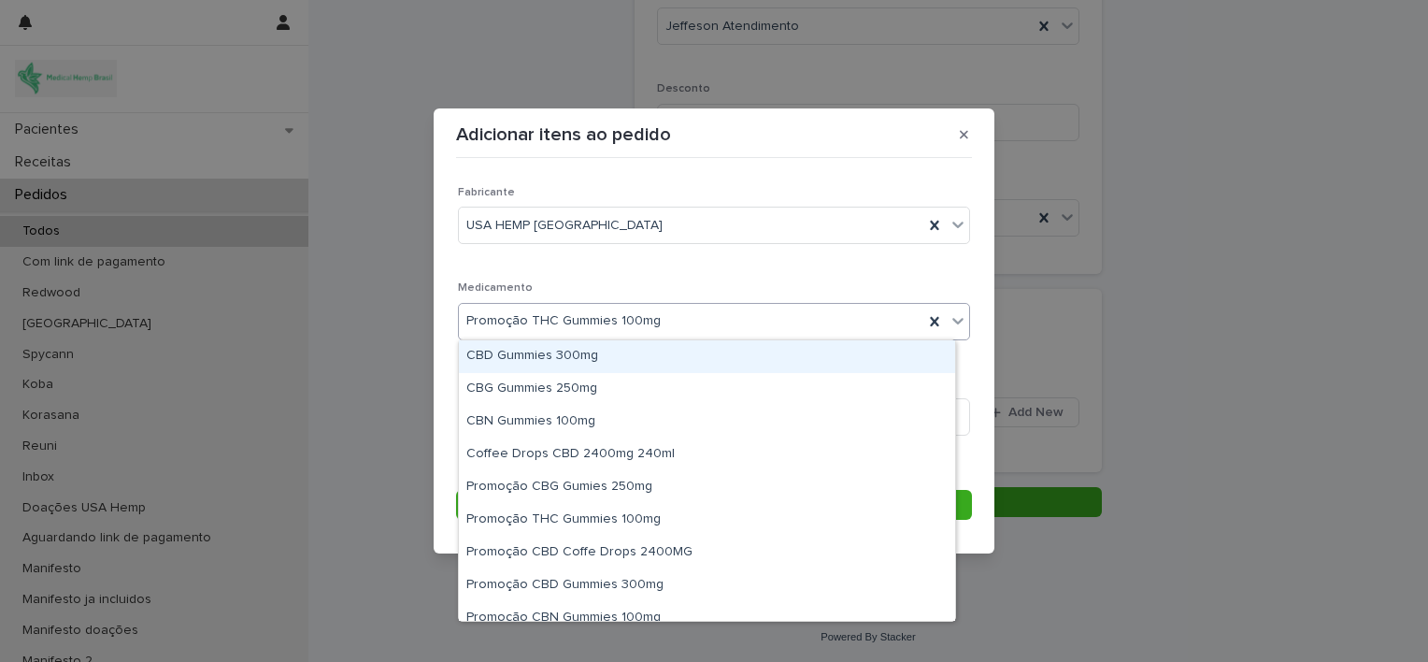
click at [949, 323] on icon at bounding box center [958, 320] width 19 height 19
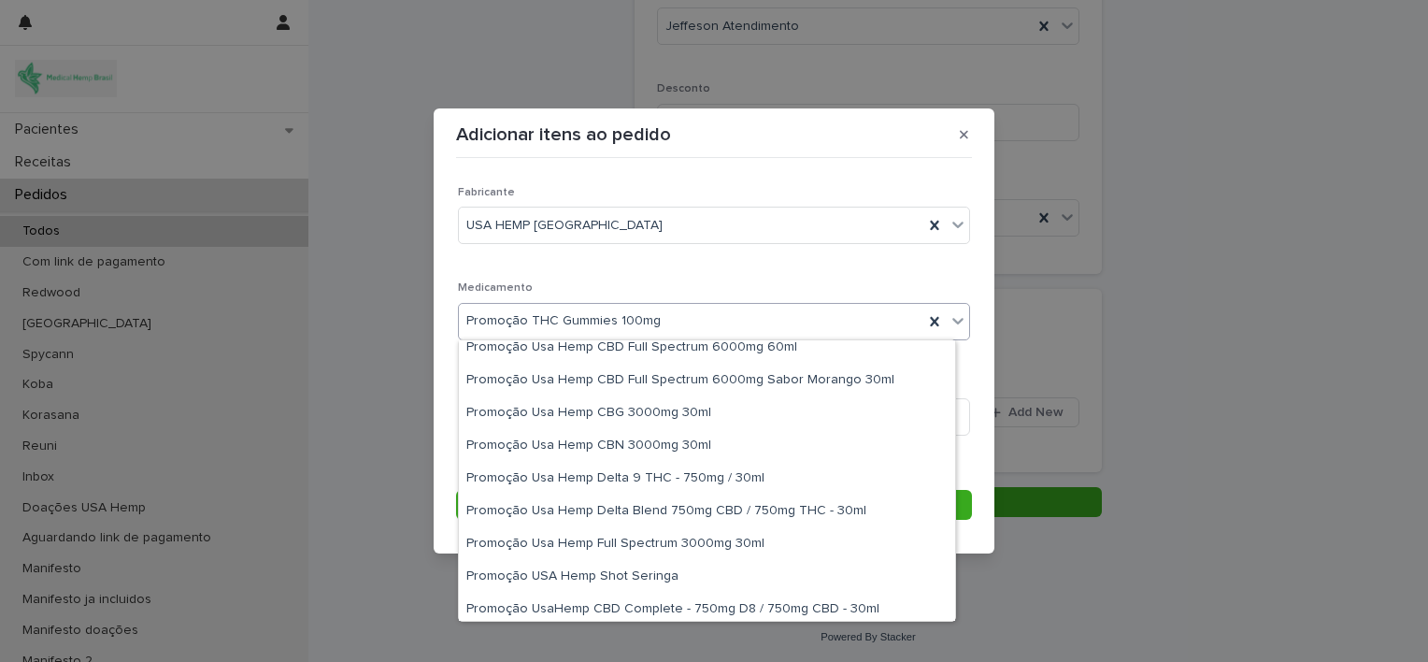
scroll to position [437, 0]
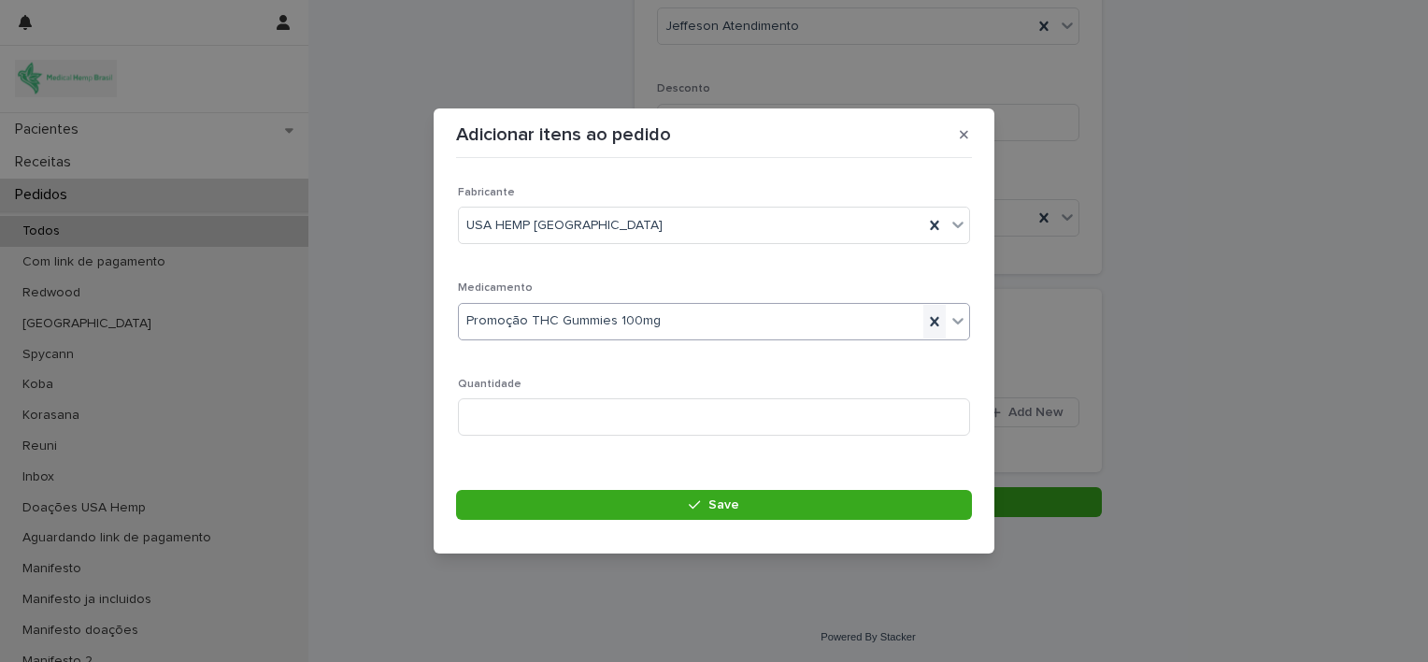
click at [926, 324] on icon at bounding box center [935, 321] width 19 height 19
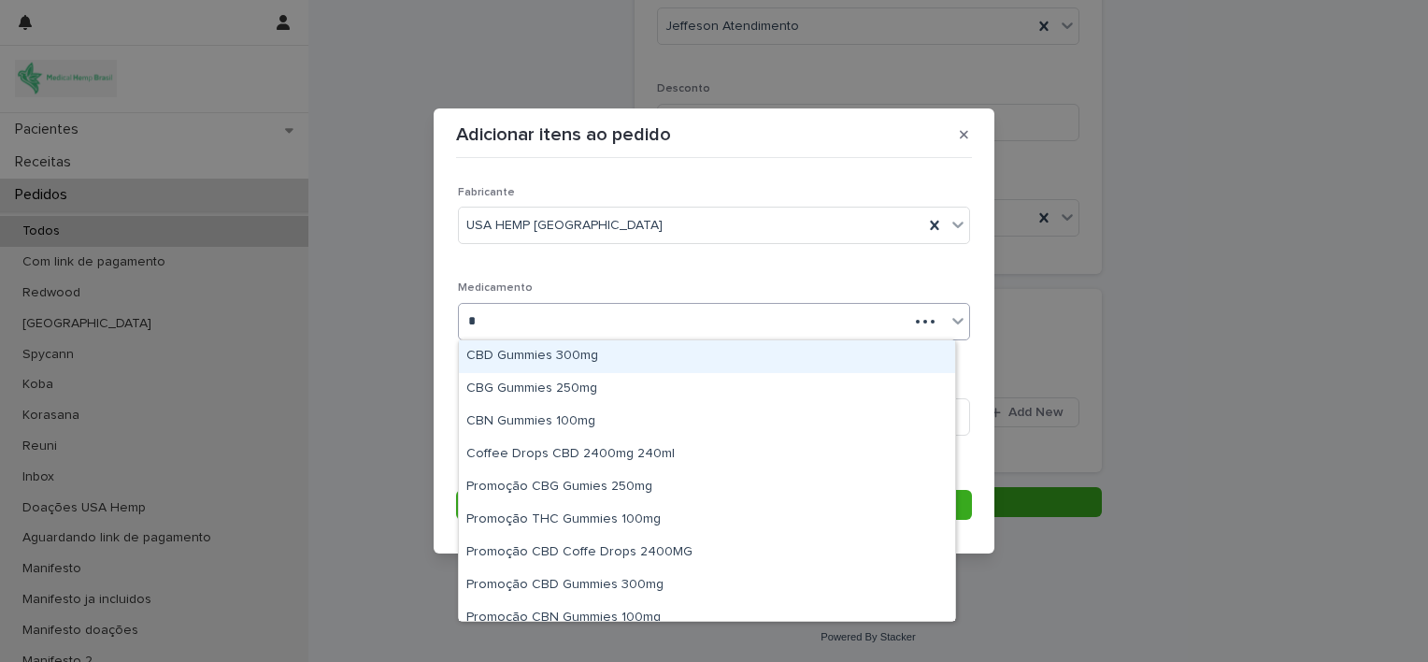
type input "**"
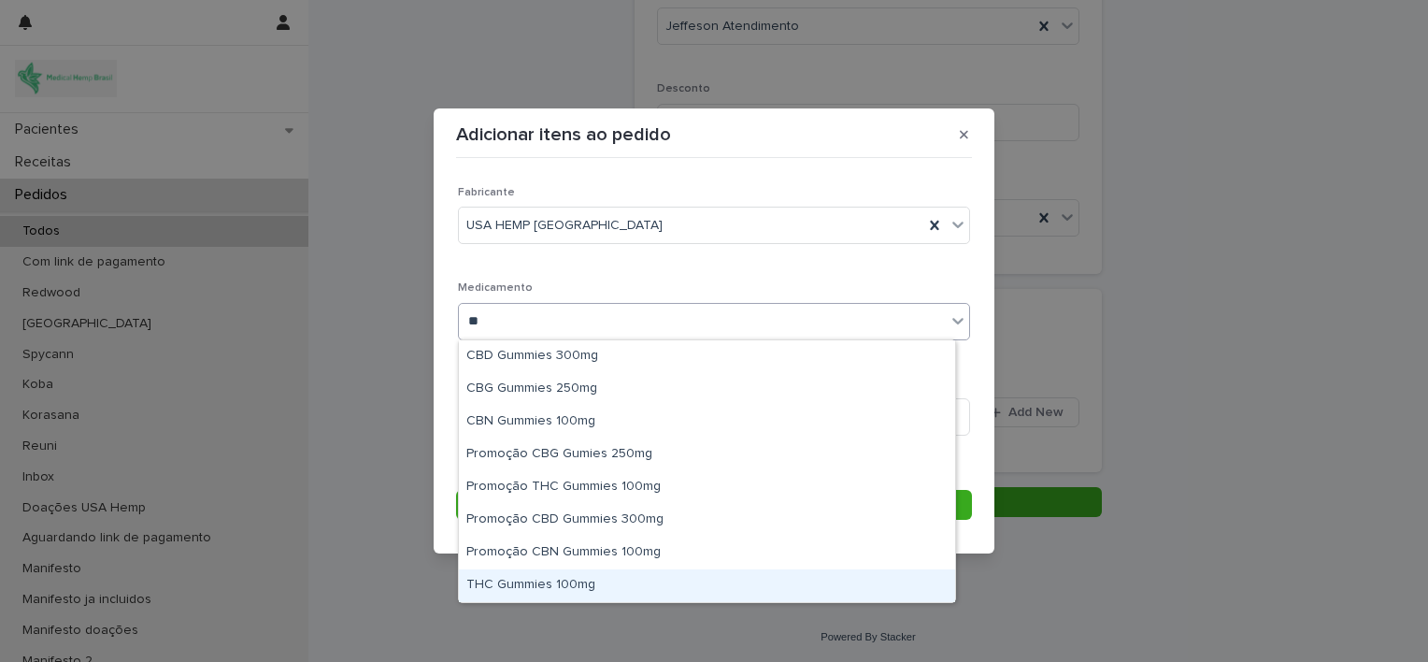
click at [686, 578] on div "THC Gummies 100mg" at bounding box center [707, 585] width 496 height 33
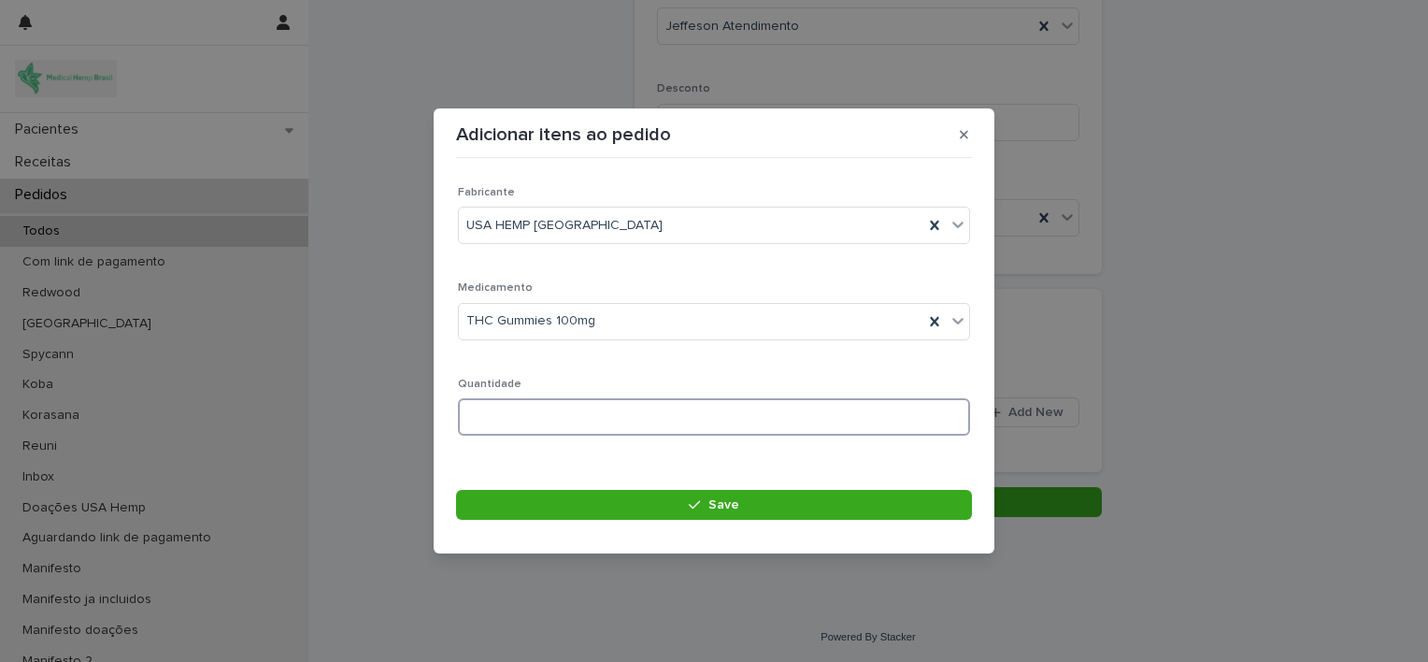
click at [625, 423] on input at bounding box center [714, 416] width 512 height 37
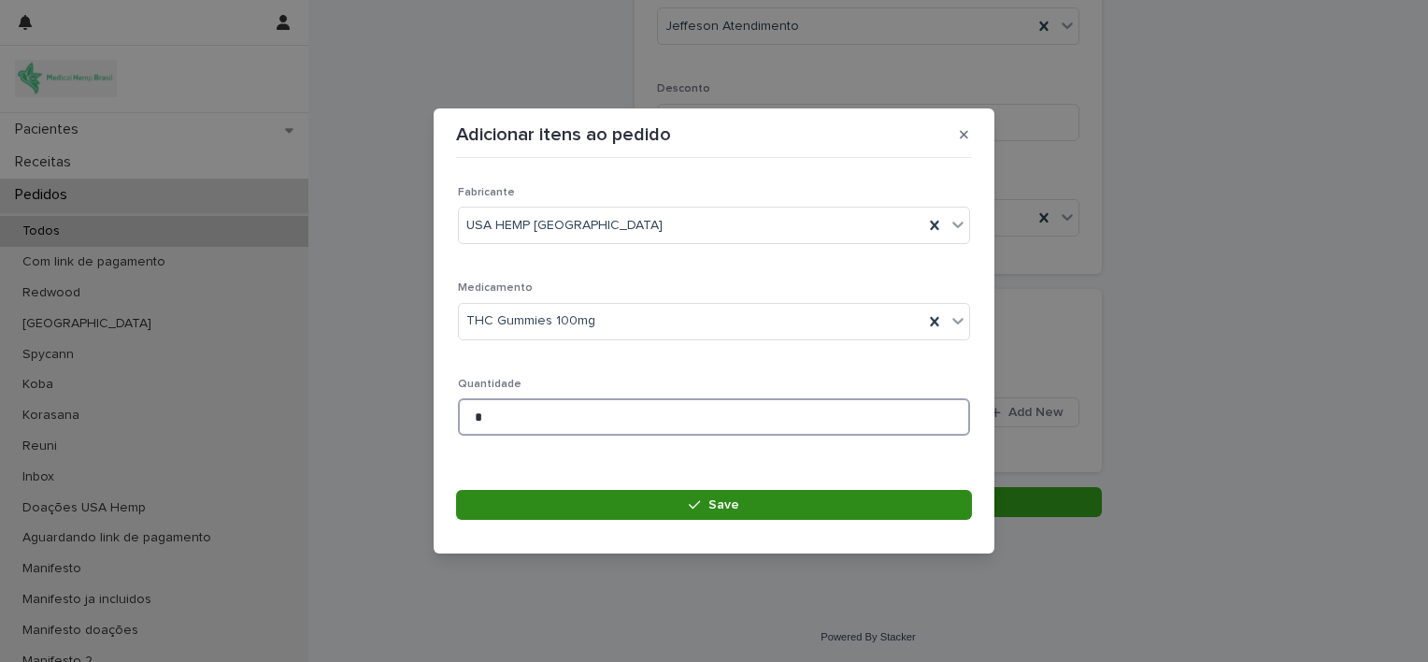
type input "*"
click at [655, 497] on button "Save" at bounding box center [714, 505] width 516 height 30
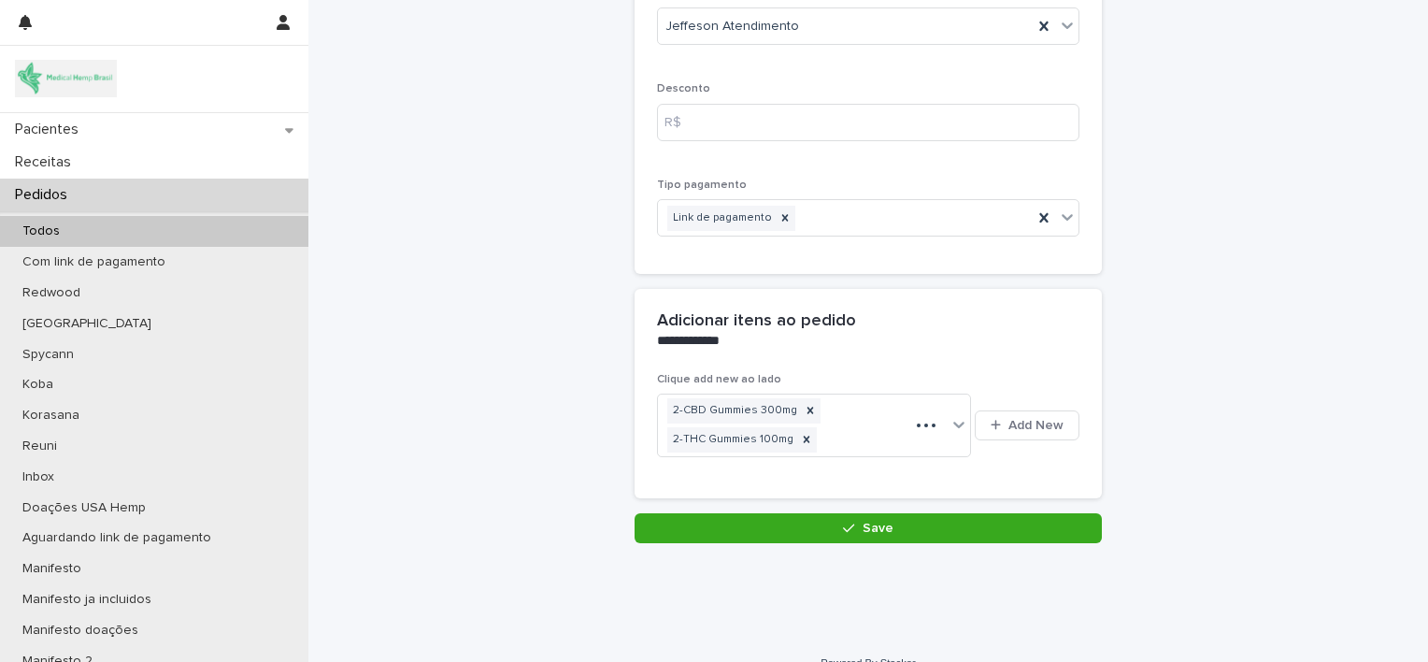
scroll to position [251, 0]
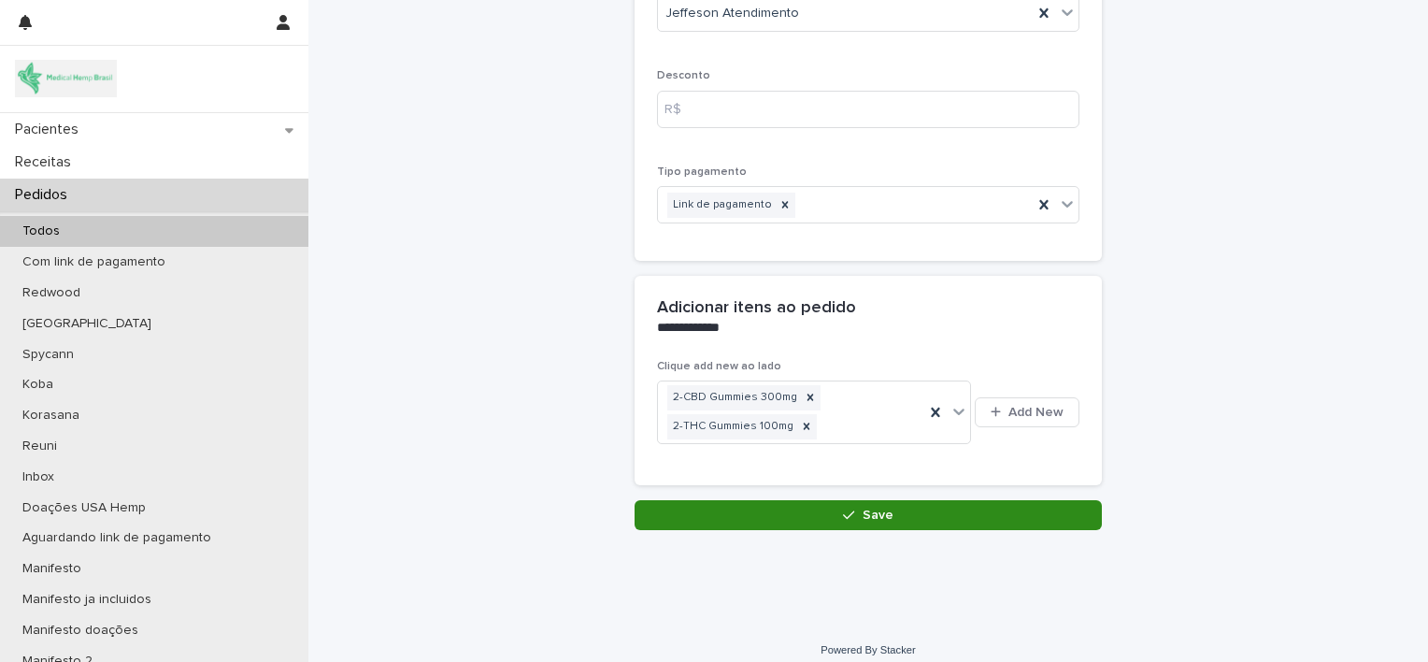
click at [811, 510] on button "Save" at bounding box center [868, 515] width 467 height 30
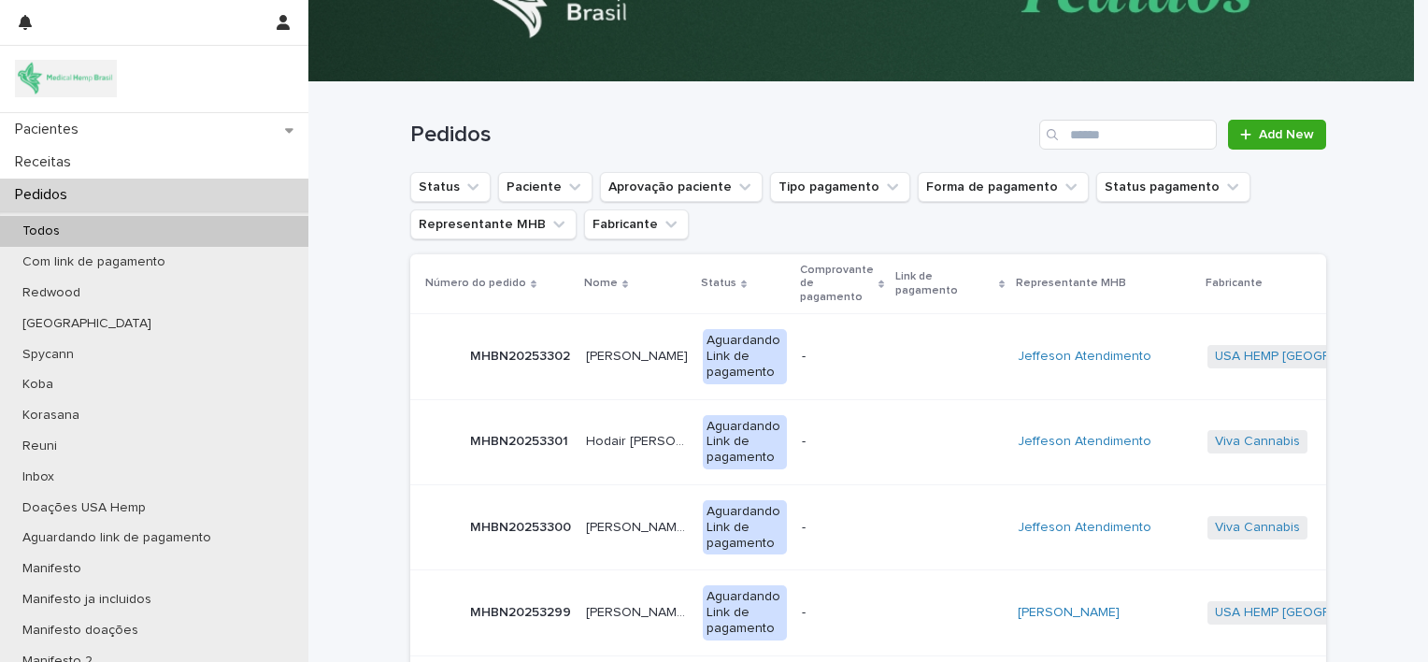
scroll to position [105, 0]
click at [602, 350] on p "[PERSON_NAME]" at bounding box center [639, 355] width 106 height 20
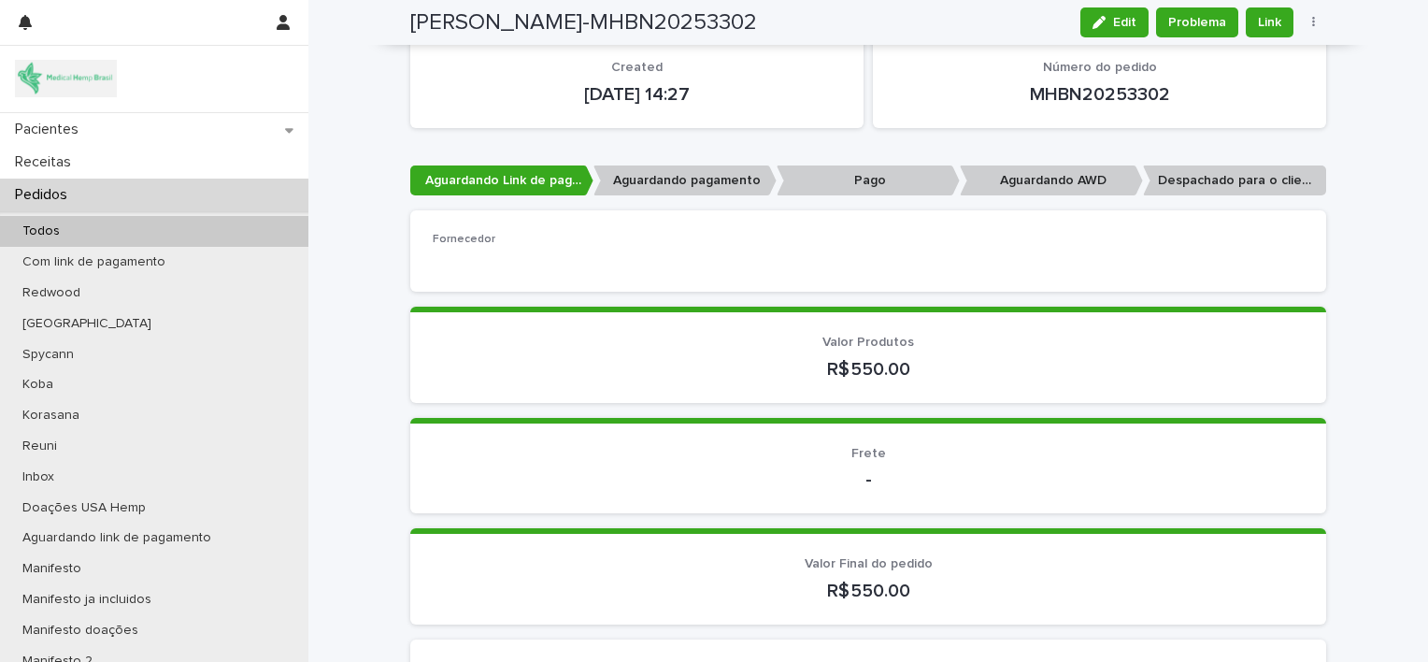
scroll to position [107, 0]
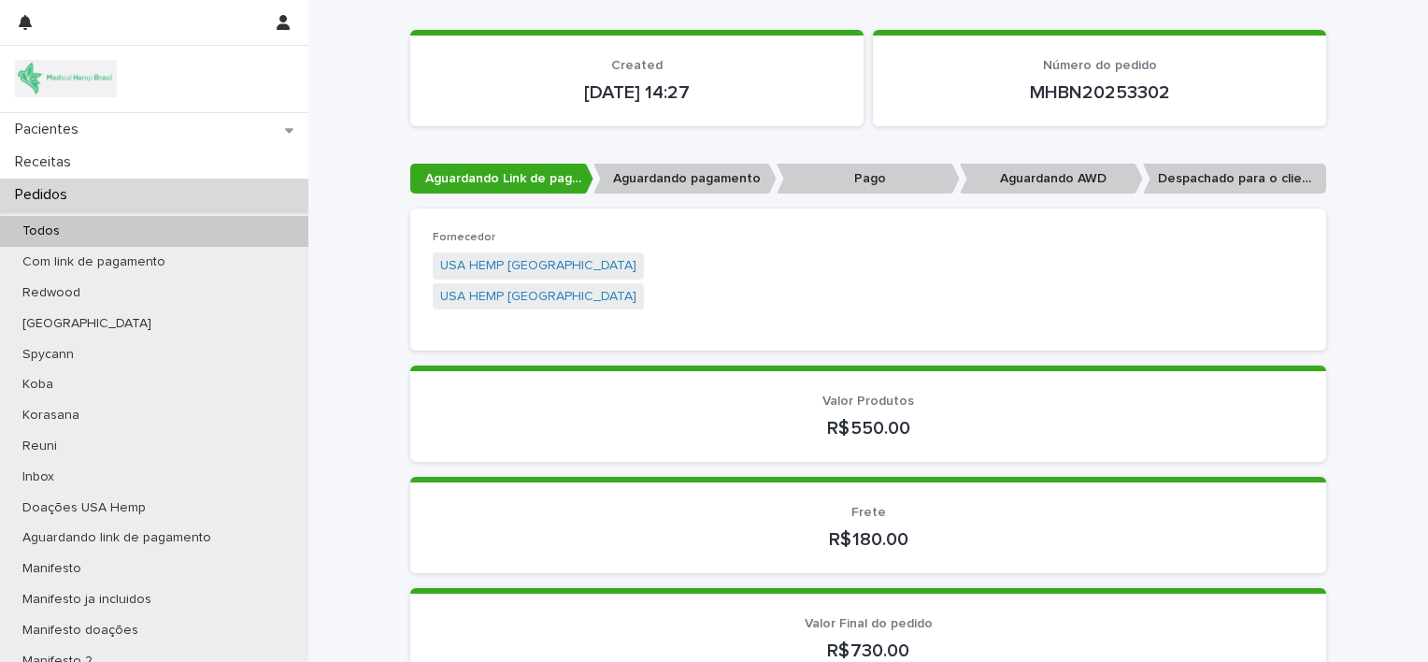
click at [202, 197] on div "Pedidos" at bounding box center [154, 195] width 309 height 33
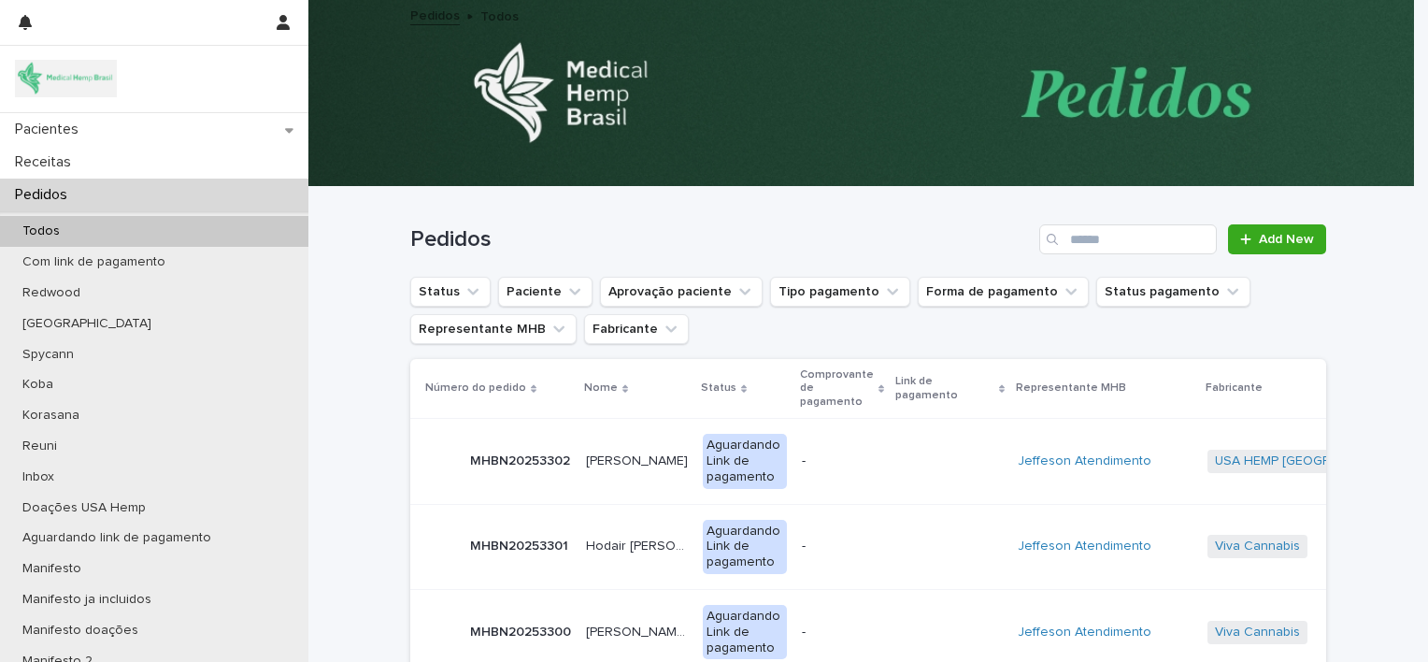
scroll to position [159, 0]
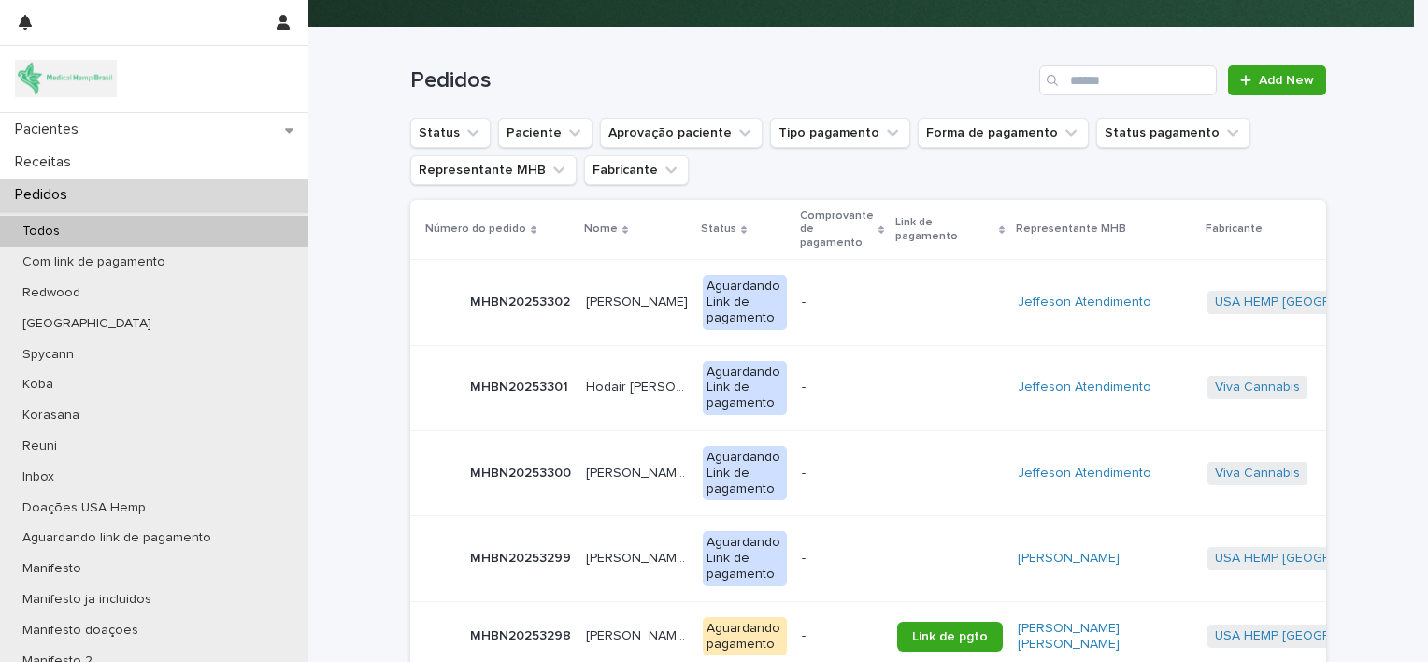
click at [614, 294] on p "[PERSON_NAME]" at bounding box center [639, 301] width 106 height 20
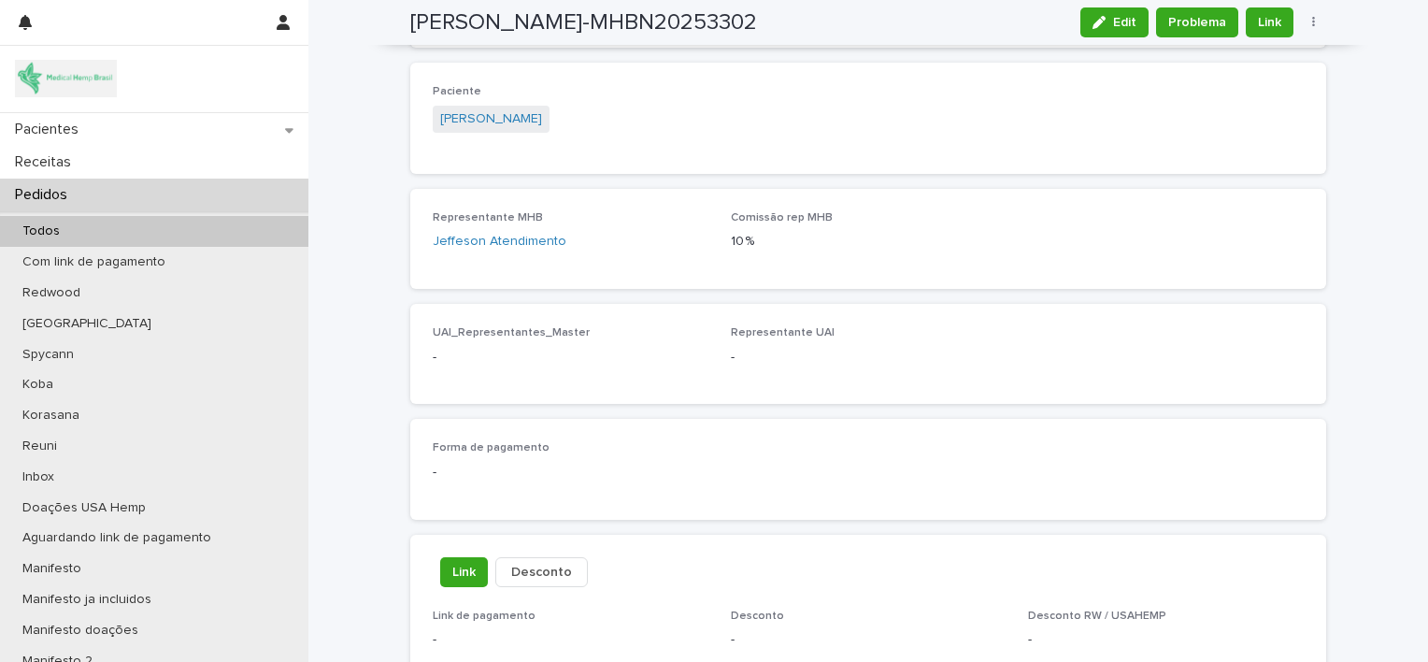
scroll to position [718, 0]
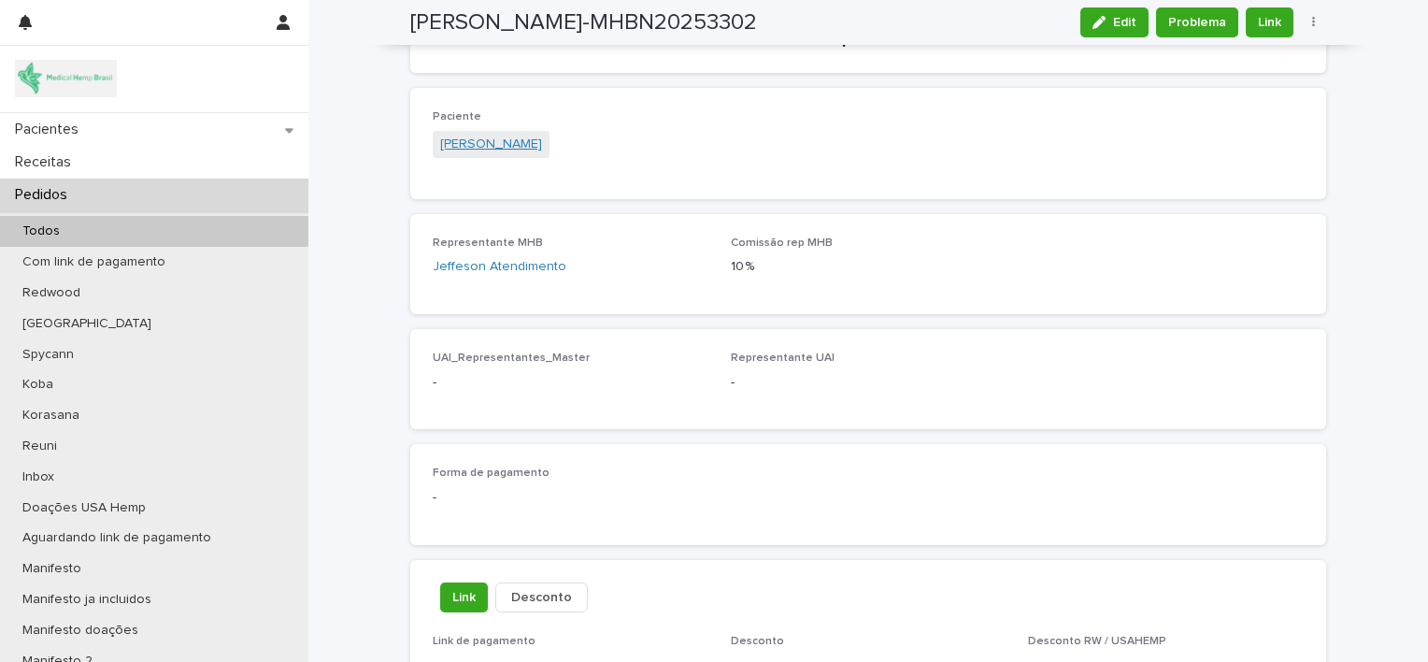
click at [528, 135] on link "[PERSON_NAME]" at bounding box center [491, 145] width 102 height 20
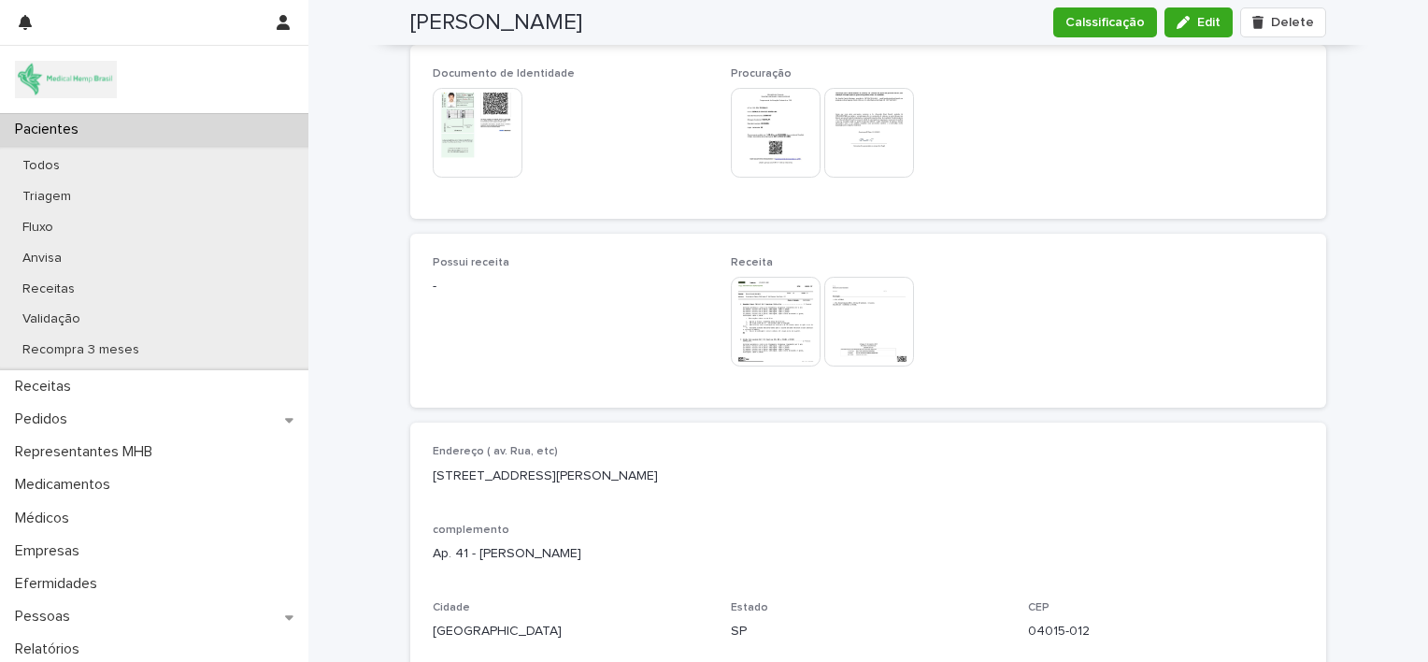
scroll to position [1094, 0]
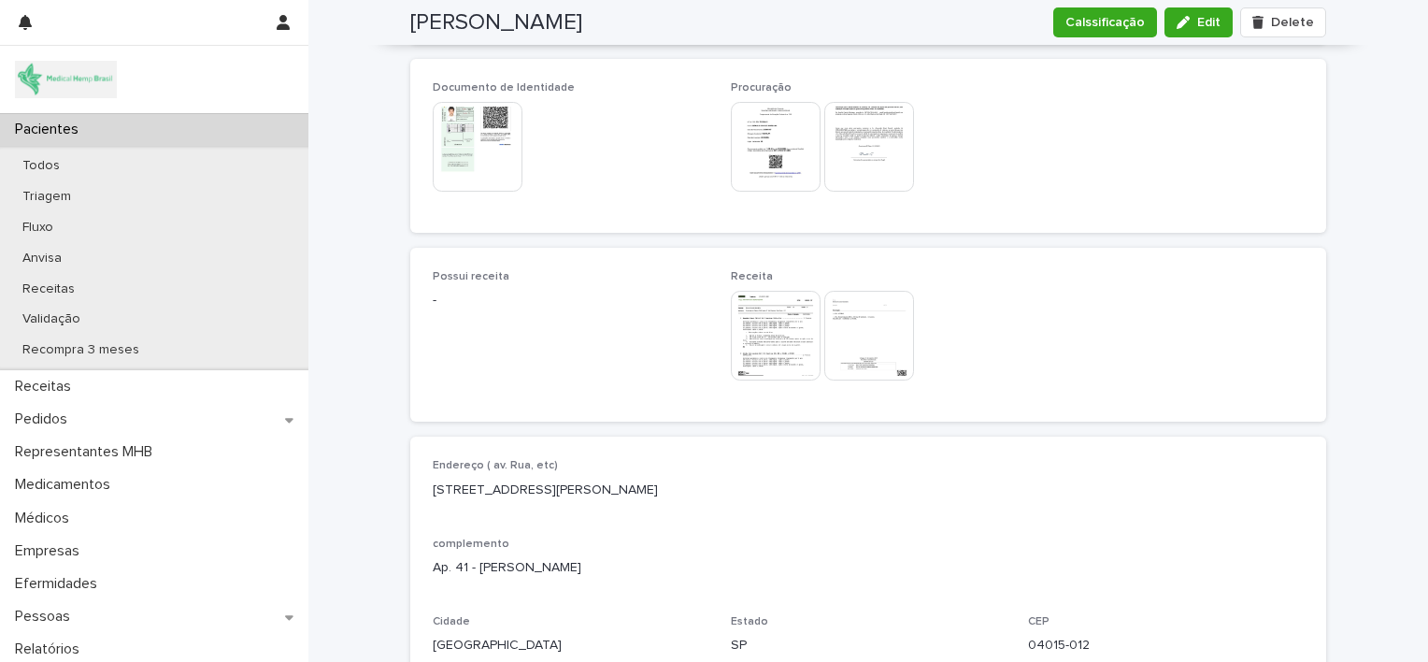
click at [782, 312] on img at bounding box center [776, 336] width 90 height 90
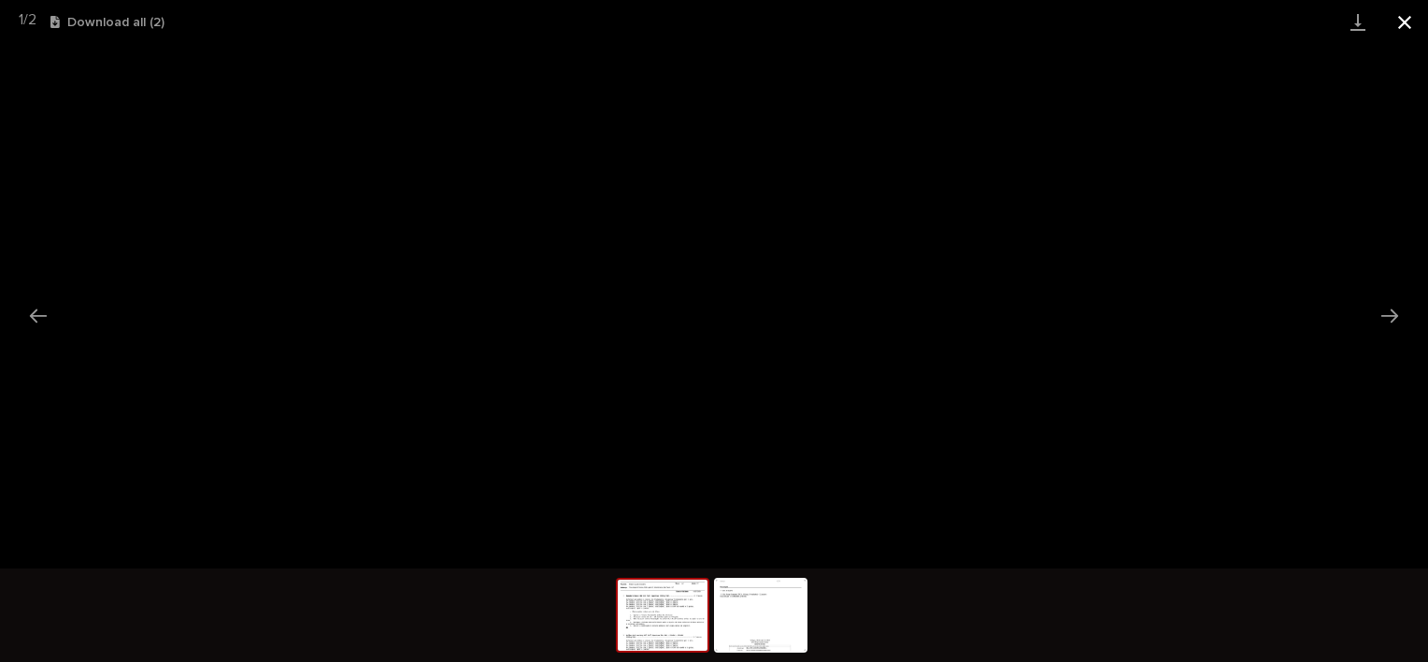
click at [1400, 18] on button "Close gallery" at bounding box center [1405, 22] width 47 height 44
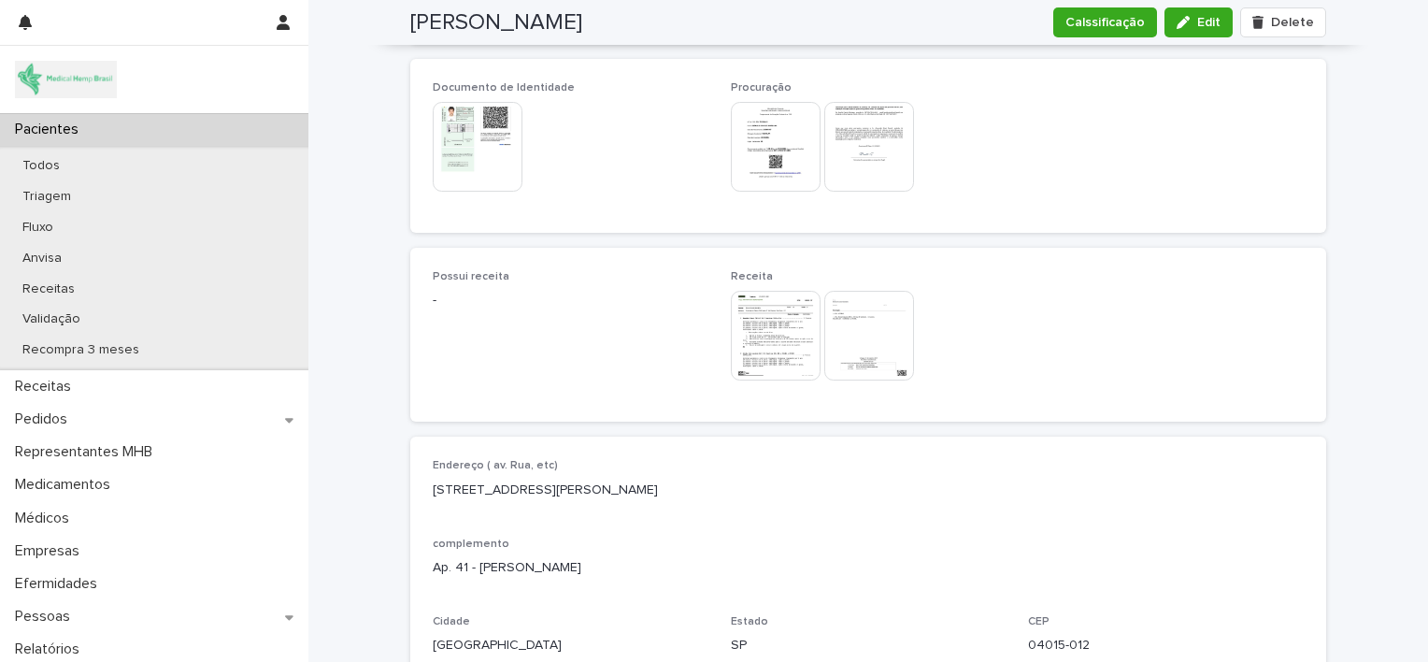
click at [859, 306] on img at bounding box center [870, 336] width 90 height 90
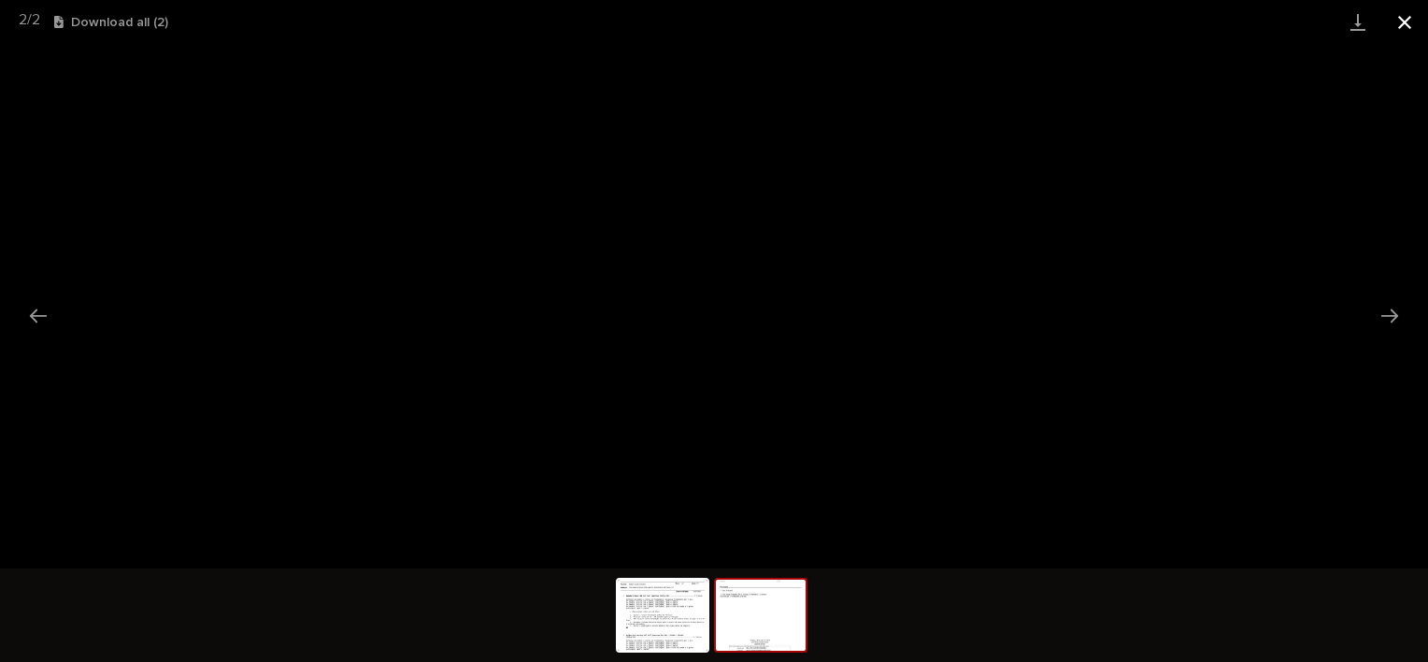
click at [1406, 18] on button "Close gallery" at bounding box center [1405, 22] width 47 height 44
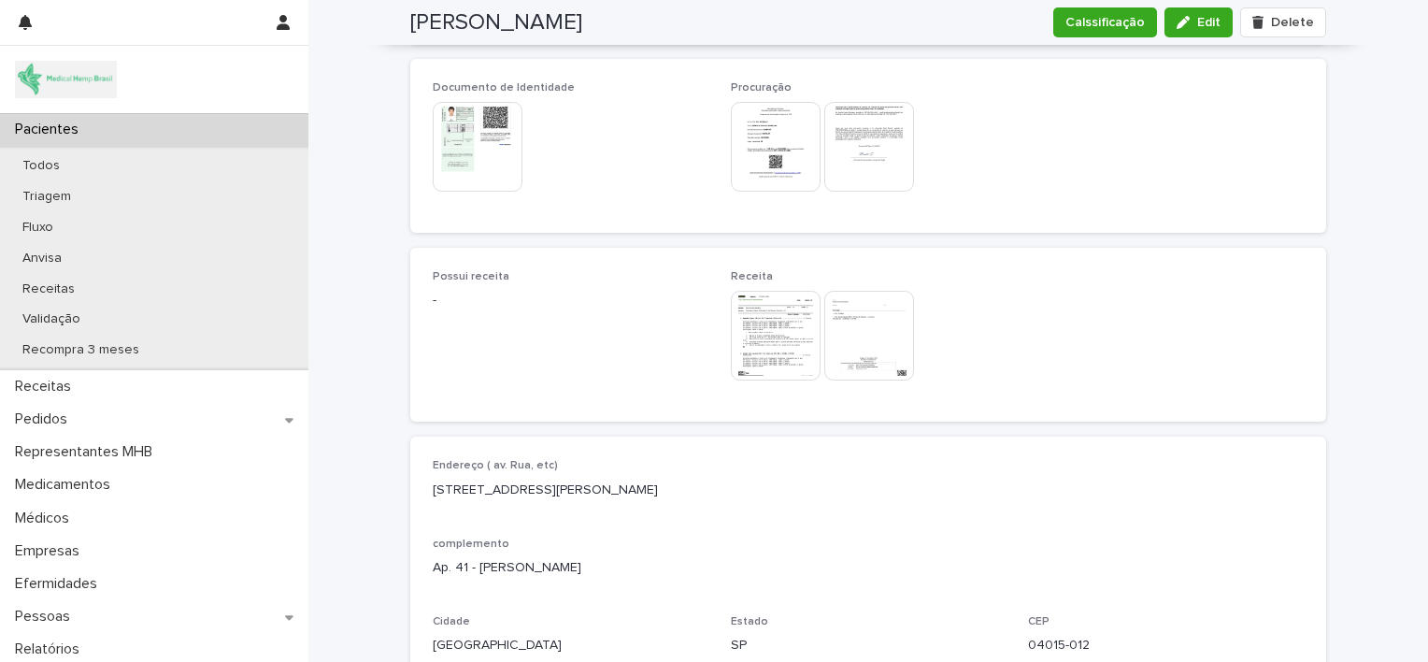
click at [778, 301] on img at bounding box center [776, 336] width 90 height 90
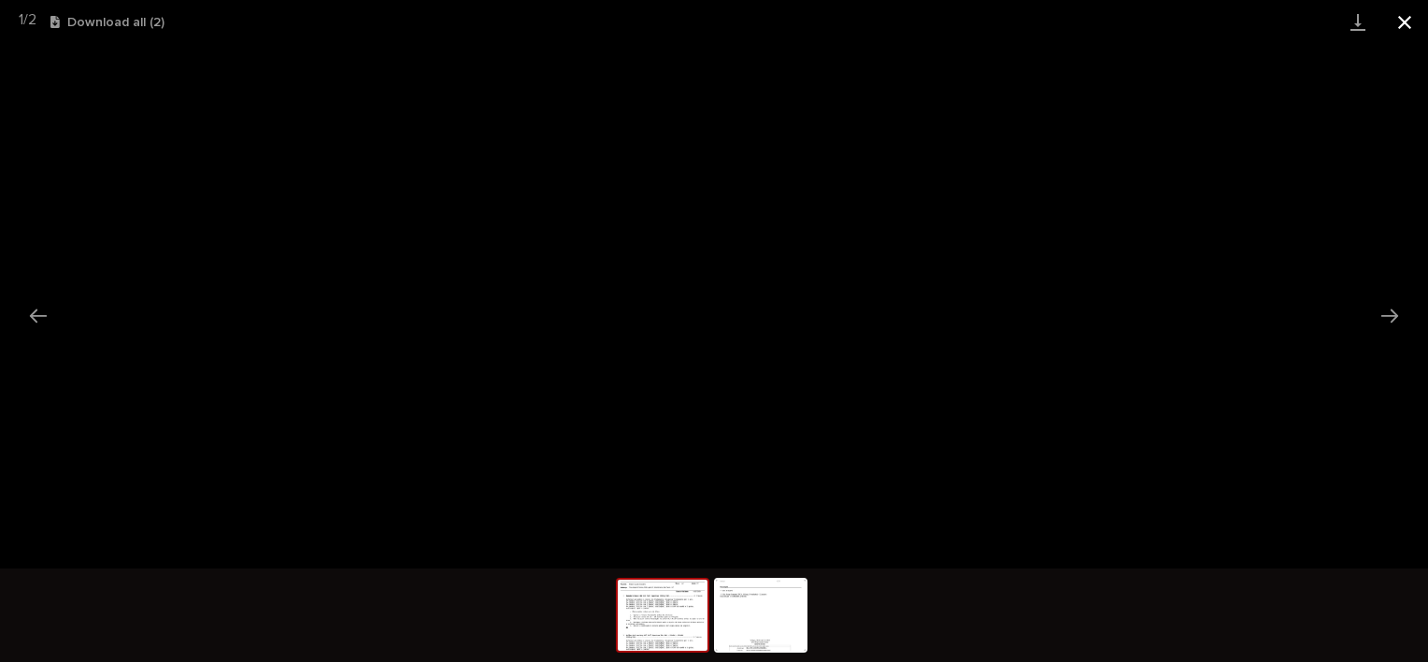
click at [1410, 16] on button "Close gallery" at bounding box center [1405, 22] width 47 height 44
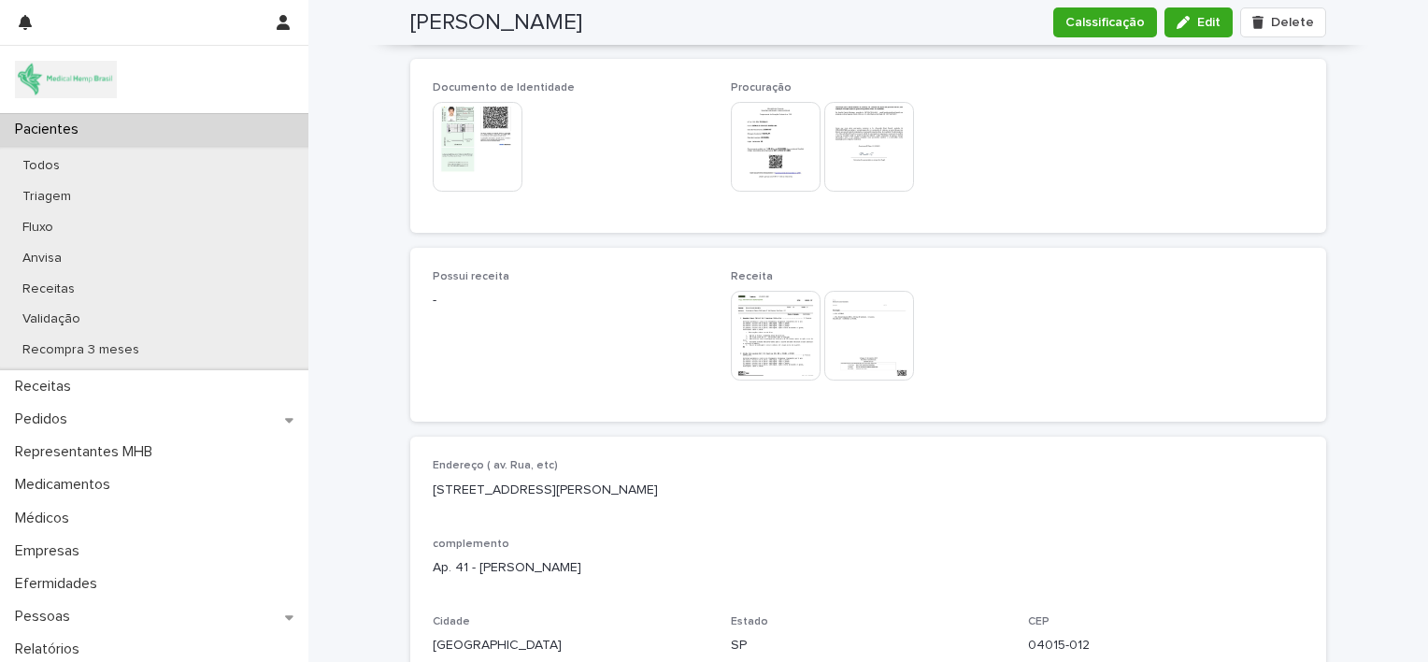
click at [854, 317] on img at bounding box center [870, 336] width 90 height 90
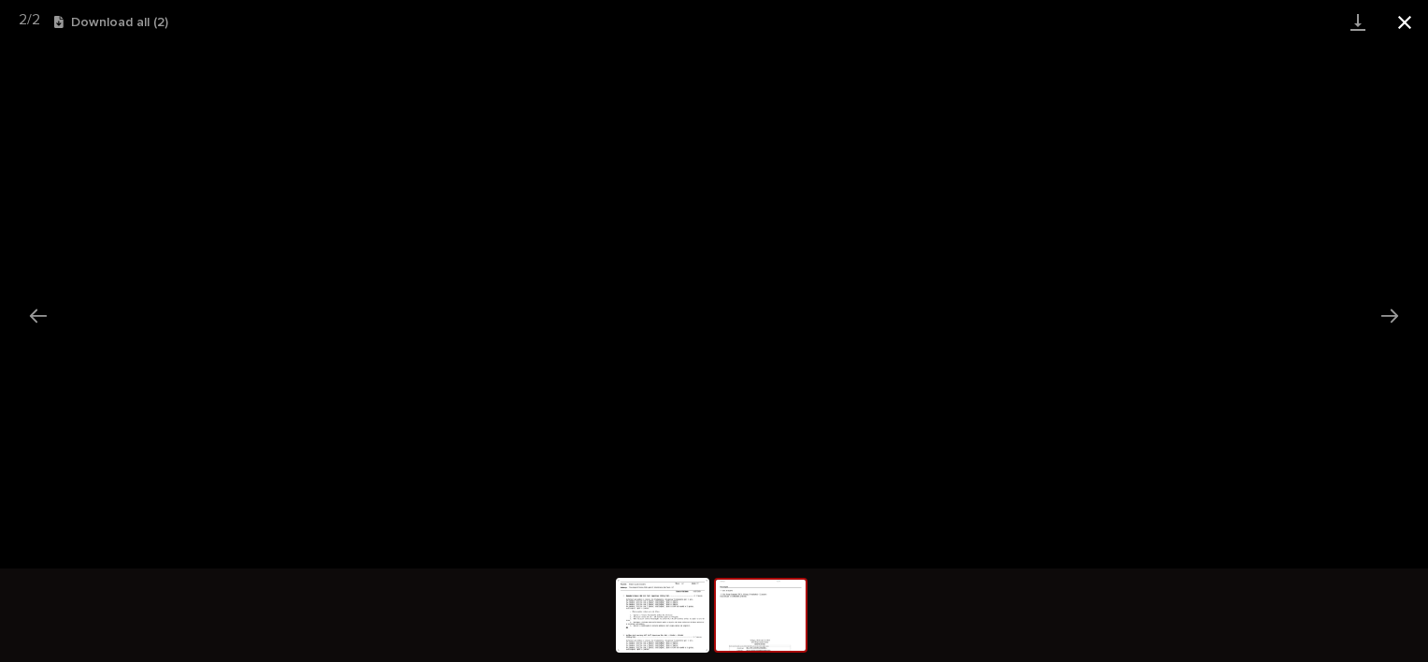
click at [1413, 23] on button "Close gallery" at bounding box center [1405, 22] width 47 height 44
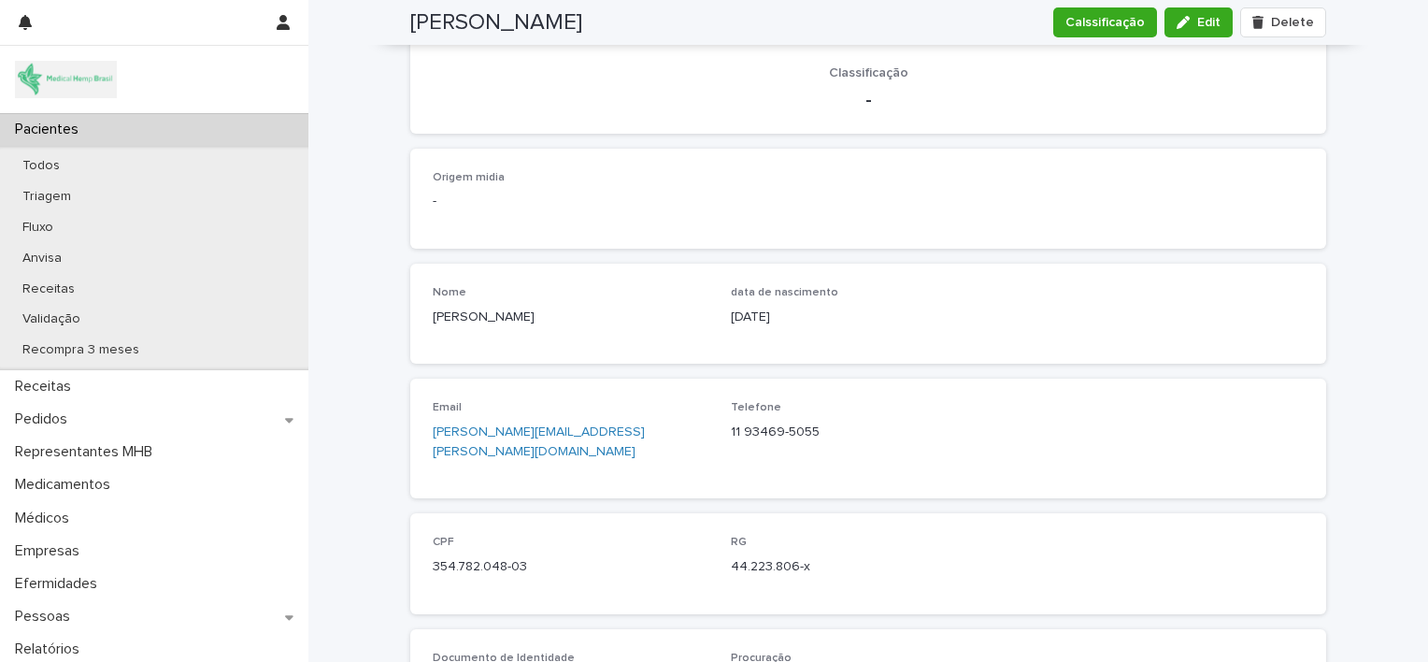
scroll to position [525, 0]
drag, startPoint x: 519, startPoint y: 545, endPoint x: 420, endPoint y: 556, distance: 99.7
click at [420, 556] on div "CPF 354.782.048-03 RG 44.223.806-x" at bounding box center [868, 561] width 916 height 100
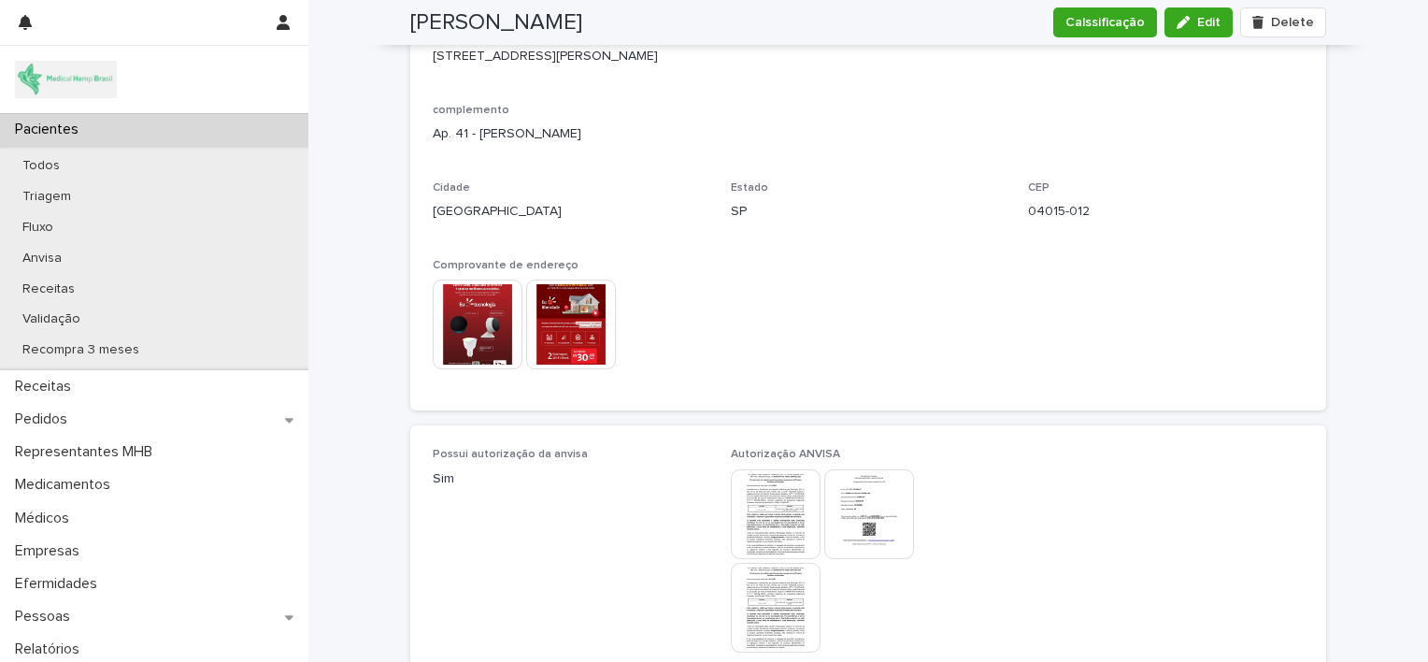
scroll to position [1527, 0]
click at [568, 304] on img at bounding box center [571, 325] width 90 height 90
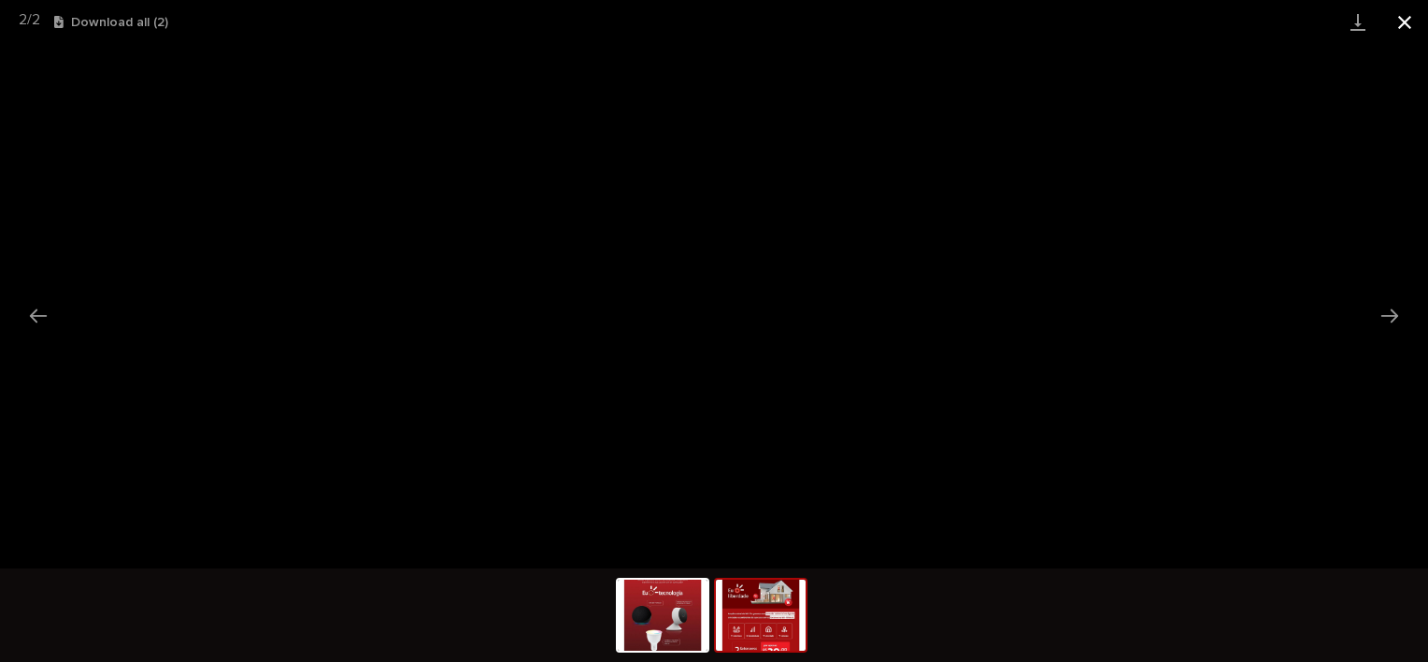
click at [1412, 22] on button "Close gallery" at bounding box center [1405, 22] width 47 height 44
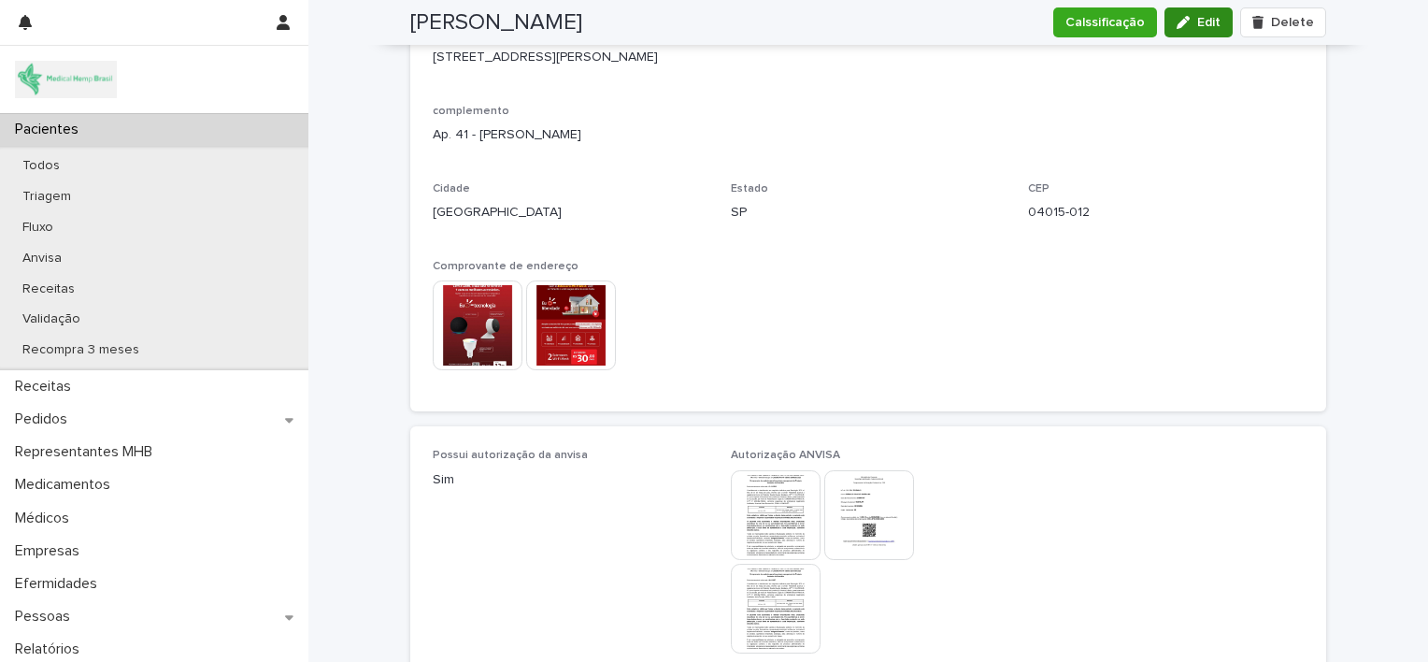
click at [1201, 26] on span "Edit" at bounding box center [1209, 22] width 23 height 13
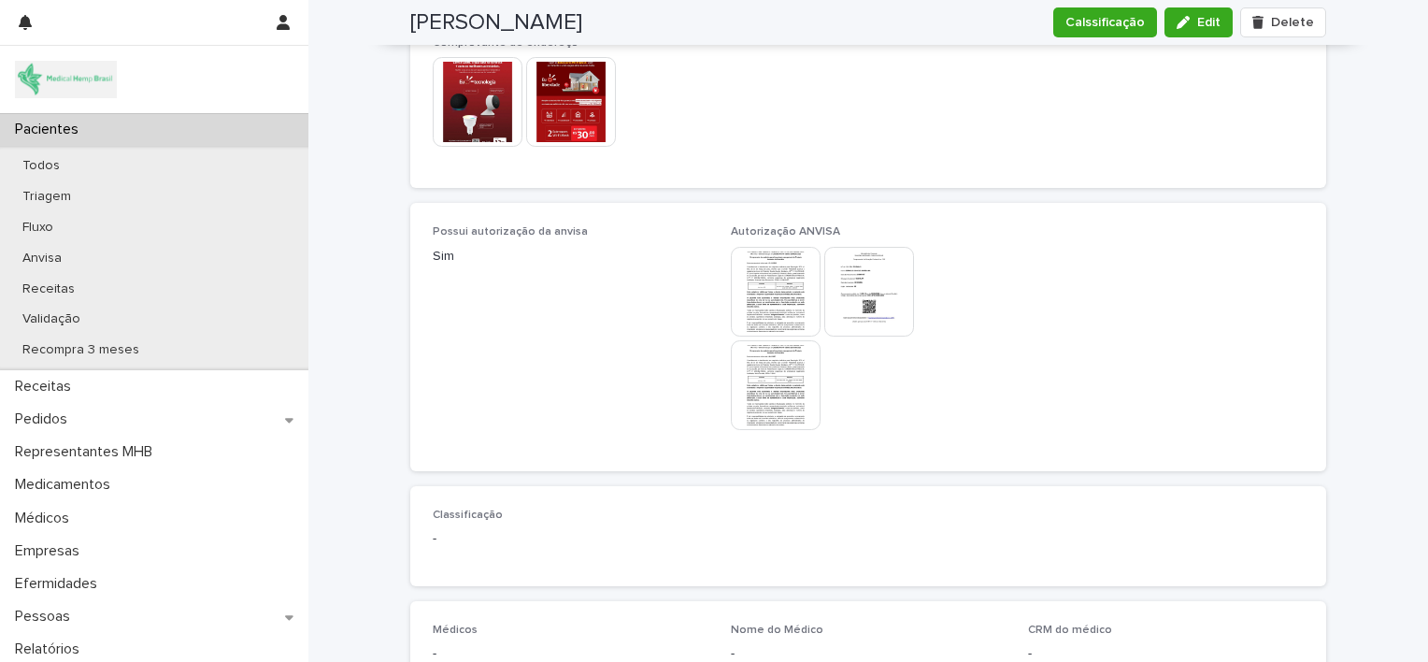
scroll to position [1610, 0]
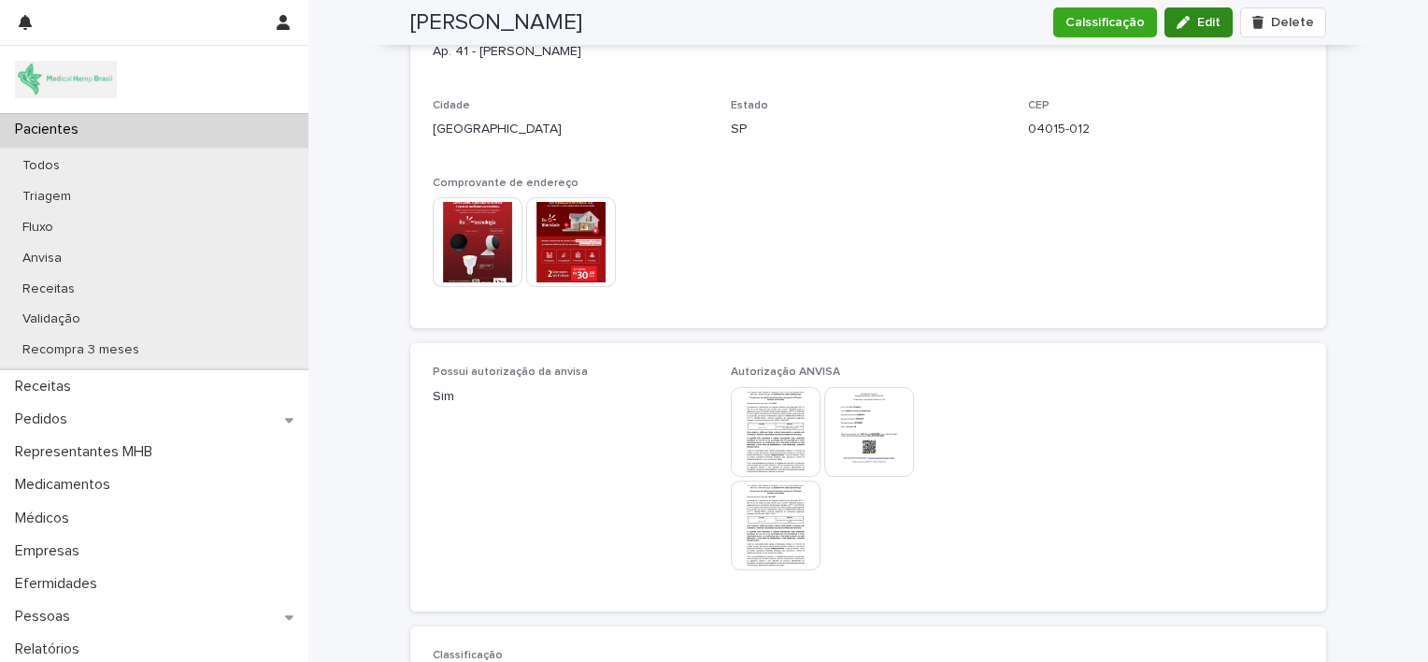
click at [1187, 22] on icon "button" at bounding box center [1183, 22] width 13 height 13
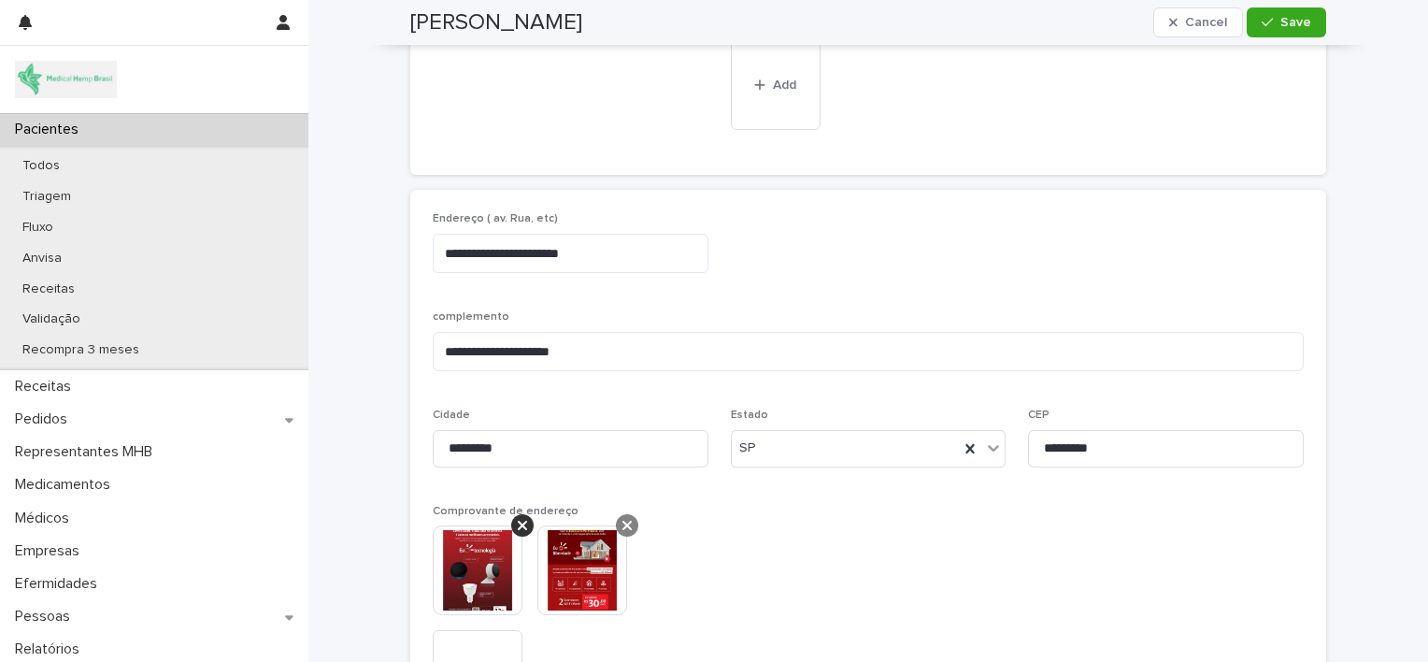
click at [626, 518] on div at bounding box center [627, 525] width 22 height 22
click at [578, 553] on button "Add" at bounding box center [583, 570] width 90 height 90
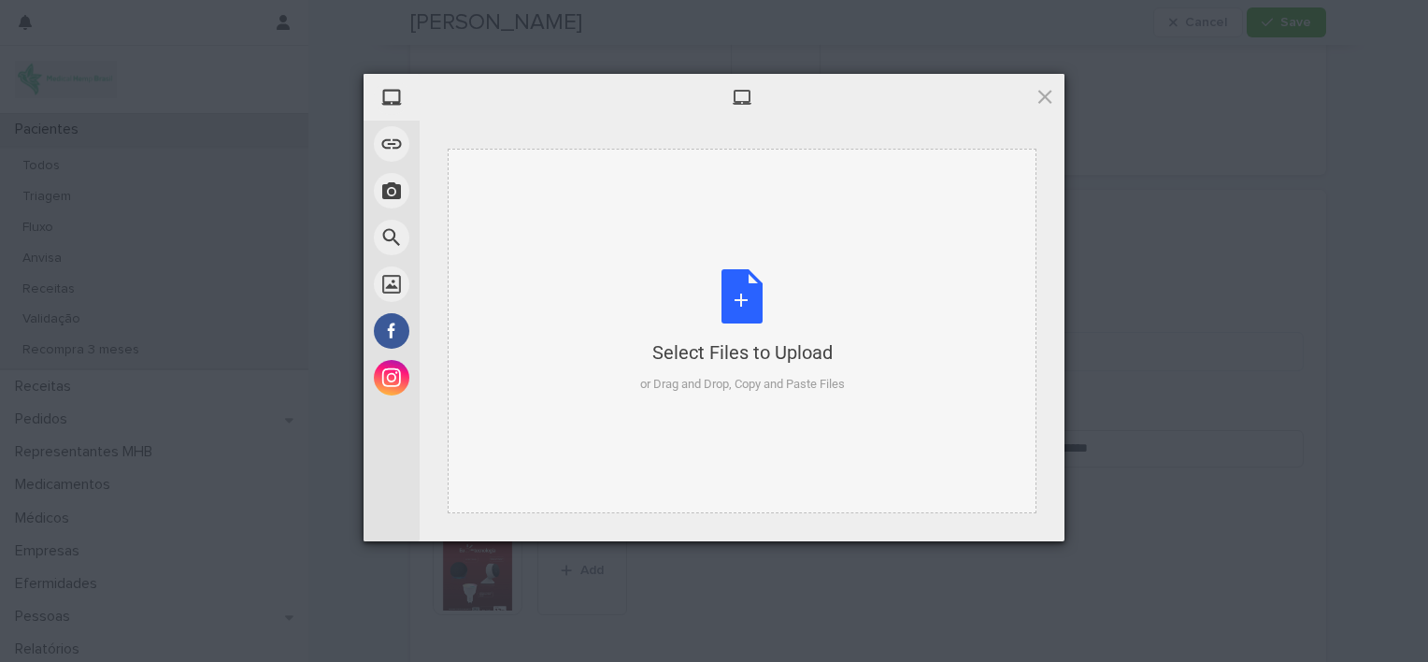
click at [737, 301] on div "Select Files to Upload or Drag and Drop, Copy and Paste Files" at bounding box center [742, 331] width 205 height 124
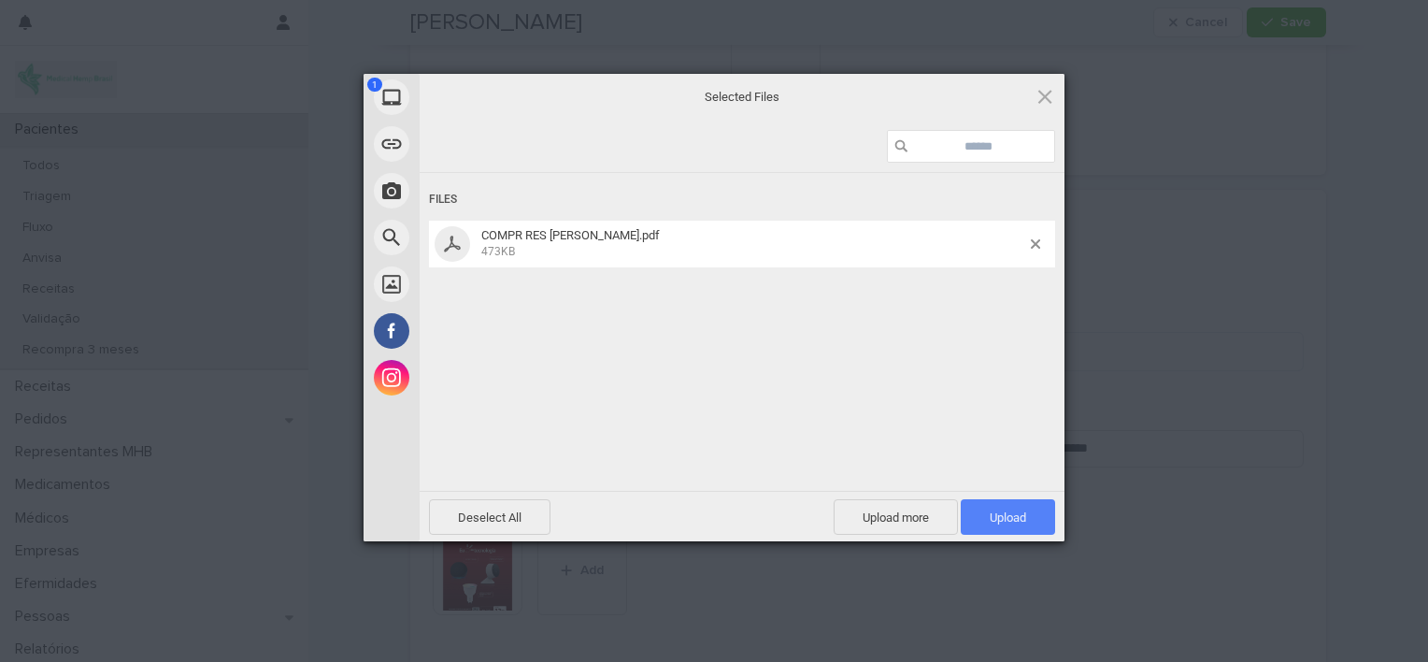
click at [995, 510] on span "Upload 1" at bounding box center [1008, 517] width 36 height 14
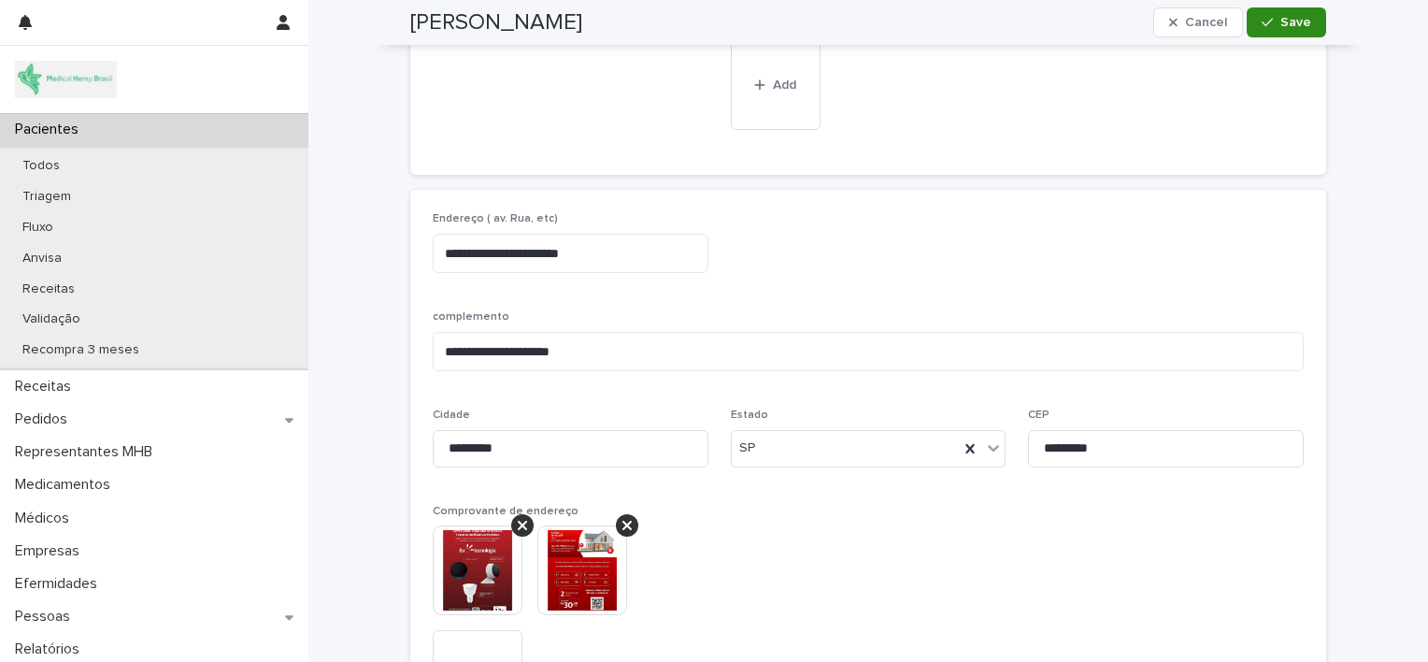
click at [1285, 26] on span "Save" at bounding box center [1296, 22] width 31 height 13
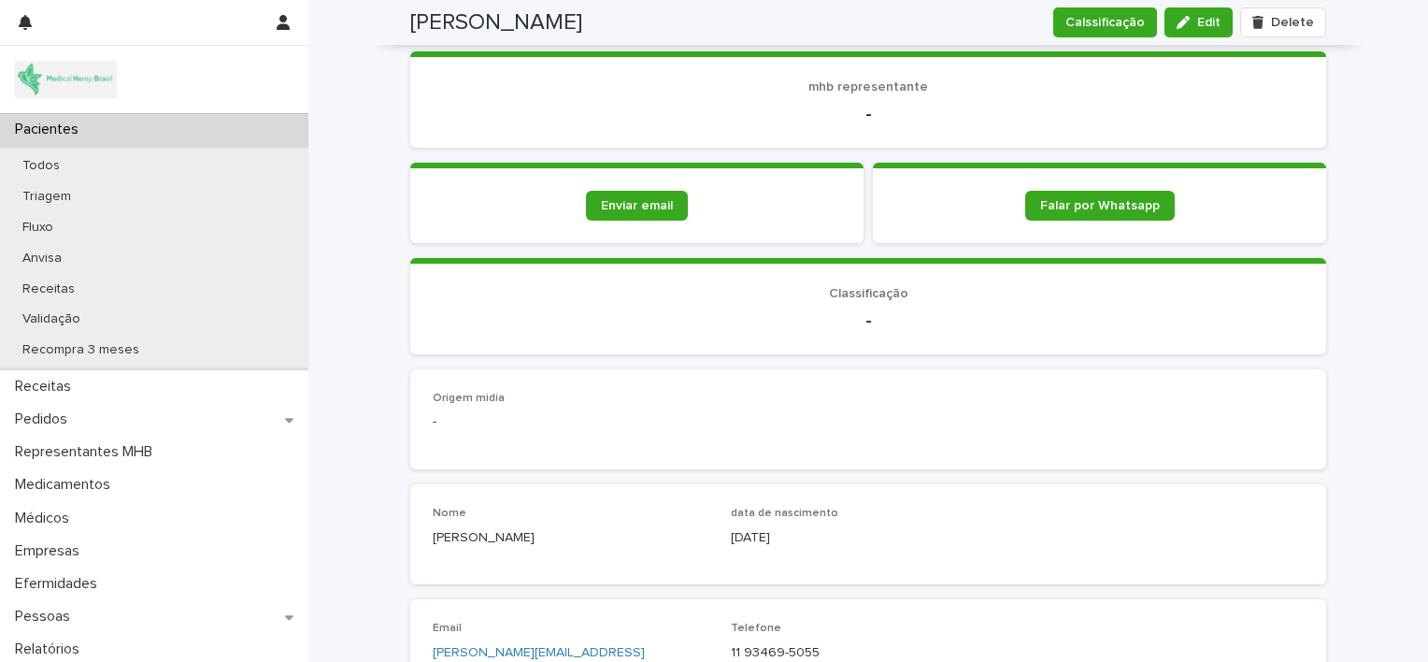
scroll to position [301, 0]
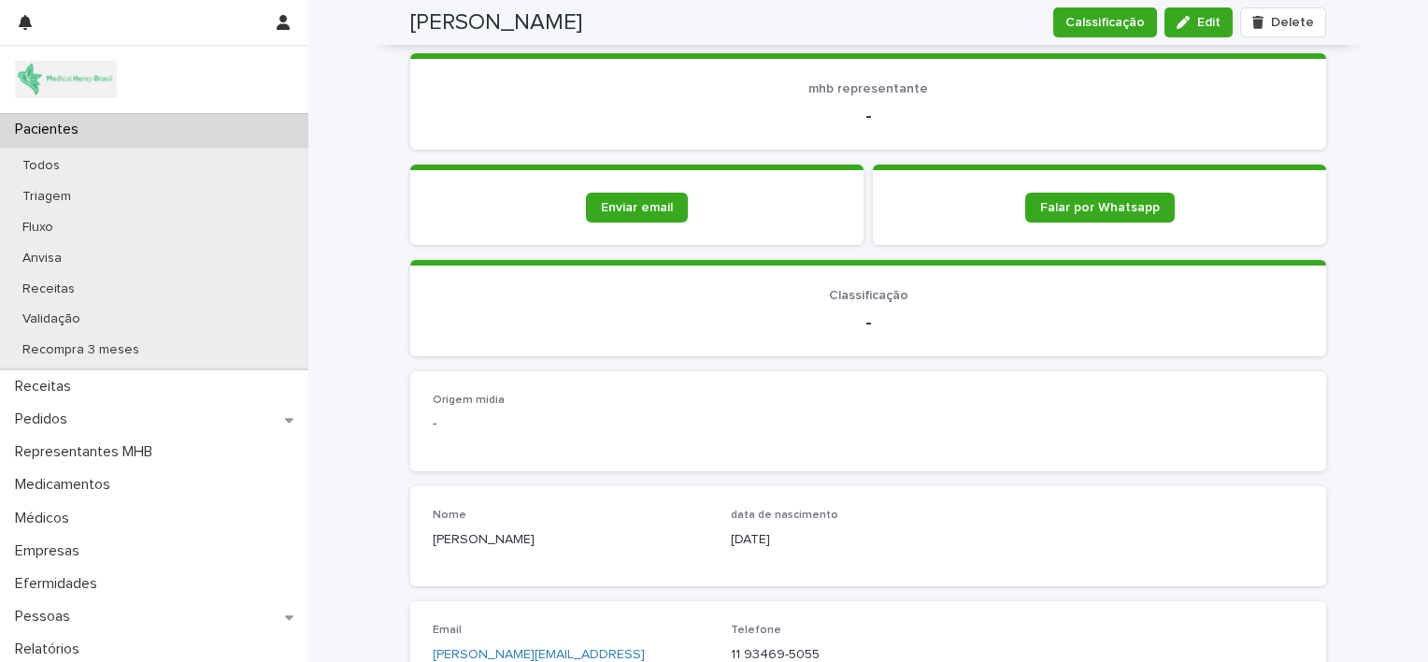
click at [144, 132] on div "Pacientes" at bounding box center [154, 129] width 309 height 33
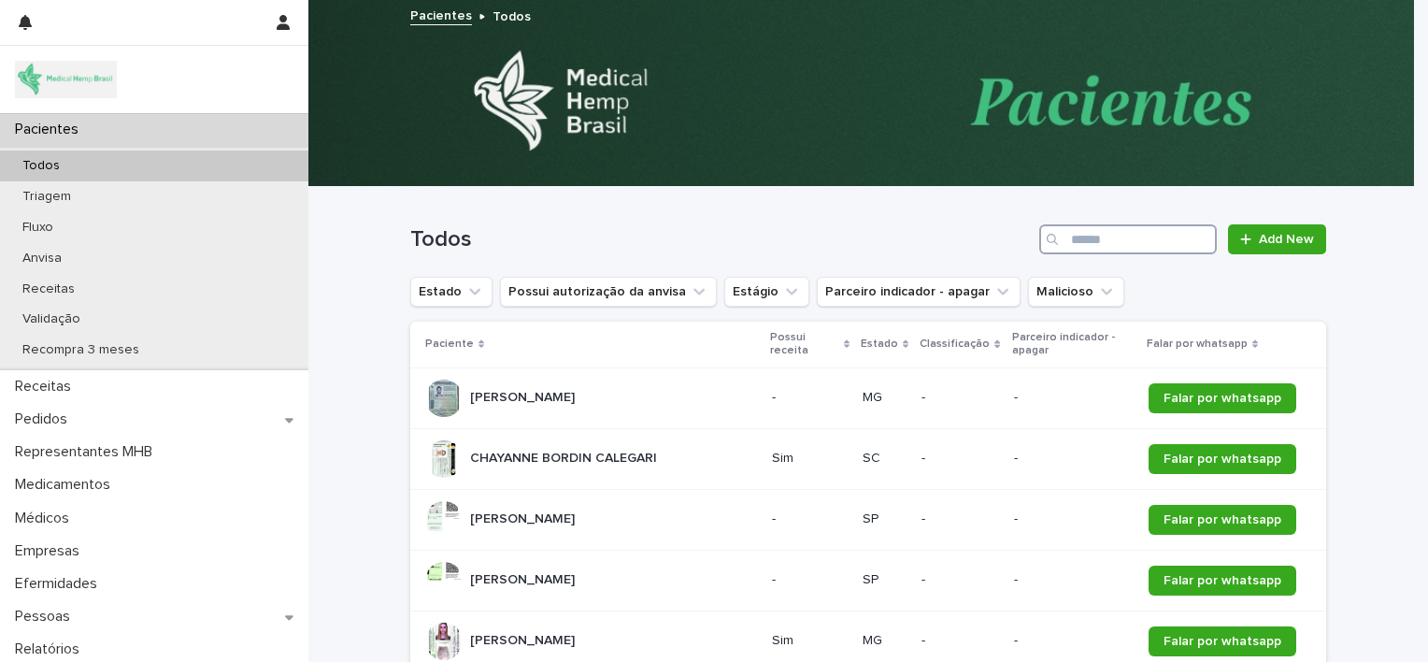
click at [1086, 245] on input "Search" at bounding box center [1129, 239] width 178 height 30
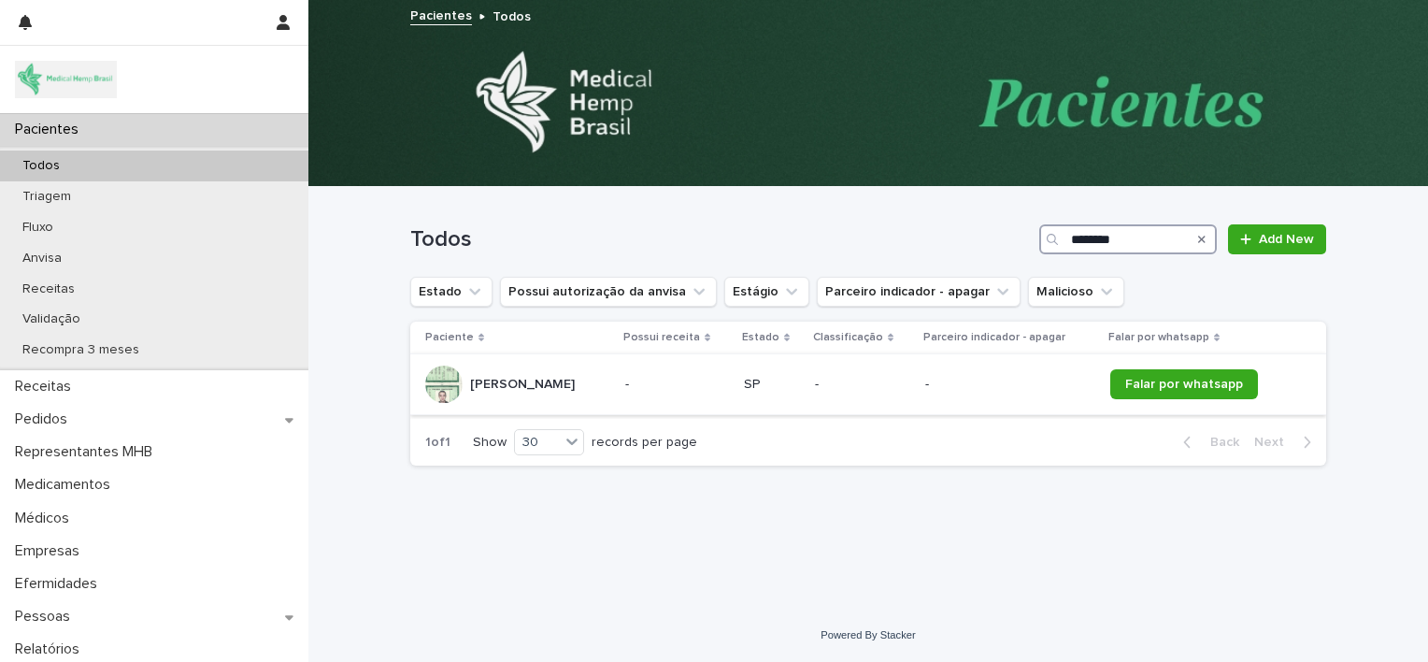
type input "********"
click at [610, 377] on div "[PERSON_NAME] [PERSON_NAME]" at bounding box center [517, 384] width 185 height 37
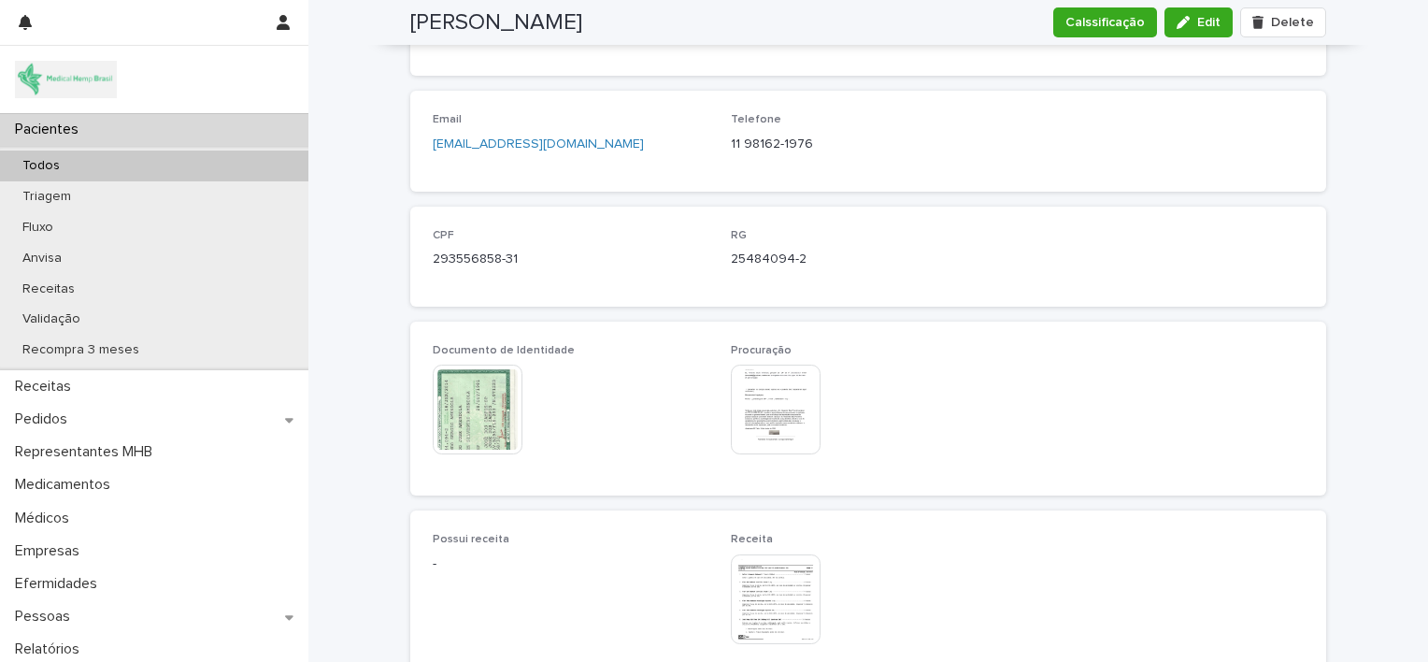
scroll to position [814, 0]
click at [482, 409] on img at bounding box center [478, 407] width 90 height 90
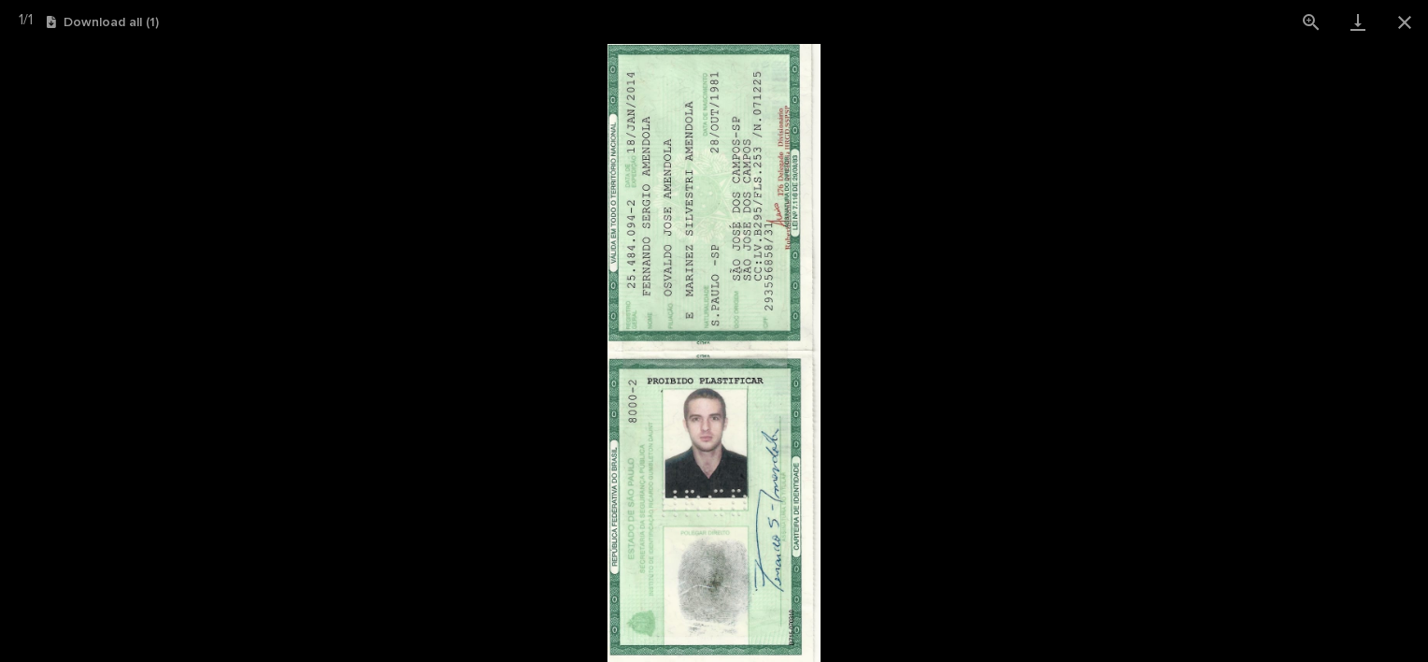
click at [1131, 135] on picture at bounding box center [714, 353] width 1428 height 618
